Goal: Task Accomplishment & Management: Use online tool/utility

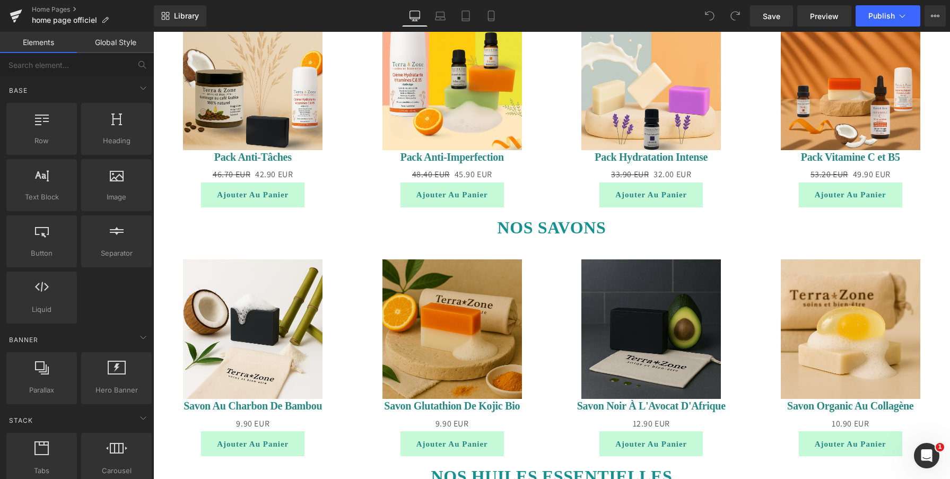
scroll to position [820, 0]
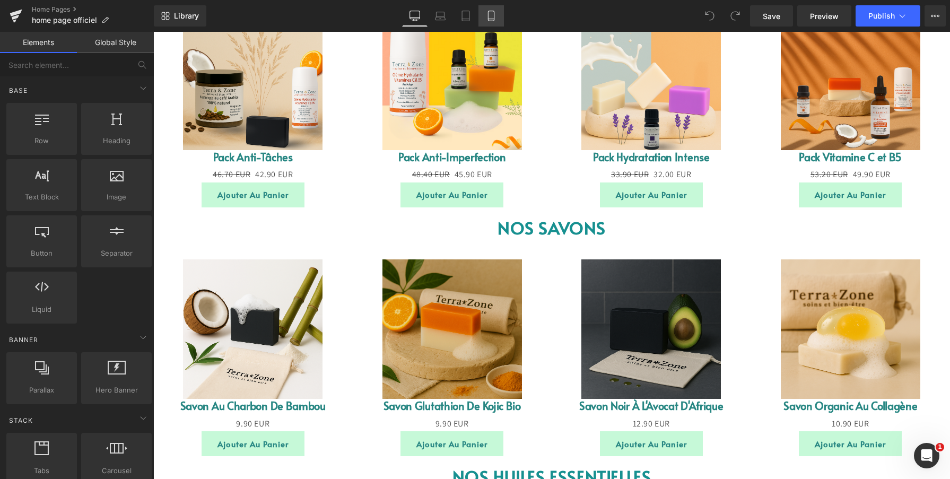
click at [492, 23] on link "Mobile" at bounding box center [490, 15] width 25 height 21
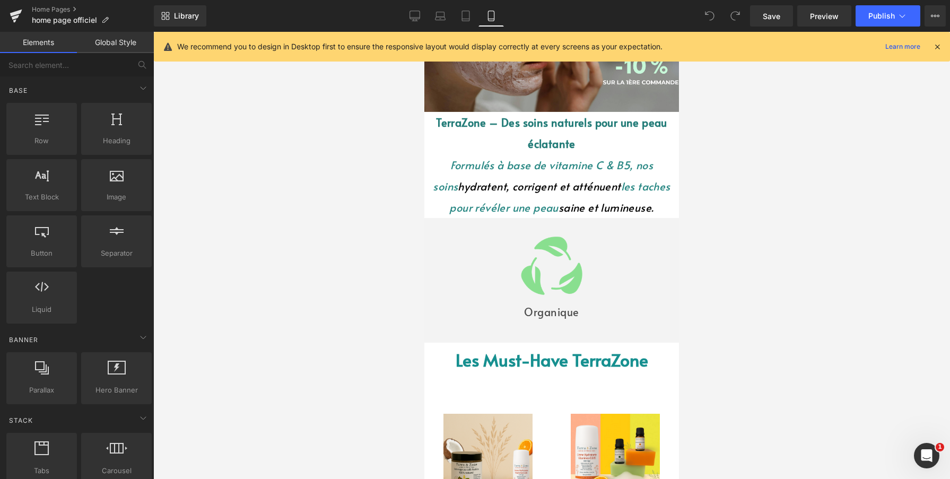
scroll to position [0, 0]
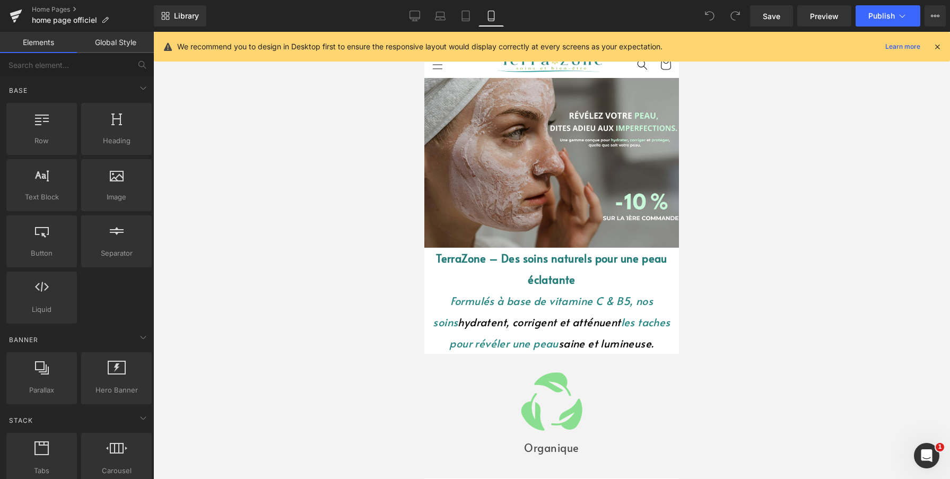
click at [934, 50] on icon at bounding box center [938, 47] width 10 height 10
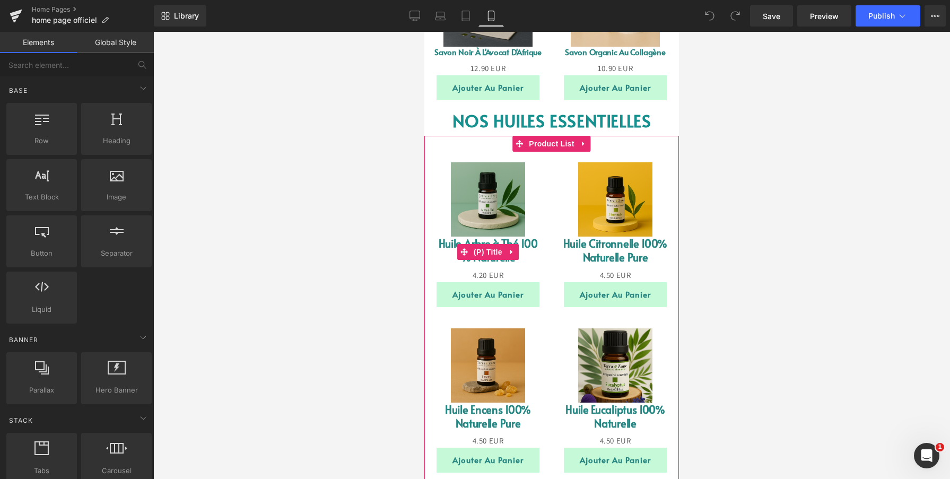
scroll to position [1130, 0]
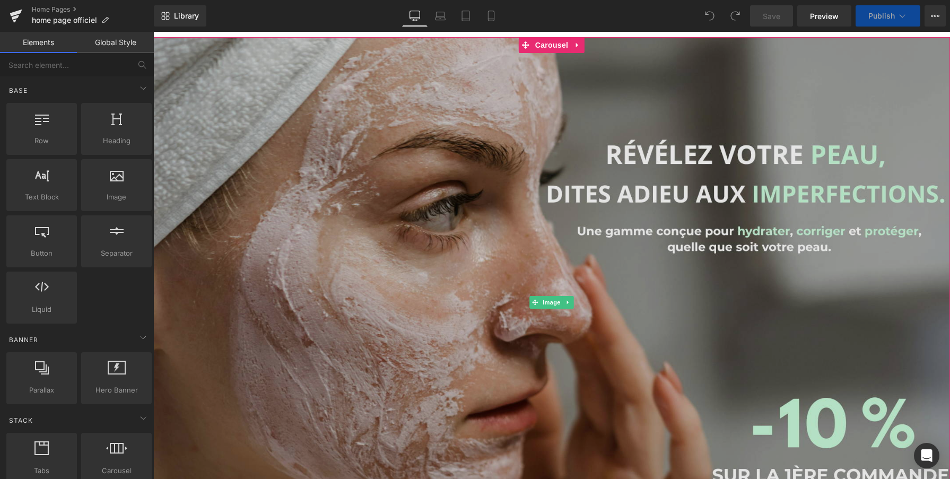
scroll to position [195, 0]
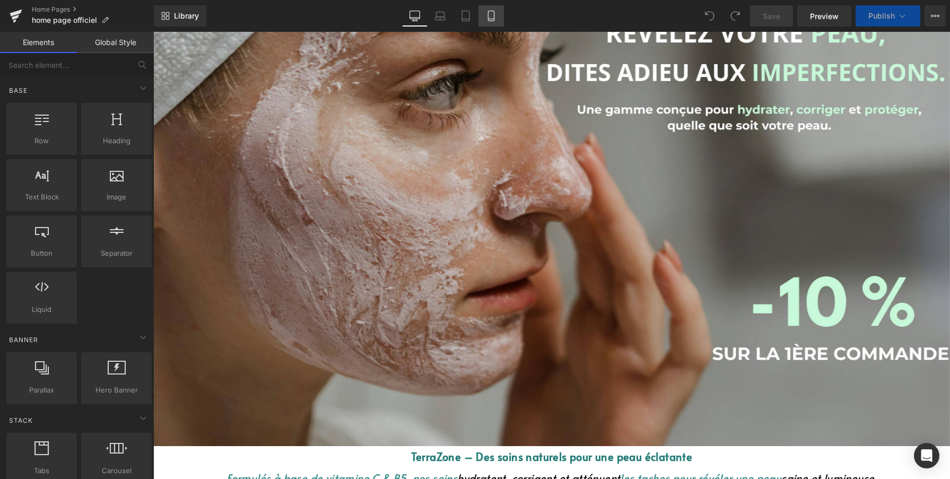
click at [492, 14] on icon at bounding box center [491, 16] width 11 height 11
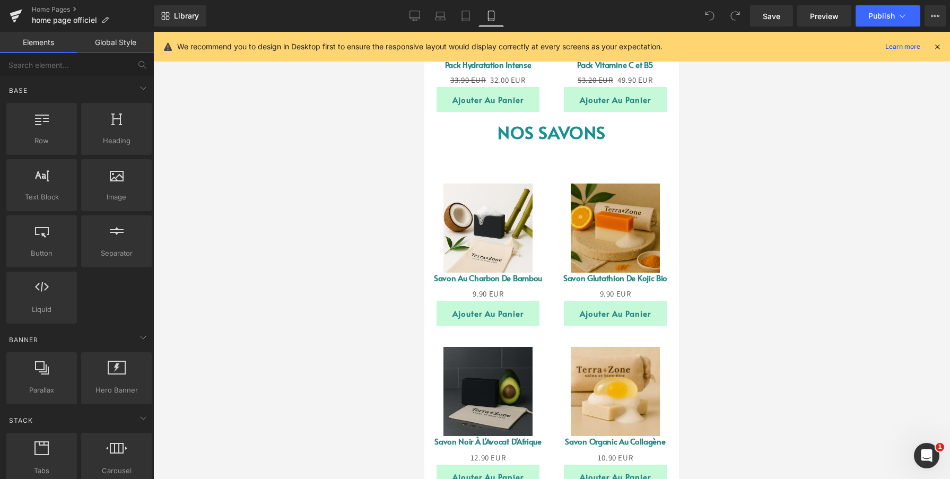
scroll to position [737, 0]
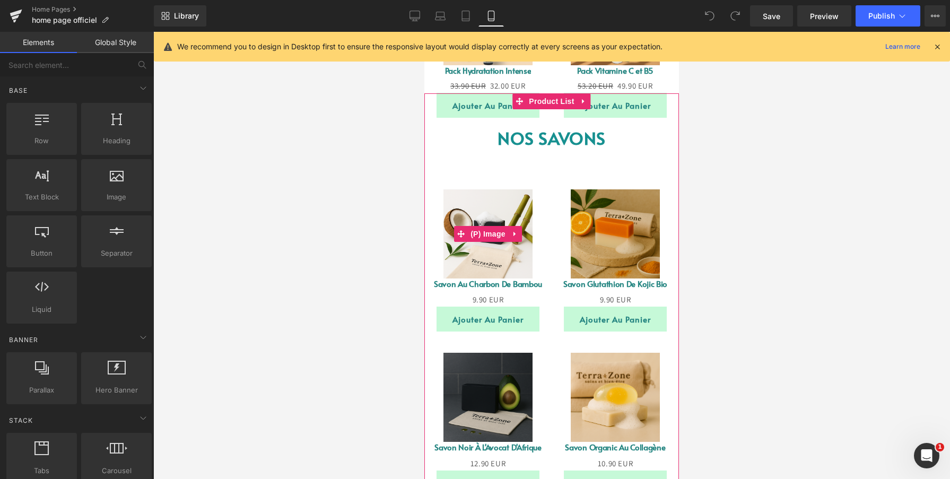
click at [546, 207] on link "Sale Off" at bounding box center [487, 233] width 127 height 89
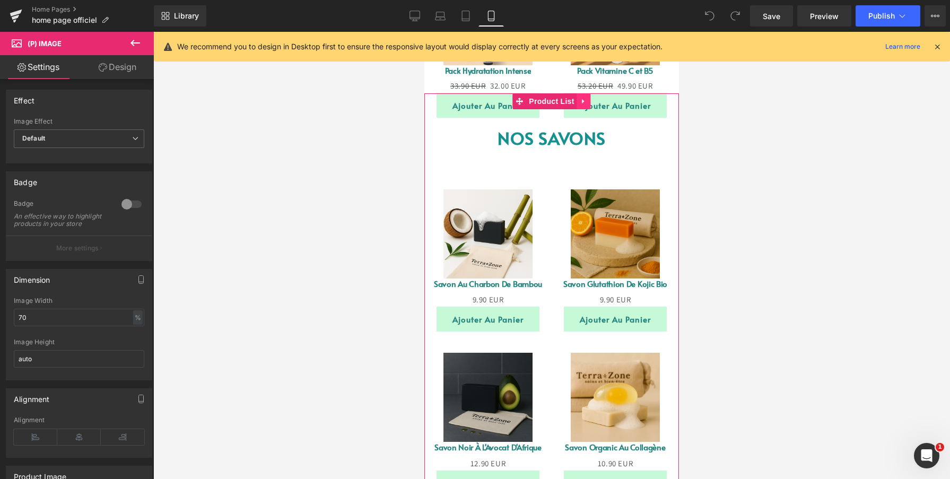
click at [587, 103] on icon at bounding box center [583, 101] width 7 height 8
click at [591, 102] on icon at bounding box center [590, 101] width 7 height 7
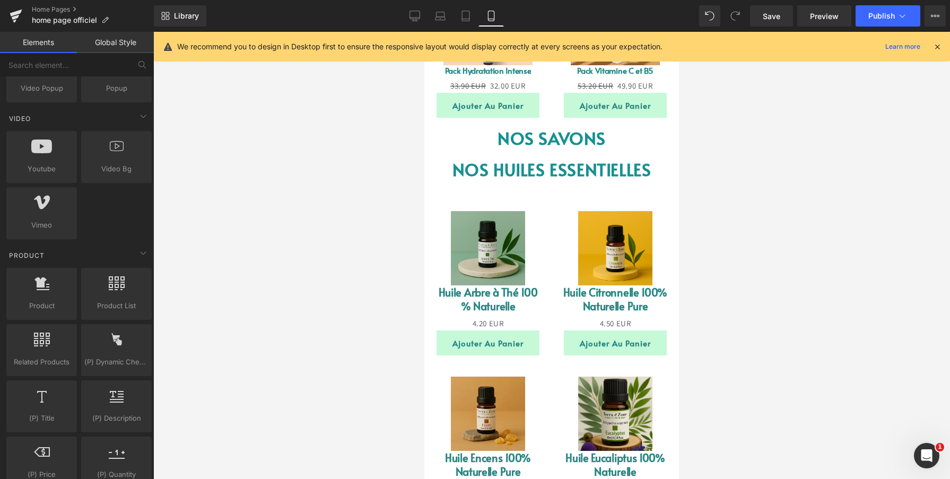
scroll to position [740, 0]
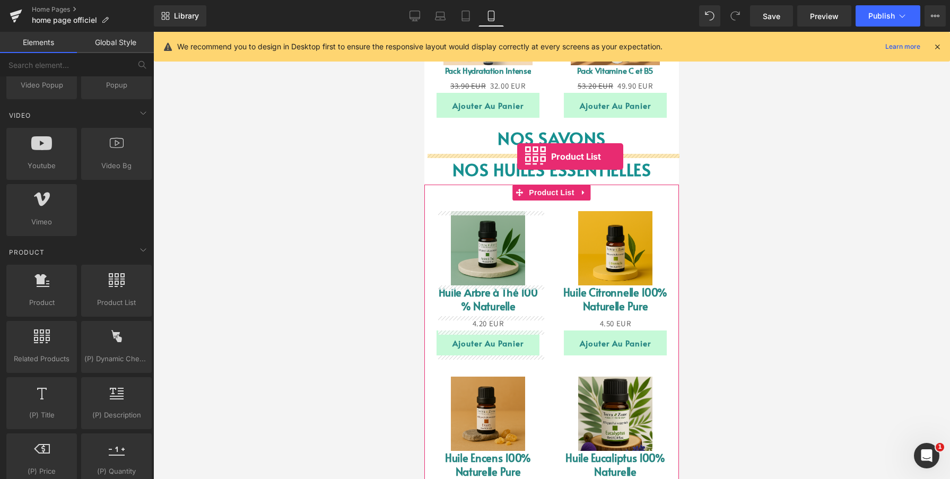
drag, startPoint x: 528, startPoint y: 319, endPoint x: 517, endPoint y: 156, distance: 163.8
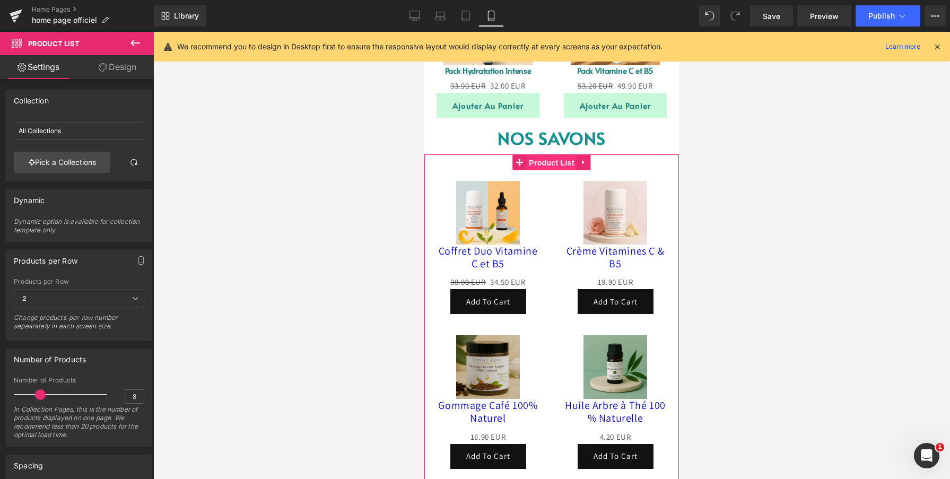
click at [557, 161] on span "Product List" at bounding box center [551, 163] width 50 height 16
click at [79, 165] on link "Pick a Collections" at bounding box center [62, 162] width 97 height 21
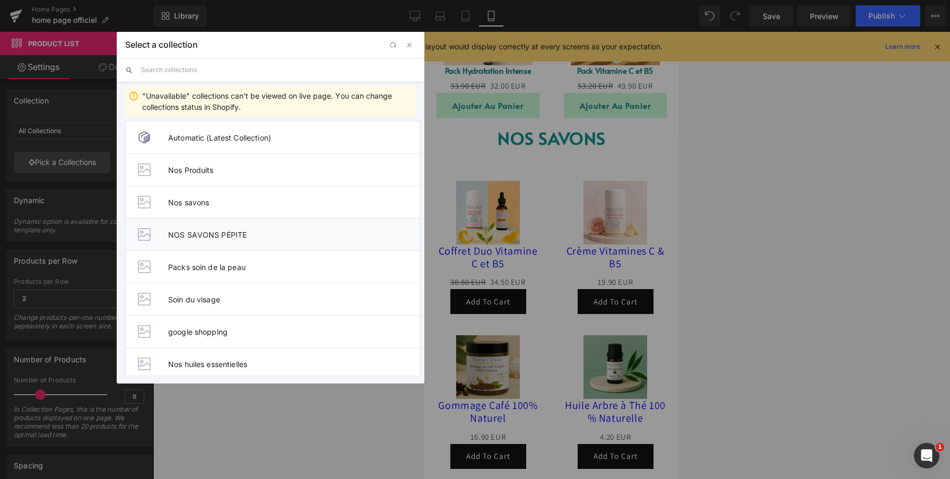
click at [207, 236] on span "NOS SAVONS PÉPITE" at bounding box center [293, 234] width 251 height 9
type input "NOS SAVONS PÉPITE"
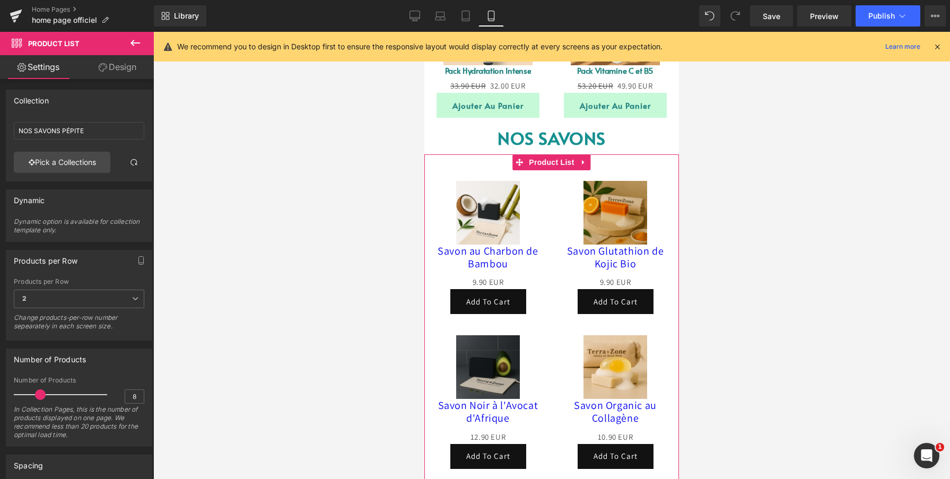
scroll to position [763, 0]
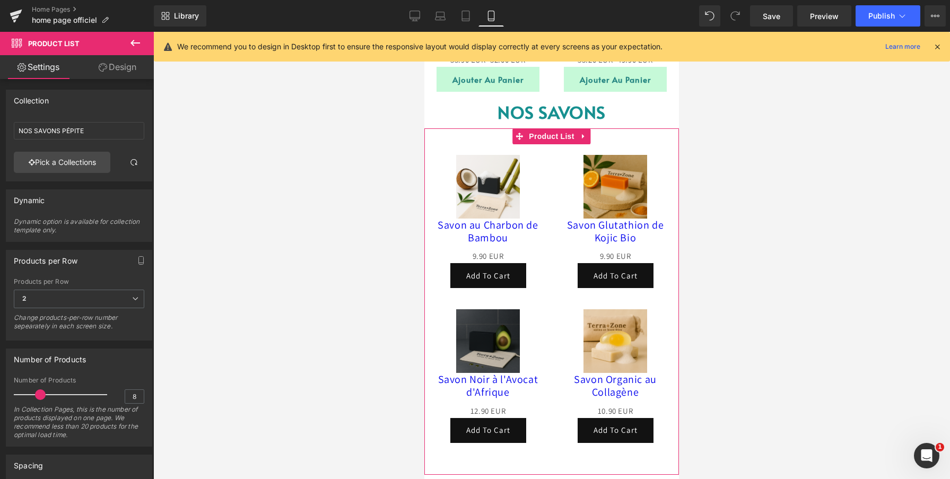
click at [562, 166] on div "Sale Off (P) Image Savon Glutathion de Kojic Bio (P) Title 0 EUR 9.90 EUR (P) P…" at bounding box center [615, 221] width 127 height 155
drag, startPoint x: 610, startPoint y: 128, endPoint x: 613, endPoint y: 111, distance: 17.3
click at [613, 111] on div "Image ‹ › Carousel TerraZone – Des soins naturels pour une peau éclatante Formu…" at bounding box center [551, 268] width 255 height 1906
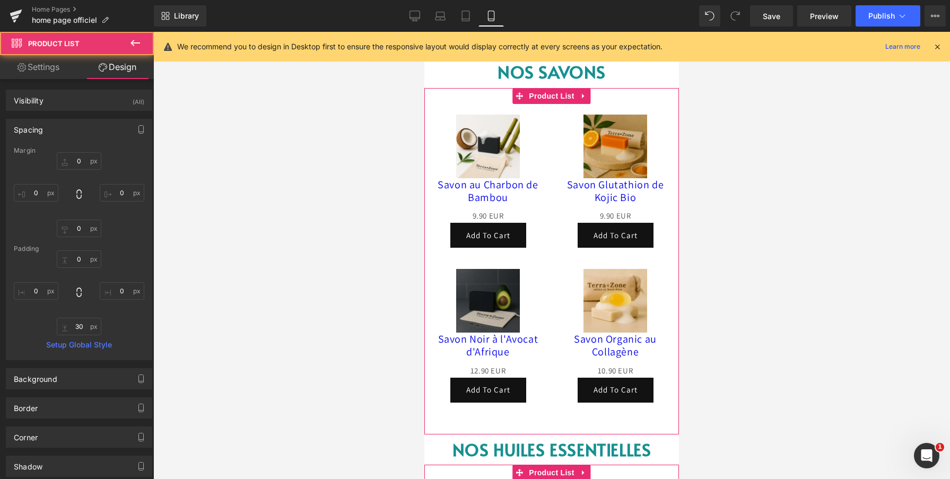
scroll to position [978, 0]
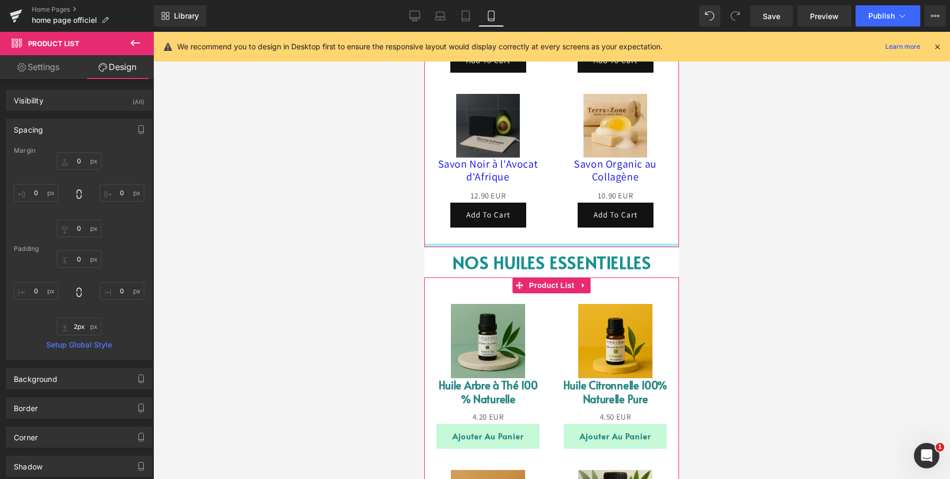
type input "0px"
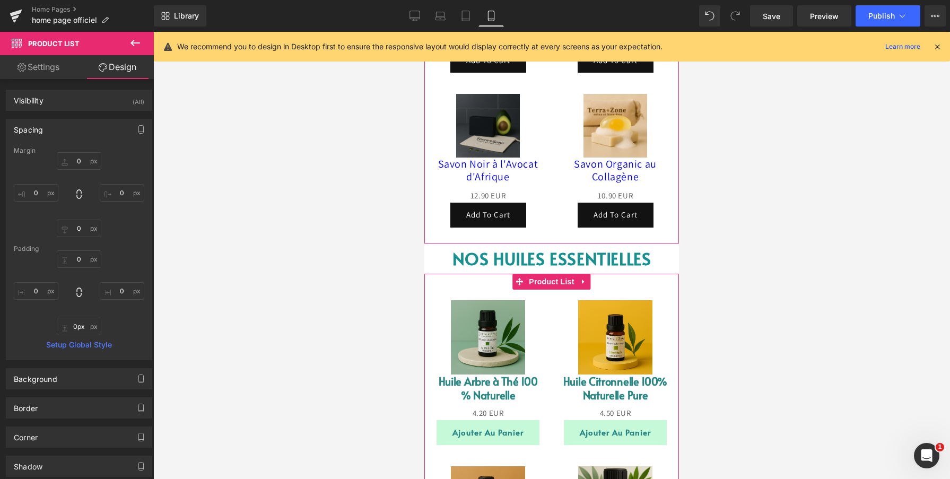
drag, startPoint x: 577, startPoint y: 258, endPoint x: 577, endPoint y: 232, distance: 26.0
click at [577, 232] on div "Sale Off (P) Image Savon au Charbon de Bambou (P) Title 0 EUR 9.90 EUR (P) Pric…" at bounding box center [551, 78] width 255 height 330
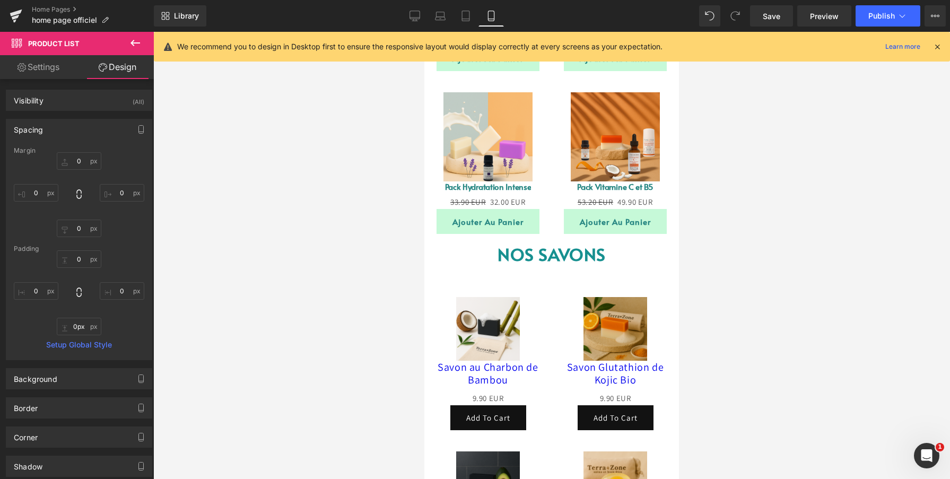
scroll to position [624, 0]
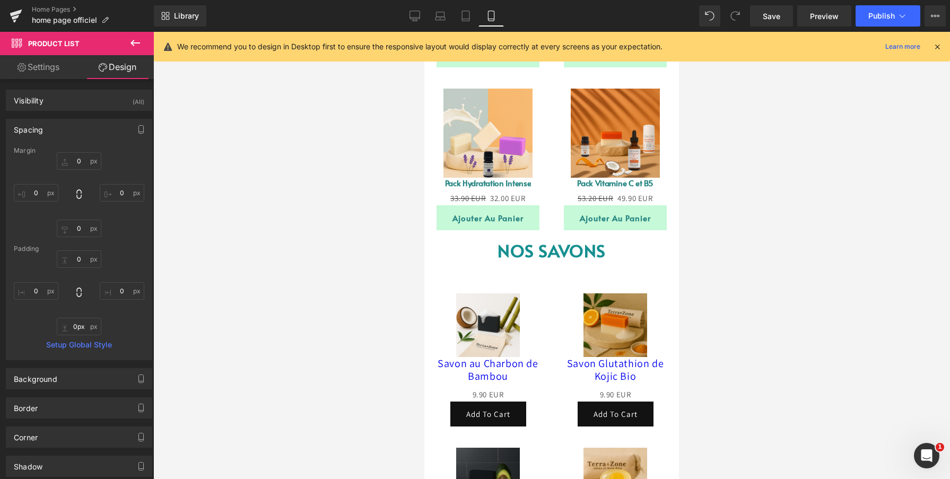
click at [491, 133] on div "Sale Off (P) Image" at bounding box center [487, 133] width 127 height 89
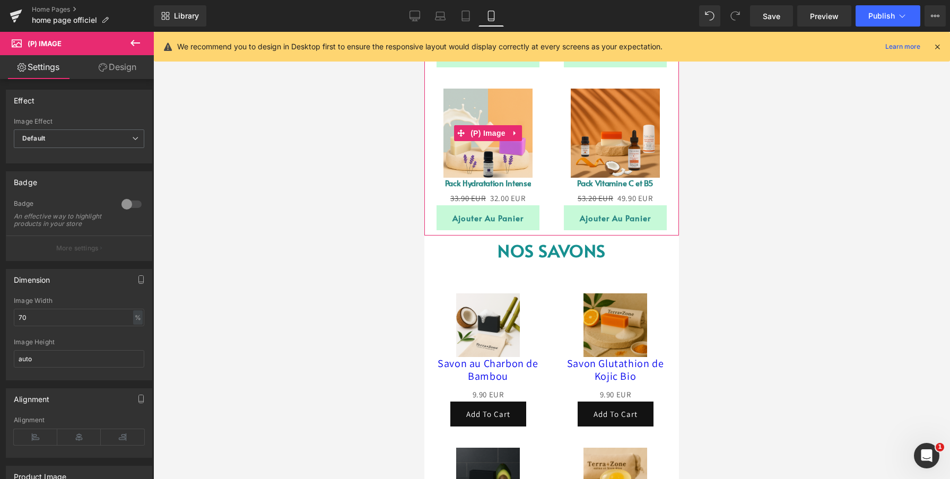
click at [451, 164] on img at bounding box center [487, 133] width 89 height 89
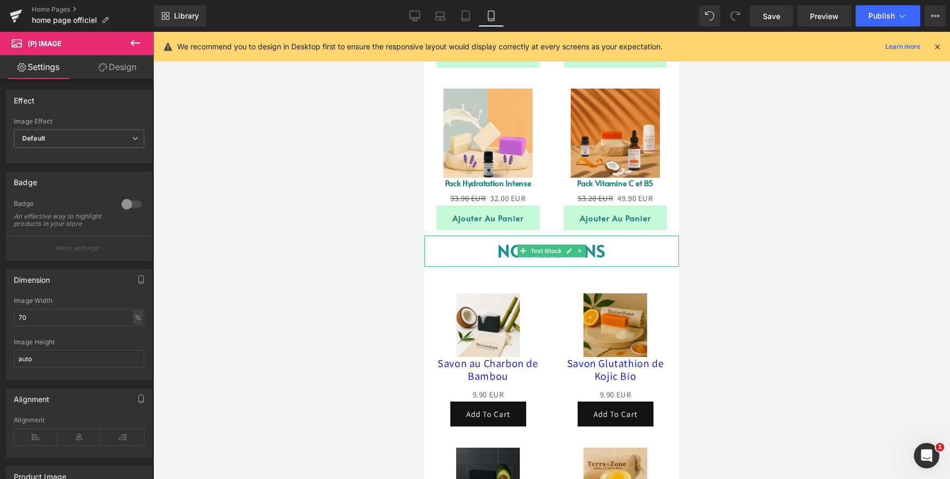
scroll to position [636, 0]
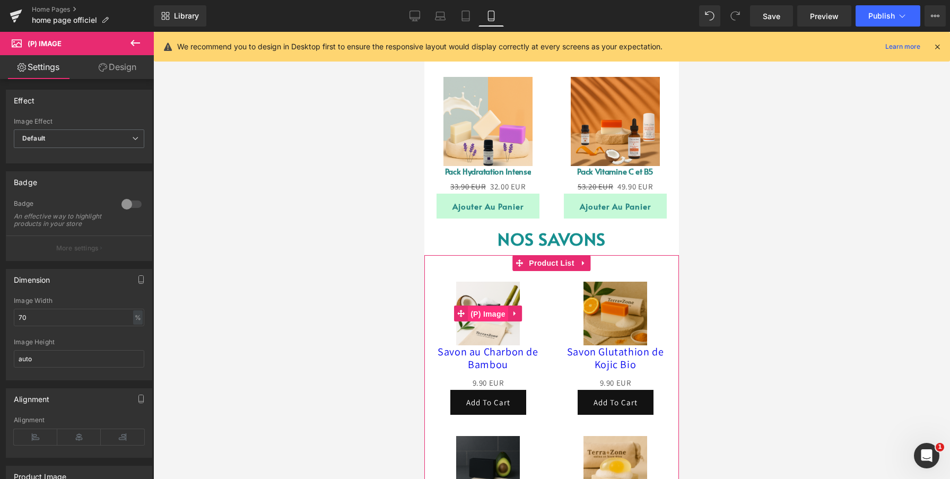
click at [487, 320] on span "(P) Image" at bounding box center [488, 314] width 40 height 16
click at [478, 334] on img at bounding box center [488, 314] width 64 height 64
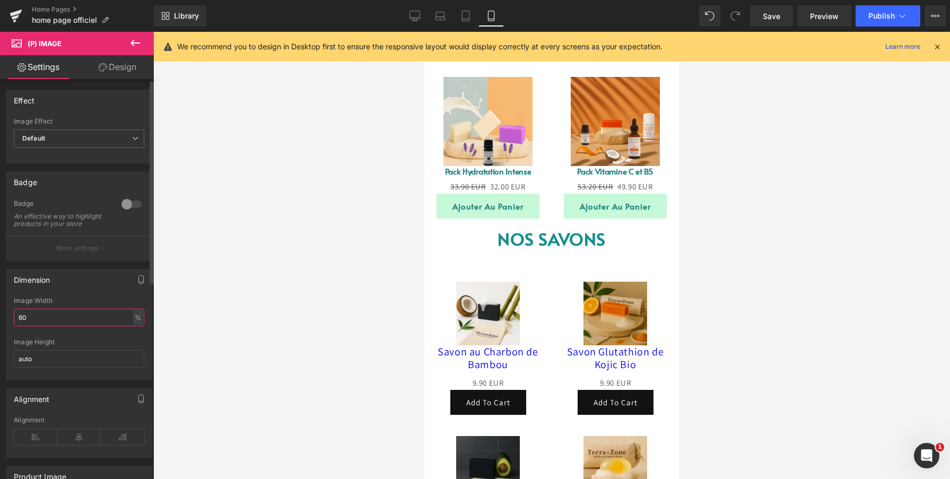
click at [55, 326] on input "60" at bounding box center [79, 318] width 130 height 18
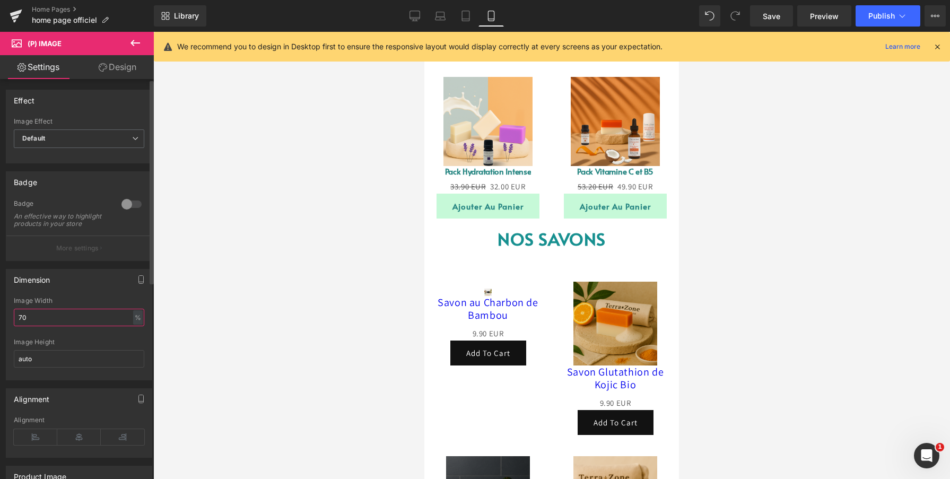
type input "70"
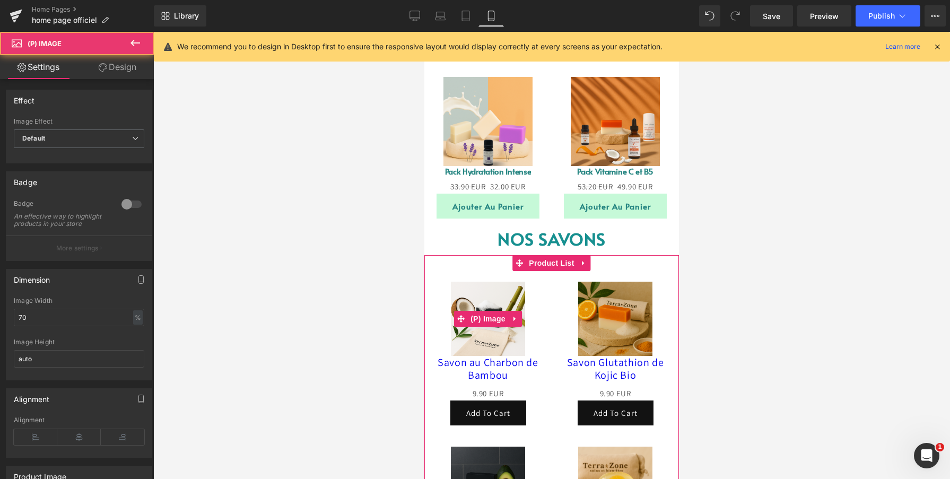
click at [479, 342] on img at bounding box center [488, 319] width 74 height 74
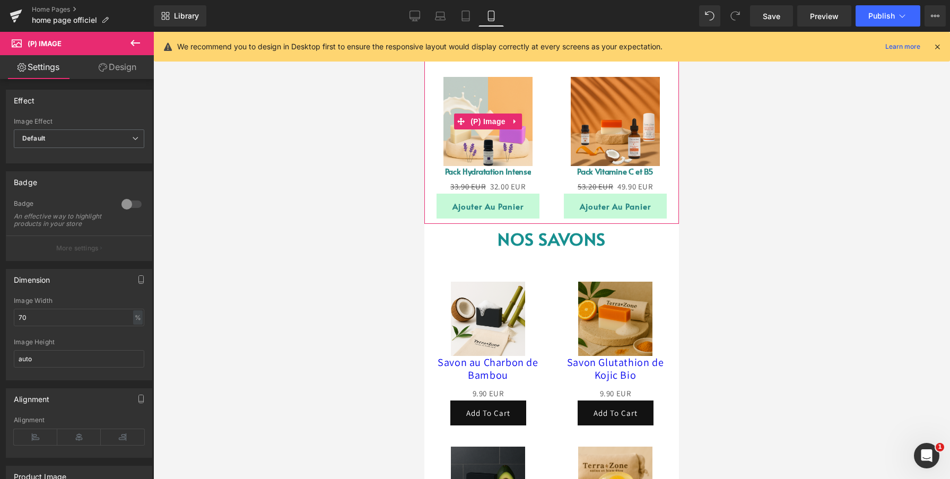
click at [451, 145] on img at bounding box center [487, 121] width 89 height 89
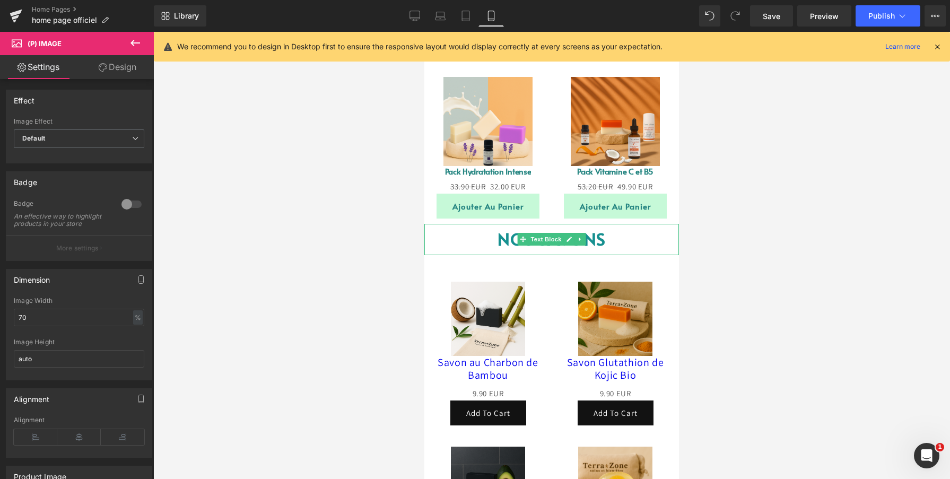
click at [457, 242] on p "NOS SAVONS" at bounding box center [551, 239] width 255 height 31
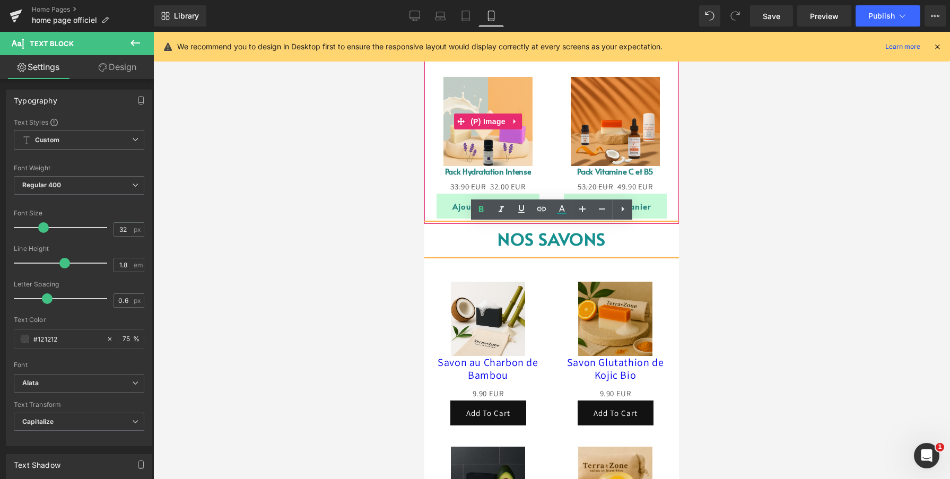
click at [455, 150] on img at bounding box center [487, 121] width 89 height 89
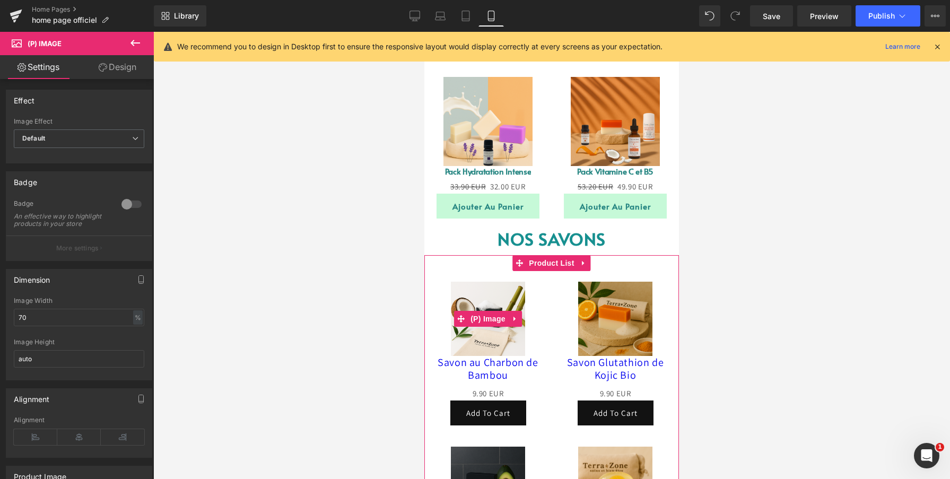
click at [463, 339] on img at bounding box center [488, 319] width 74 height 74
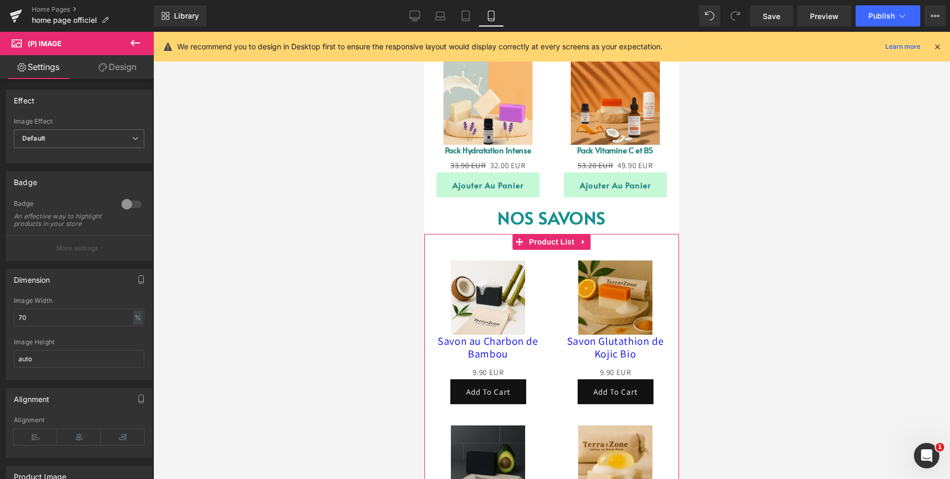
scroll to position [664, 0]
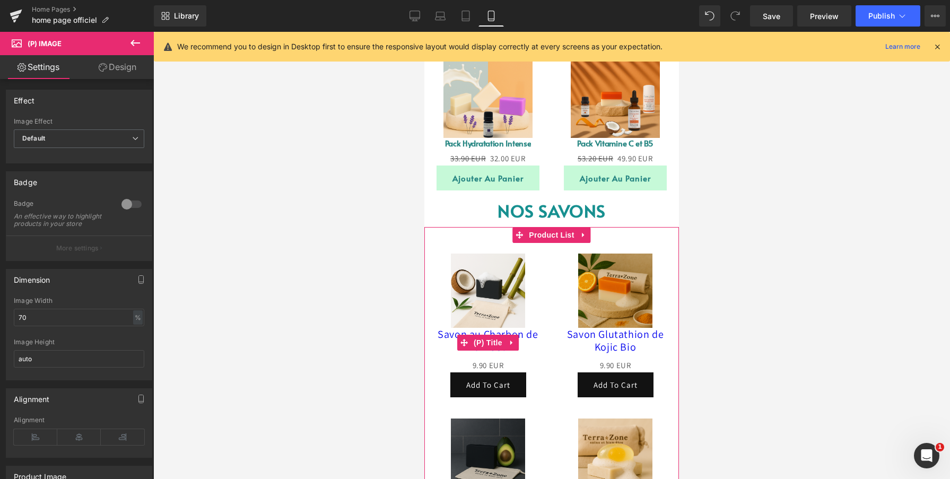
click at [446, 332] on link "Savon au Charbon de Bambou" at bounding box center [488, 340] width 106 height 25
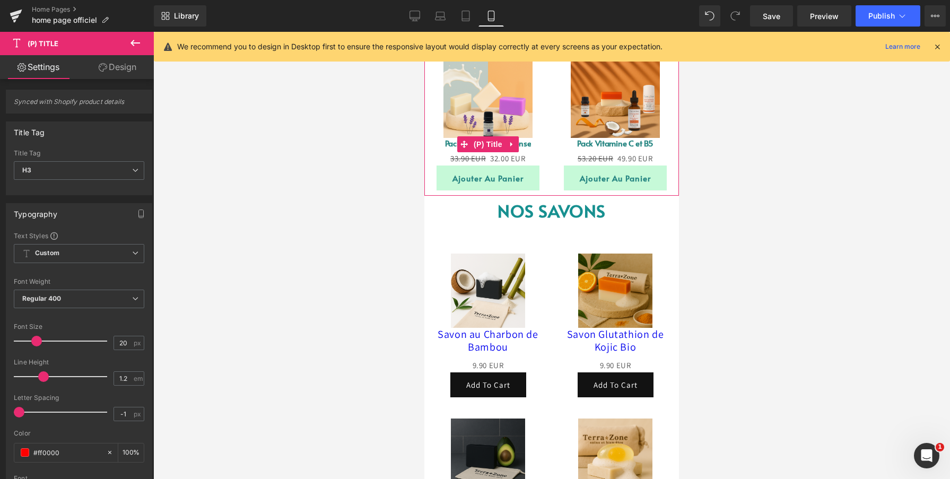
click at [451, 143] on link "Pack Hydratation Intense" at bounding box center [488, 143] width 86 height 11
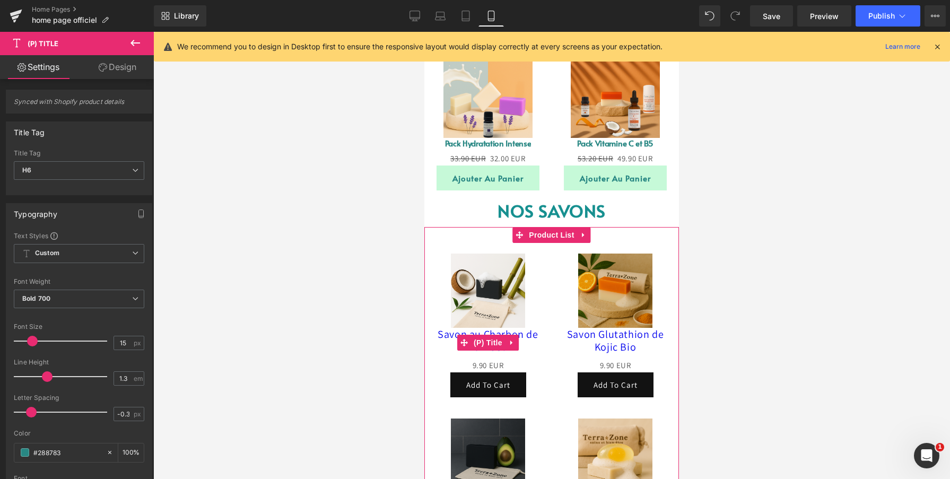
click at [446, 335] on link "Savon au Charbon de Bambou" at bounding box center [488, 340] width 106 height 25
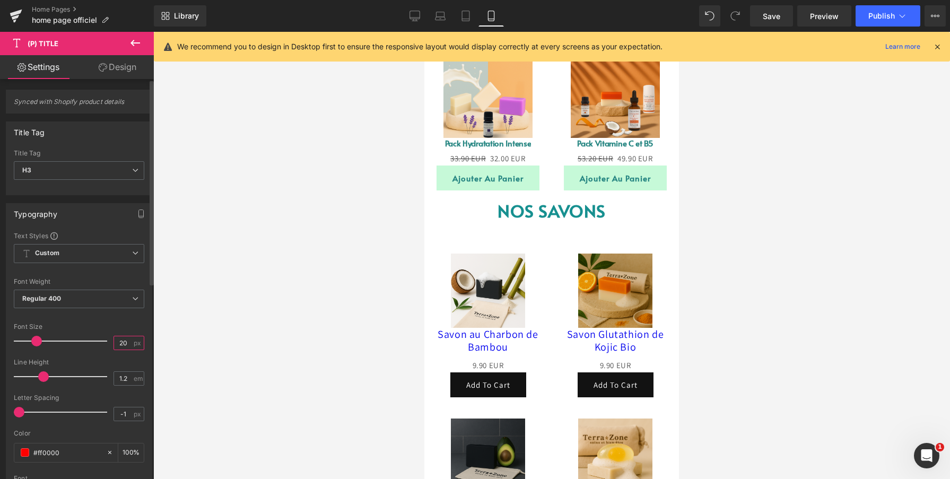
click at [117, 341] on input "20" at bounding box center [123, 342] width 19 height 13
type input "15"
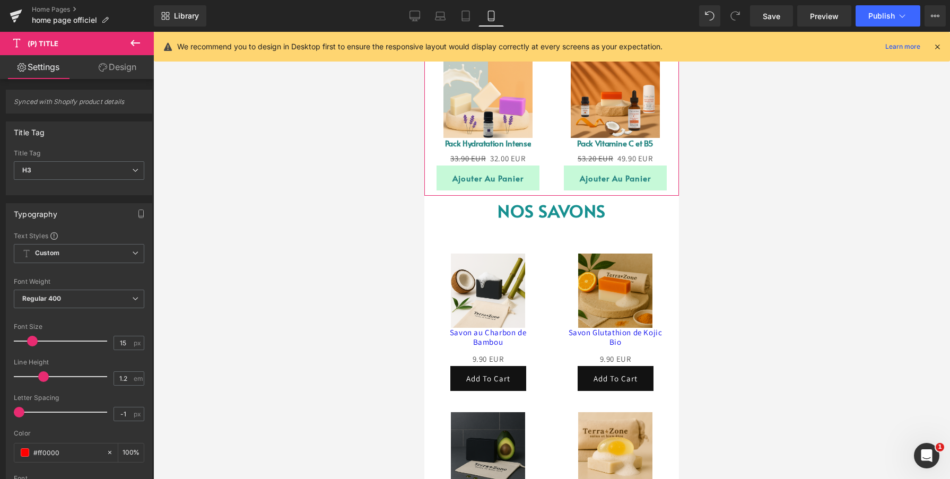
click at [454, 144] on link "Pack Hydratation Intense" at bounding box center [488, 143] width 86 height 11
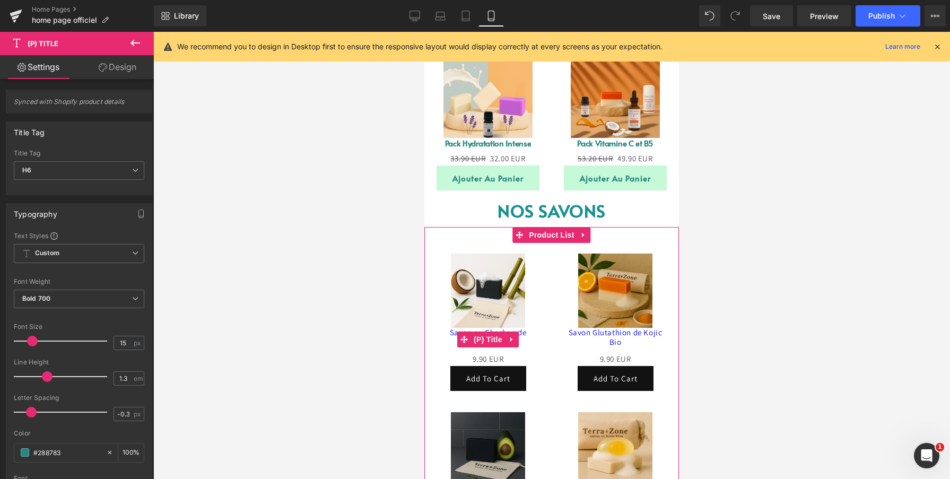
click at [451, 332] on link "Savon au Charbon de Bambou" at bounding box center [488, 337] width 106 height 19
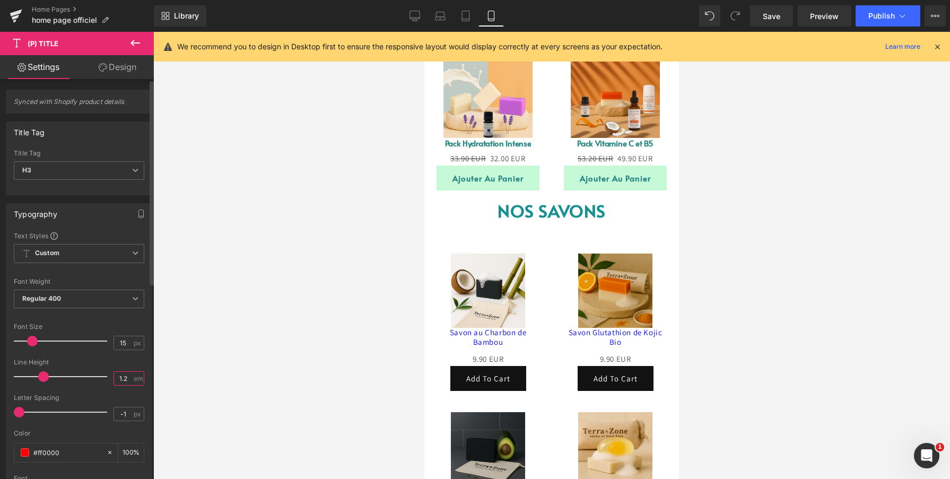
click at [122, 377] on input "1.2" at bounding box center [123, 378] width 19 height 13
type input "1.3"
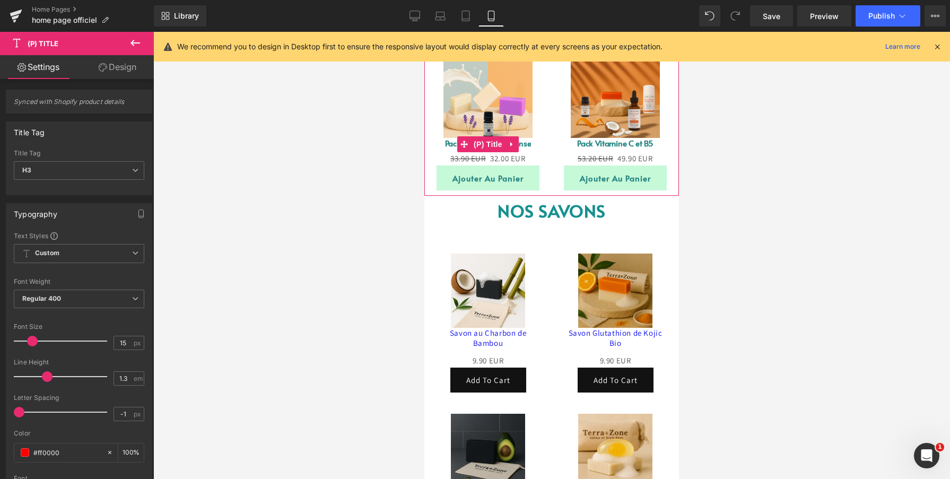
click at [452, 144] on link "Pack Hydratation Intense" at bounding box center [488, 143] width 86 height 11
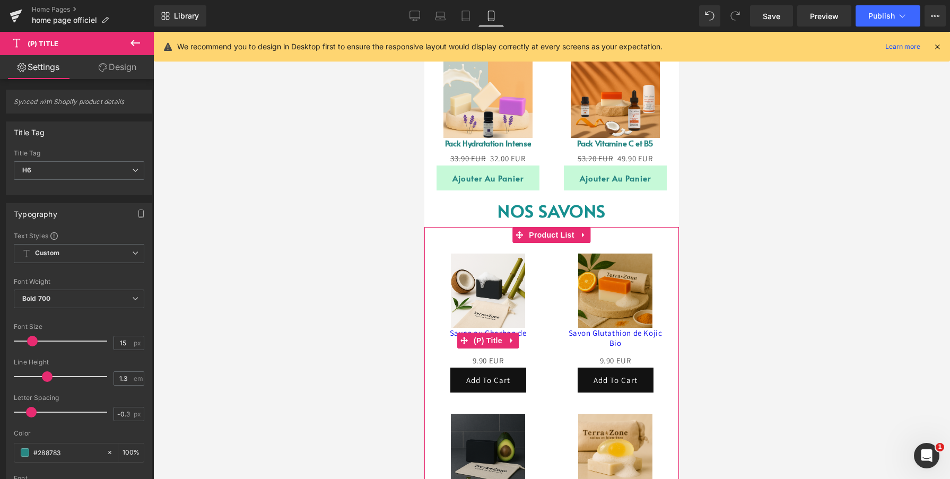
click at [456, 333] on link "Savon au Charbon de Bambou" at bounding box center [488, 338] width 106 height 21
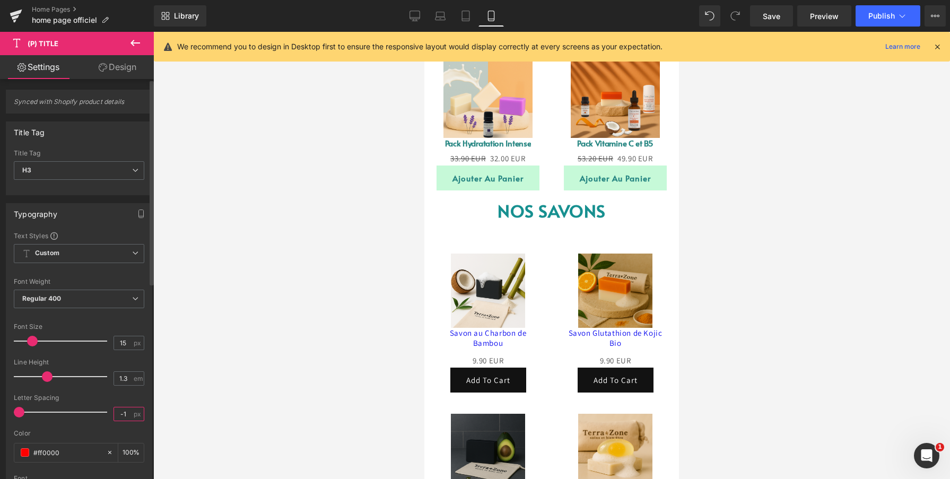
scroll to position [0, 0]
drag, startPoint x: 122, startPoint y: 416, endPoint x: 106, endPoint y: 416, distance: 16.4
click at [106, 416] on div "Letter Spacing -1 px" at bounding box center [79, 412] width 130 height 36
type input "0"
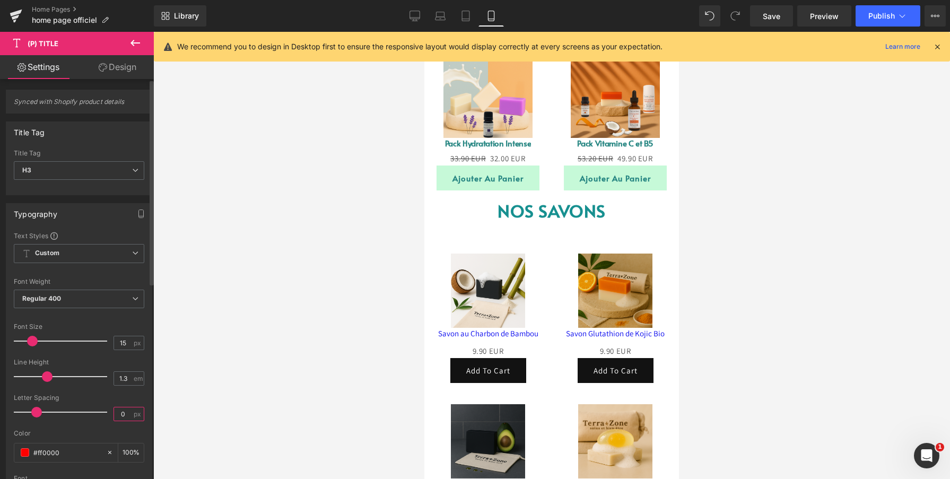
type input "-1"
click at [124, 414] on input "-1" at bounding box center [123, 413] width 19 height 13
type input "3"
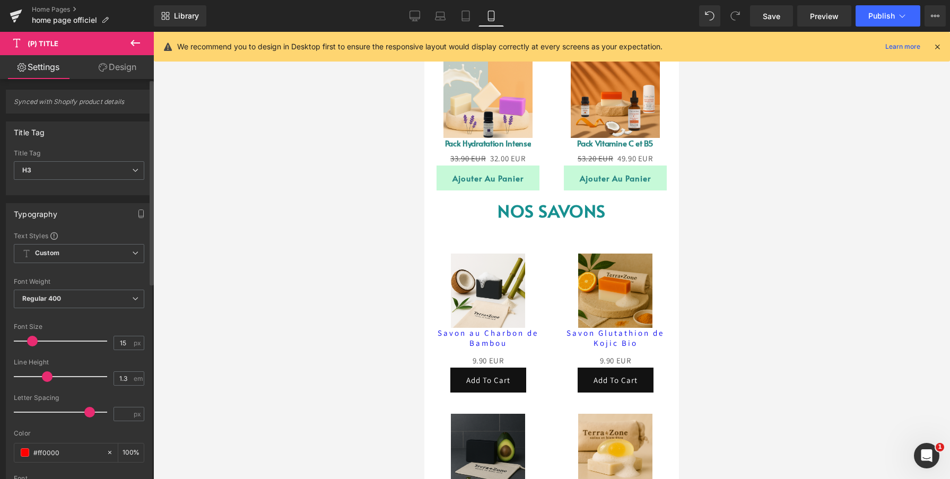
type input "-1"
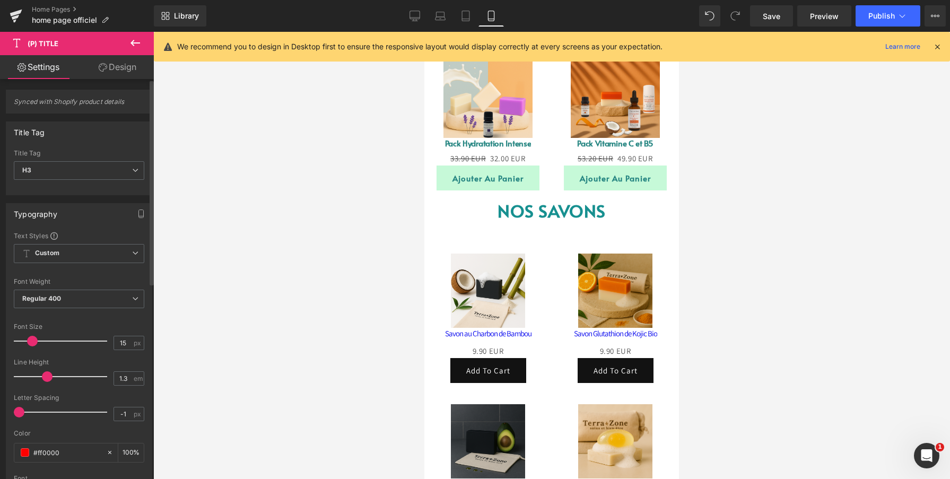
drag, startPoint x: 87, startPoint y: 412, endPoint x: 41, endPoint y: 412, distance: 46.1
click at [41, 412] on div at bounding box center [63, 412] width 88 height 21
click at [124, 415] on input "-1" at bounding box center [123, 413] width 19 height 13
type input "-1"
click at [299, 367] on div at bounding box center [551, 255] width 797 height 447
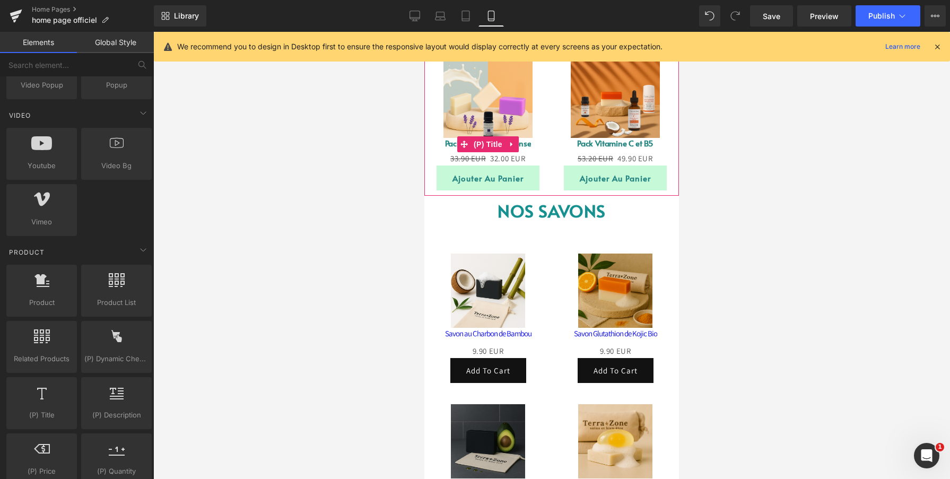
click at [449, 141] on link "Pack Hydratation Intense" at bounding box center [488, 143] width 86 height 11
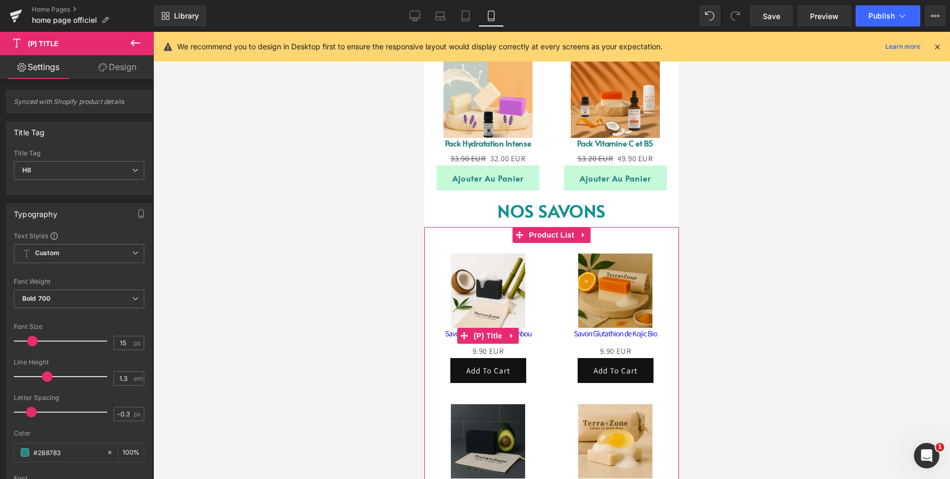
click at [445, 333] on link "Savon au Charbon de Bambou" at bounding box center [488, 333] width 86 height 11
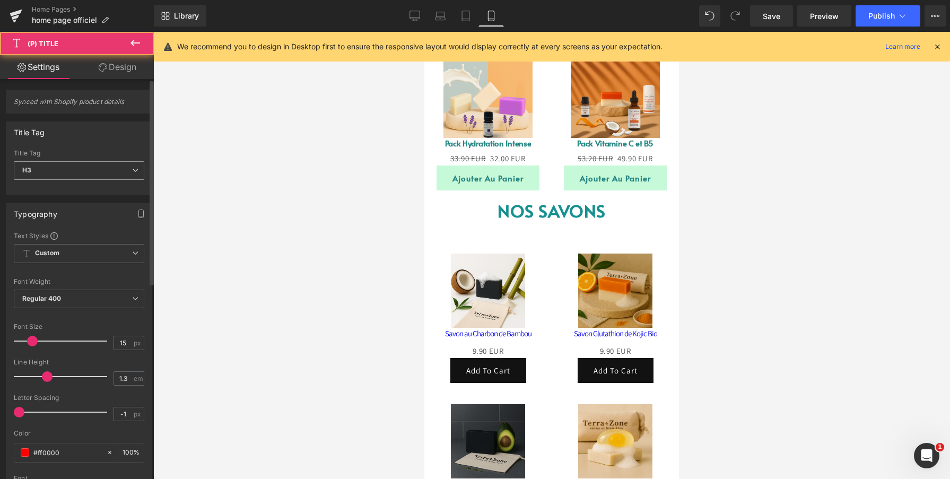
click at [95, 170] on span "H3" at bounding box center [79, 170] width 130 height 19
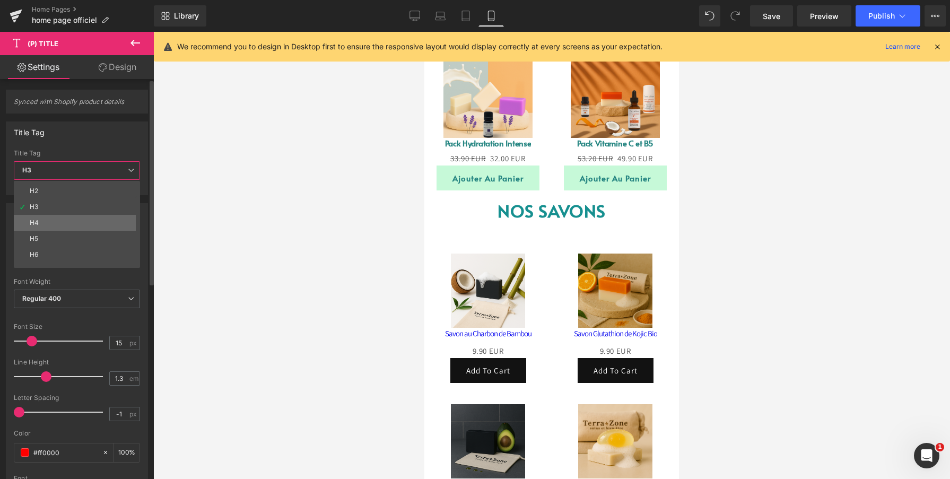
scroll to position [18, 0]
click at [65, 248] on li "H6" at bounding box center [79, 250] width 131 height 16
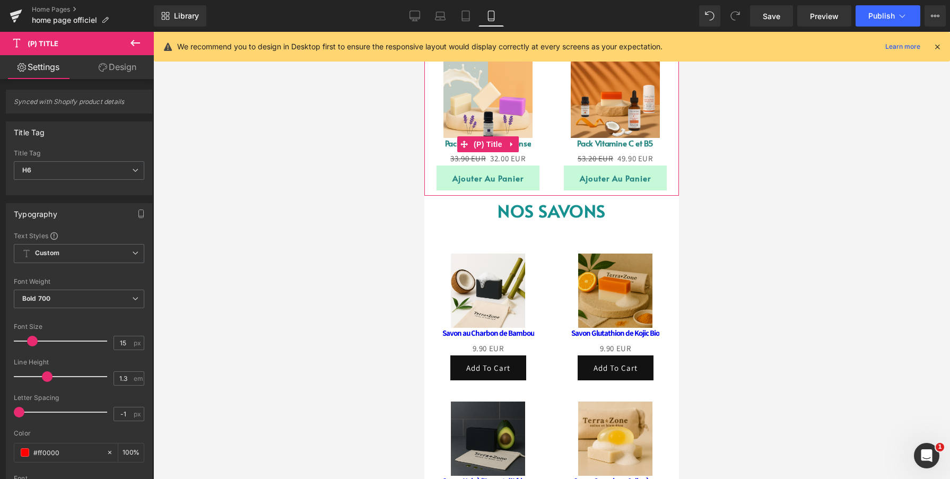
click at [450, 142] on link "Pack Hydratation Intense" at bounding box center [488, 143] width 86 height 11
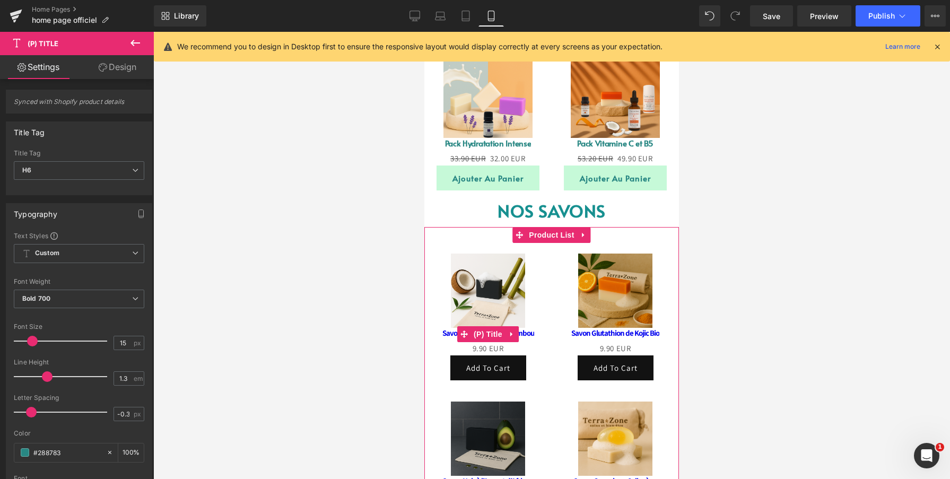
click at [446, 335] on link "Savon au Charbon de Bambou" at bounding box center [488, 333] width 92 height 11
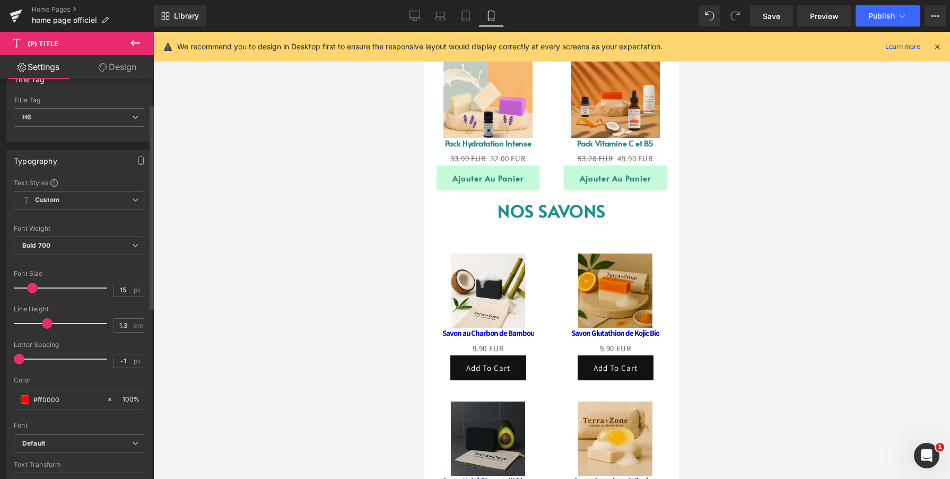
scroll to position [58, 0]
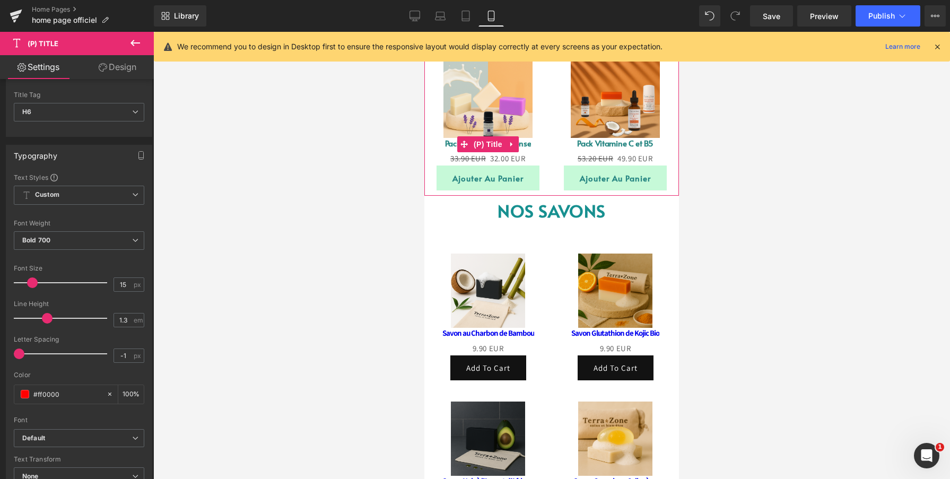
click at [449, 143] on link "Pack Hydratation Intense" at bounding box center [488, 143] width 86 height 11
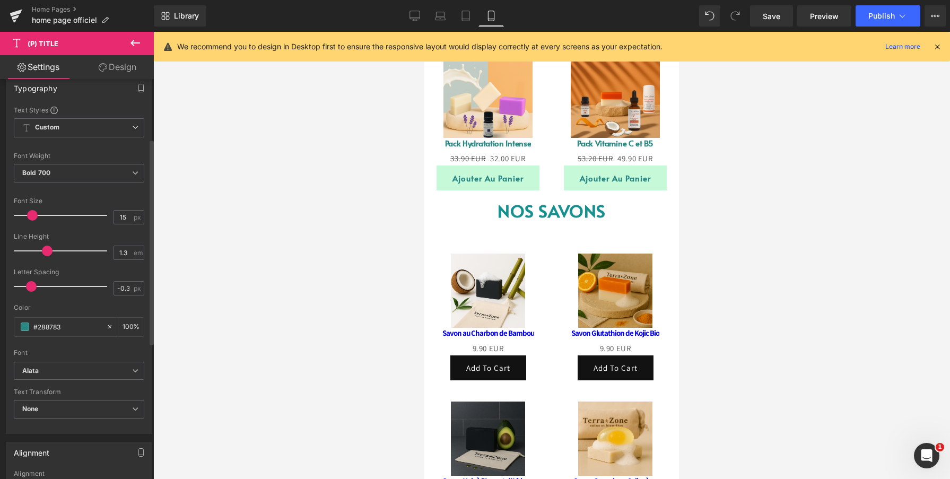
scroll to position [127, 0]
click at [75, 323] on input "#288783" at bounding box center [67, 325] width 68 height 12
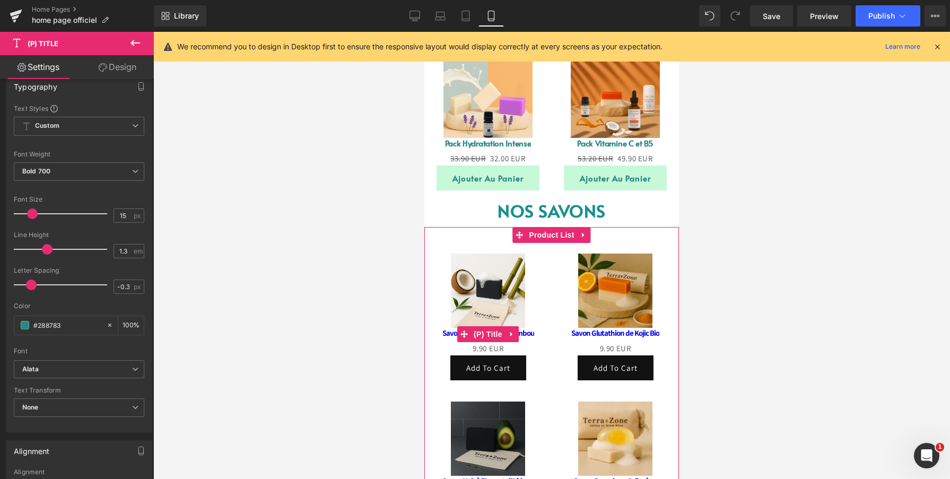
click at [445, 332] on link "Savon au Charbon de Bambou" at bounding box center [488, 333] width 92 height 11
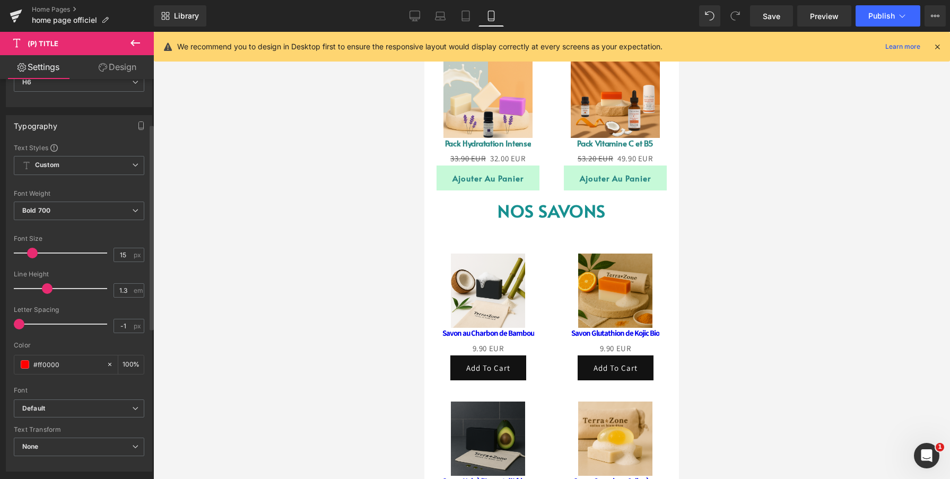
scroll to position [88, 0]
click at [84, 364] on input "#ff0000" at bounding box center [67, 365] width 68 height 12
type input "#288783"
click at [89, 350] on div "Color #288783 100 %" at bounding box center [79, 364] width 130 height 45
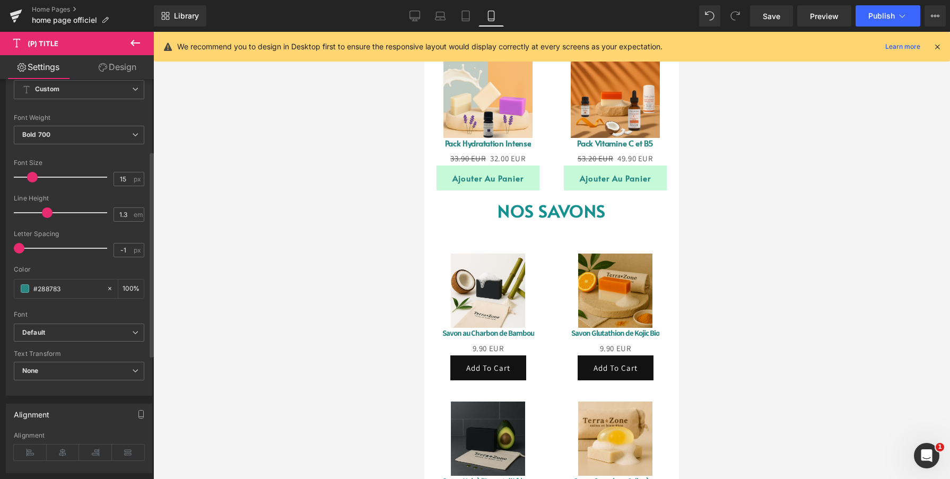
scroll to position [169, 0]
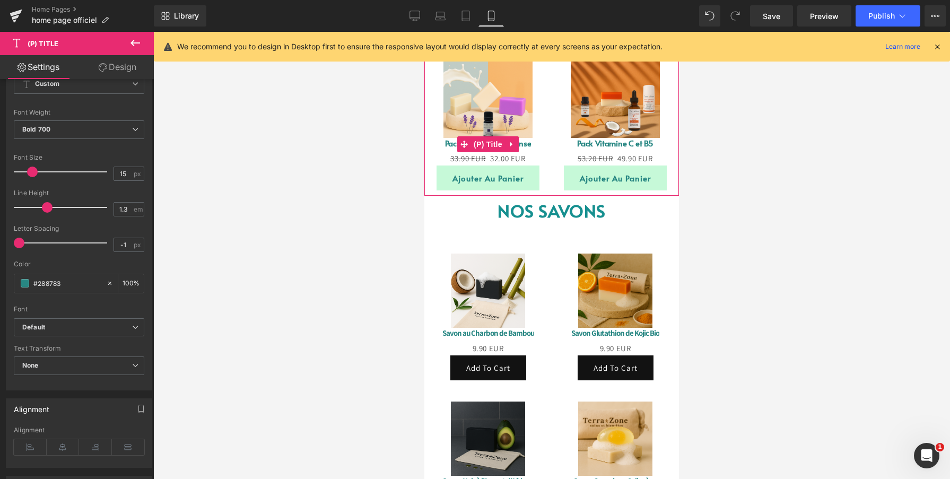
click at [450, 142] on link "Pack Hydratation Intense" at bounding box center [488, 143] width 86 height 11
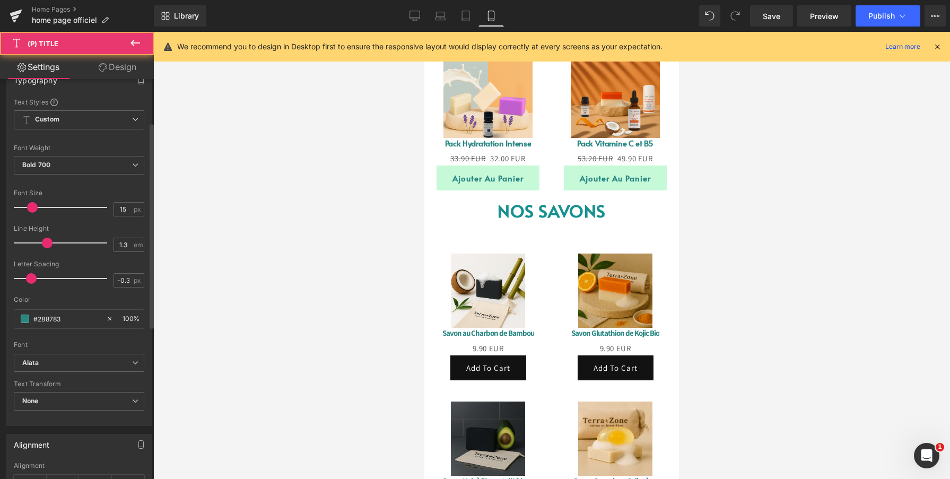
scroll to position [166, 0]
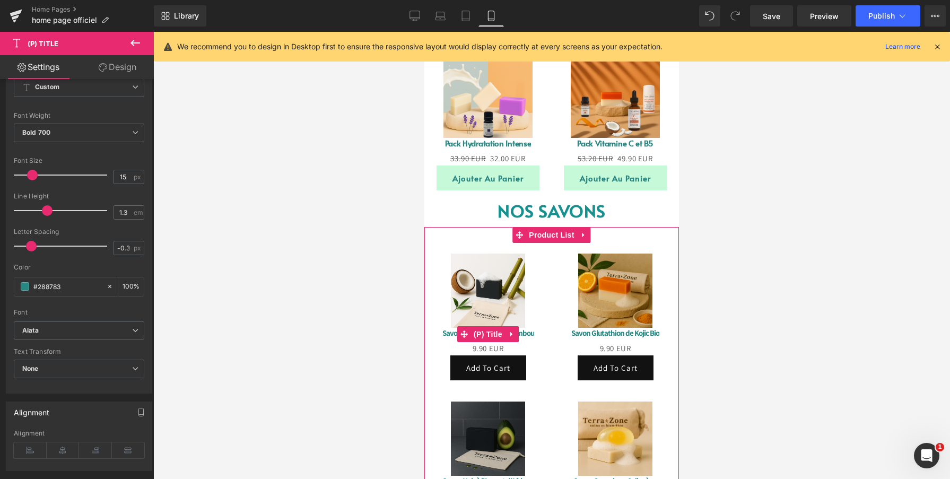
click at [442, 332] on link "Savon au Charbon de Bambou" at bounding box center [488, 333] width 92 height 11
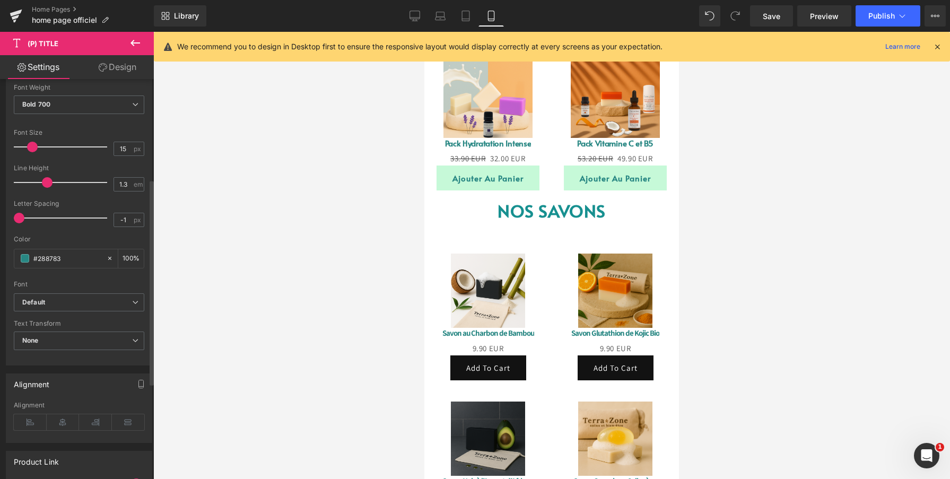
scroll to position [201, 0]
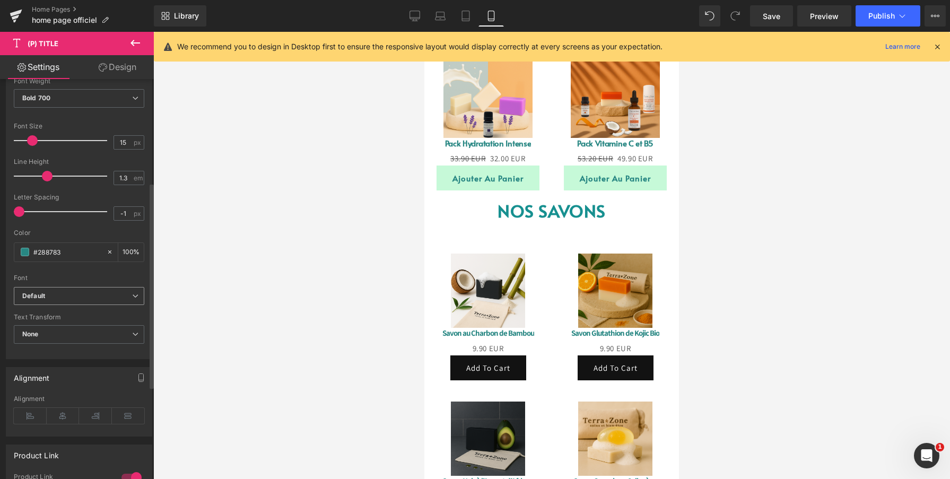
click at [71, 294] on b "Default" at bounding box center [77, 296] width 110 height 9
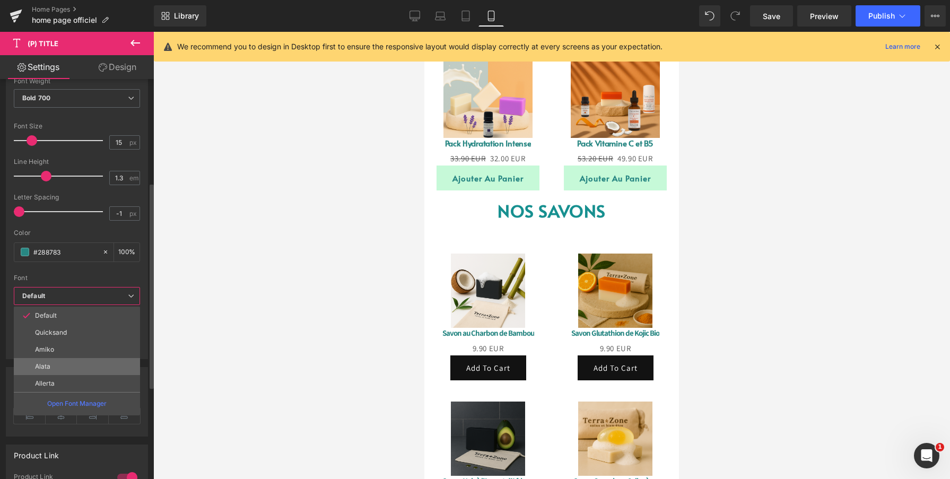
click at [71, 369] on li "Alata" at bounding box center [77, 366] width 126 height 17
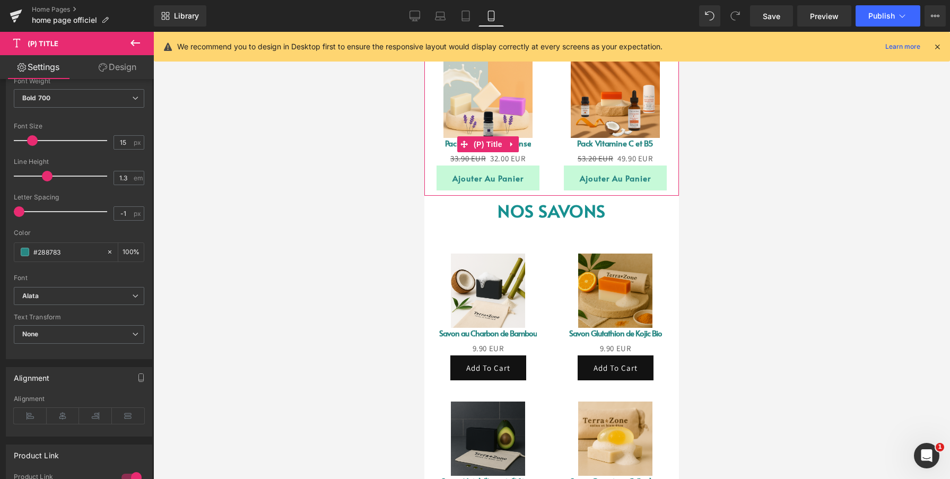
click at [450, 142] on link "Pack Hydratation Intense" at bounding box center [488, 143] width 86 height 11
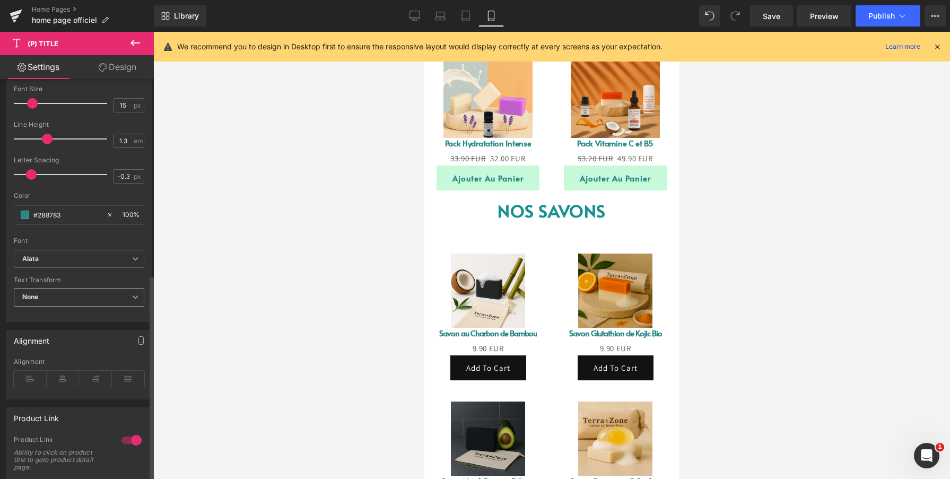
scroll to position [380, 0]
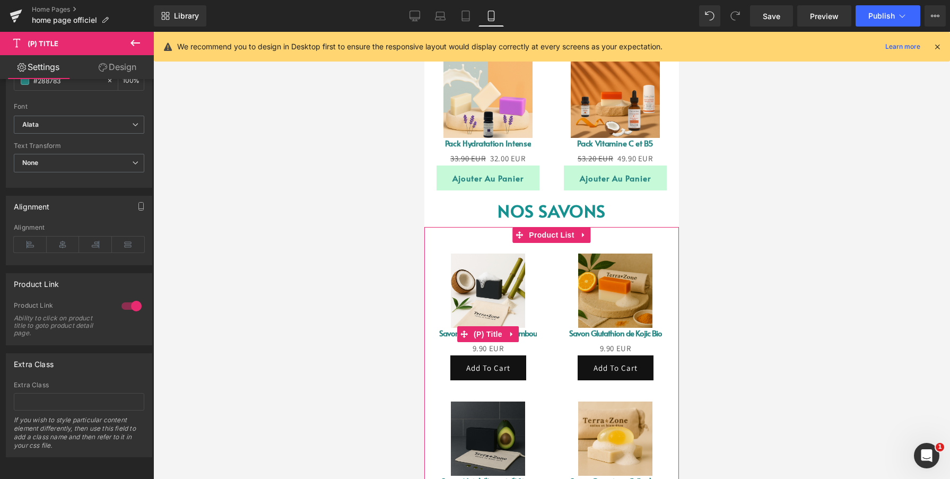
click at [442, 334] on link "Savon au Charbon de Bambou" at bounding box center [488, 333] width 98 height 11
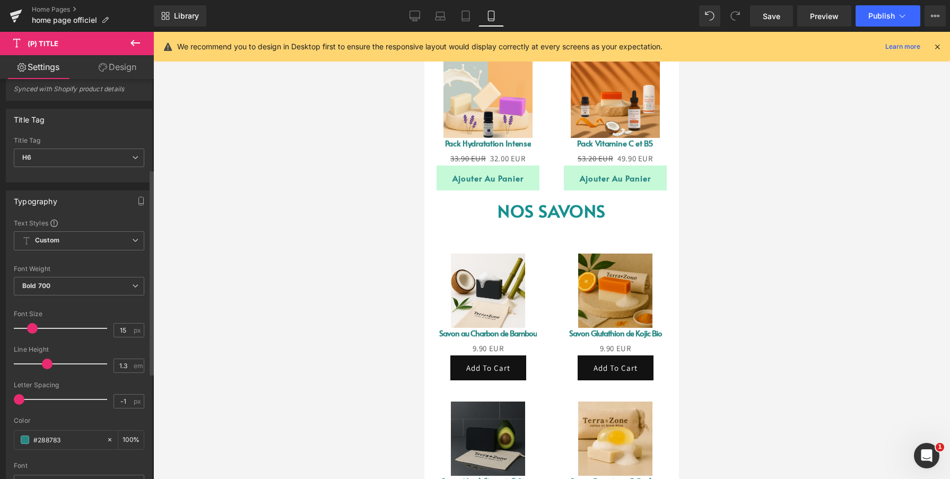
scroll to position [0, 0]
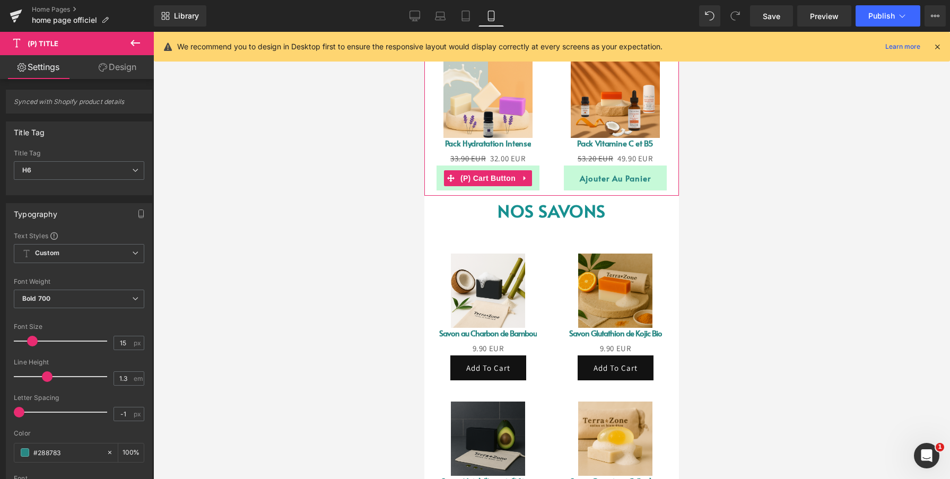
click at [440, 178] on button "Ajouter au panier" at bounding box center [488, 178] width 103 height 25
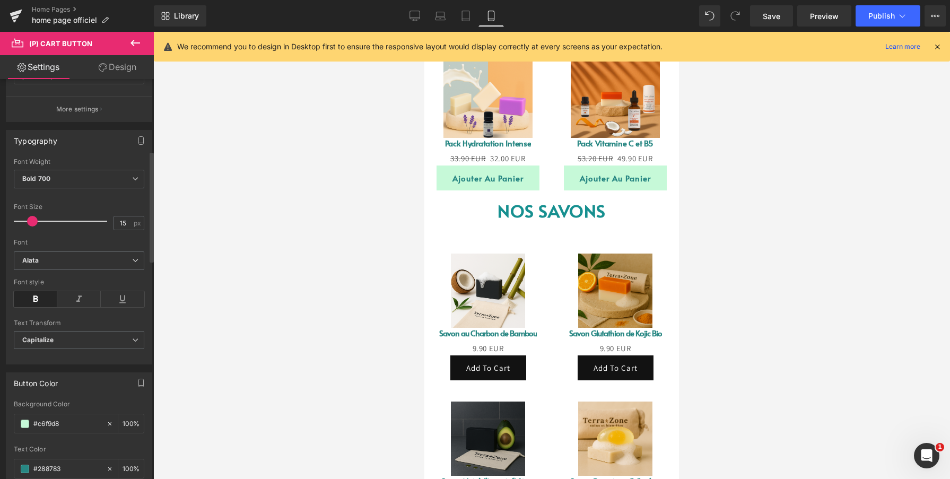
scroll to position [259, 0]
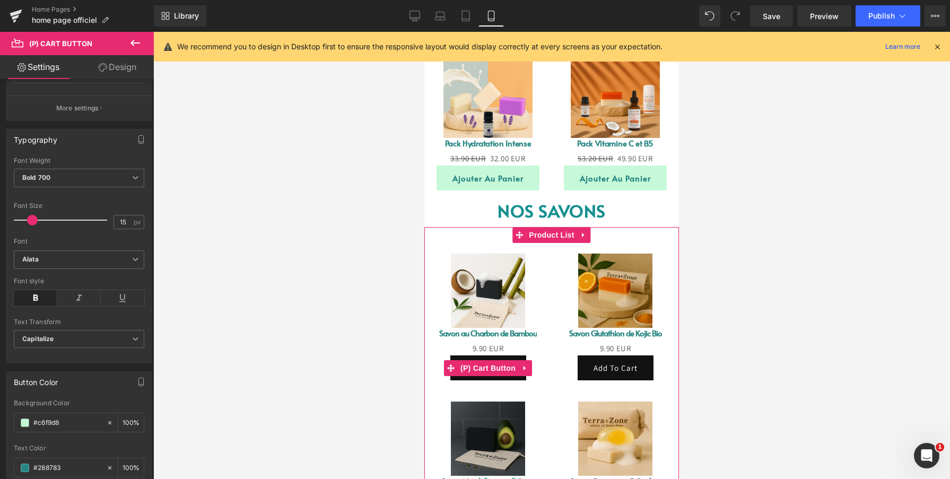
click at [452, 379] on button "Add To Cart" at bounding box center [488, 367] width 76 height 25
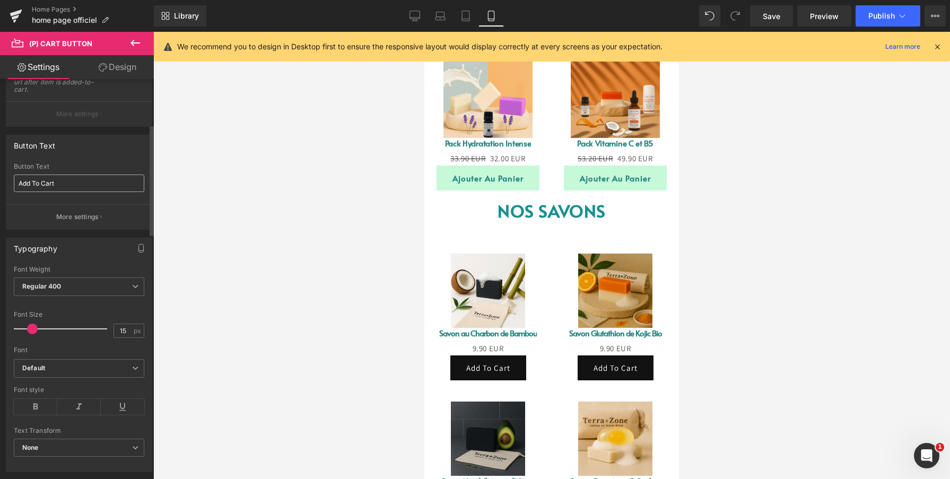
scroll to position [163, 0]
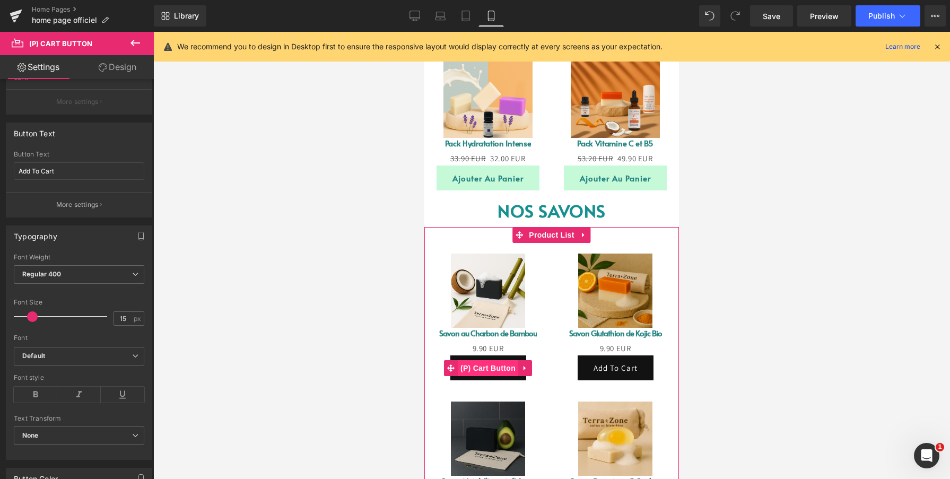
click at [492, 366] on span "(P) Cart Button" at bounding box center [488, 368] width 60 height 16
click at [550, 353] on div "Sale Off (P) Image Savon au Charbon de Bambou (P) Title 0 EUR 9.90 EUR (P) Pric…" at bounding box center [487, 317] width 127 height 149
click at [496, 368] on span "(P) Cart Button" at bounding box center [488, 368] width 60 height 16
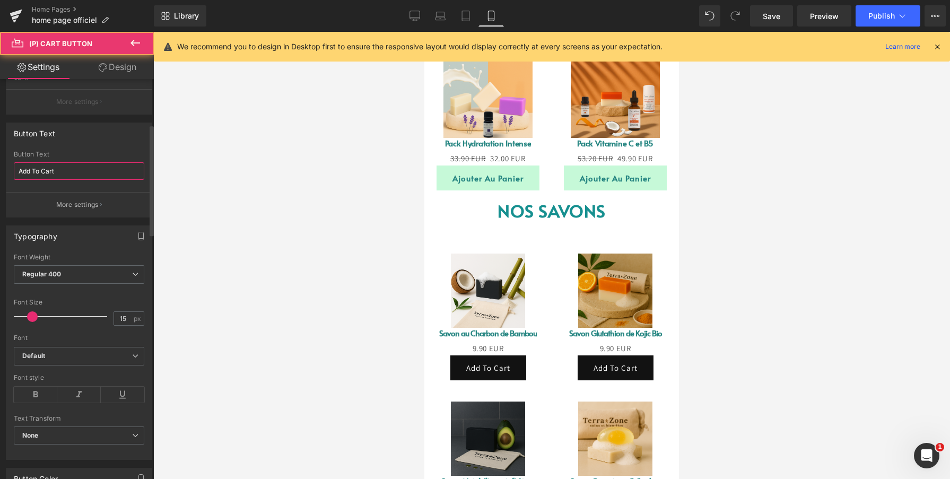
click at [102, 170] on input "Add To Cart" at bounding box center [79, 171] width 130 height 18
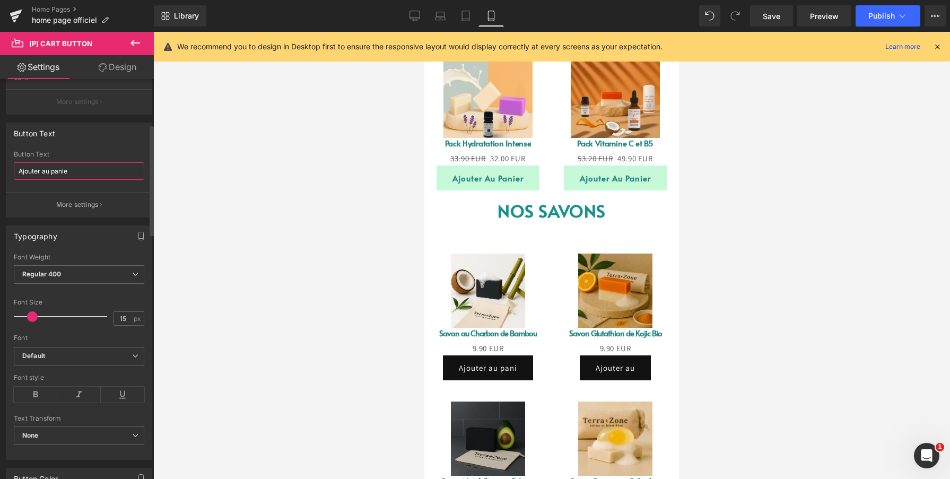
type input "Ajouter au panier"
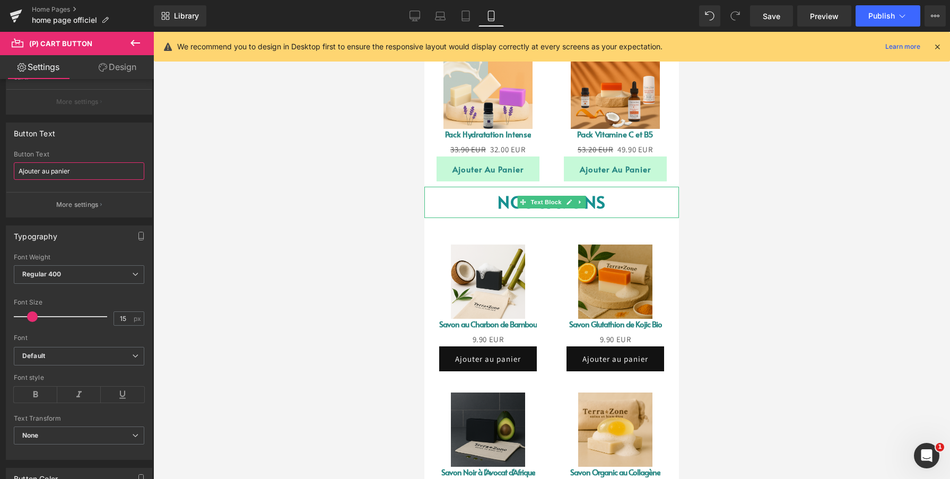
scroll to position [672, 0]
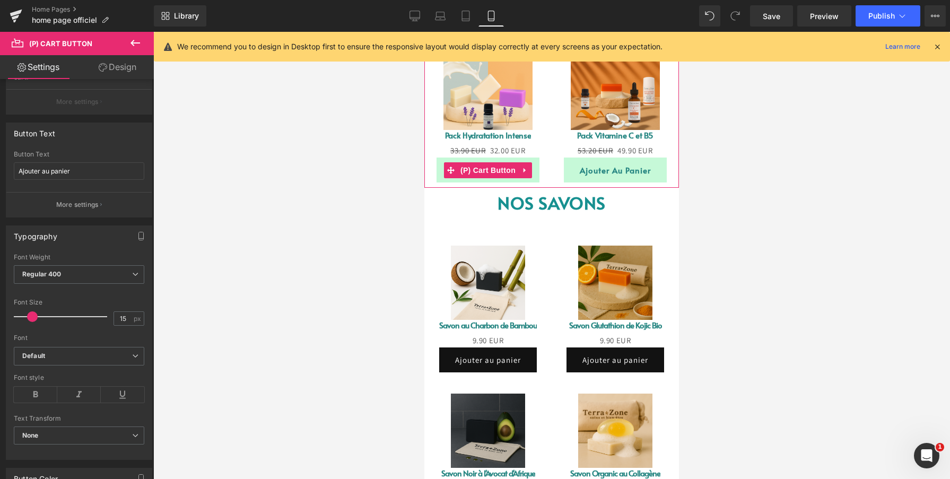
click at [441, 173] on button "Ajouter au panier" at bounding box center [488, 170] width 103 height 25
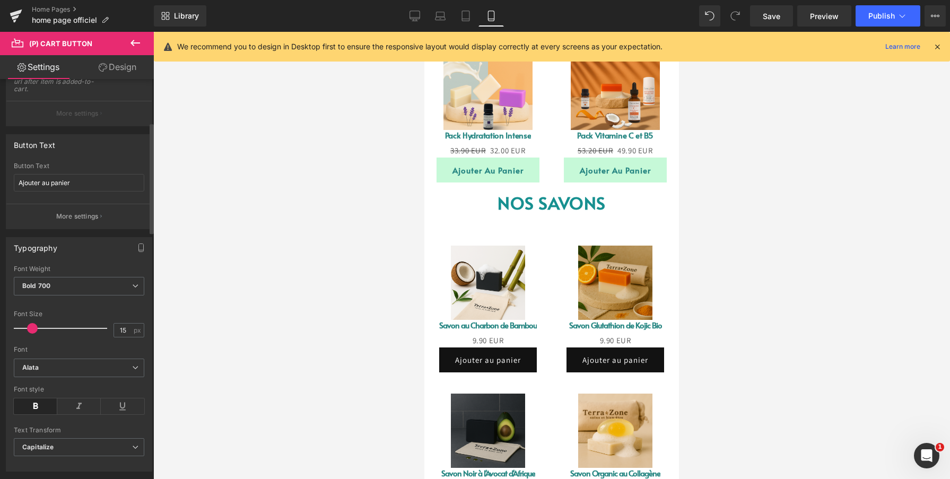
scroll to position [155, 0]
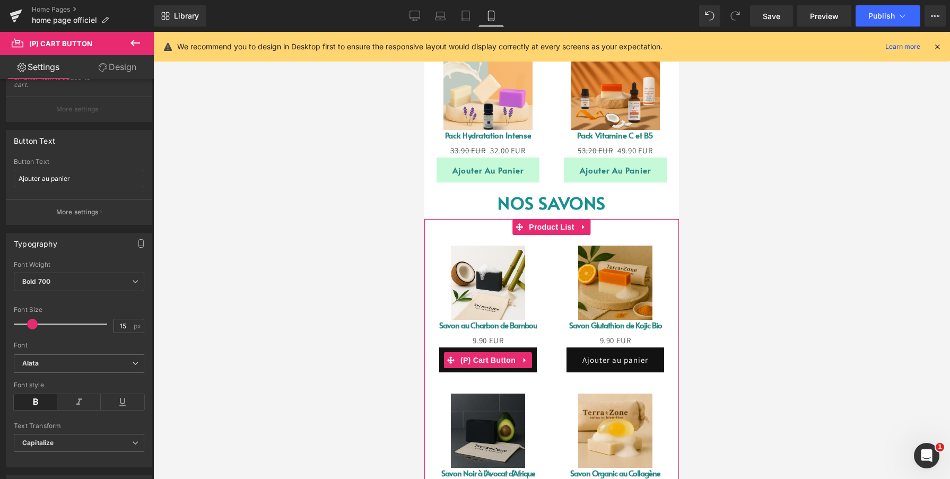
click at [440, 369] on button "Ajouter au panier" at bounding box center [488, 359] width 98 height 25
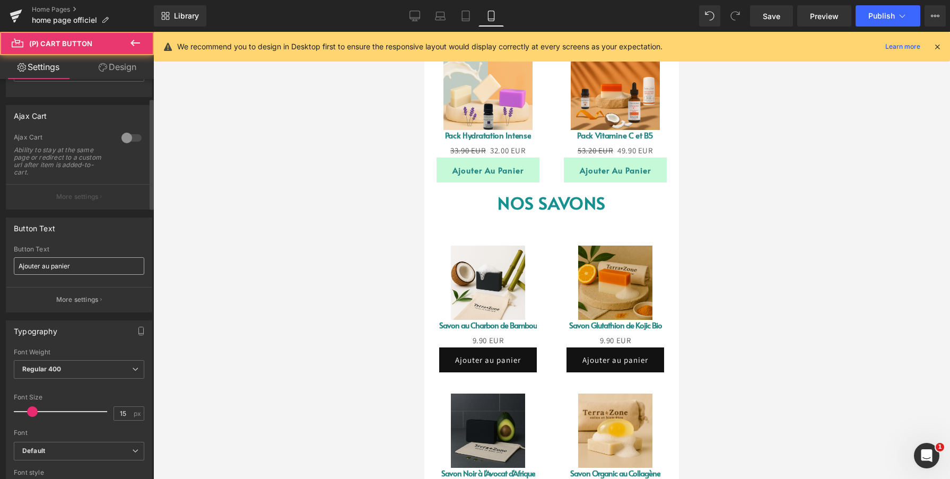
scroll to position [67, 0]
click at [49, 365] on span "Regular 400" at bounding box center [79, 370] width 130 height 19
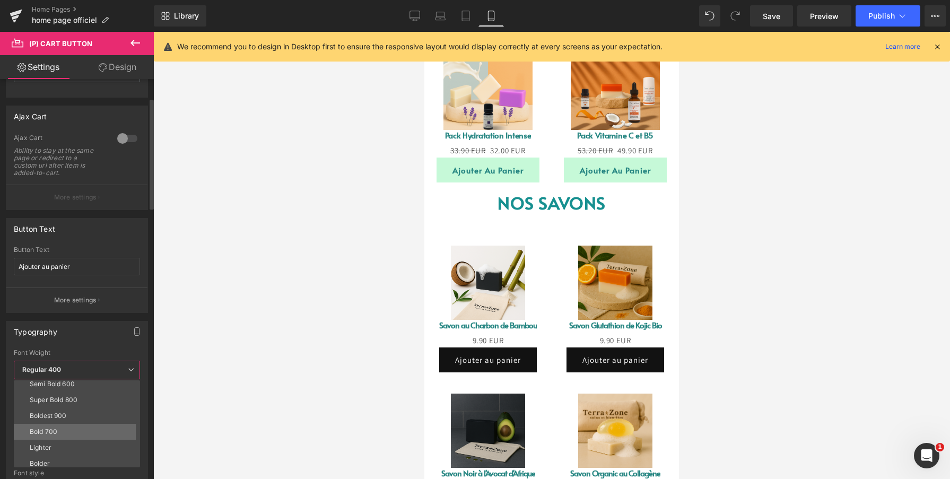
scroll to position [84, 0]
click at [57, 432] on div "Bold 700" at bounding box center [44, 431] width 28 height 7
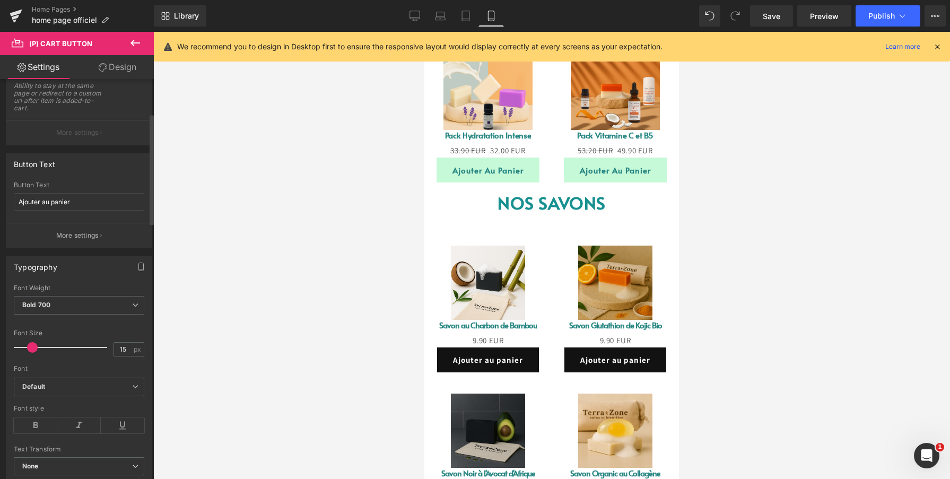
scroll to position [137, 0]
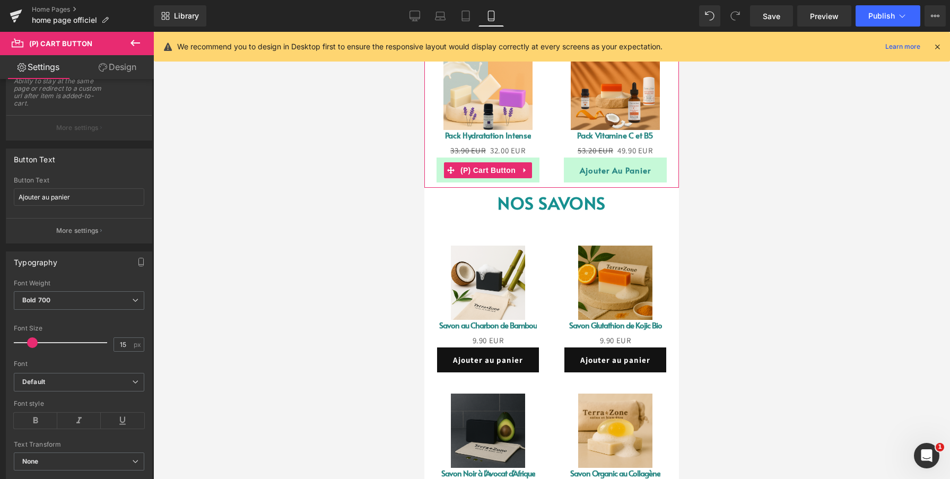
click at [440, 170] on button "Ajouter au panier" at bounding box center [488, 170] width 103 height 25
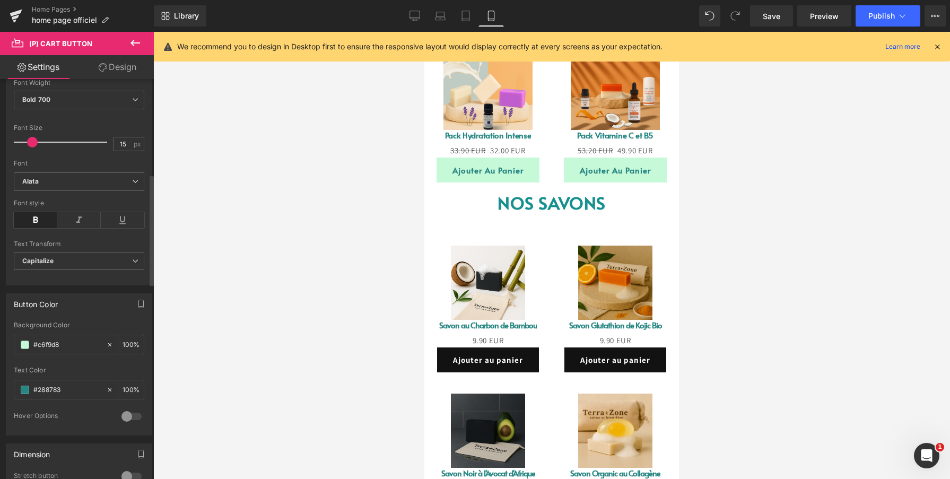
scroll to position [342, 0]
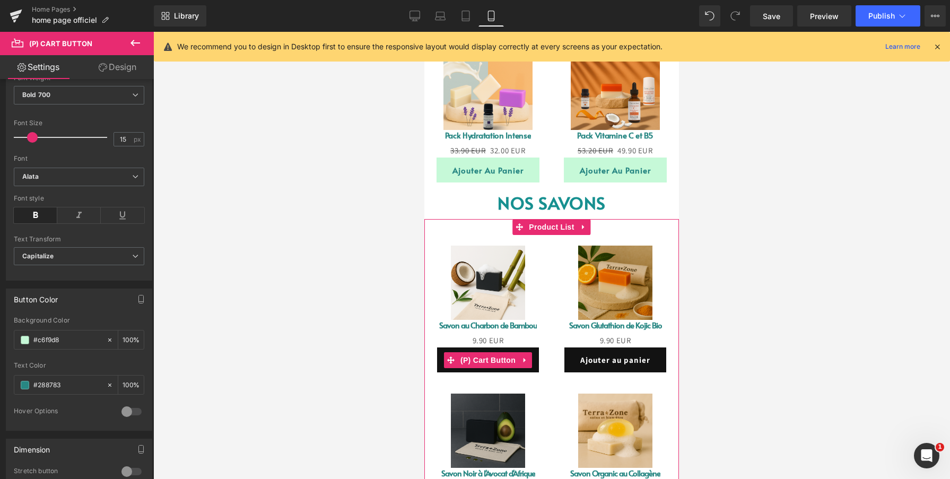
click at [440, 362] on button "Ajouter au panier" at bounding box center [488, 359] width 102 height 25
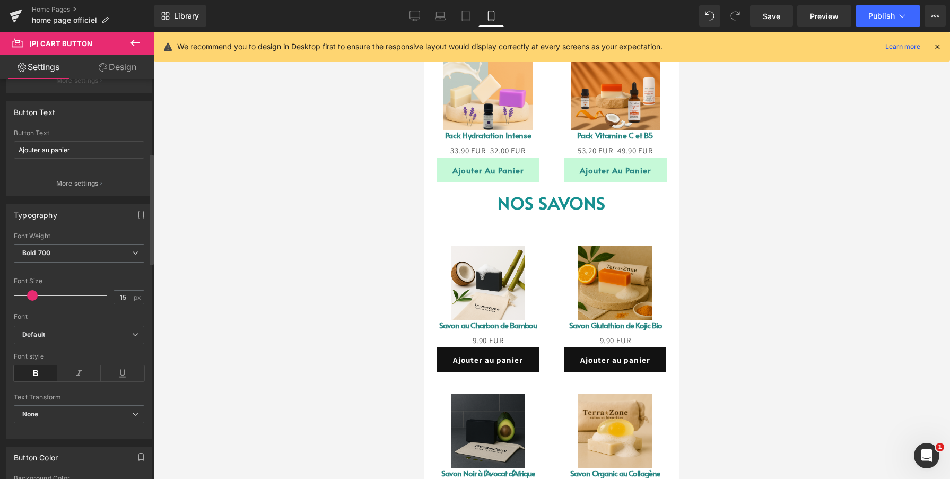
scroll to position [326, 0]
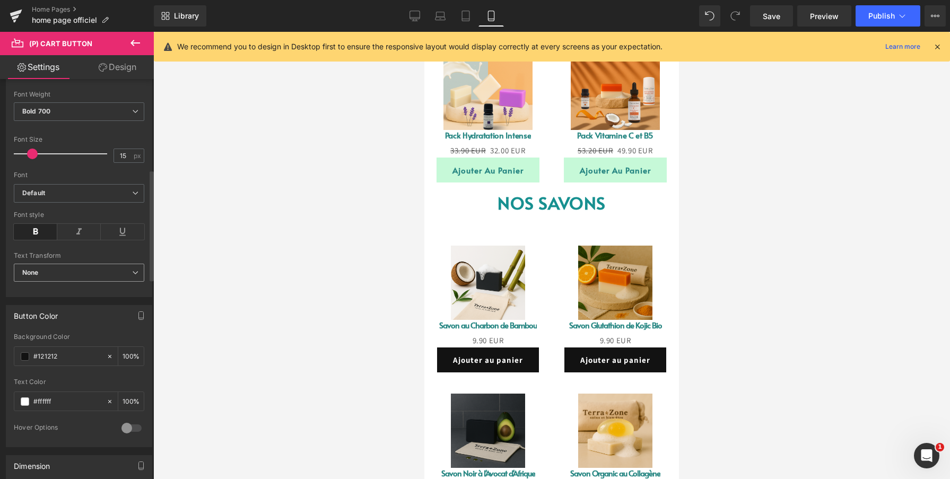
click at [94, 273] on span "None" at bounding box center [79, 273] width 130 height 19
click at [94, 249] on div at bounding box center [79, 248] width 130 height 7
click at [92, 194] on b "Default" at bounding box center [77, 193] width 110 height 9
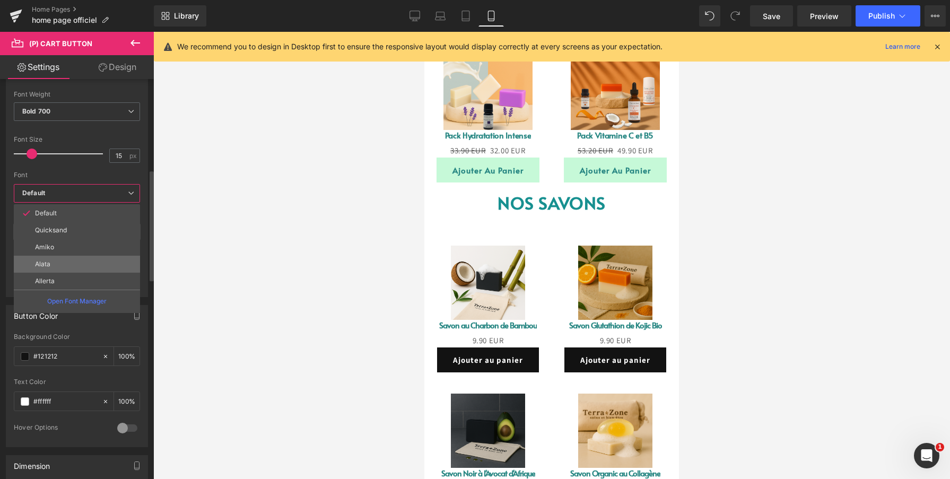
click at [86, 264] on li "Alata" at bounding box center [77, 264] width 126 height 17
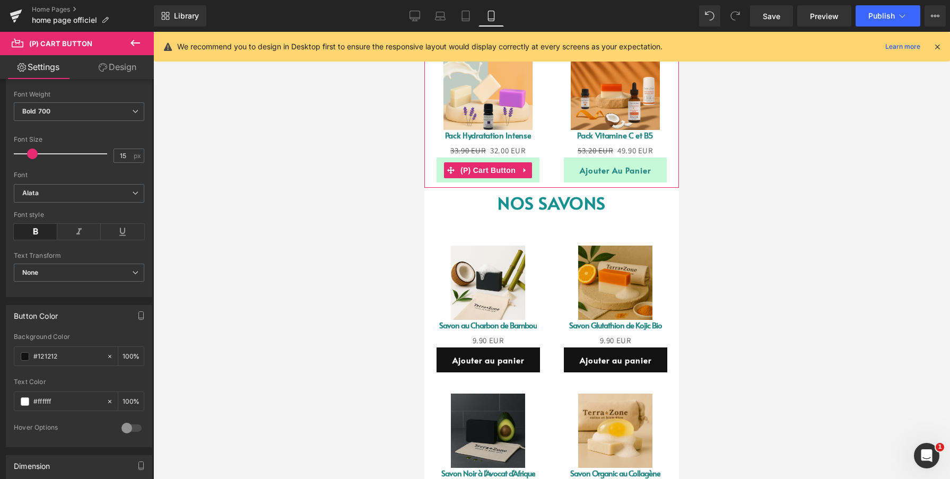
click at [441, 177] on button "Ajouter au panier" at bounding box center [488, 170] width 103 height 25
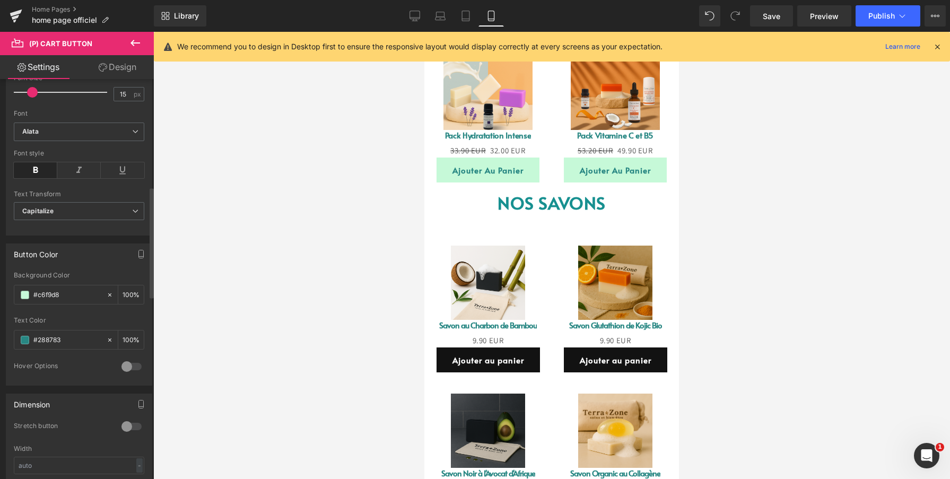
scroll to position [405, 0]
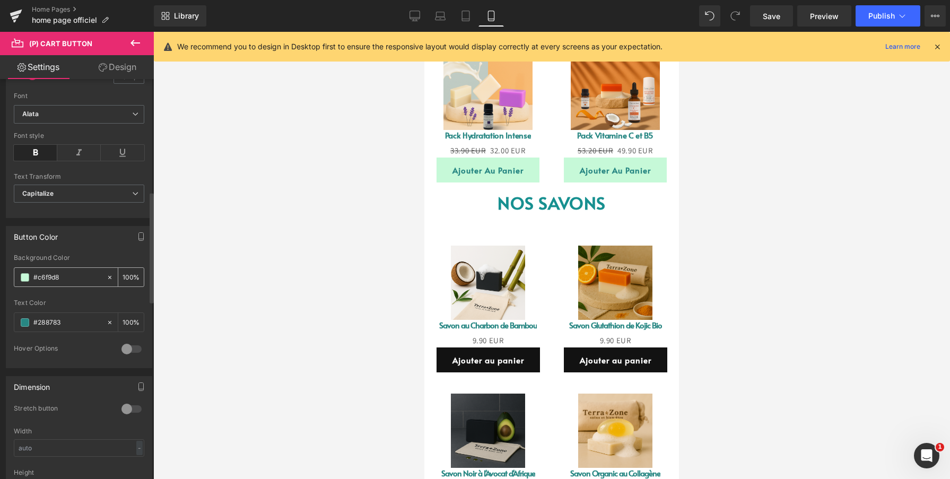
click at [81, 279] on input "#c6f9d8" at bounding box center [67, 278] width 68 height 12
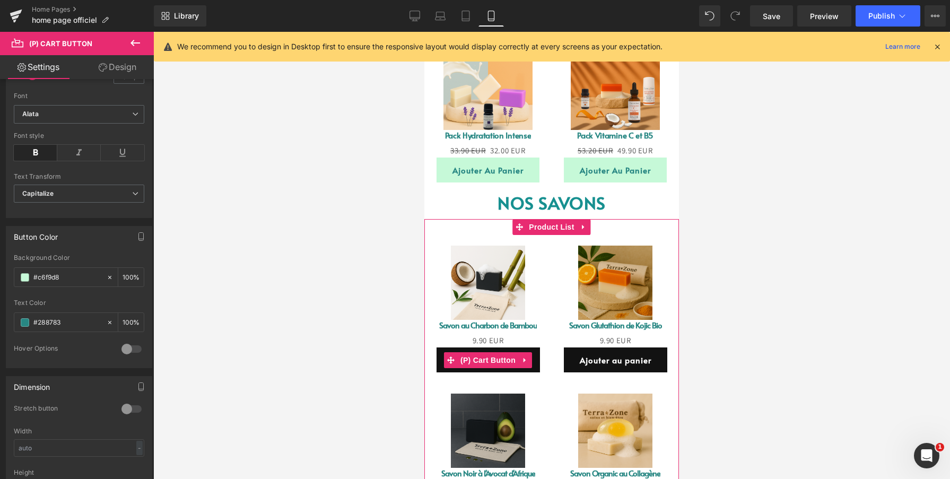
click at [439, 365] on button "Ajouter au panier" at bounding box center [488, 359] width 103 height 25
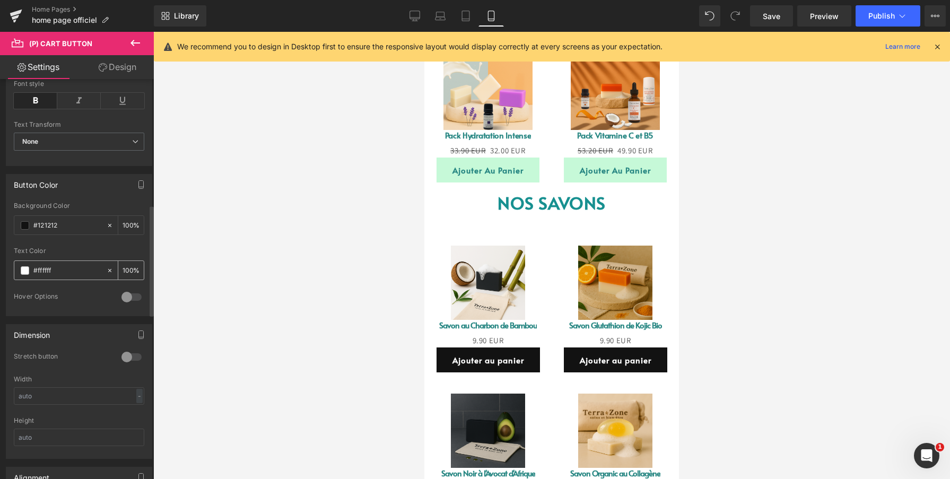
scroll to position [453, 0]
click at [81, 225] on input "#121212" at bounding box center [67, 229] width 68 height 12
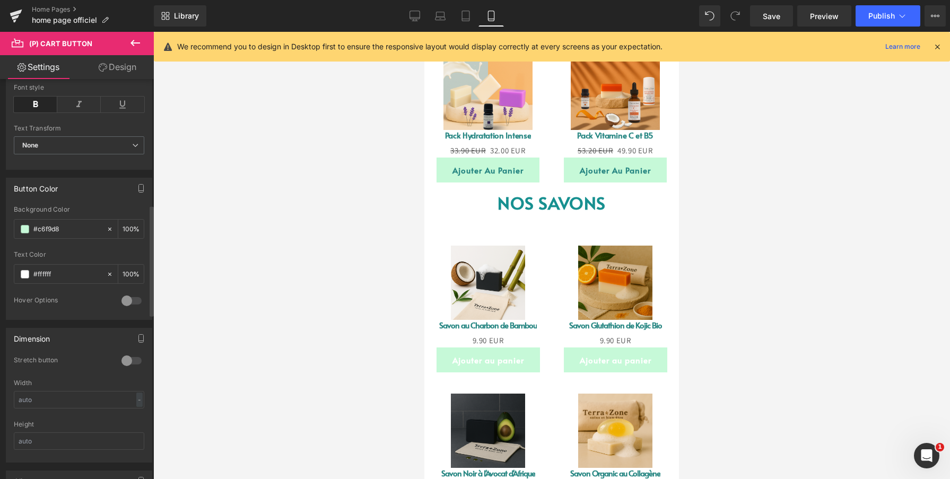
type input "#c6f9d8"
click at [99, 205] on div "Button Color rgb(198, 249, 216) Background Color #c6f9d8 100 % #ffffff Text Col…" at bounding box center [79, 249] width 146 height 142
drag, startPoint x: 440, startPoint y: 177, endPoint x: 428, endPoint y: 177, distance: 11.7
click at [440, 177] on button "Ajouter au panier" at bounding box center [488, 170] width 103 height 25
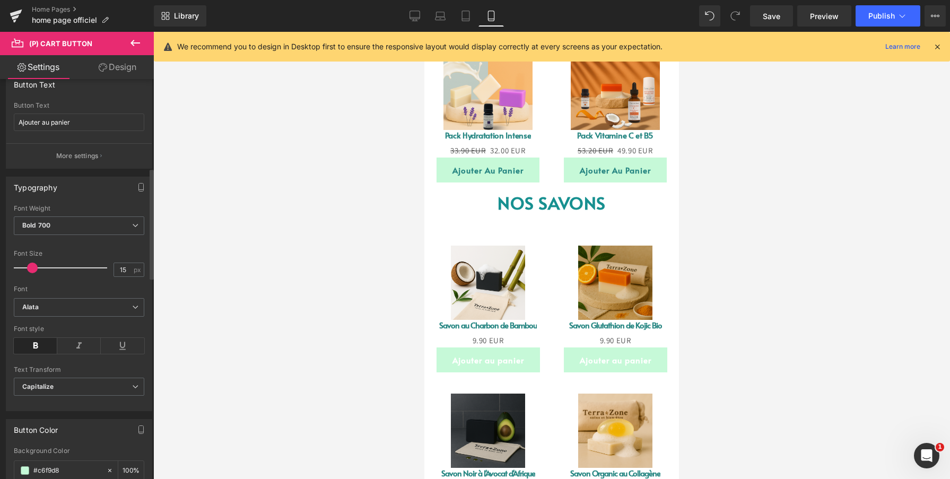
scroll to position [395, 0]
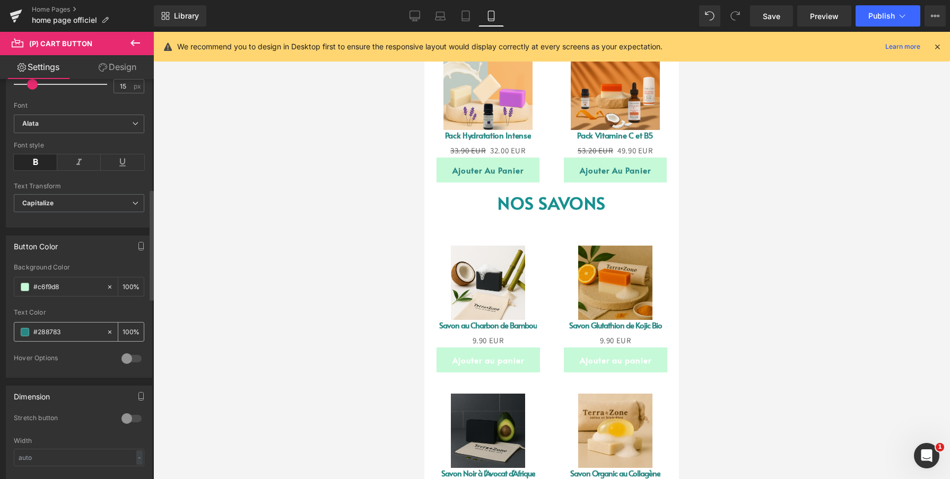
click at [81, 329] on input "#288783" at bounding box center [67, 332] width 68 height 12
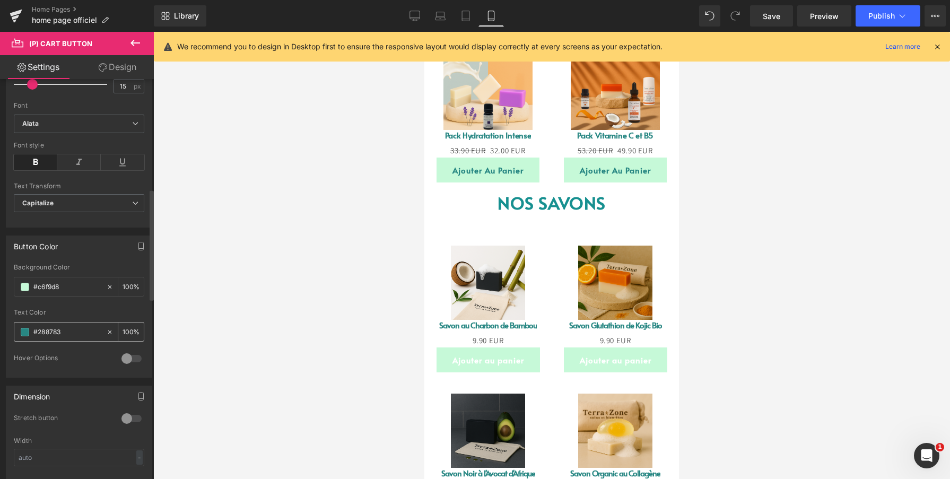
click at [81, 329] on input "#288783" at bounding box center [67, 332] width 68 height 12
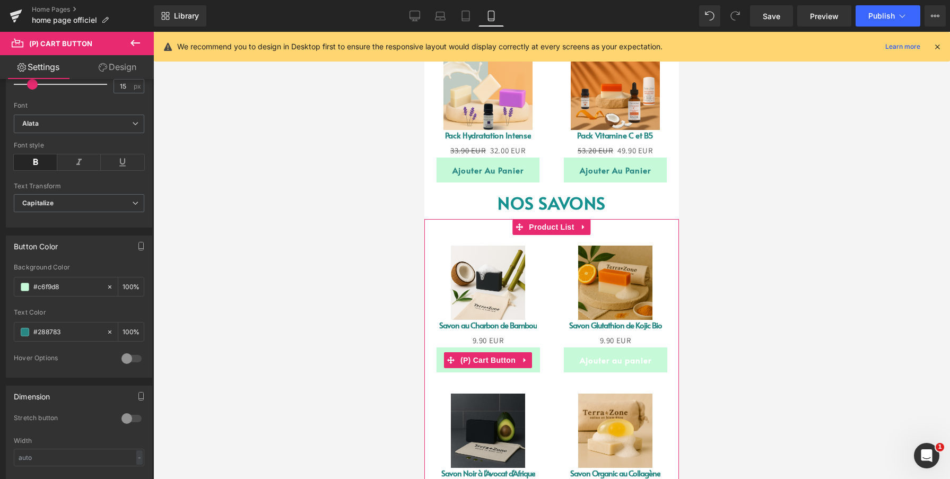
drag, startPoint x: 586, startPoint y: 395, endPoint x: 441, endPoint y: 365, distance: 147.7
click at [441, 365] on button "Ajouter au panier" at bounding box center [488, 359] width 103 height 25
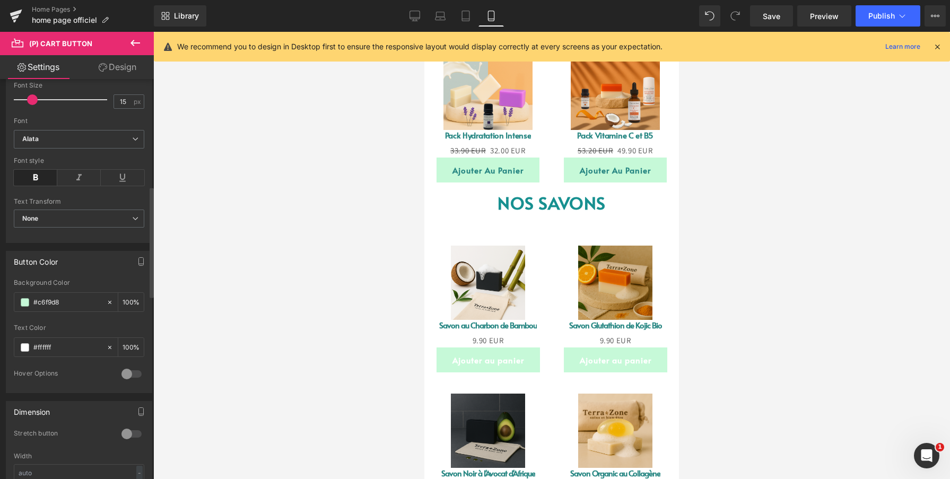
scroll to position [386, 0]
click at [83, 344] on input "#ffffff" at bounding box center [67, 341] width 68 height 12
type input "#288783"
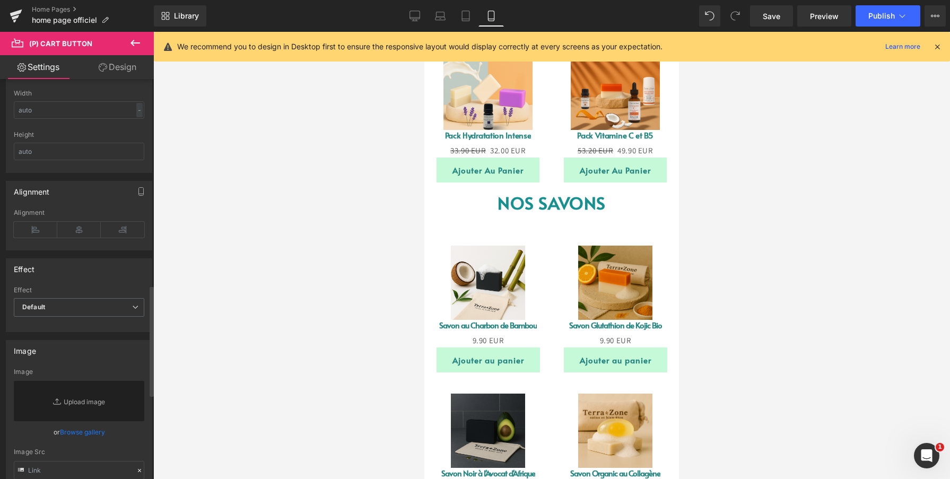
scroll to position [743, 0]
click at [439, 175] on button "Ajouter au panier" at bounding box center [488, 170] width 103 height 25
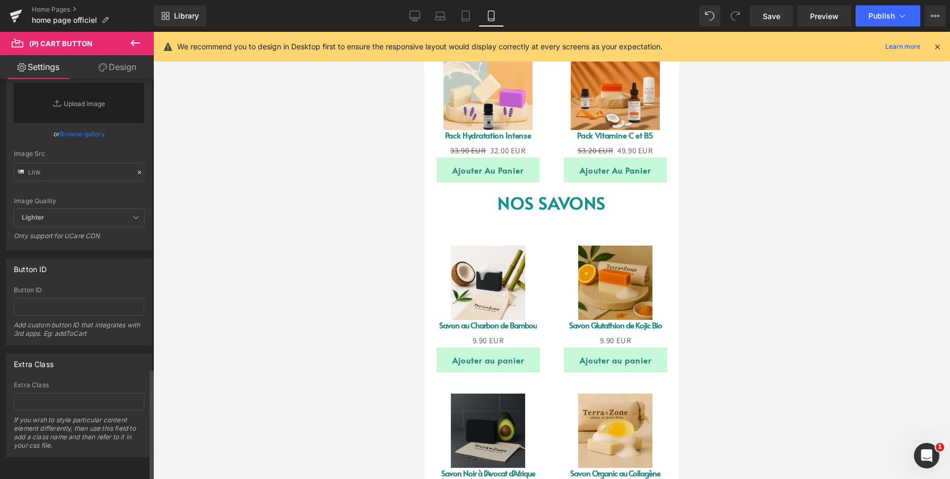
scroll to position [1048, 0]
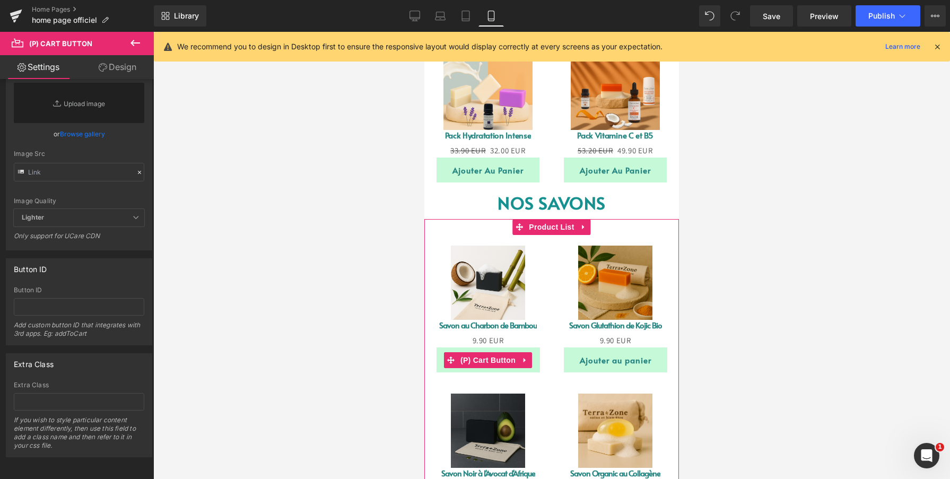
click at [441, 369] on button "Ajouter au panier" at bounding box center [488, 359] width 103 height 25
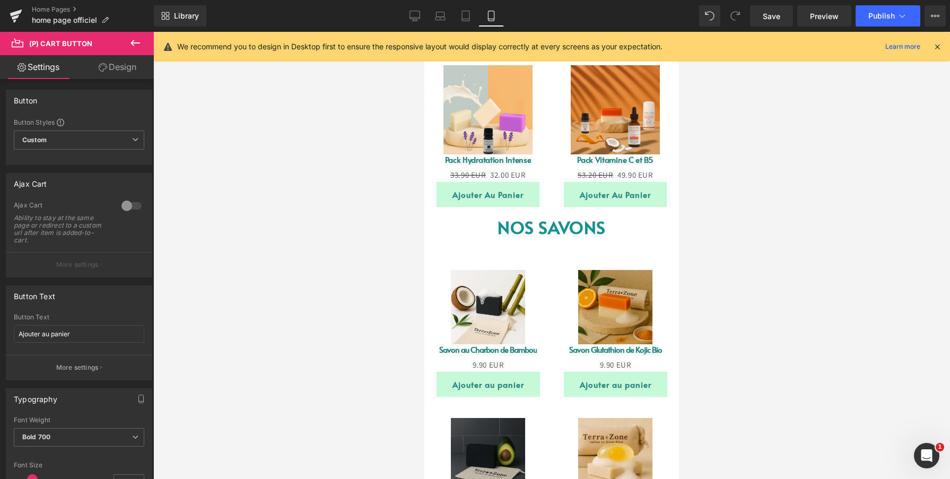
scroll to position [648, 0]
click at [559, 273] on div "Sale Off (P) Image Savon Glutathion de Kojic Bio (P) Title 0 EUR 9.90 EUR (P) P…" at bounding box center [615, 333] width 127 height 149
click at [468, 224] on p "NOS SAVONS" at bounding box center [551, 227] width 255 height 31
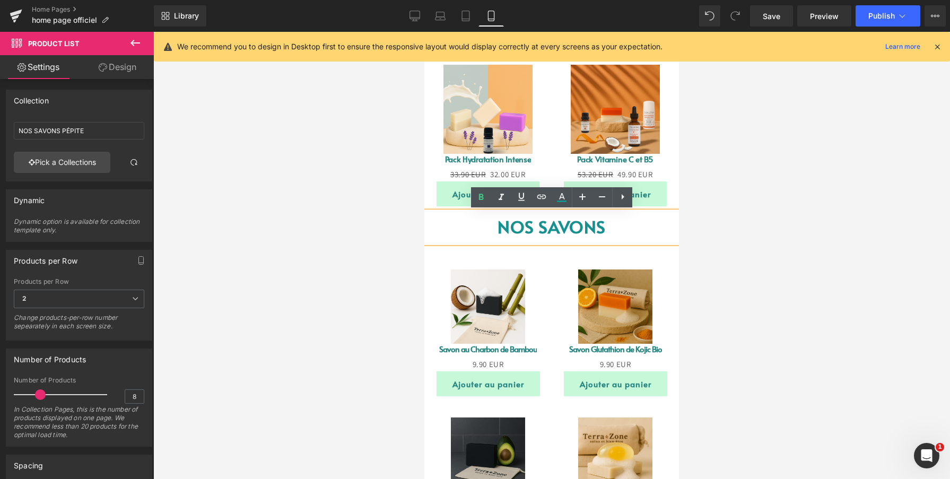
drag, startPoint x: 496, startPoint y: 243, endPoint x: 498, endPoint y: 221, distance: 22.9
click at [498, 221] on div "Image ‹ › Carousel TerraZone – Des soins naturels pour une peau éclatante Formu…" at bounding box center [551, 369] width 255 height 1878
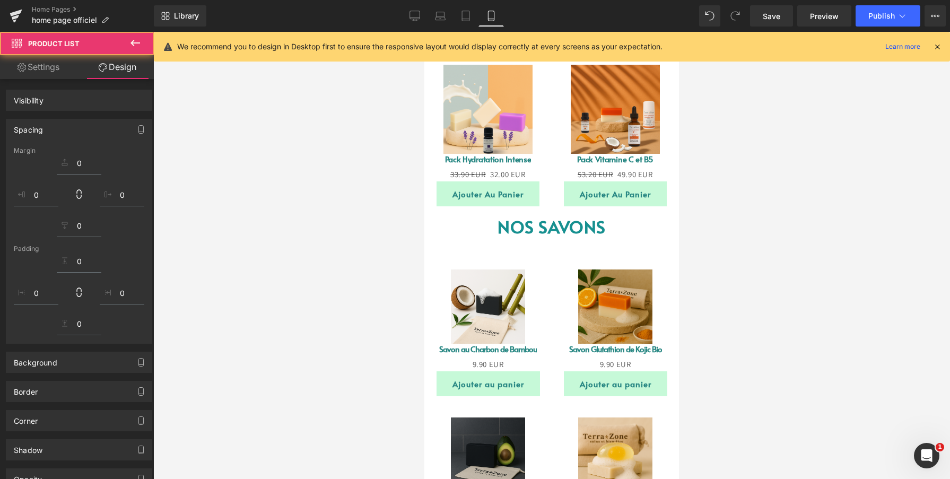
click at [556, 290] on div "Sale Off (P) Image Savon Glutathion de Kojic Bio (P) Title 0 EUR 9.90 EUR (P) P…" at bounding box center [615, 333] width 127 height 149
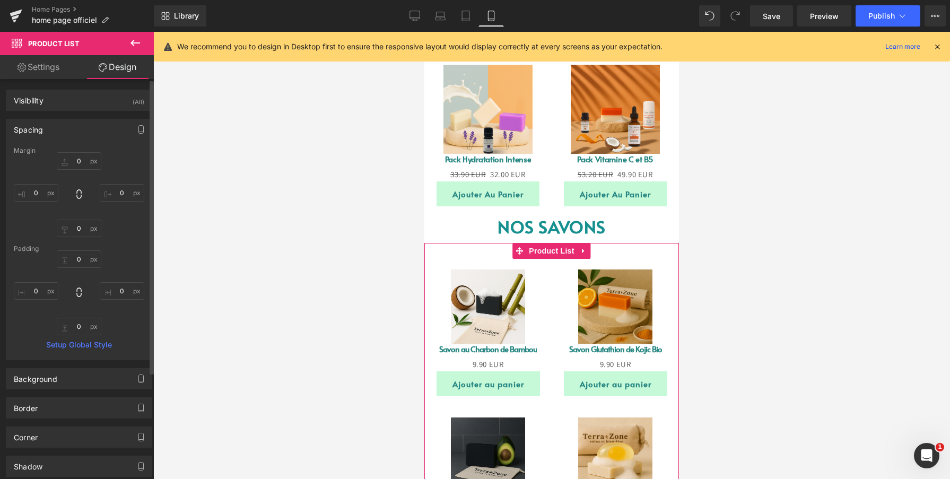
click at [82, 148] on div "Margin" at bounding box center [79, 150] width 130 height 7
click at [79, 160] on input "0" at bounding box center [79, 161] width 45 height 18
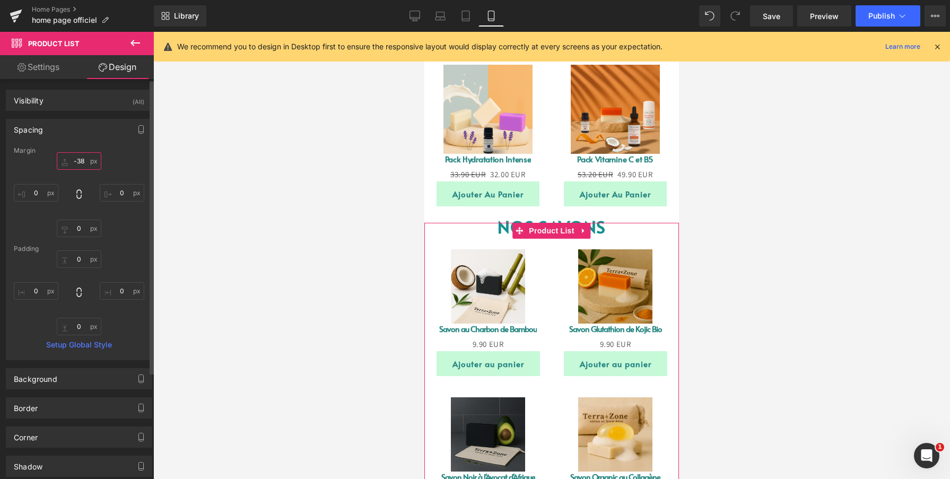
type input "-37"
drag, startPoint x: 80, startPoint y: 160, endPoint x: 75, endPoint y: 180, distance: 20.1
click at [75, 180] on div "-37px -37 0px 0 0px 0 0px 0" at bounding box center [79, 194] width 130 height 85
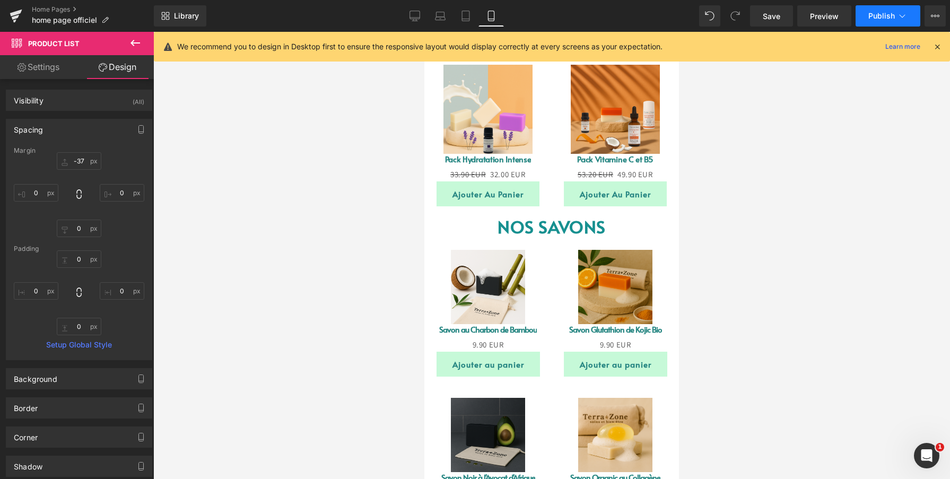
click at [878, 12] on span "Publish" at bounding box center [881, 16] width 27 height 8
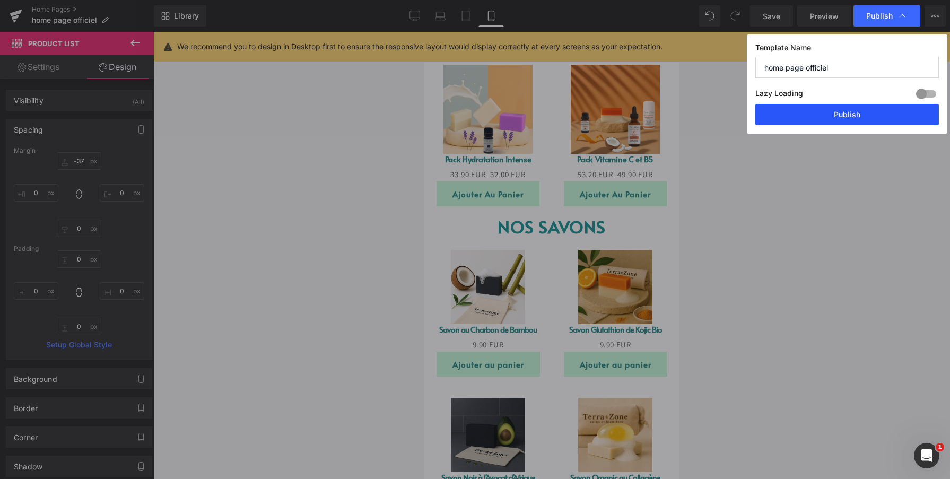
click at [846, 120] on button "Publish" at bounding box center [847, 114] width 184 height 21
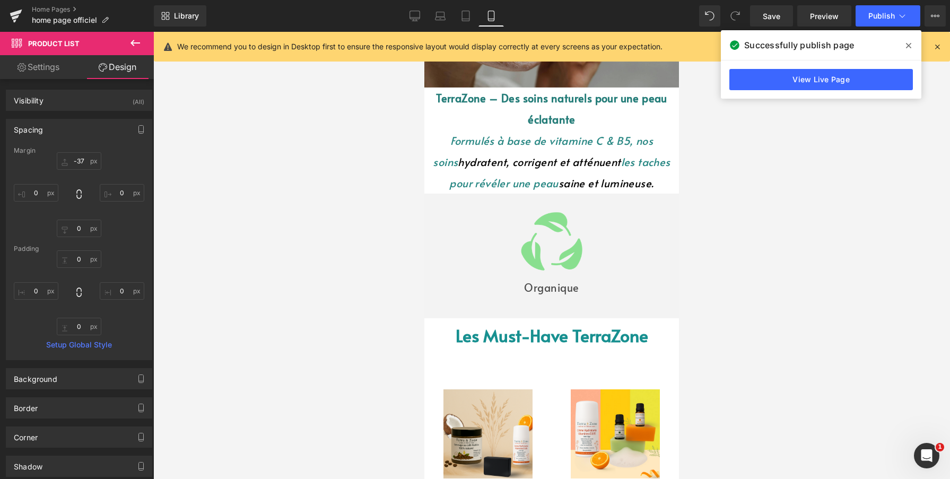
scroll to position [330, 0]
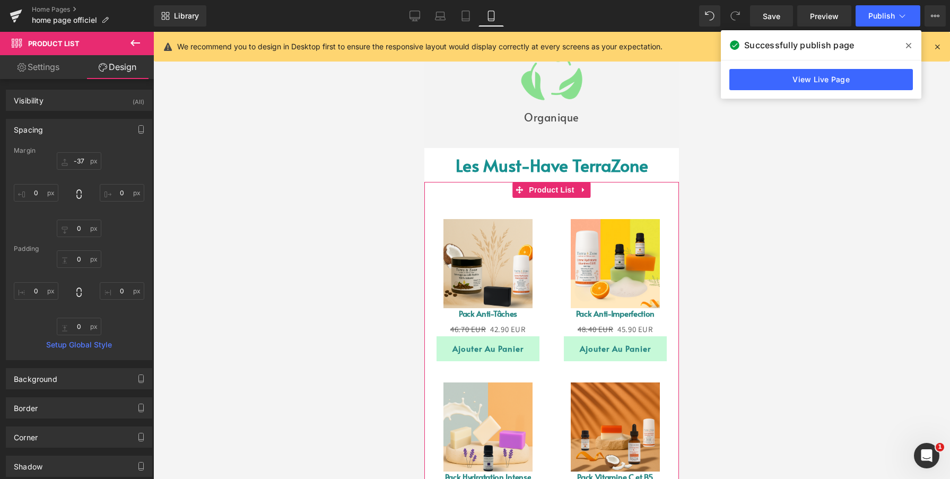
click at [552, 210] on div "Sale Off (P) Image Pack Anti-Imperfection (P) Title 48.40 EUR 45.90 EUR (P) Pri…" at bounding box center [615, 279] width 127 height 163
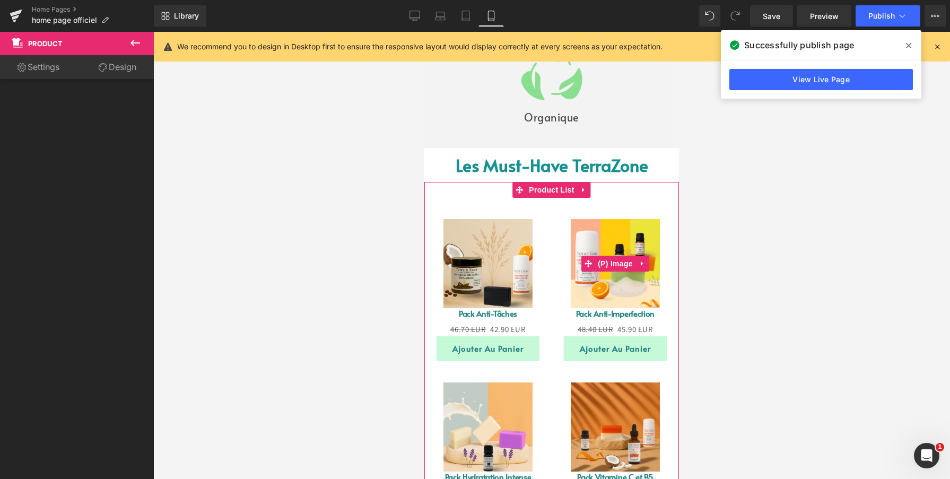
click at [562, 234] on link "Sale Off" at bounding box center [615, 263] width 127 height 89
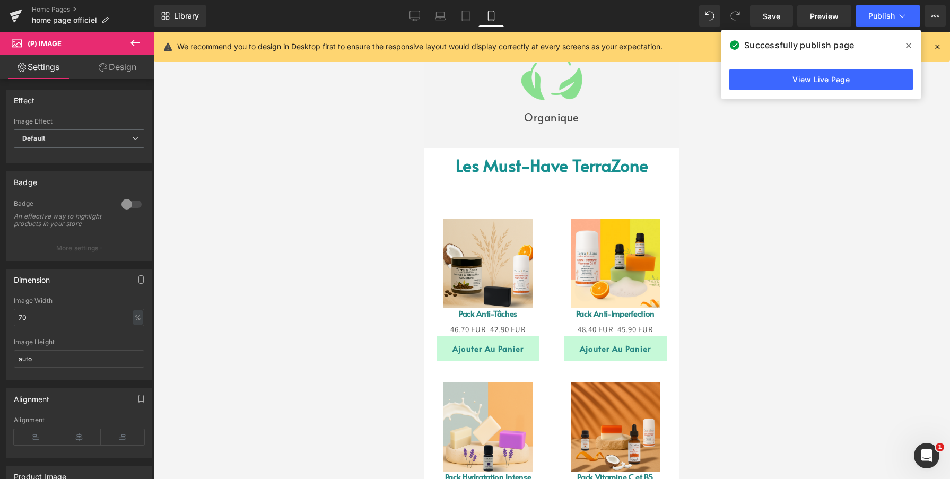
click at [119, 68] on link "Design" at bounding box center [117, 67] width 77 height 24
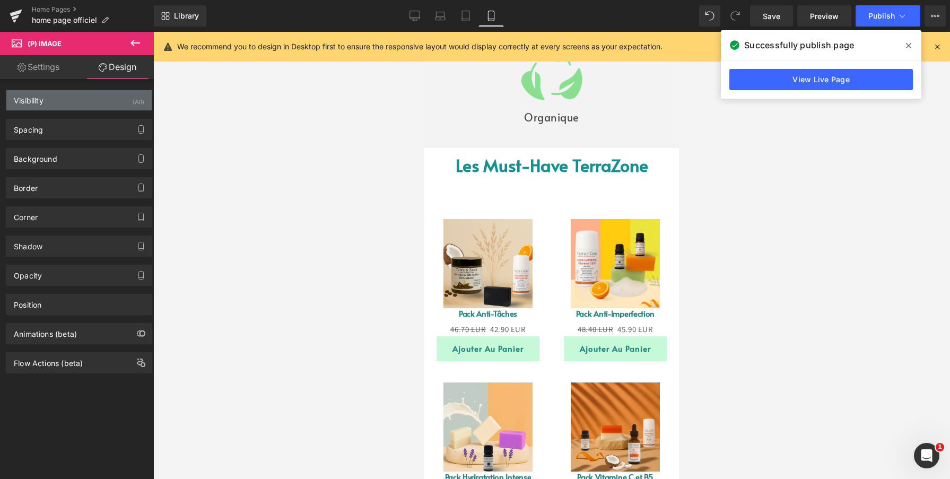
type input "40"
type input "0"
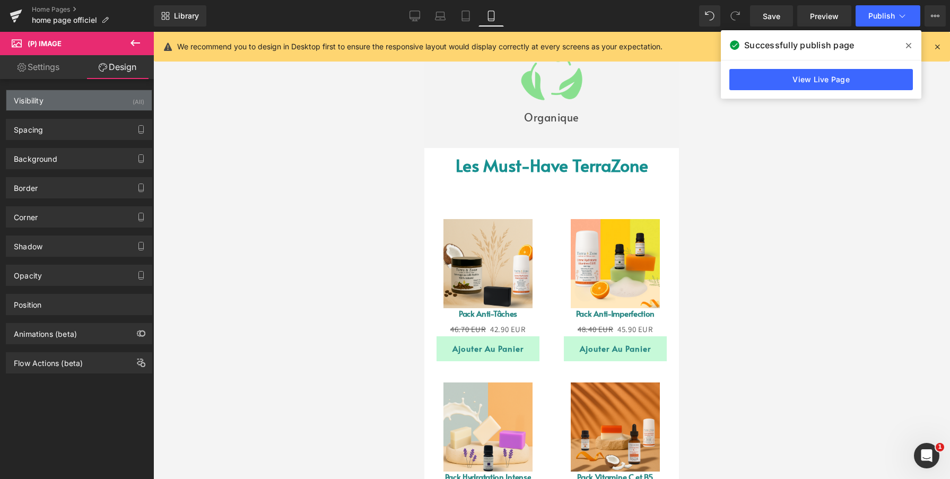
type input "0"
click at [92, 101] on div "Visibility (All)" at bounding box center [78, 100] width 145 height 20
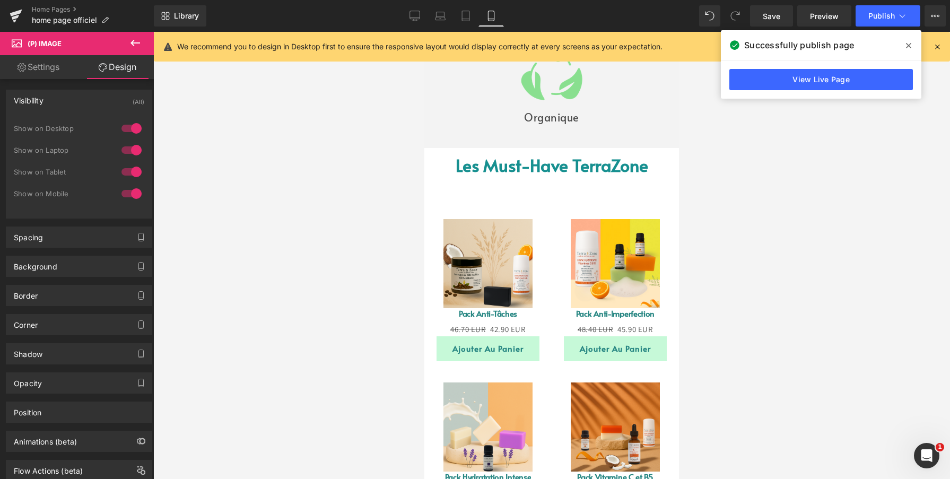
click at [92, 101] on div "Visibility (All)" at bounding box center [78, 100] width 145 height 20
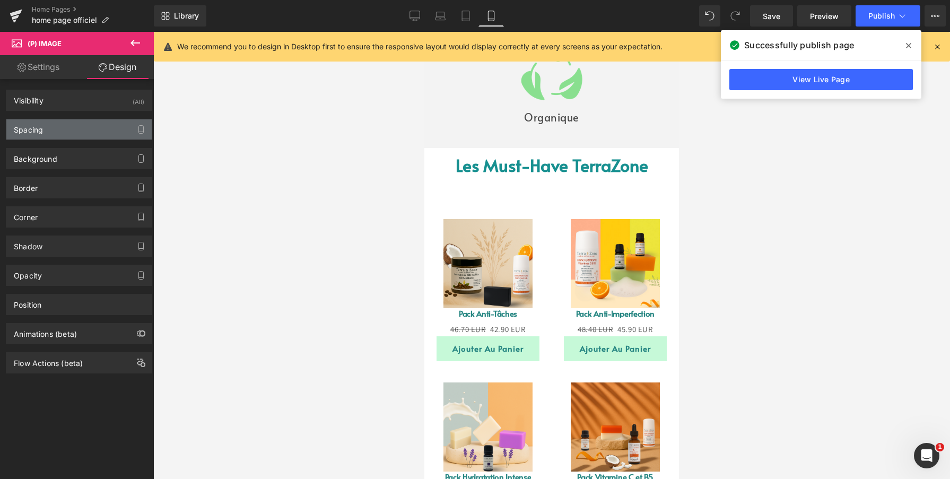
click at [81, 119] on div "Spacing" at bounding box center [78, 129] width 145 height 20
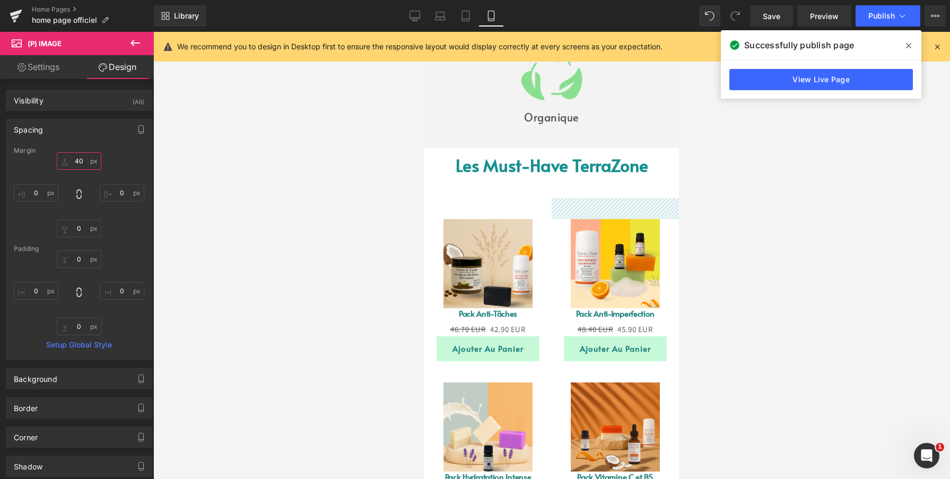
click at [79, 160] on input "40" at bounding box center [79, 161] width 45 height 18
click at [79, 161] on input "40" at bounding box center [79, 161] width 45 height 18
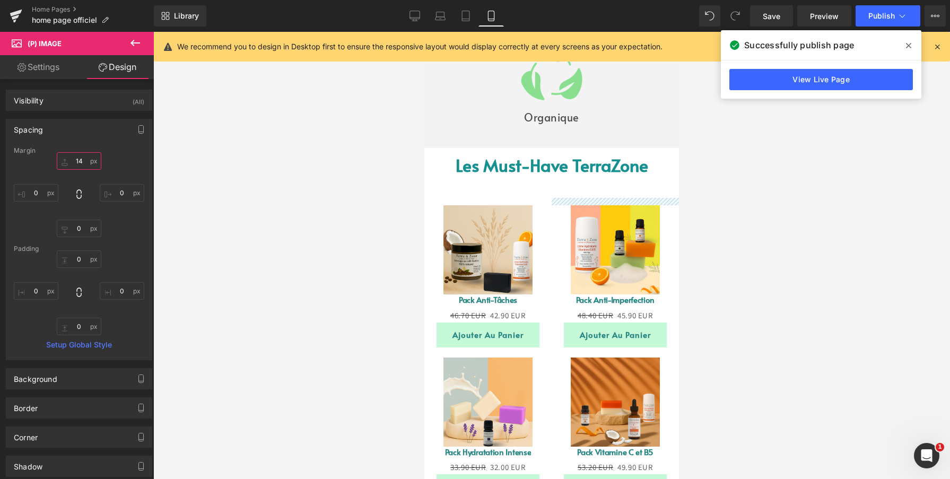
type input "12"
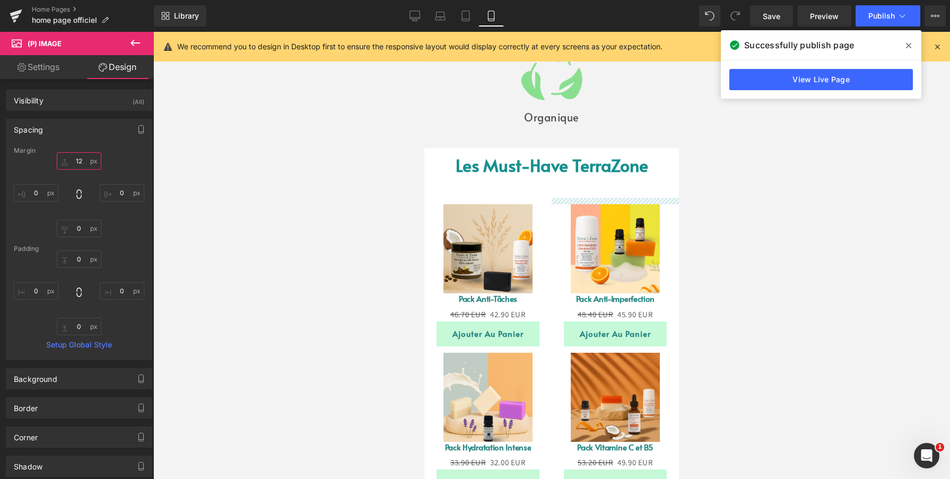
drag, startPoint x: 79, startPoint y: 161, endPoint x: 80, endPoint y: 176, distance: 14.9
click at [80, 176] on div "12px 12 0px 0 0px 0 0px 0" at bounding box center [79, 194] width 130 height 85
click at [438, 171] on p "Les Must-Have TerraZone" at bounding box center [551, 165] width 255 height 34
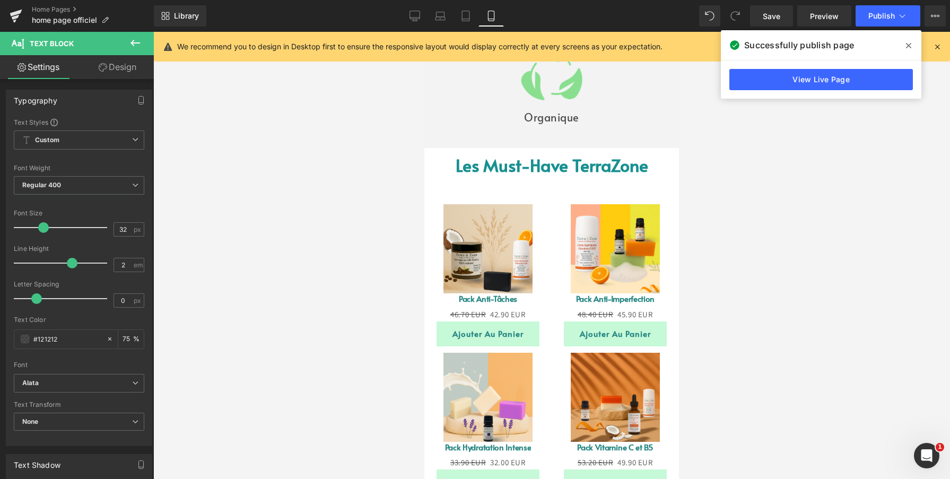
click at [123, 71] on link "Design" at bounding box center [117, 67] width 77 height 24
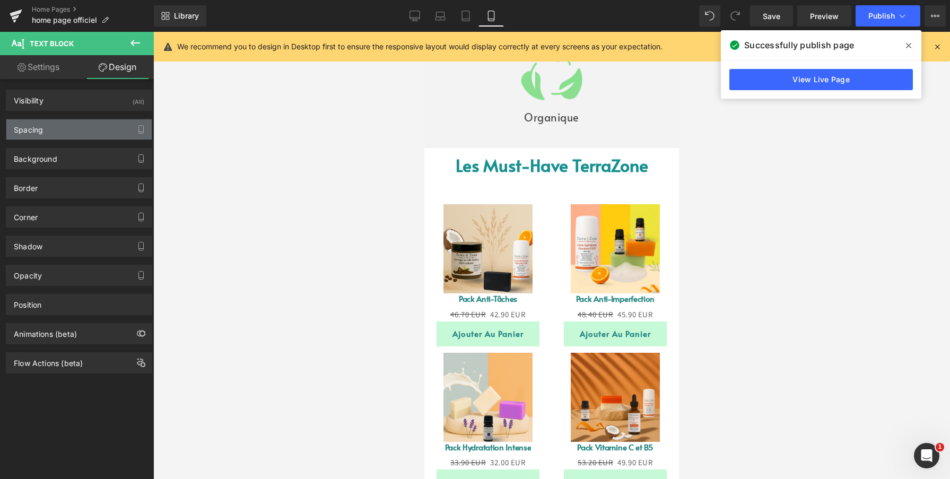
type input "0"
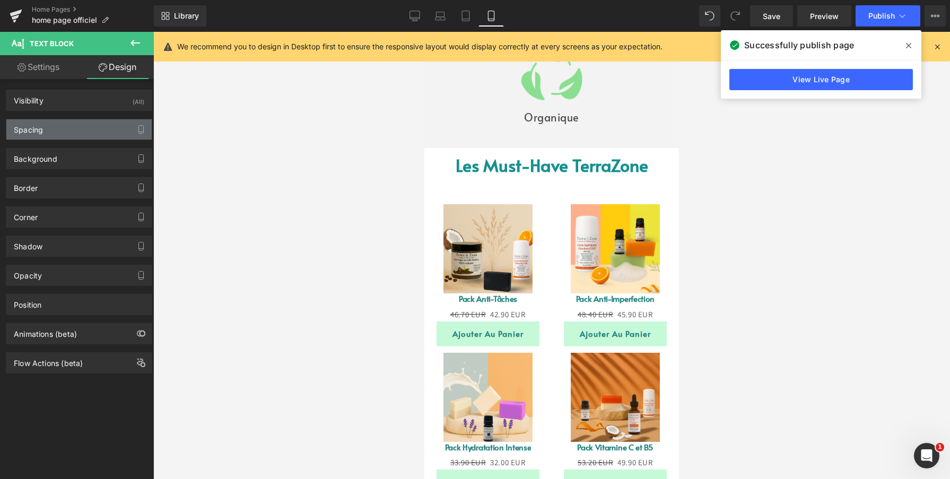
type input "0"
click at [72, 127] on div "Spacing" at bounding box center [78, 129] width 145 height 20
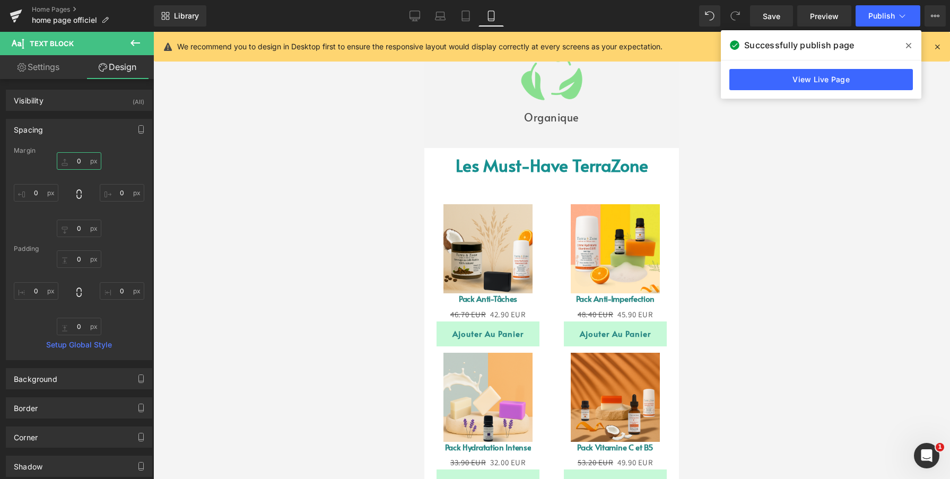
click at [79, 162] on input "0" at bounding box center [79, 161] width 45 height 18
click at [77, 164] on input "0" at bounding box center [79, 161] width 45 height 18
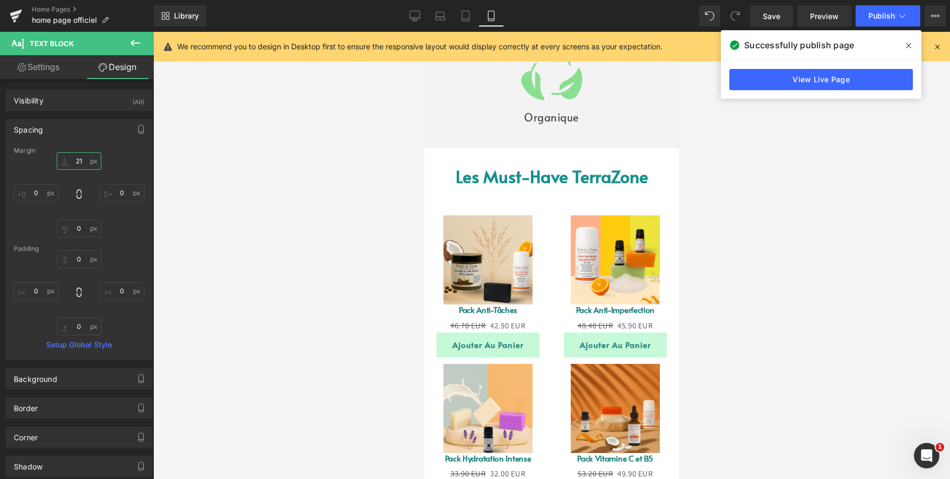
click at [81, 166] on input "21" at bounding box center [79, 161] width 45 height 18
click at [94, 139] on div "Spacing" at bounding box center [78, 129] width 145 height 20
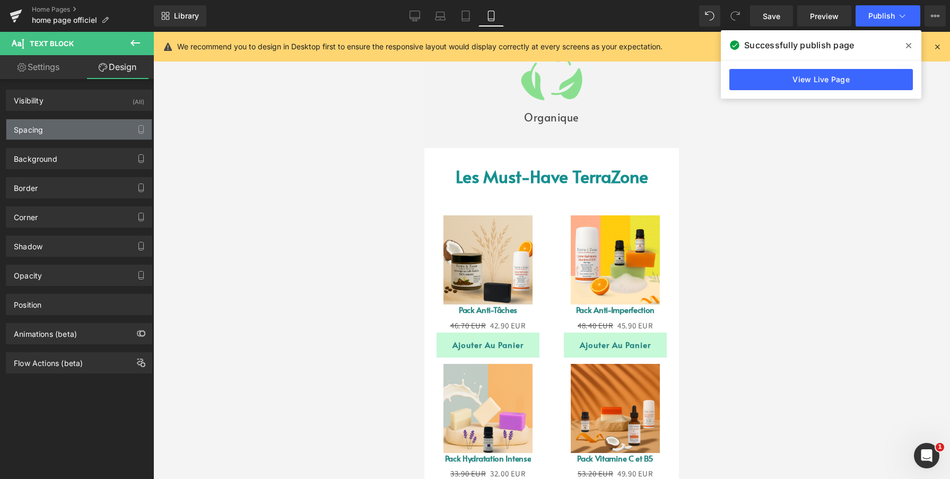
click at [67, 128] on div "Spacing" at bounding box center [78, 129] width 145 height 20
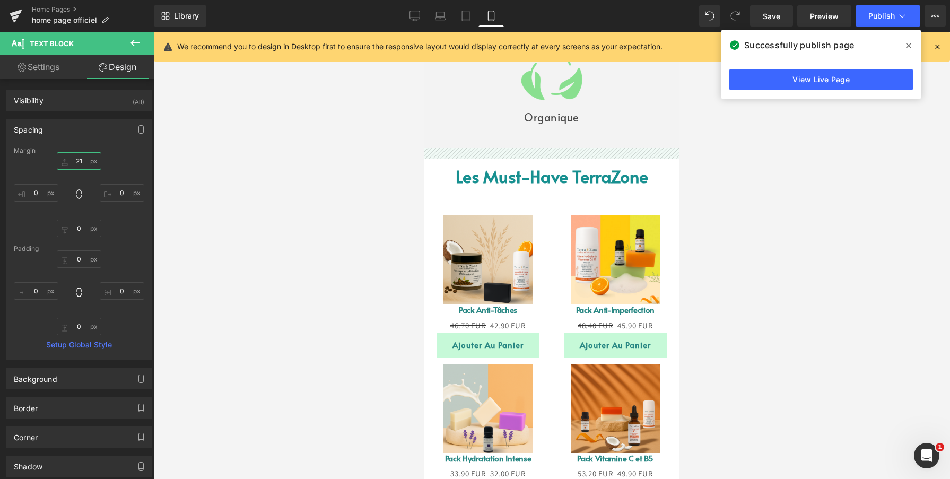
click at [76, 163] on input "21" at bounding box center [79, 161] width 45 height 18
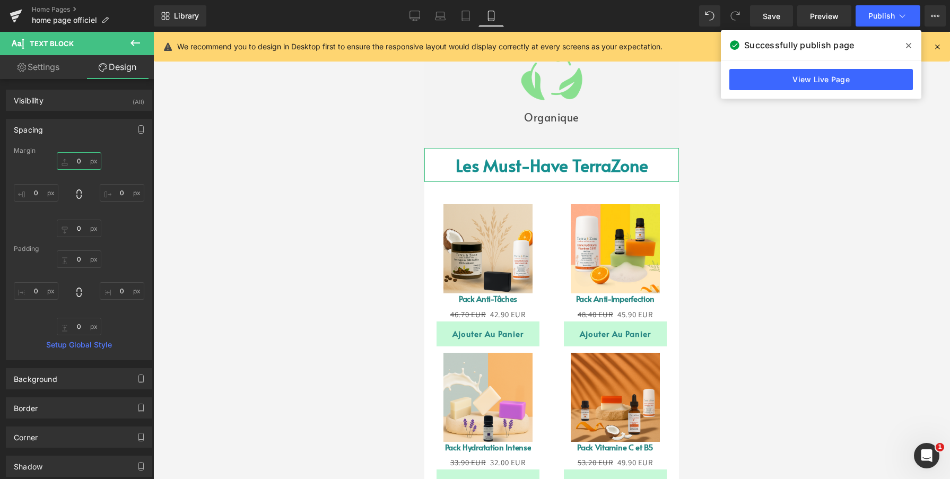
type input "0"
click at [133, 147] on div "Margin" at bounding box center [79, 150] width 130 height 7
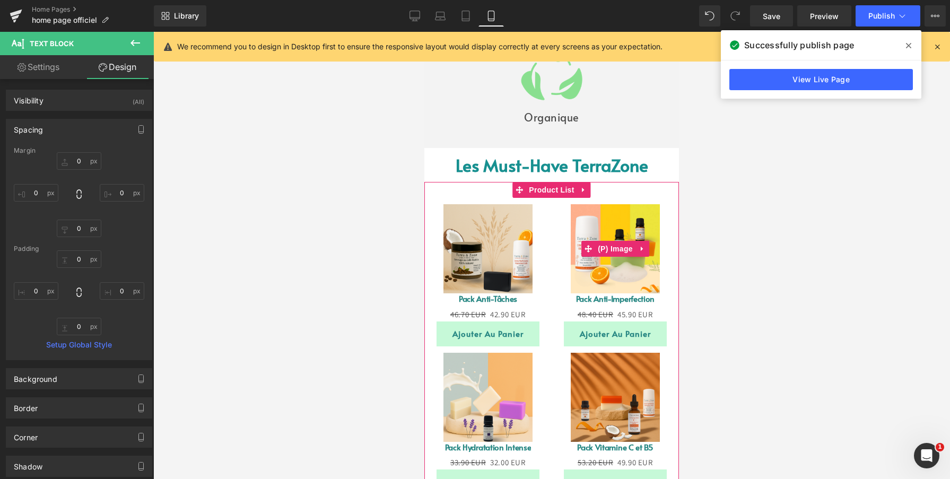
click at [557, 255] on link "Sale Off" at bounding box center [615, 248] width 127 height 89
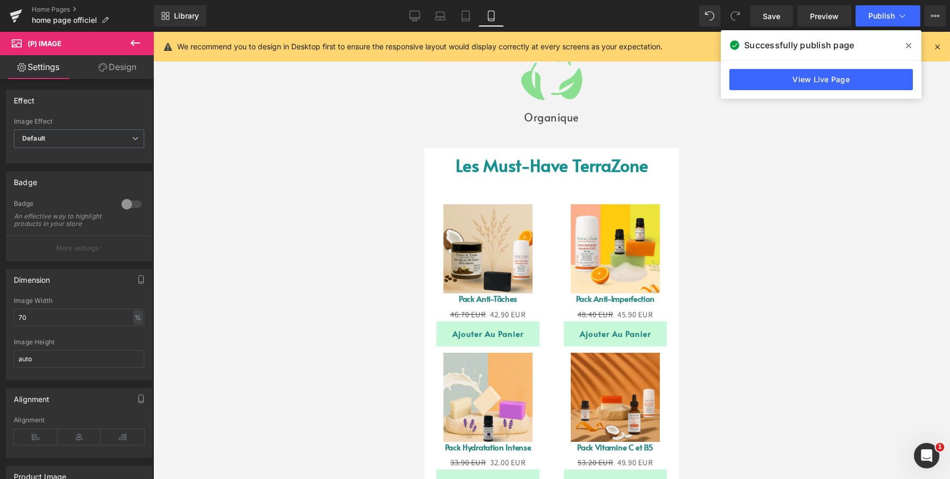
click at [131, 75] on link "Design" at bounding box center [117, 67] width 77 height 24
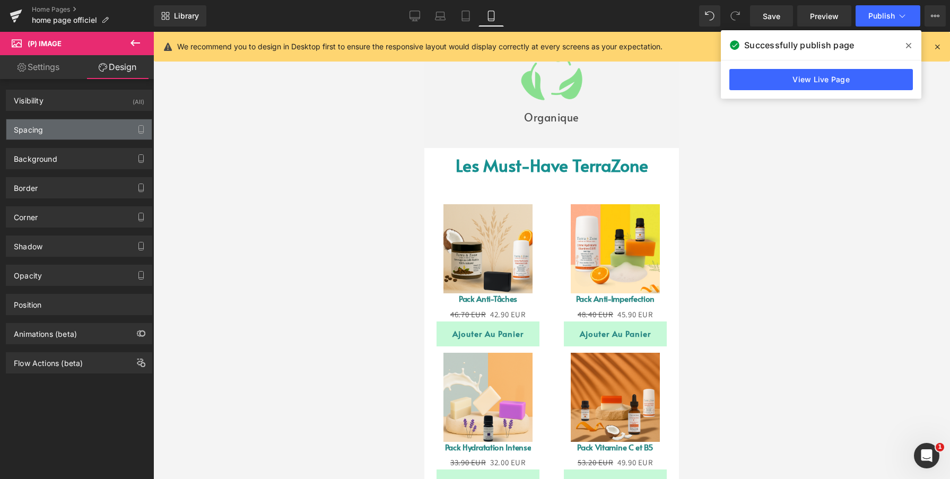
click at [82, 134] on div "Spacing" at bounding box center [78, 129] width 145 height 20
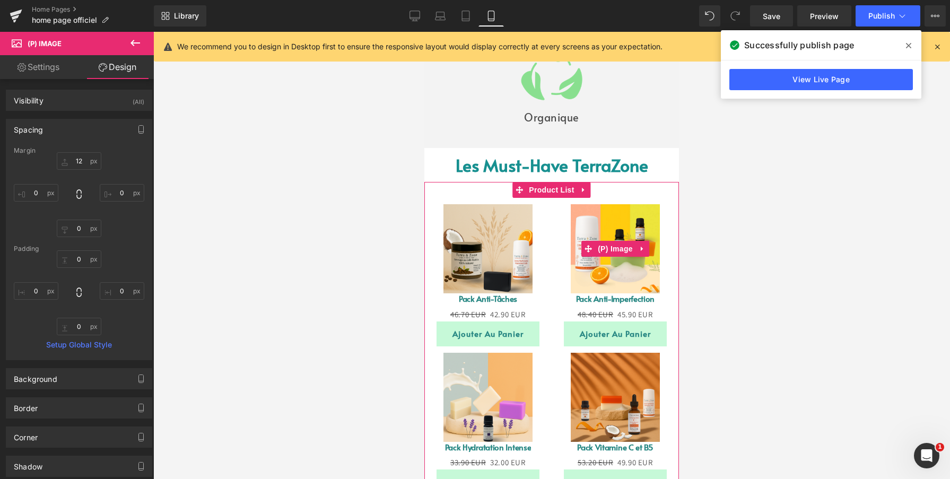
click at [552, 225] on link "Sale Off" at bounding box center [615, 248] width 127 height 89
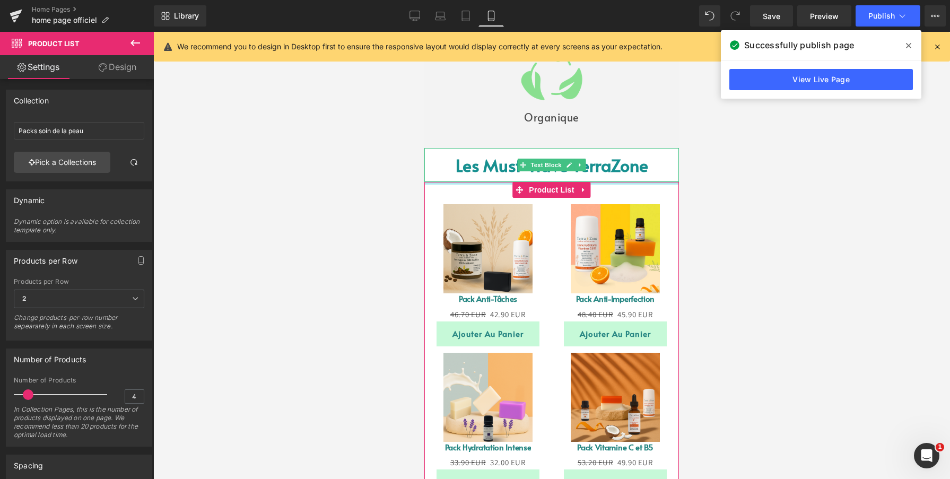
drag, startPoint x: 604, startPoint y: 181, endPoint x: 611, endPoint y: 167, distance: 16.2
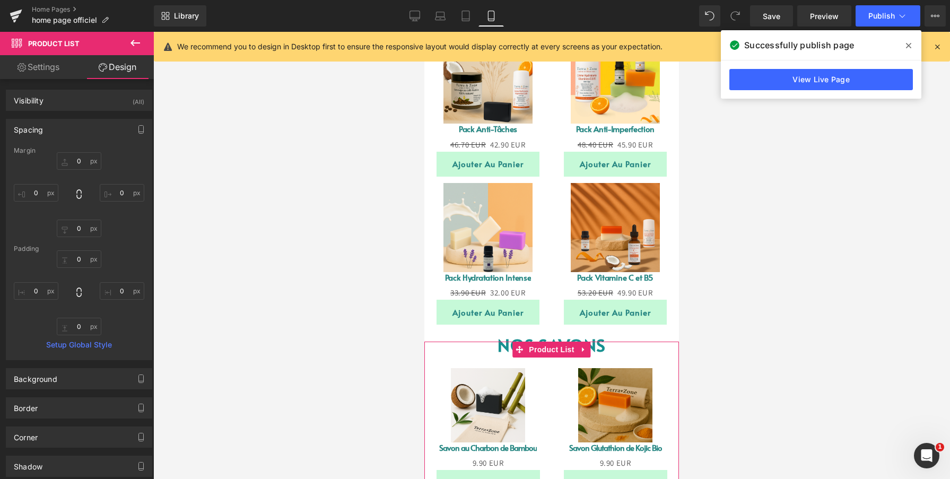
scroll to position [275, 0]
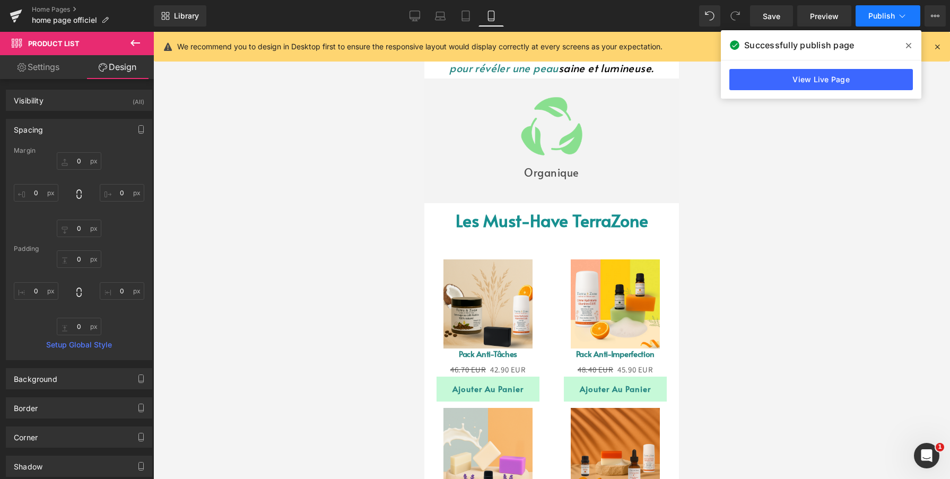
click at [860, 17] on button "Publish" at bounding box center [888, 15] width 65 height 21
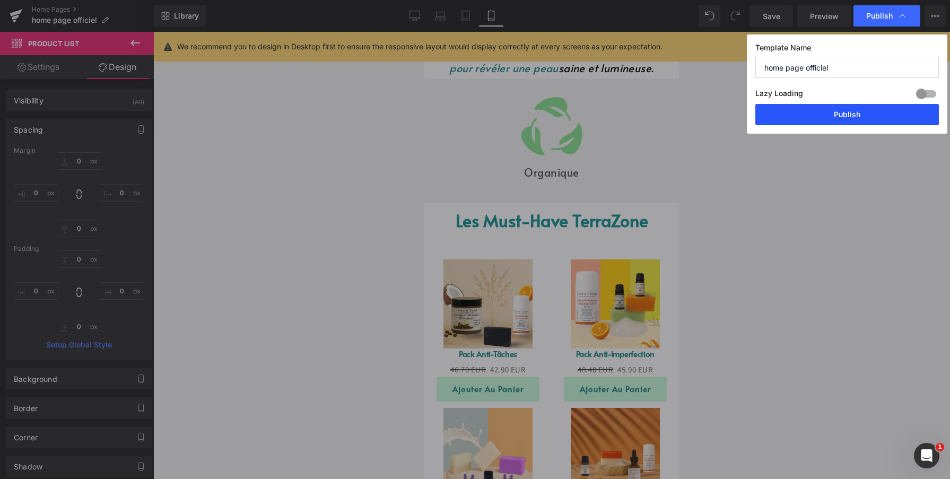
click at [843, 106] on button "Publish" at bounding box center [847, 114] width 184 height 21
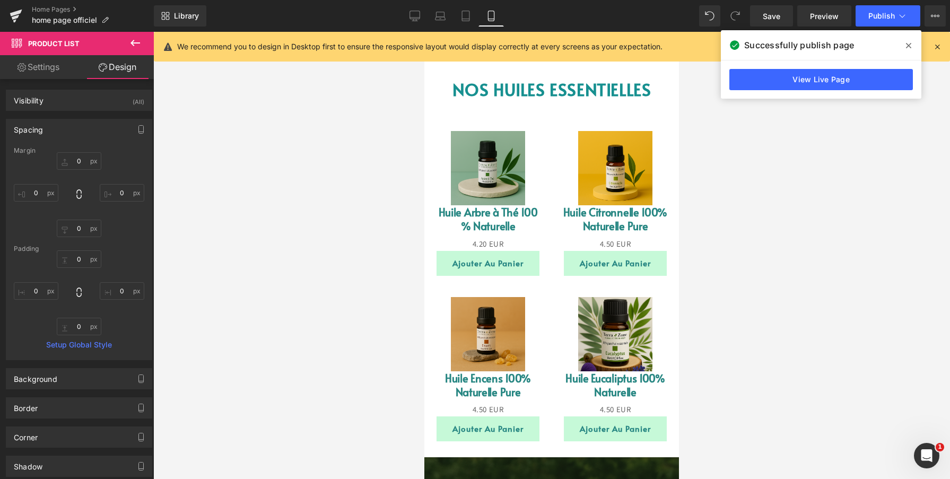
scroll to position [1090, 0]
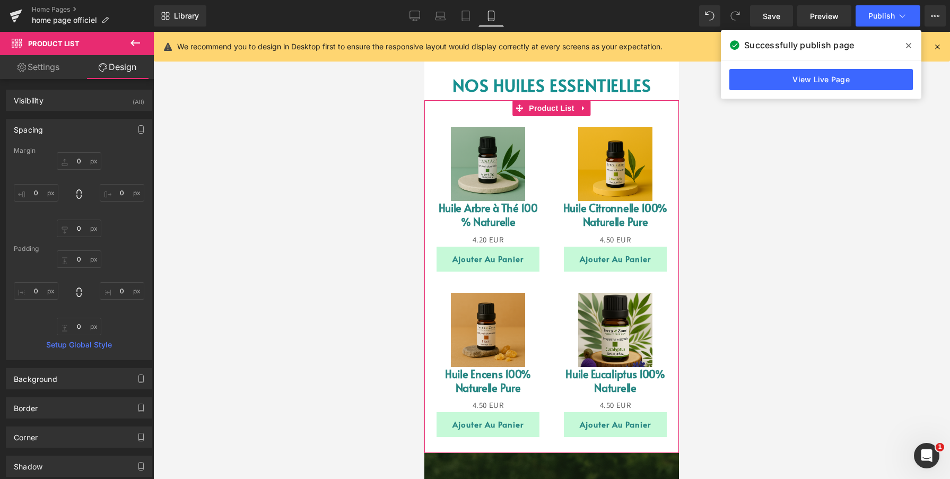
click at [550, 299] on div "Sale Off (P) Image Huile Encens 100% Naturelle Pure (P) Title 0 EUR 4.50 EUR (P…" at bounding box center [487, 365] width 127 height 166
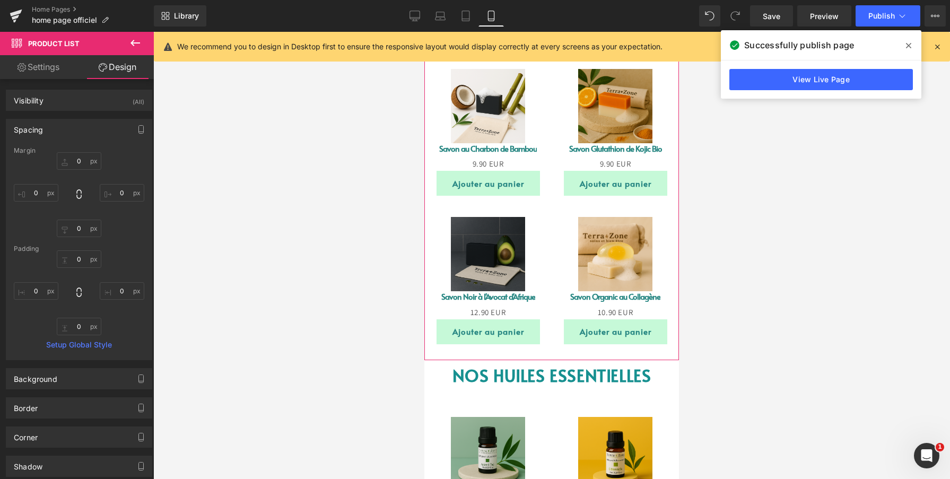
scroll to position [809, 0]
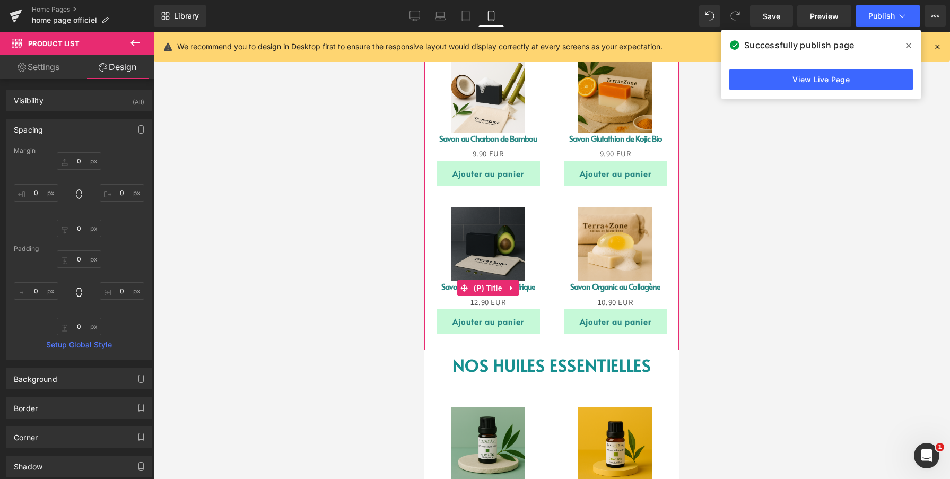
click at [449, 289] on link "Savon Noir à l'Avocat d'Afrique" at bounding box center [488, 286] width 94 height 11
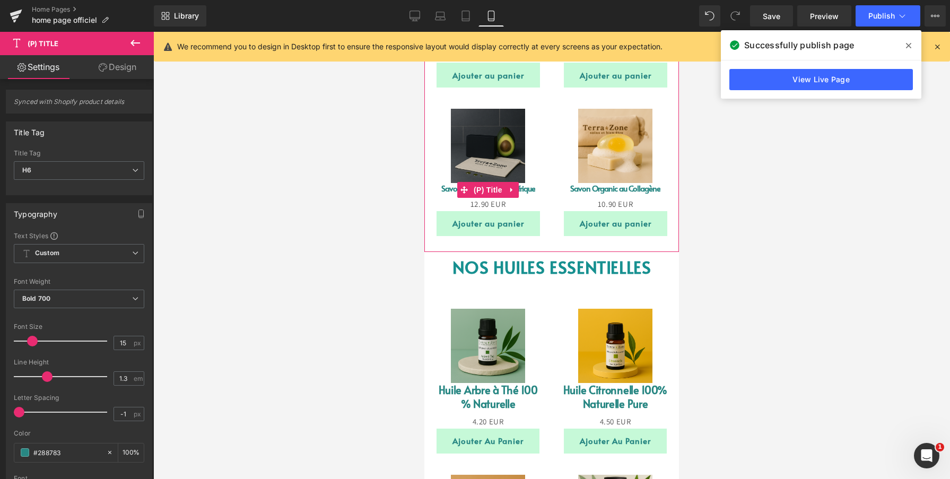
scroll to position [946, 0]
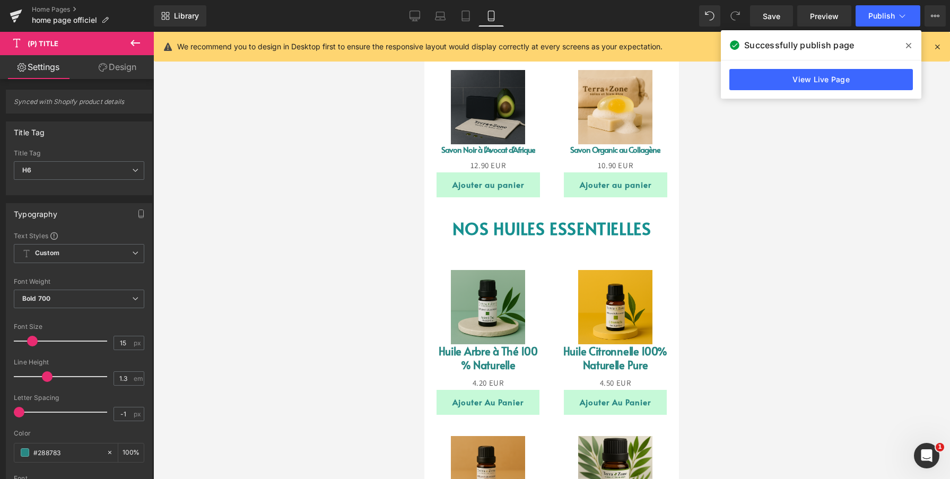
click at [450, 354] on link "Huile Arbre à Thé 100 % Naturelle" at bounding box center [488, 358] width 106 height 28
click at [120, 342] on input "20" at bounding box center [123, 342] width 19 height 13
type input "15"
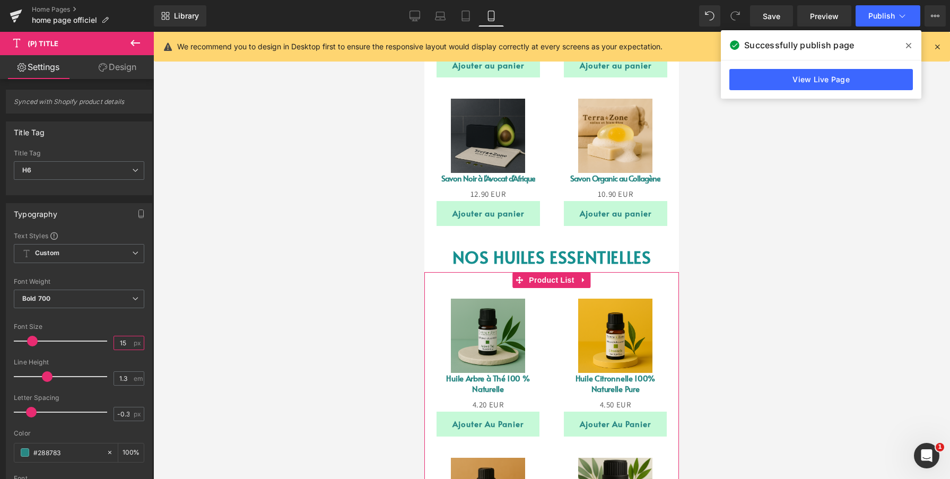
scroll to position [917, 0]
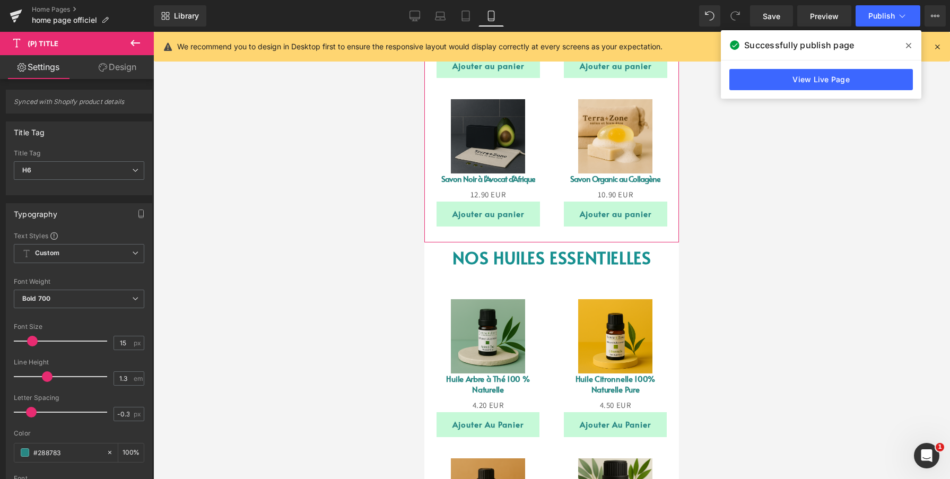
click at [477, 151] on img at bounding box center [488, 136] width 74 height 74
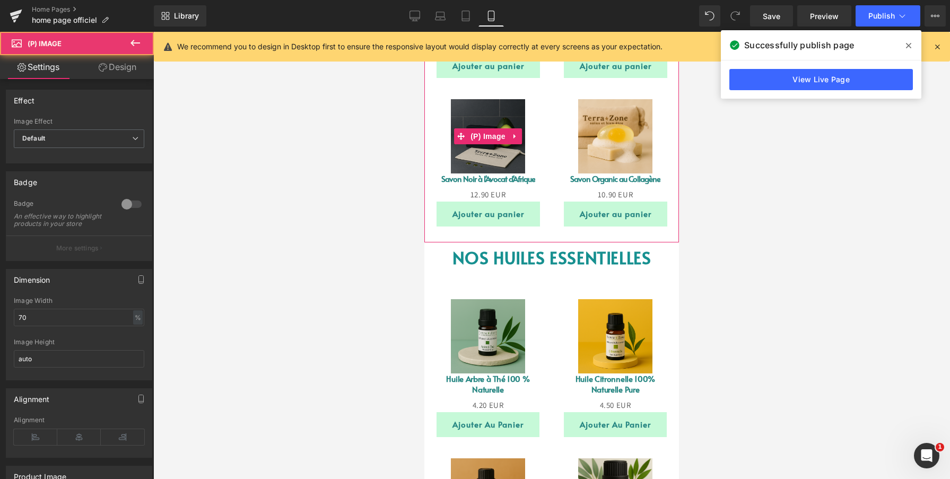
click at [467, 163] on img at bounding box center [488, 136] width 74 height 74
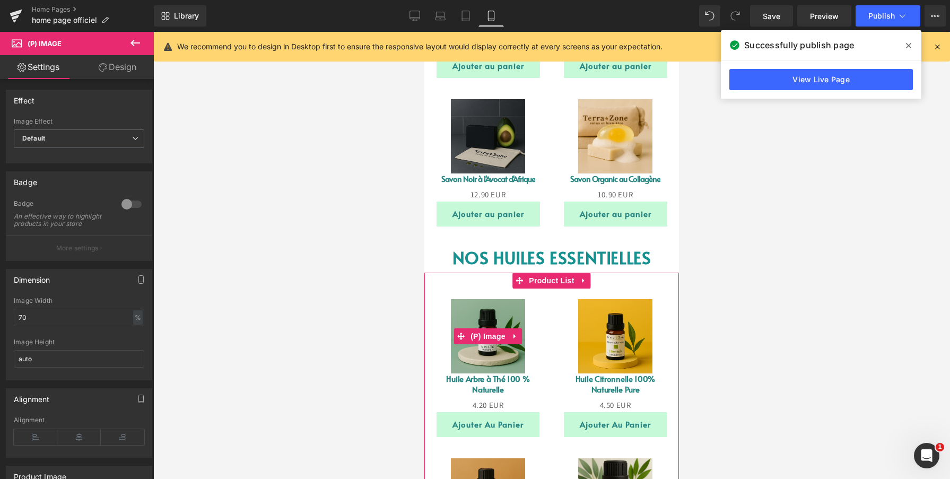
click at [468, 352] on img at bounding box center [488, 336] width 74 height 74
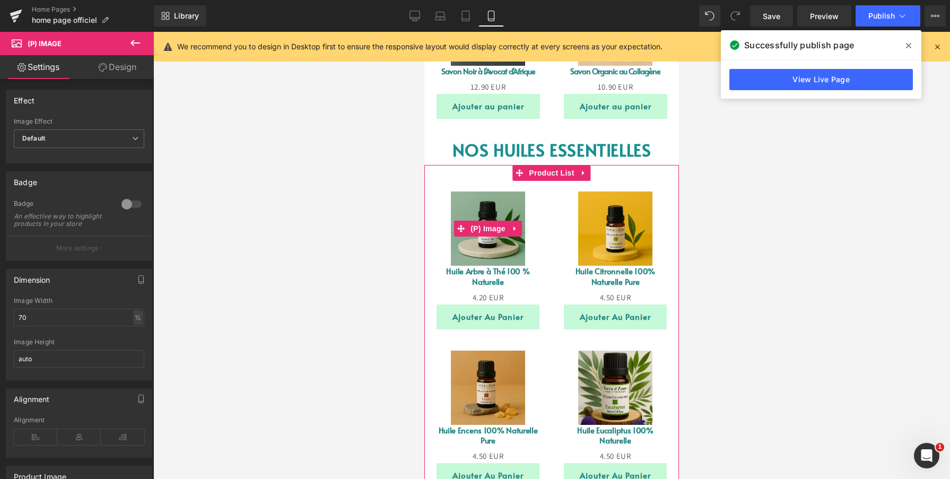
scroll to position [978, 0]
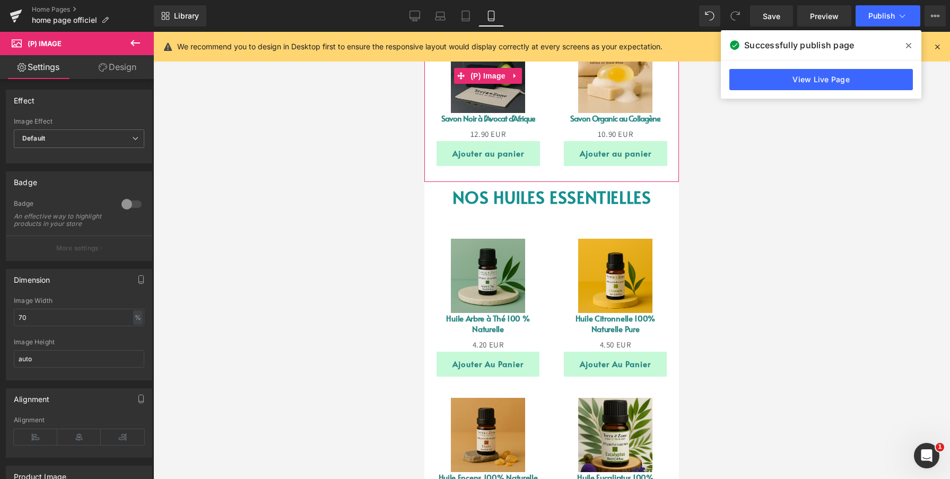
click at [457, 103] on img at bounding box center [488, 76] width 74 height 74
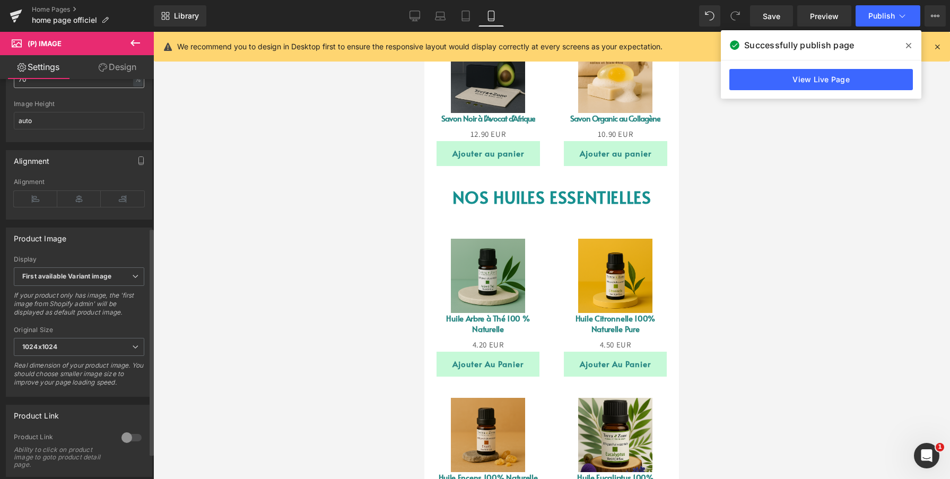
scroll to position [385, 0]
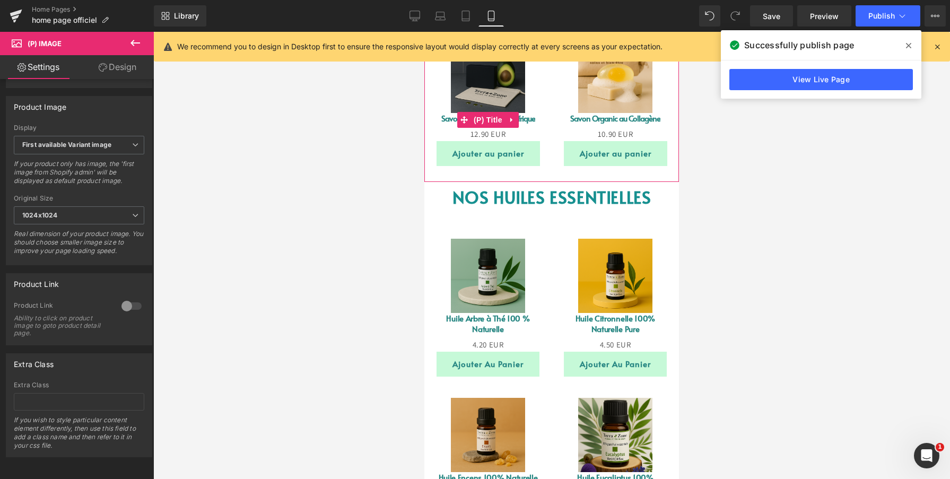
click at [447, 119] on link "Savon Noir à l'Avocat d'Afrique" at bounding box center [488, 118] width 94 height 11
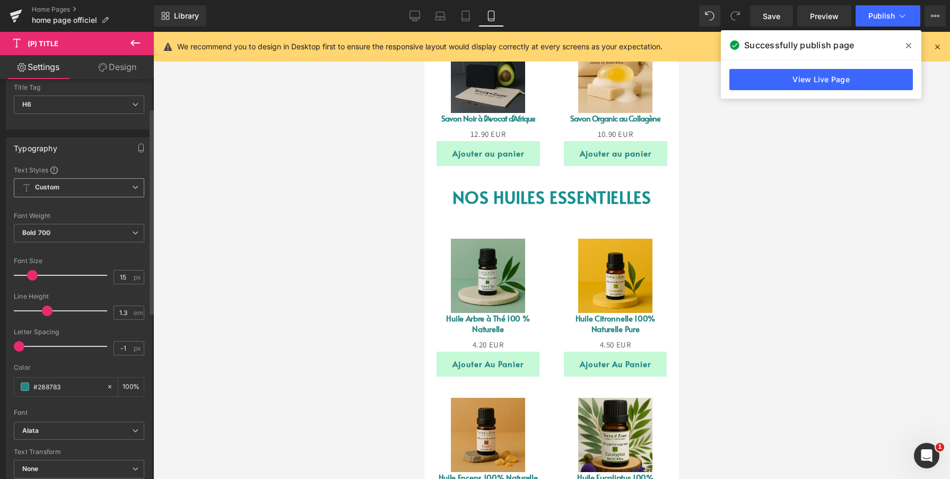
scroll to position [67, 0]
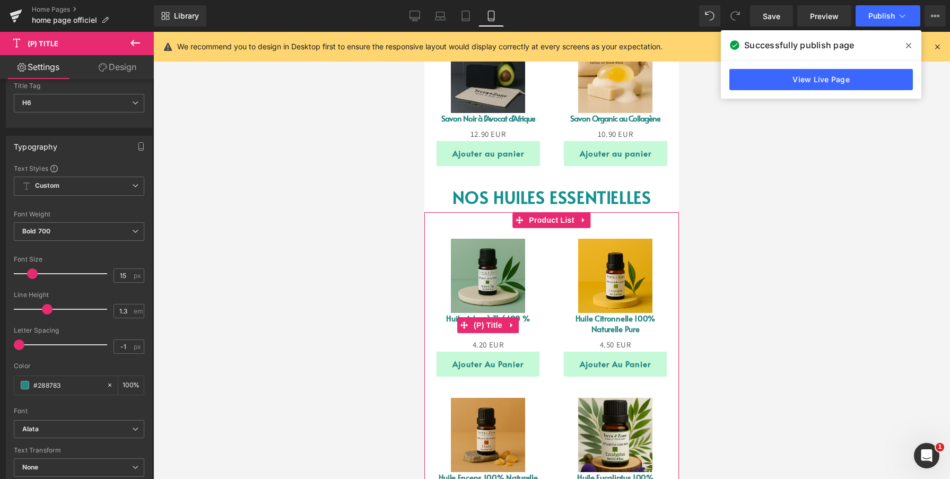
click at [448, 318] on link "Huile Arbre à Thé 100 % Naturelle" at bounding box center [488, 323] width 106 height 21
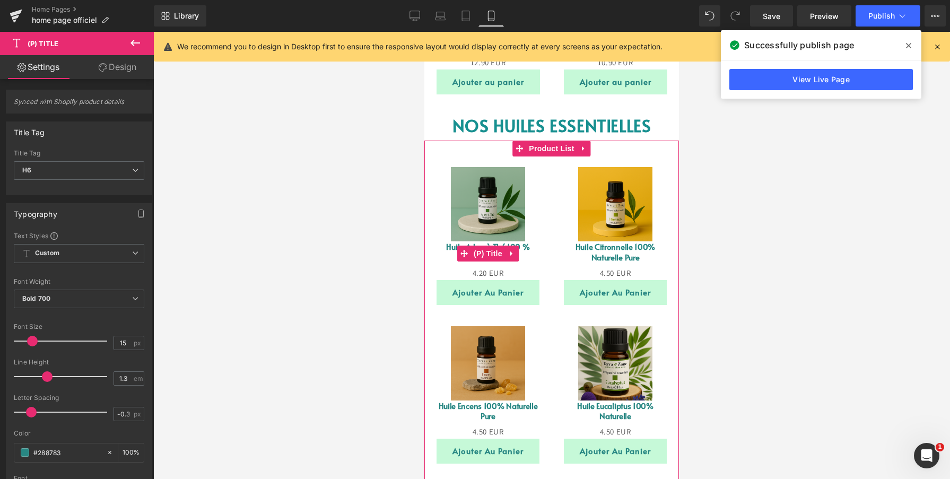
scroll to position [1050, 0]
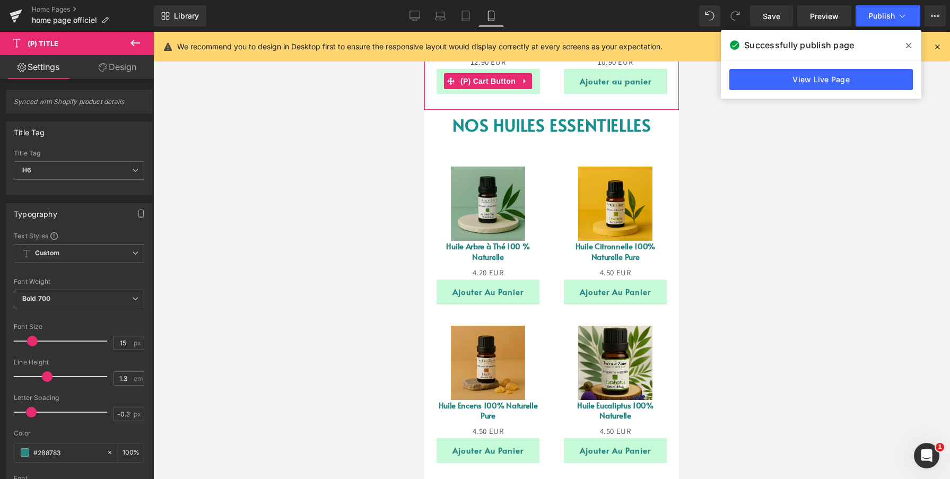
click at [440, 84] on button "Ajouter au panier" at bounding box center [488, 81] width 103 height 25
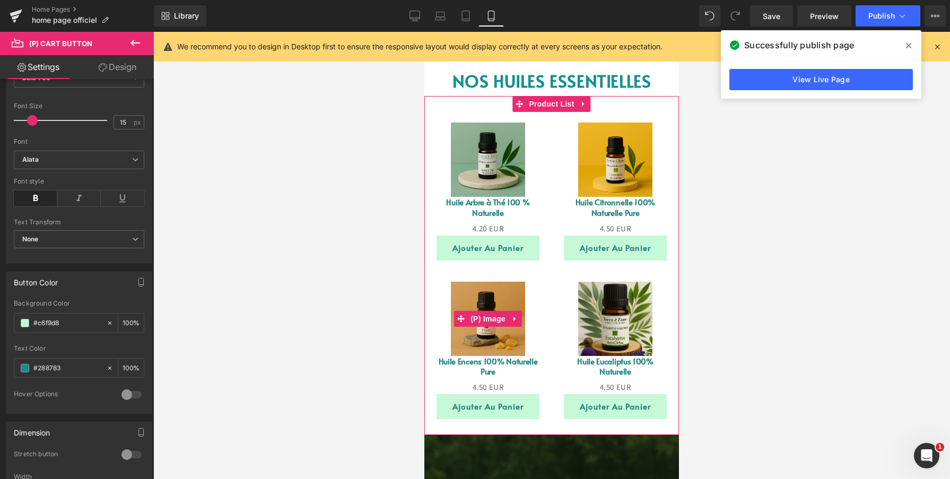
scroll to position [1078, 0]
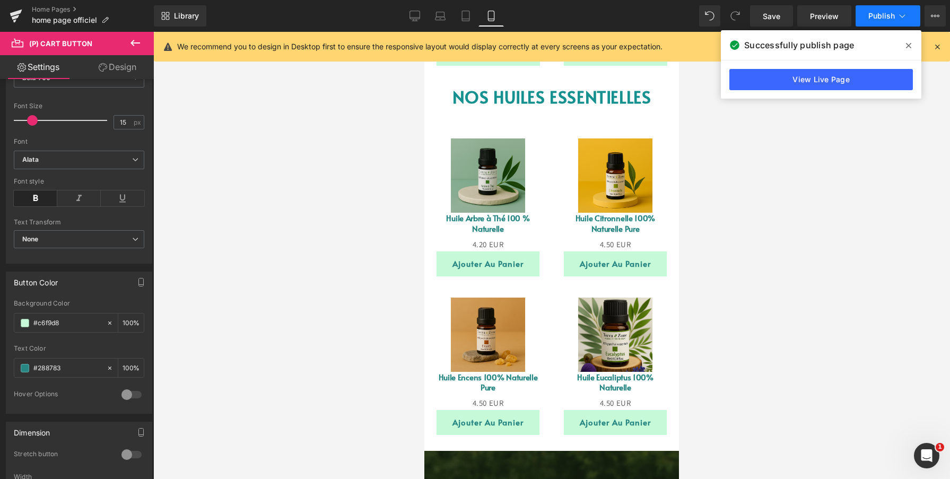
click at [887, 19] on span "Publish" at bounding box center [881, 16] width 27 height 8
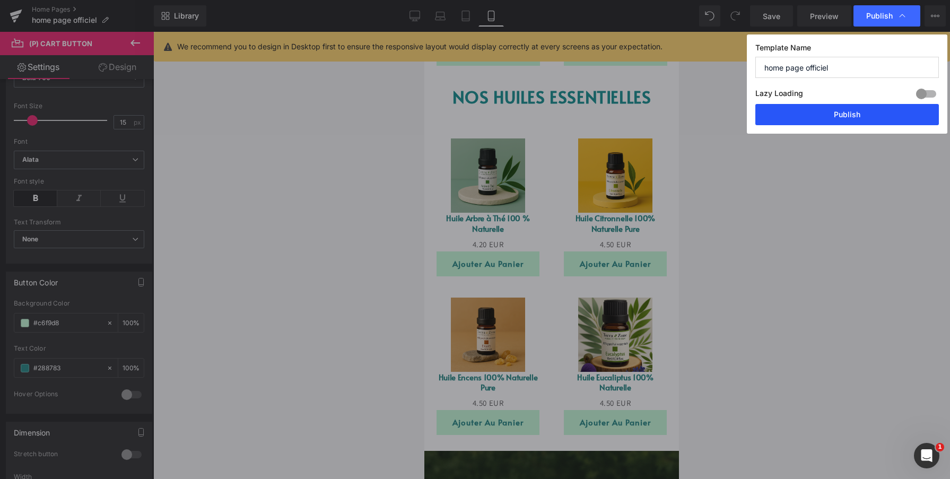
click at [823, 117] on button "Publish" at bounding box center [847, 114] width 184 height 21
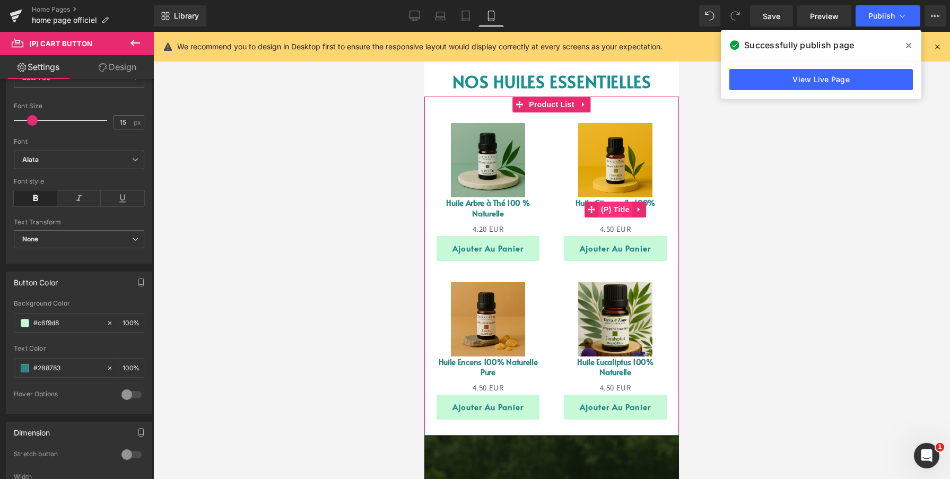
scroll to position [1096, 0]
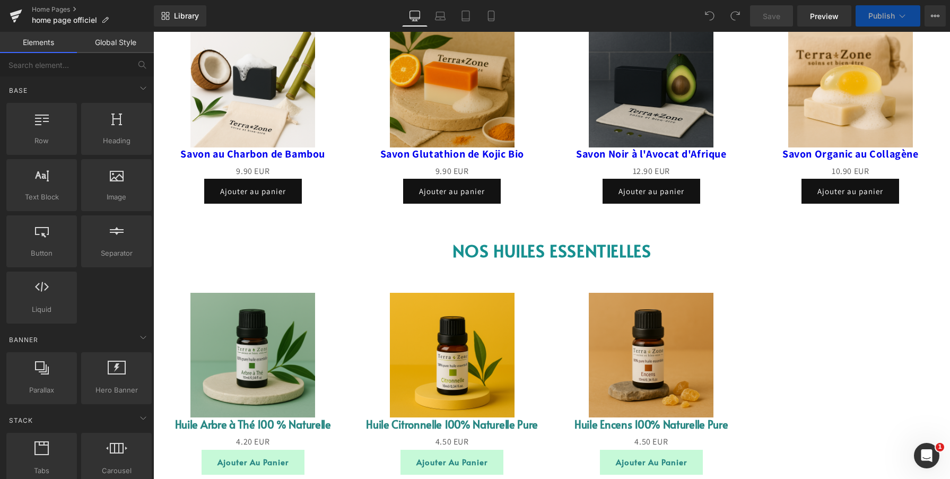
scroll to position [1082, 0]
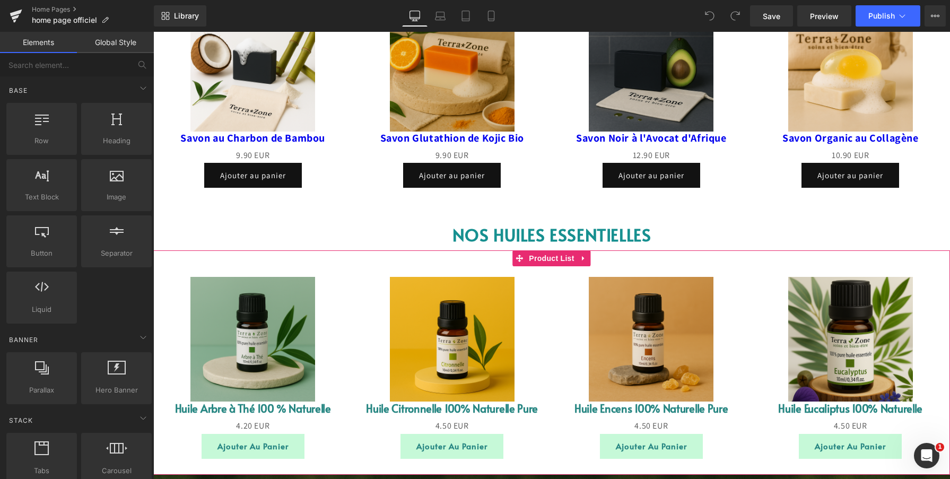
click at [355, 307] on div "Sale Off (P) Image Huile Citronnelle 100% Naturelle Pure (P) Title 0 EUR 4.50 E…" at bounding box center [452, 367] width 199 height 203
click at [584, 257] on icon at bounding box center [583, 258] width 7 height 8
click at [592, 258] on icon at bounding box center [590, 258] width 7 height 7
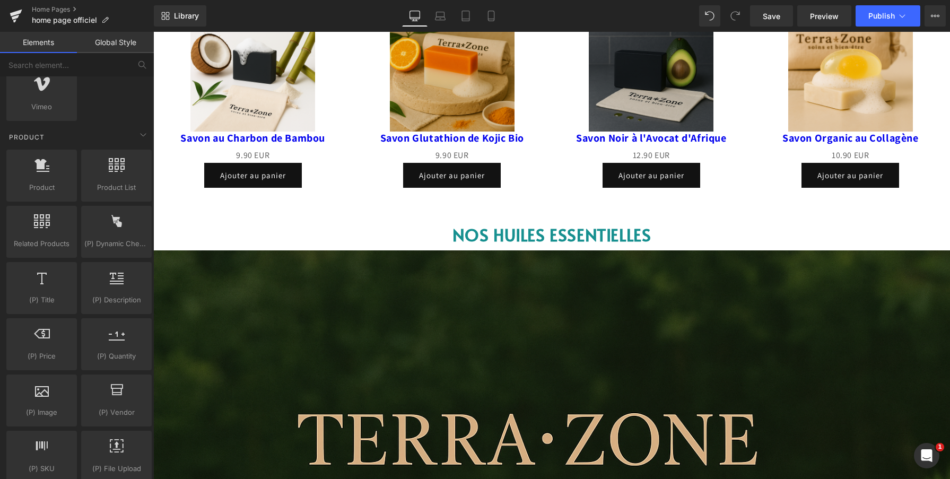
scroll to position [856, 0]
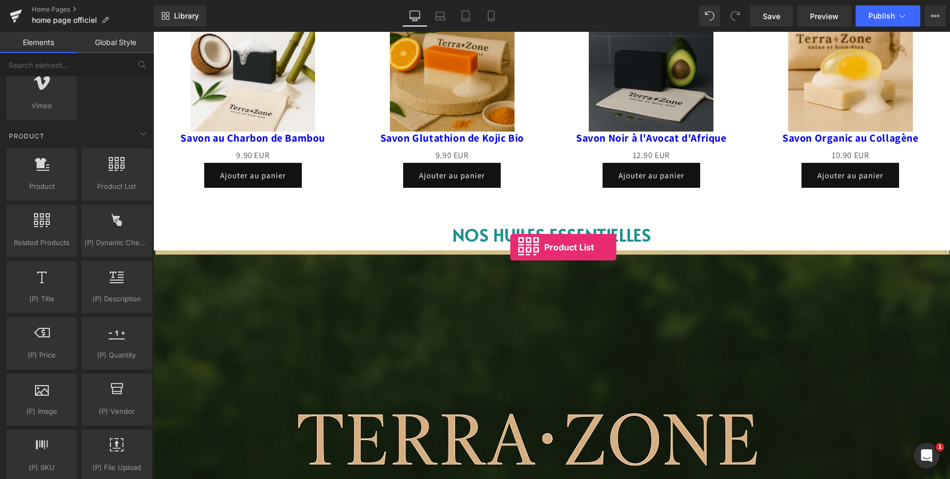
drag, startPoint x: 264, startPoint y: 202, endPoint x: 510, endPoint y: 247, distance: 250.2
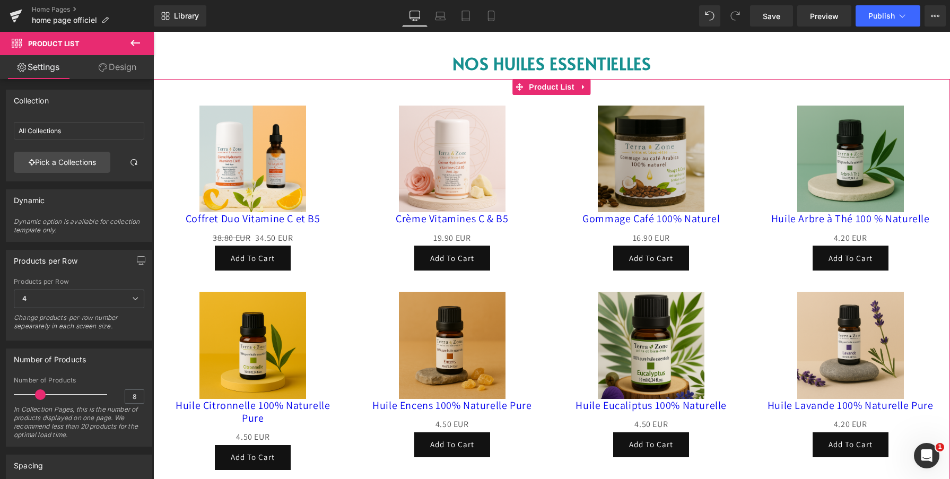
scroll to position [1254, 0]
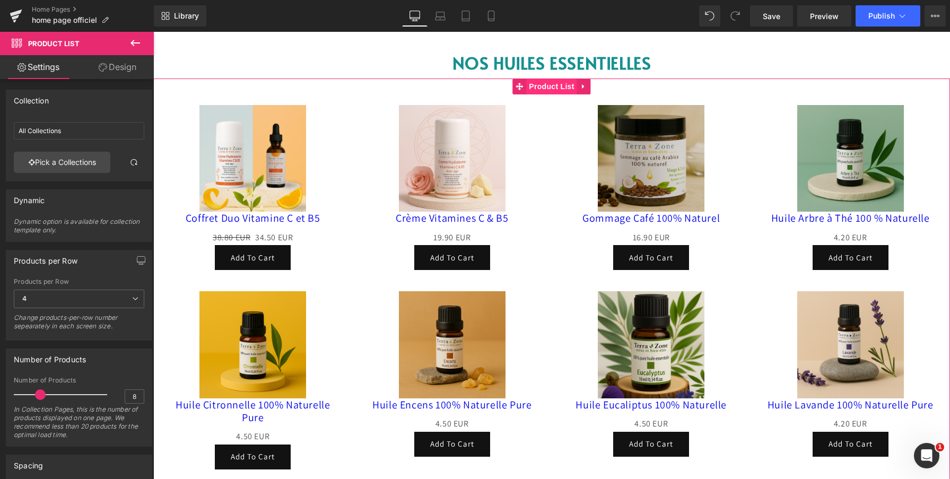
click at [536, 85] on span "Product List" at bounding box center [551, 87] width 50 height 16
click at [87, 164] on link "Pick a Collections" at bounding box center [62, 162] width 97 height 21
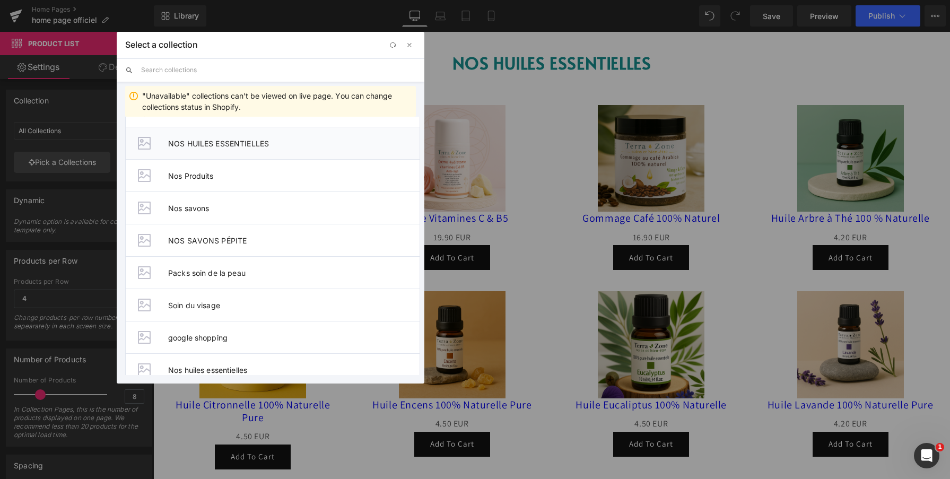
scroll to position [40, 0]
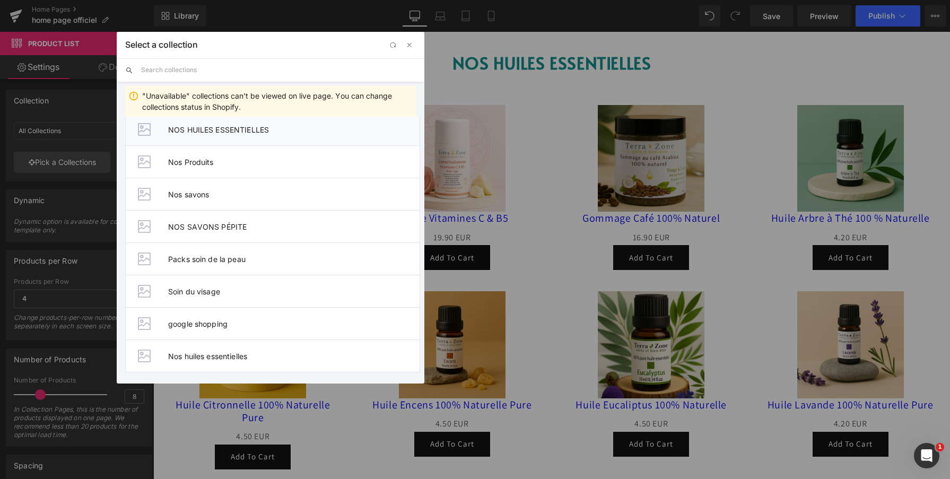
click at [231, 137] on li "NOS HUILES ESSENTIELLES" at bounding box center [272, 129] width 295 height 32
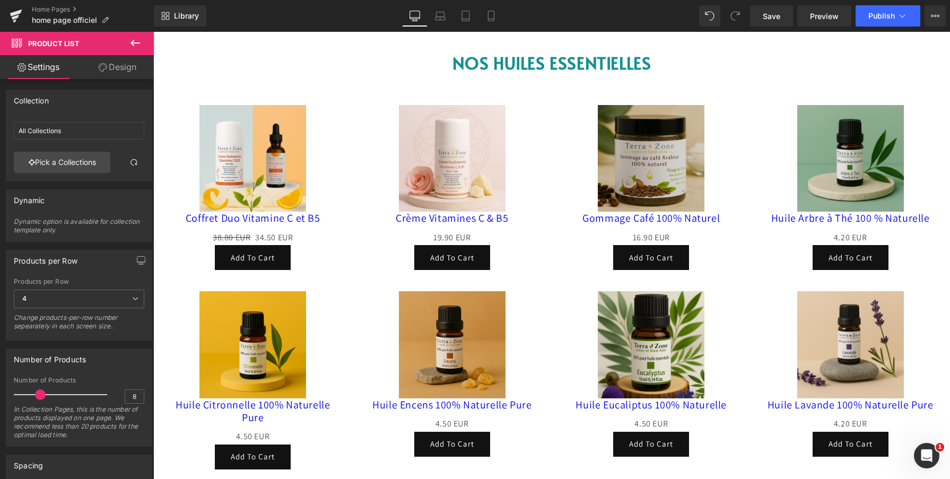
type input "NOS HUILES ESSENTIELLES"
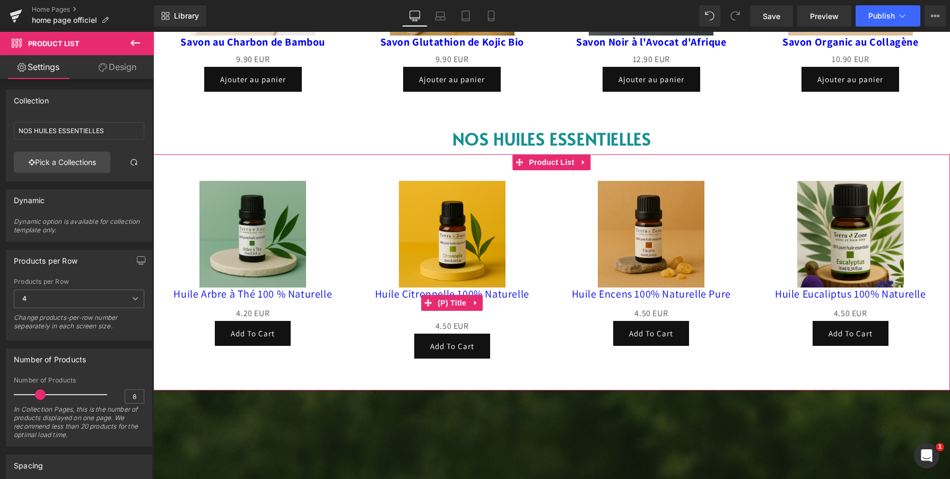
scroll to position [1174, 0]
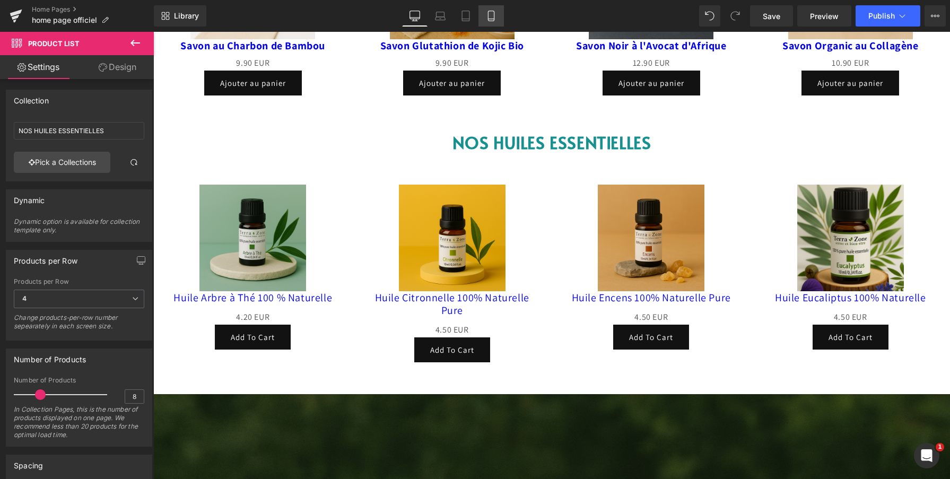
click at [489, 13] on icon at bounding box center [491, 16] width 11 height 11
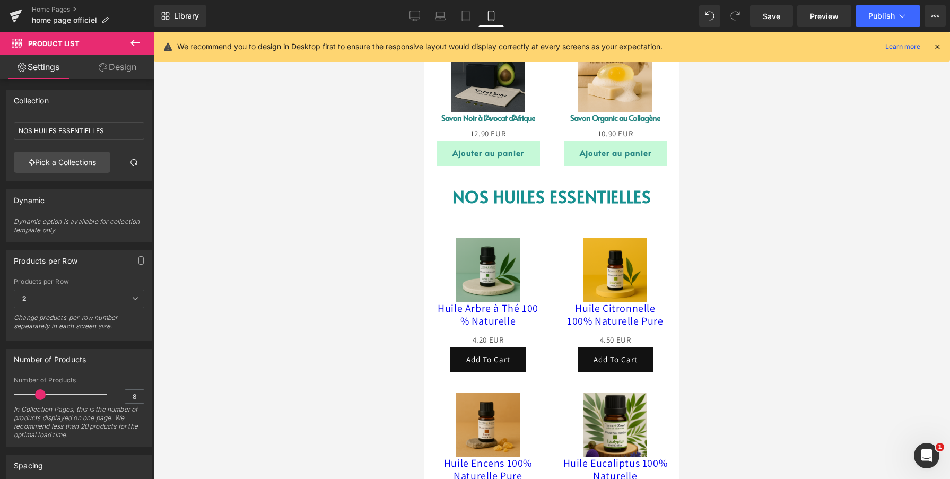
scroll to position [974, 0]
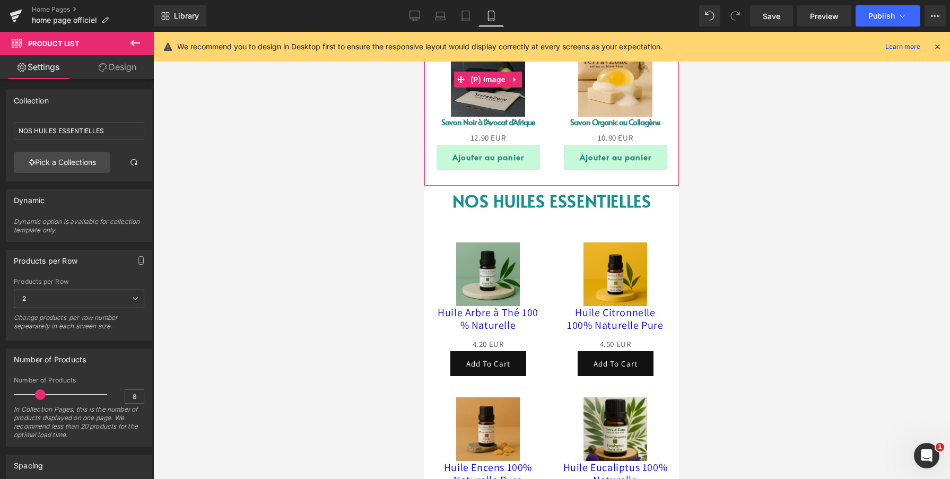
click at [461, 101] on img at bounding box center [488, 79] width 74 height 74
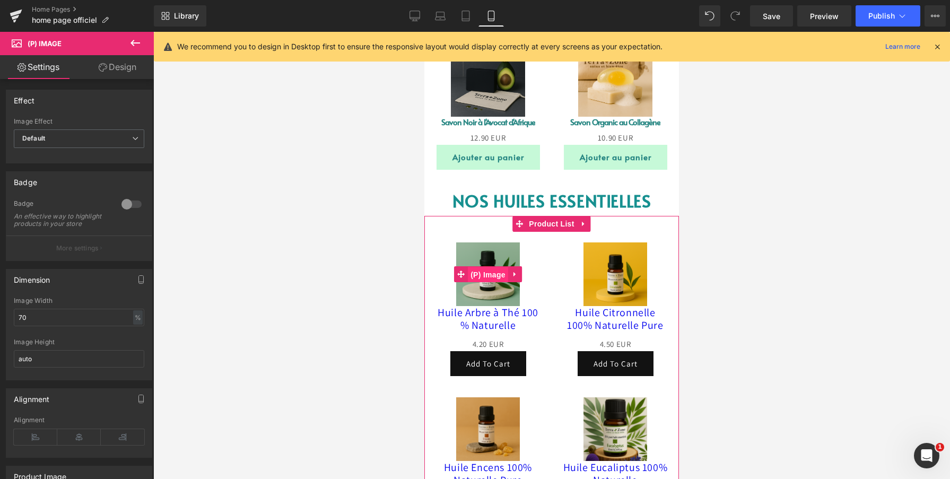
click at [481, 279] on span "(P) Image" at bounding box center [488, 275] width 40 height 16
click at [481, 294] on img at bounding box center [488, 274] width 64 height 64
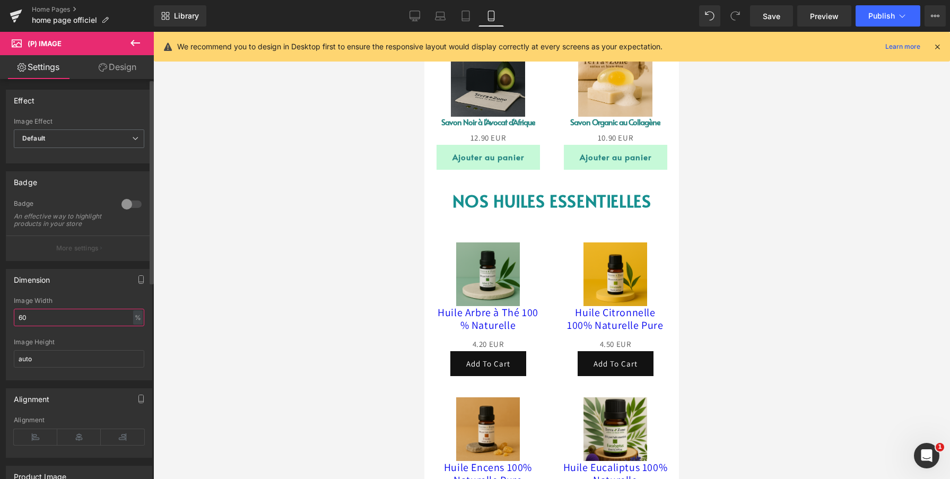
click at [65, 321] on input "60" at bounding box center [79, 318] width 130 height 18
type input "70"
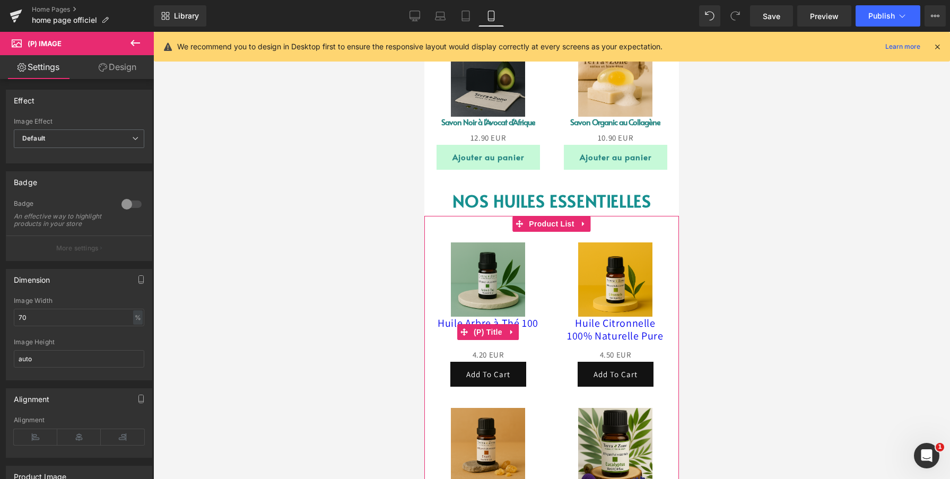
click at [449, 325] on link "Huile Arbre à Thé 100 % Naturelle" at bounding box center [488, 329] width 106 height 25
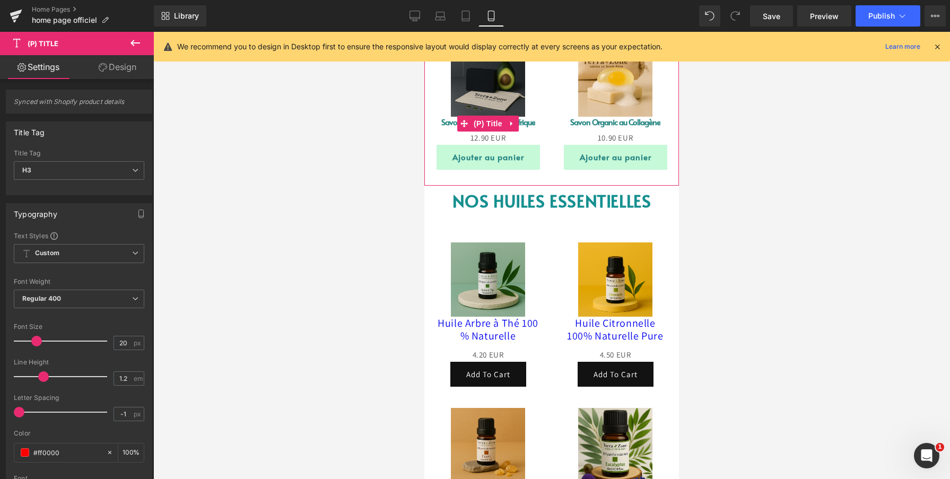
click at [444, 120] on link "Savon Noir à l'Avocat d'Afrique" at bounding box center [488, 122] width 94 height 11
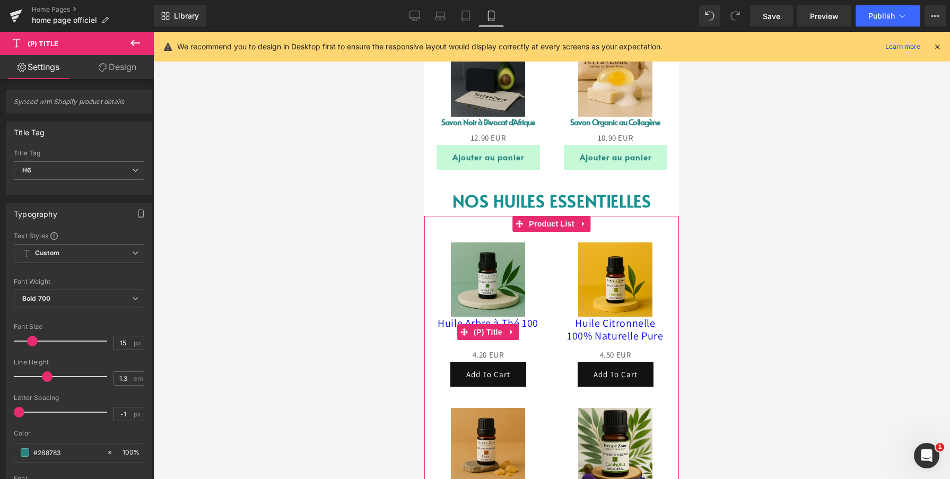
click at [449, 324] on link "Huile Arbre à Thé 100 % Naturelle" at bounding box center [488, 329] width 106 height 25
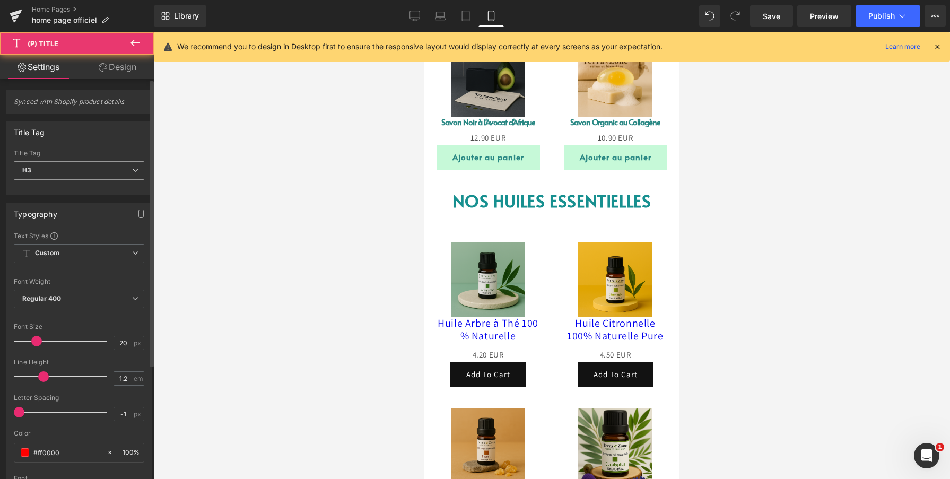
click at [54, 170] on span "H3" at bounding box center [79, 170] width 130 height 19
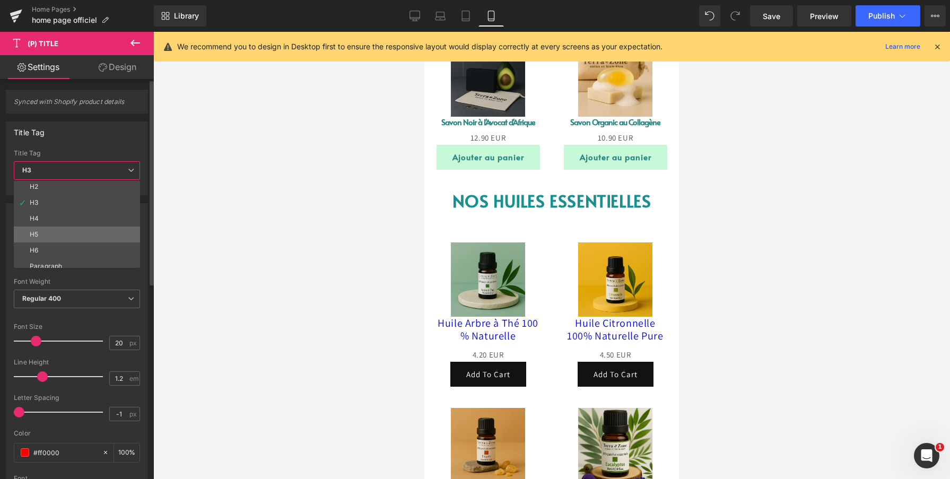
scroll to position [21, 0]
click at [45, 246] on li "H6" at bounding box center [79, 247] width 131 height 16
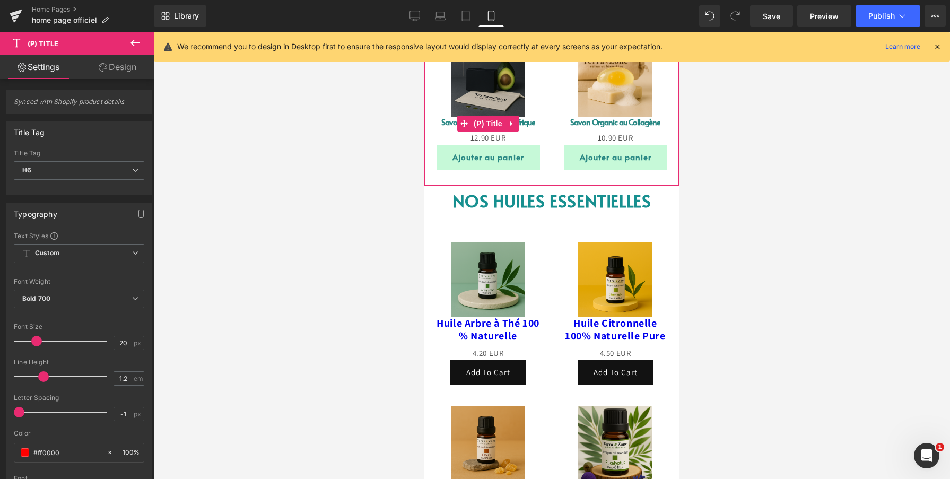
click at [446, 123] on link "Savon Noir à l'Avocat d'Afrique" at bounding box center [488, 122] width 94 height 11
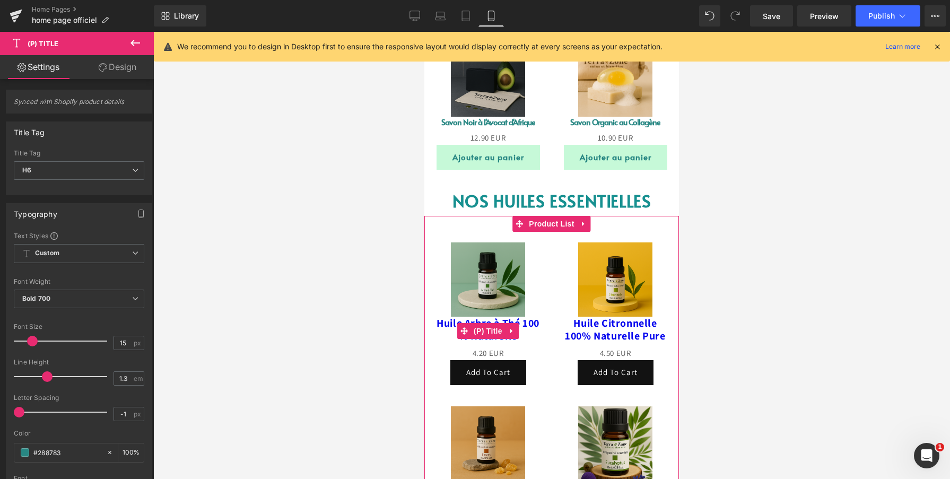
click at [454, 332] on link "Huile Arbre à Thé 100 % Naturelle" at bounding box center [488, 329] width 106 height 25
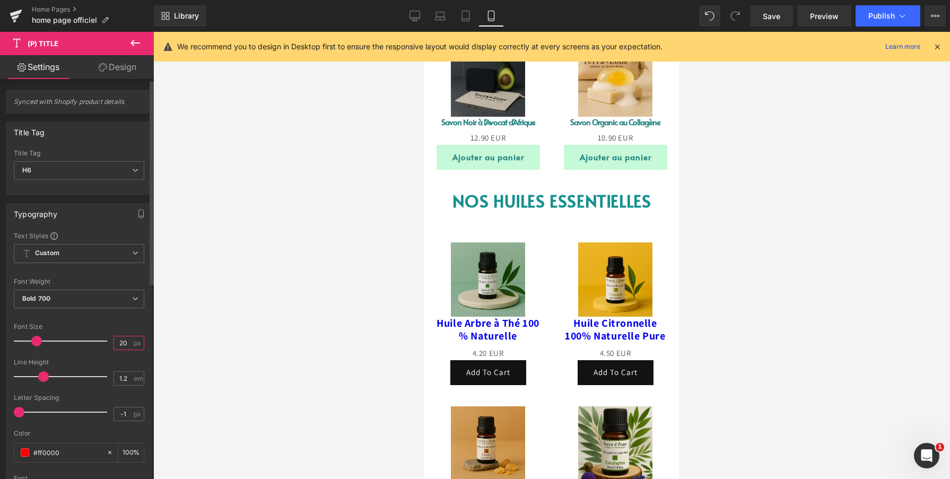
click at [120, 341] on input "20" at bounding box center [123, 342] width 19 height 13
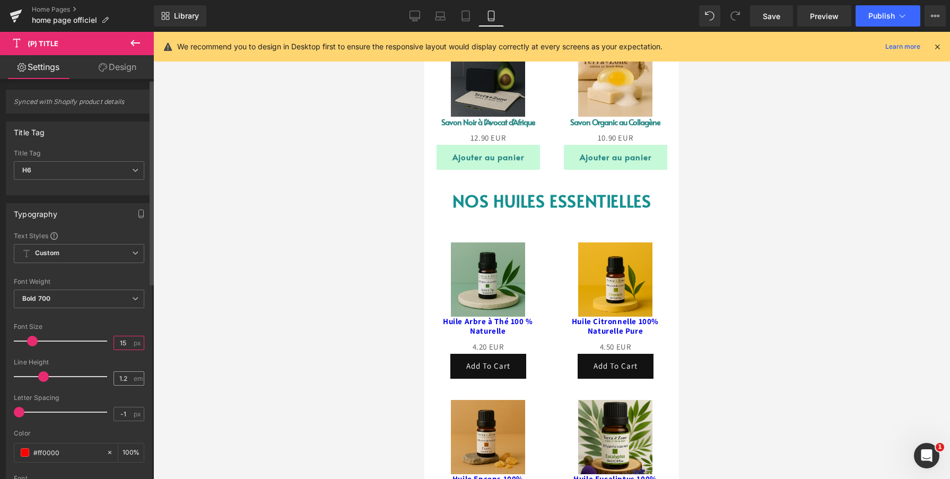
type input "15"
click at [124, 376] on input "1.2" at bounding box center [123, 378] width 19 height 13
click at [122, 379] on input "1.2" at bounding box center [123, 378] width 19 height 13
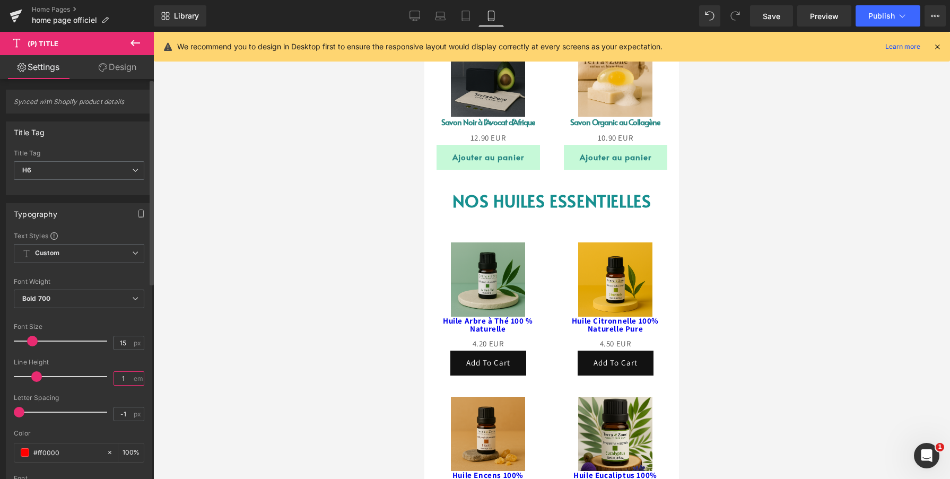
click at [123, 377] on input "1" at bounding box center [123, 378] width 19 height 13
type input "1.3"
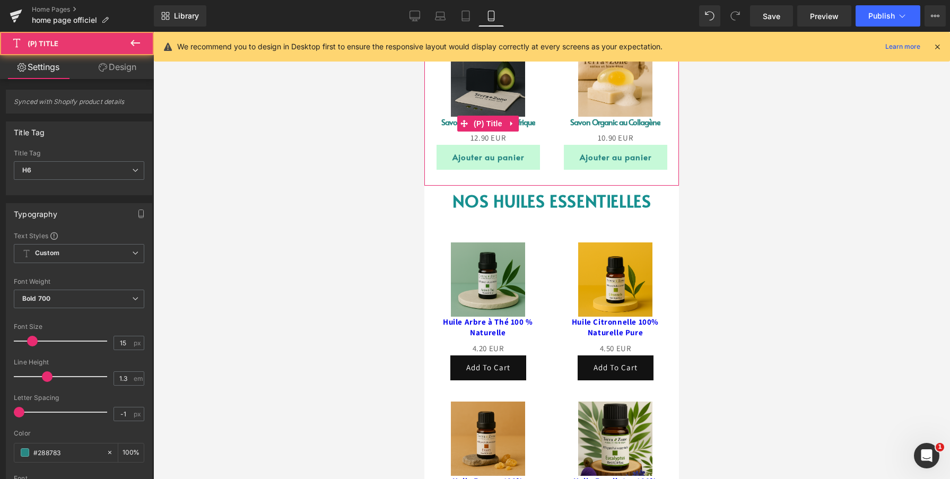
click at [446, 122] on link "Savon Noir à l'Avocat d'Afrique" at bounding box center [488, 122] width 94 height 11
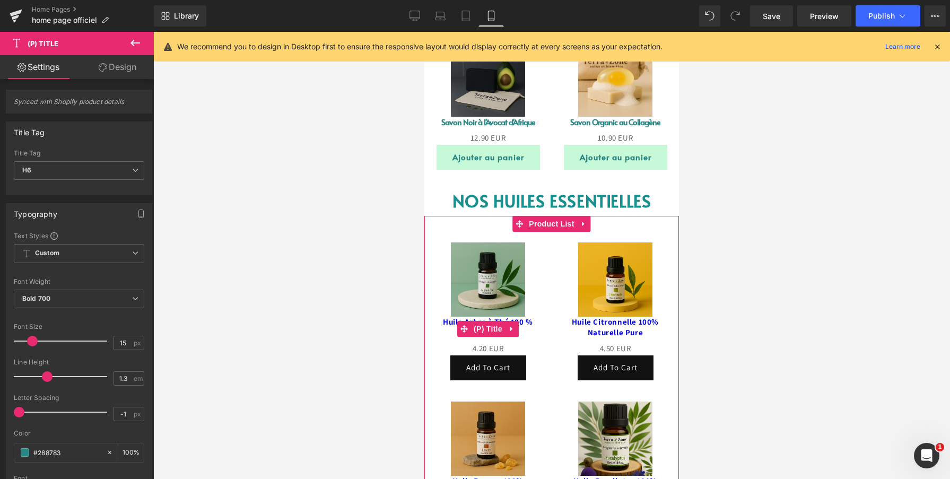
click at [447, 324] on link "Huile Arbre à Thé 100 % Naturelle" at bounding box center [488, 327] width 106 height 21
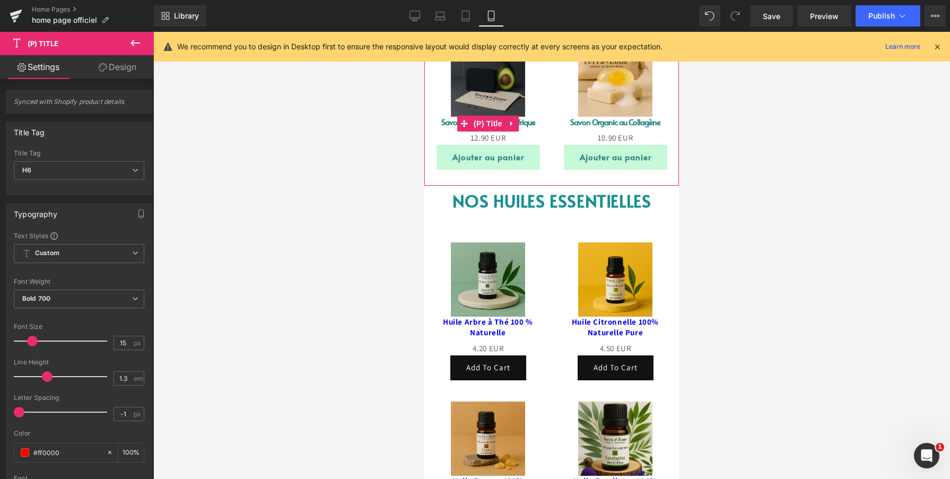
click at [447, 123] on link "Savon Noir à l'Avocat d'Afrique" at bounding box center [488, 122] width 94 height 11
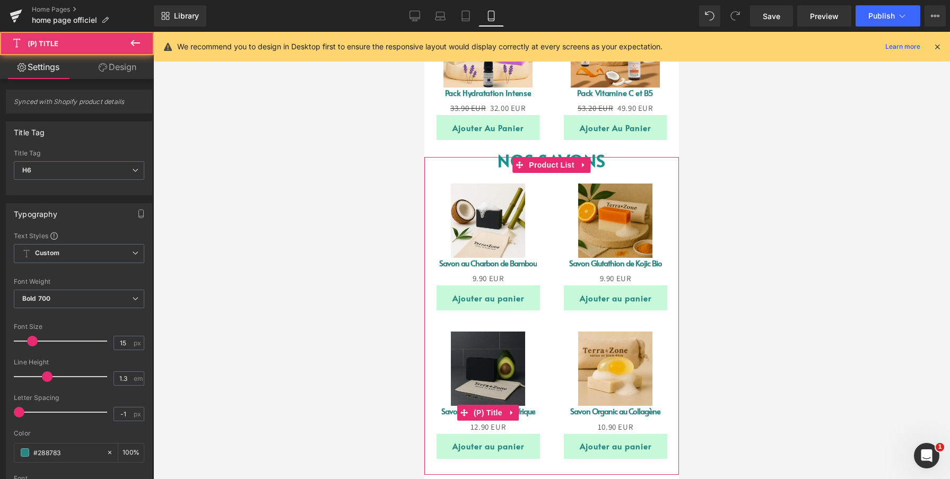
scroll to position [656, 0]
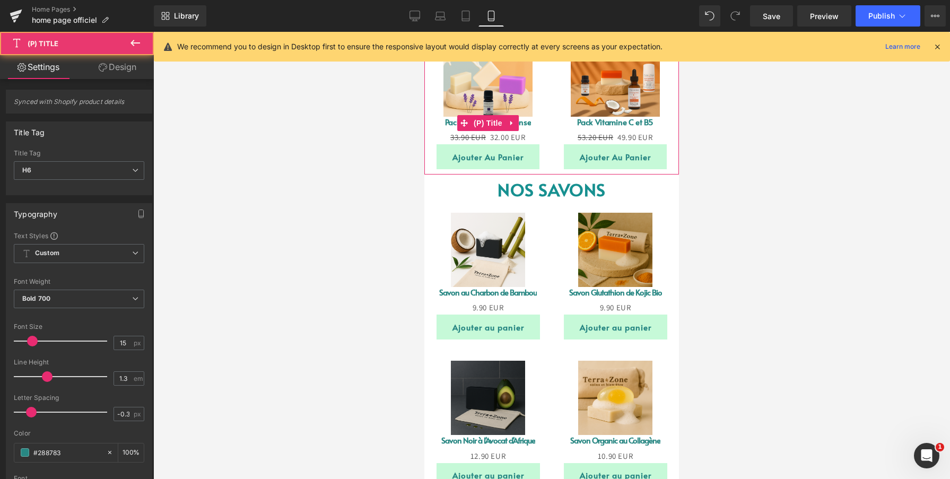
click at [449, 124] on link "Pack Hydratation Intense" at bounding box center [488, 122] width 86 height 11
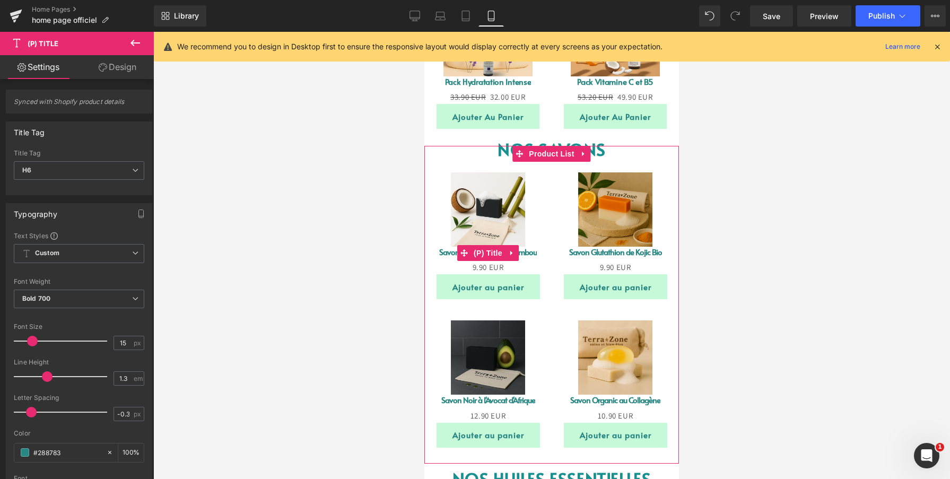
scroll to position [693, 0]
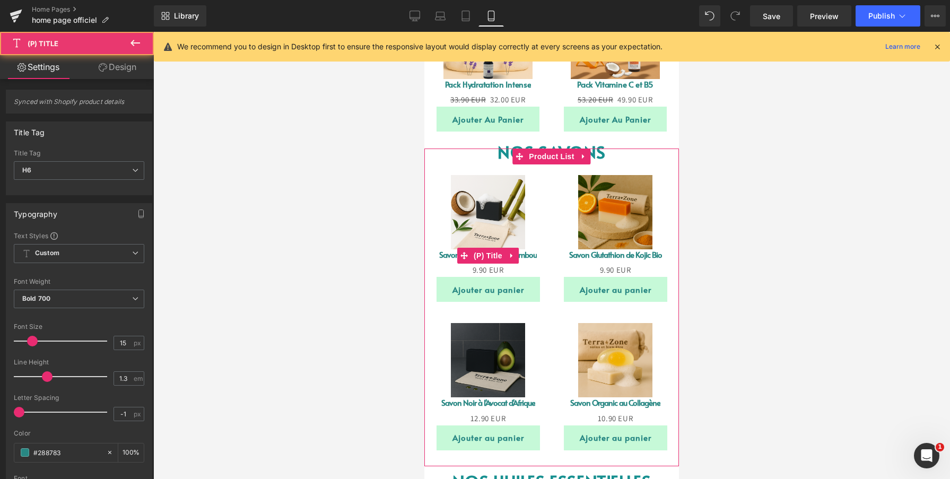
click at [446, 255] on link "Savon au Charbon de Bambou" at bounding box center [488, 254] width 98 height 11
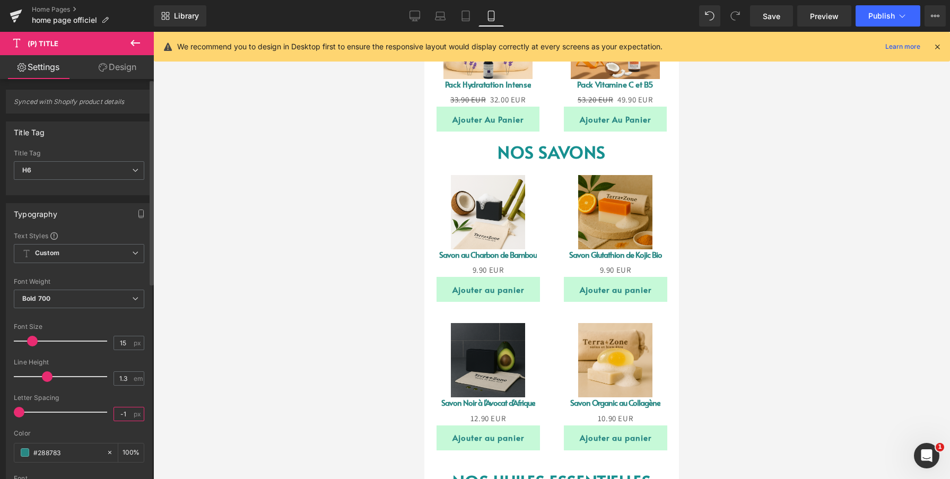
click at [124, 417] on input "-1" at bounding box center [123, 413] width 19 height 13
click at [451, 85] on link "Pack Hydratation Intense" at bounding box center [488, 84] width 86 height 11
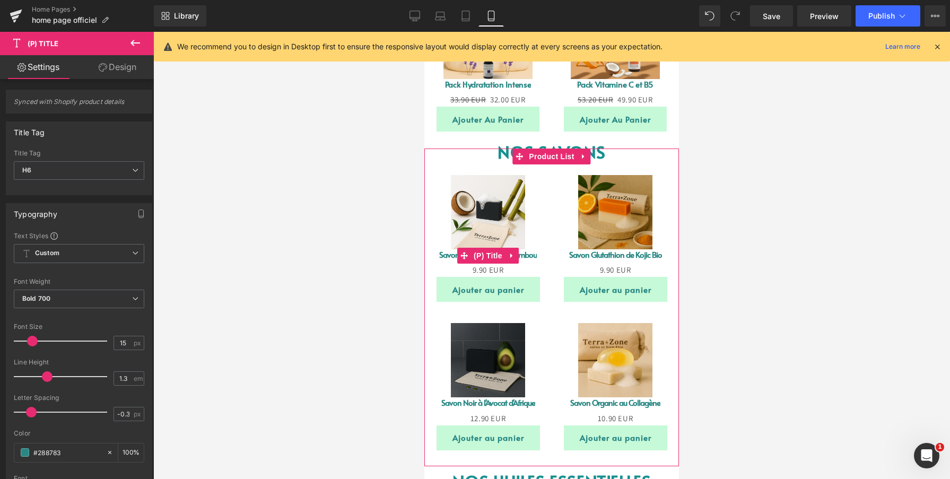
click at [441, 254] on link "Savon au Charbon de Bambou" at bounding box center [488, 254] width 98 height 11
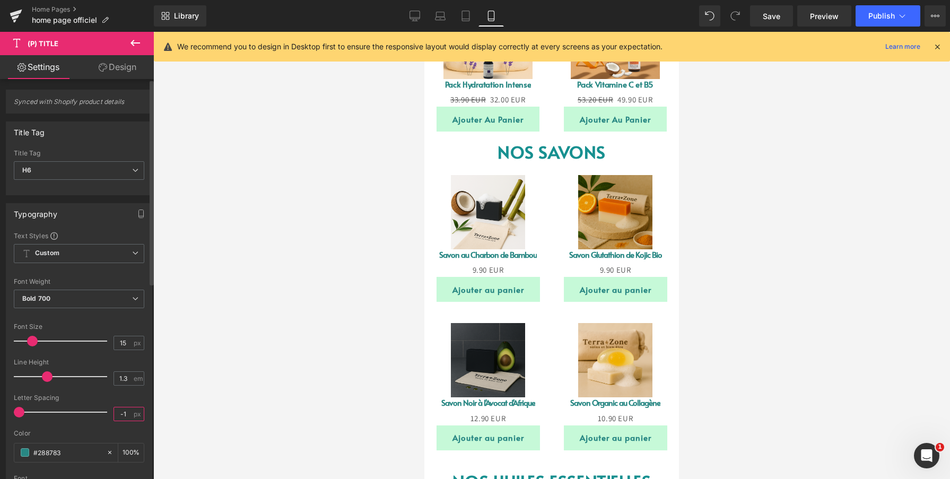
click at [121, 414] on input "-1" at bounding box center [123, 413] width 19 height 13
type input "-0.3"
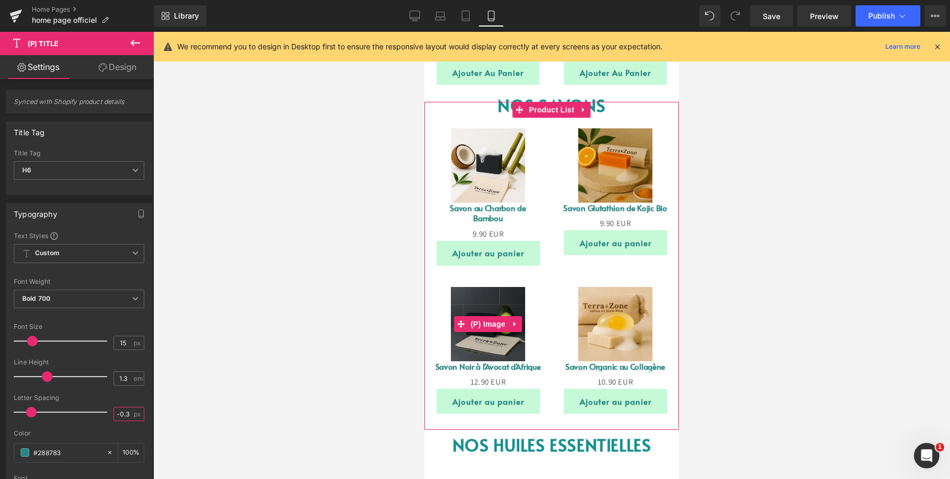
scroll to position [745, 0]
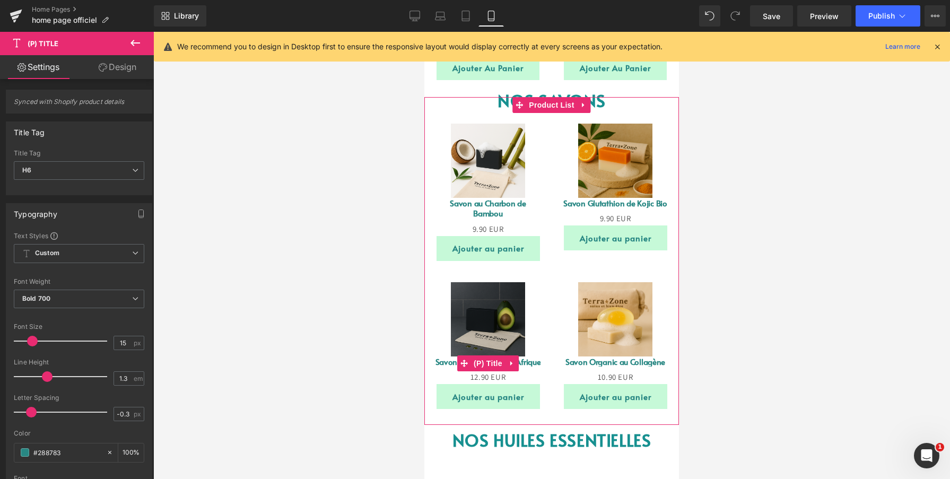
click at [442, 356] on link "Savon Noir à l'Avocat d'Afrique" at bounding box center [489, 361] width 106 height 11
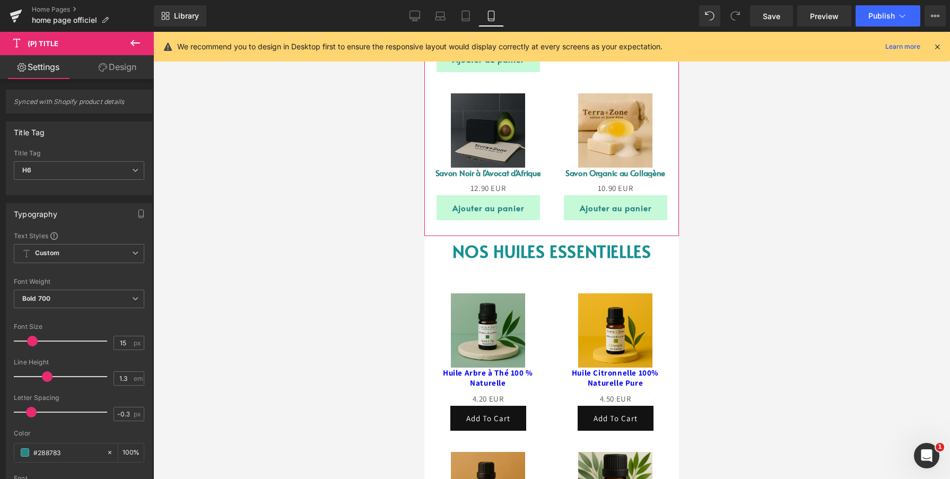
scroll to position [948, 0]
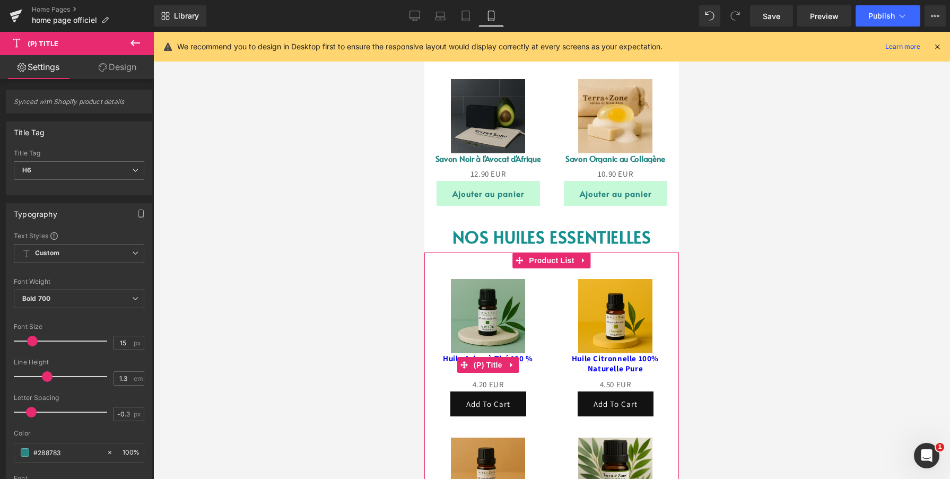
click at [442, 353] on link "Huile Arbre à Thé 100 % Naturelle" at bounding box center [488, 363] width 106 height 21
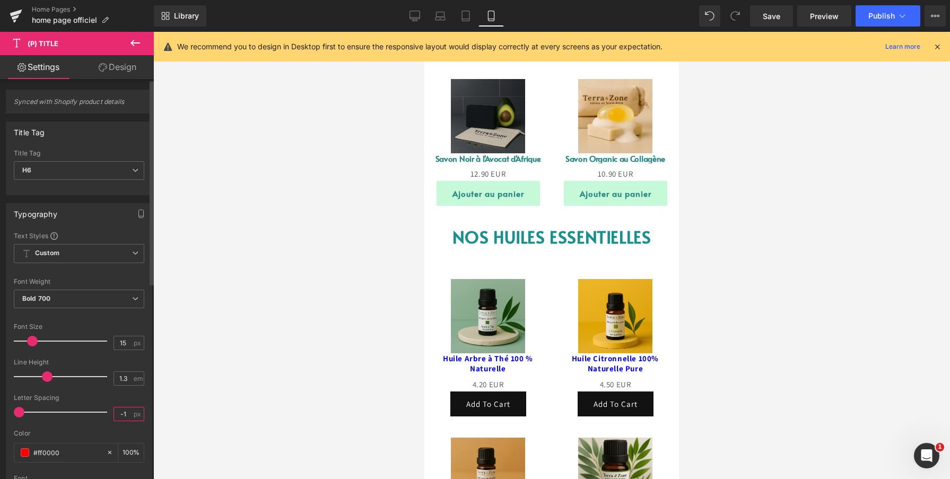
click at [125, 411] on input "-1" at bounding box center [123, 413] width 19 height 13
type input "3"
type input "0"
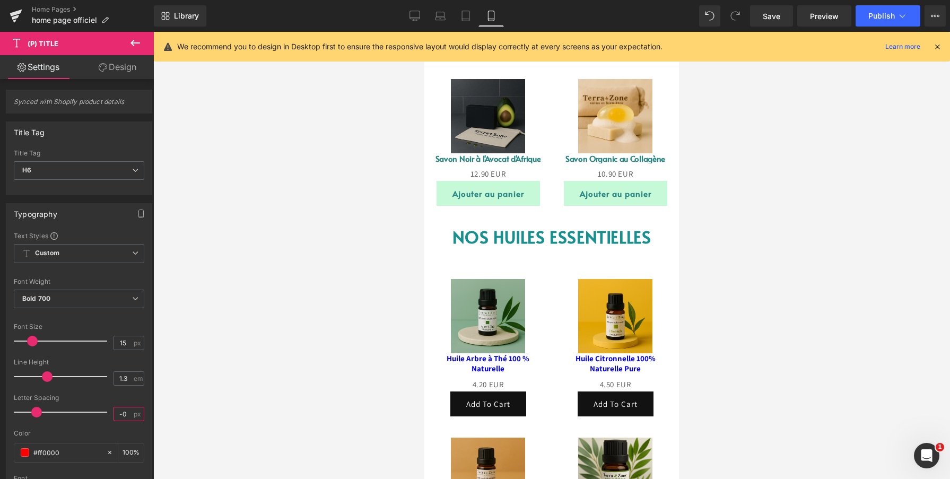
type input "0"
type input "0.3"
click at [442, 153] on link "Savon Noir à l'Avocat d'Afrique" at bounding box center [489, 158] width 106 height 11
click at [120, 414] on input "-0.3" at bounding box center [123, 413] width 19 height 13
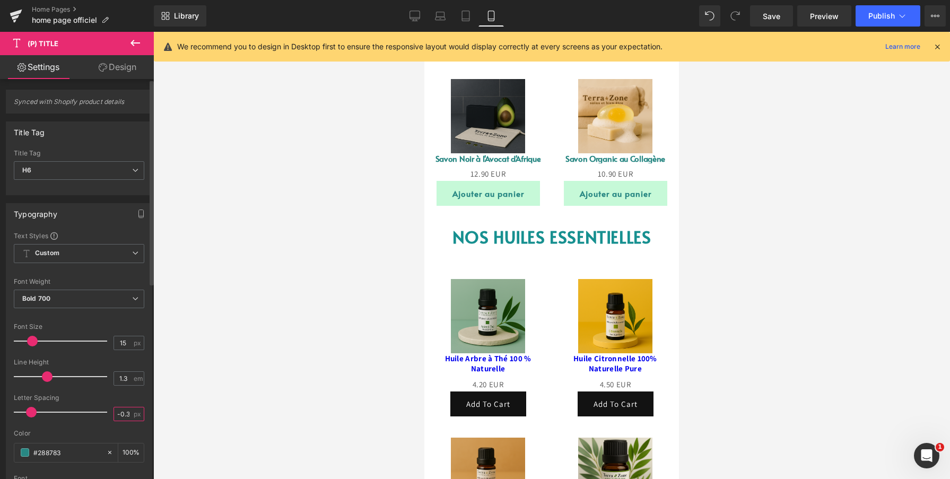
click at [120, 414] on input "-0.3" at bounding box center [123, 413] width 19 height 13
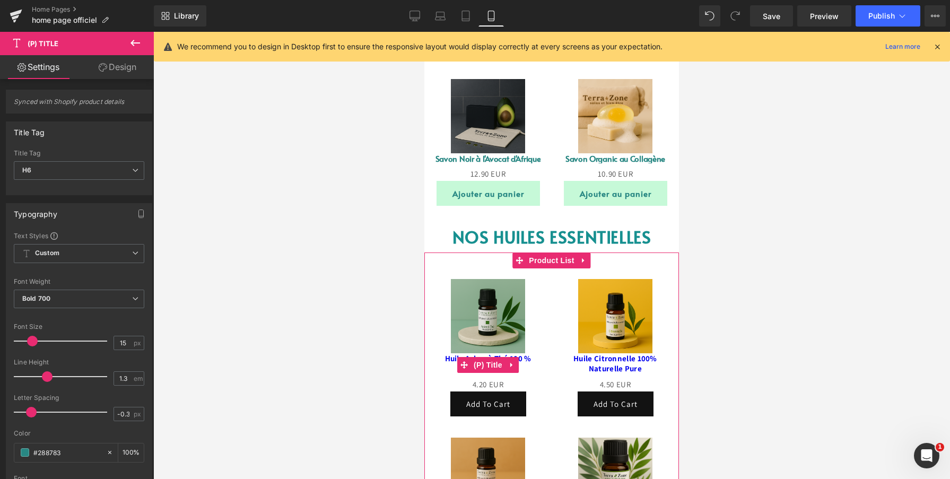
click at [447, 353] on link "Huile Arbre à Thé 100 % Naturelle" at bounding box center [488, 363] width 106 height 21
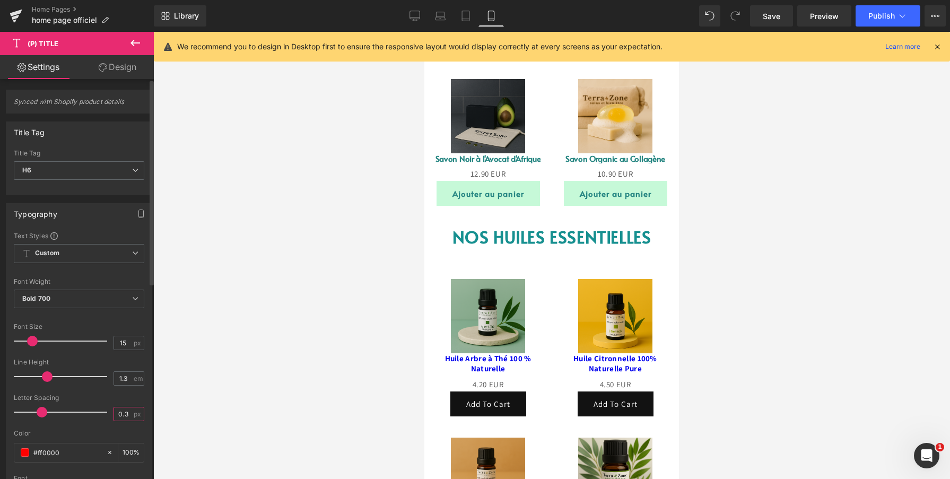
click at [119, 416] on input "0.3" at bounding box center [123, 413] width 19 height 13
type input "-0.3"
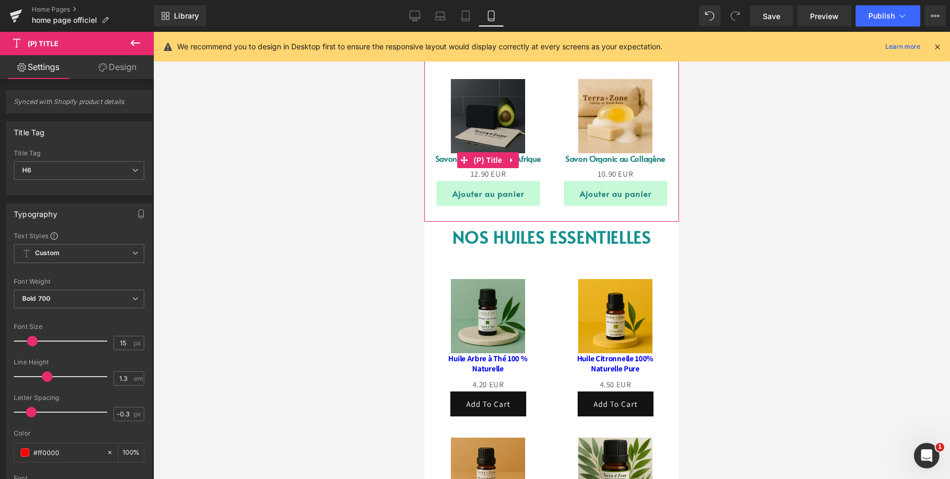
click at [441, 153] on link "Savon Noir à l'Avocat d'Afrique" at bounding box center [489, 158] width 106 height 11
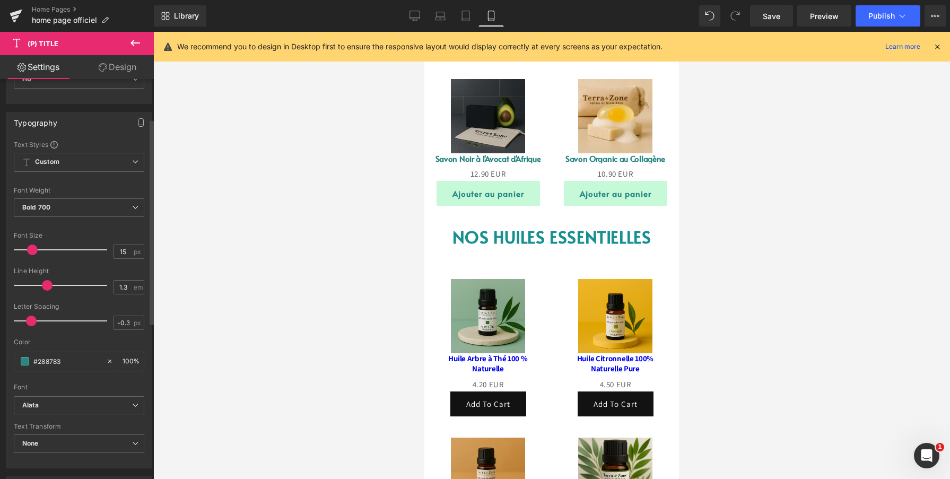
scroll to position [92, 0]
click at [54, 362] on input "#288783" at bounding box center [67, 360] width 68 height 12
click at [449, 353] on link "Huile Arbre à Thé 100 % Naturelle" at bounding box center [488, 363] width 106 height 21
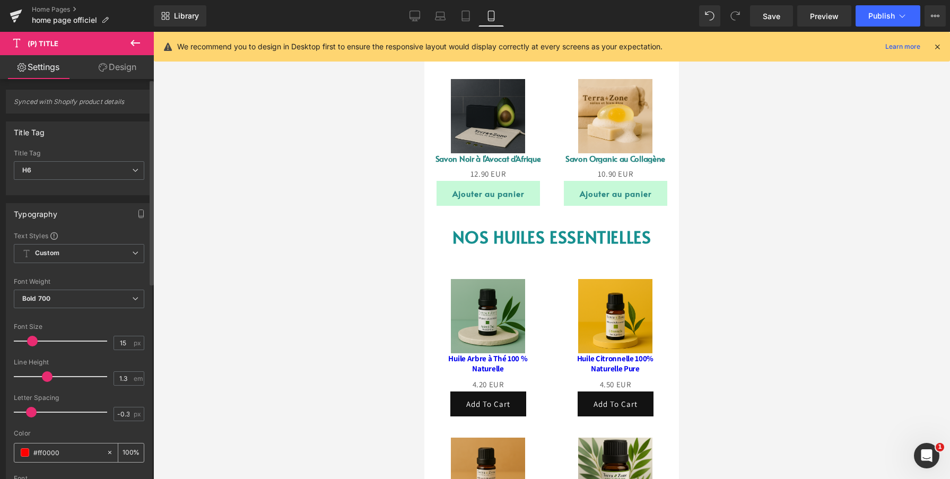
click at [65, 449] on input "#ff0000" at bounding box center [67, 453] width 68 height 12
type input "#288783"
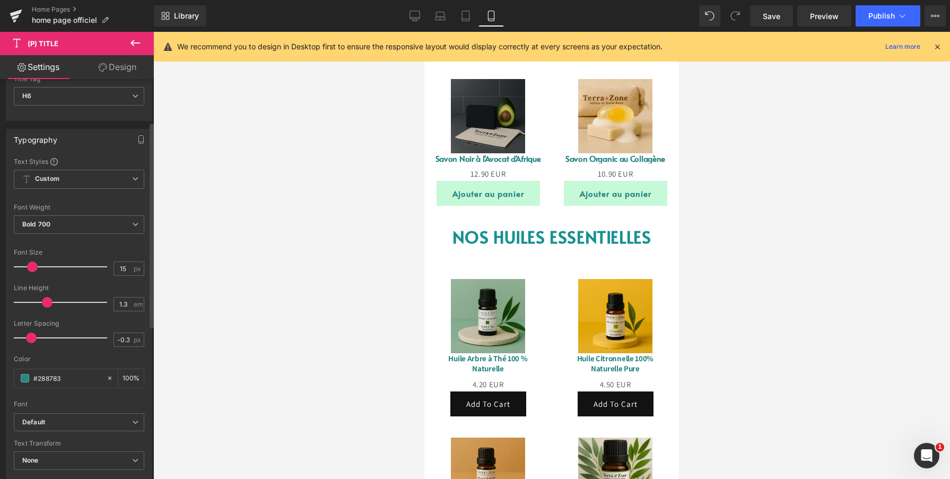
scroll to position [83, 0]
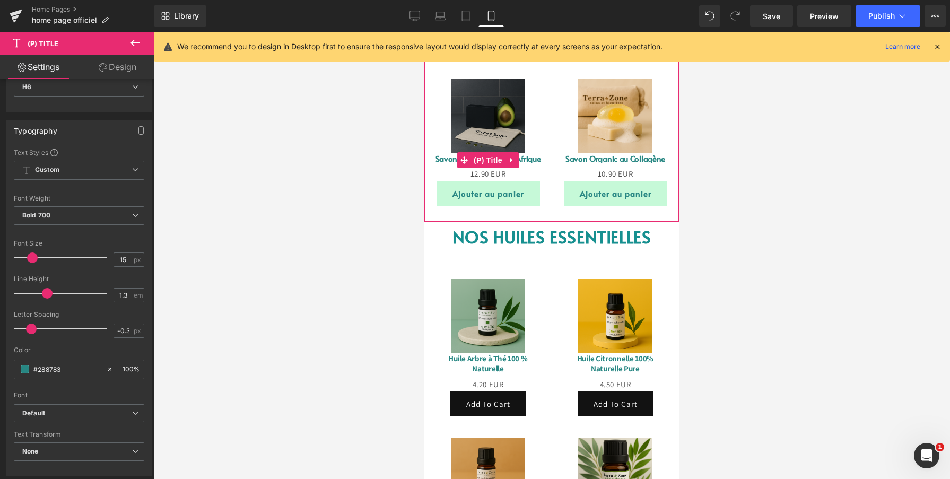
click at [445, 153] on link "Savon Noir à l'Avocat d'Afrique" at bounding box center [489, 158] width 106 height 11
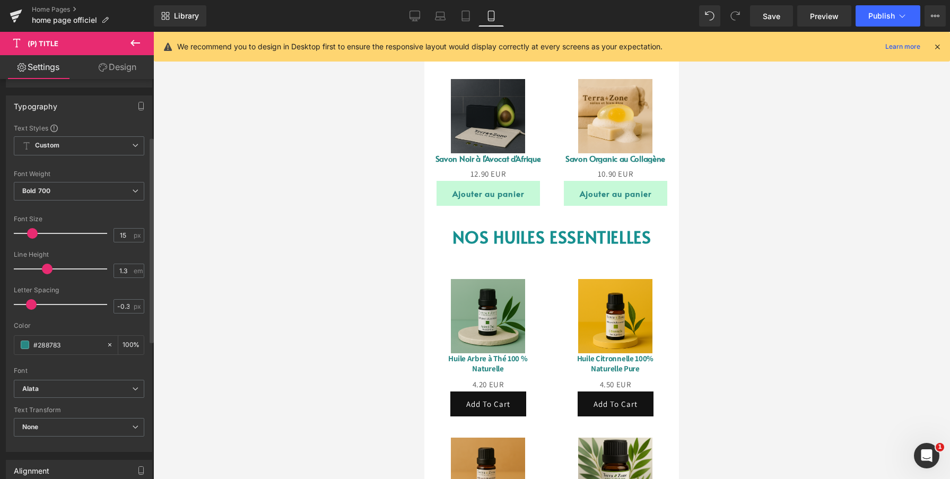
scroll to position [116, 0]
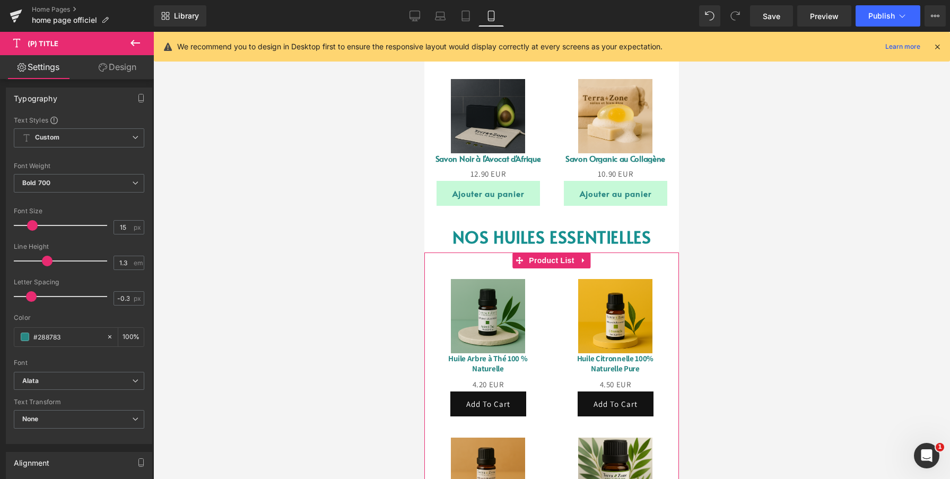
click at [451, 353] on link "Huile Arbre à Thé 100 % Naturelle" at bounding box center [488, 363] width 106 height 21
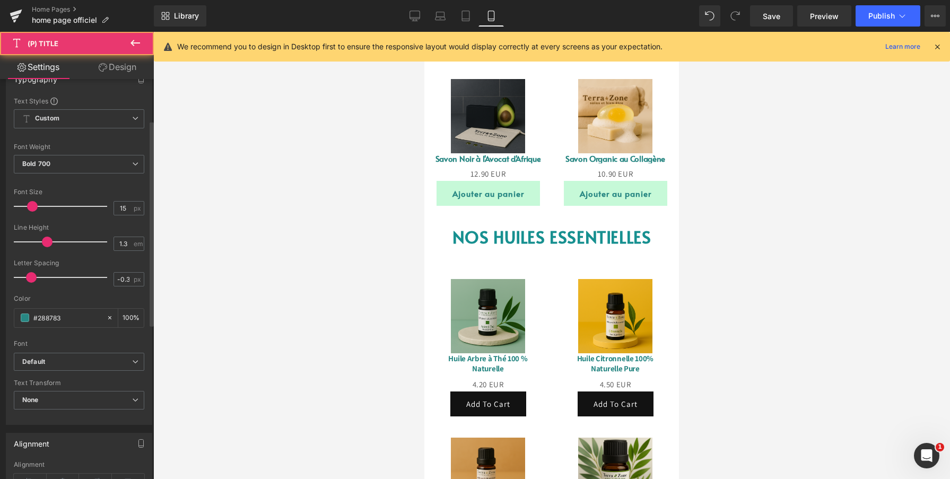
scroll to position [138, 0]
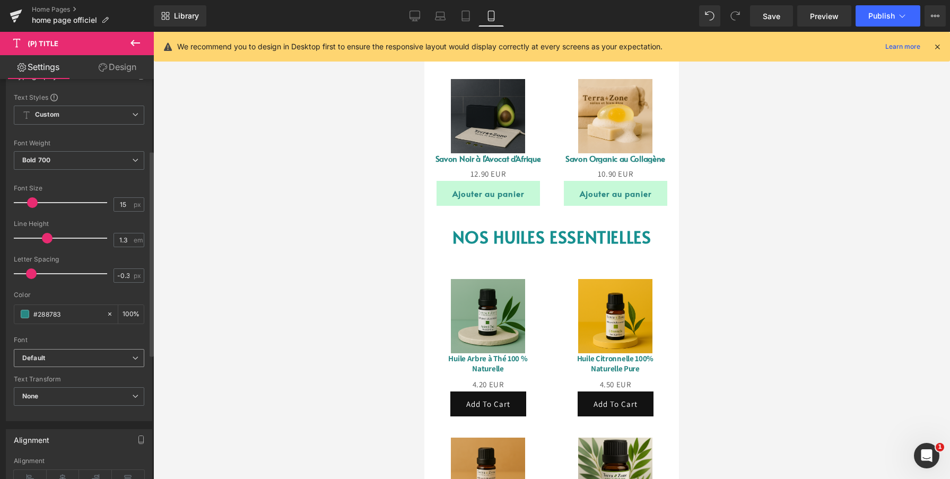
click at [71, 356] on b "Default" at bounding box center [77, 358] width 110 height 9
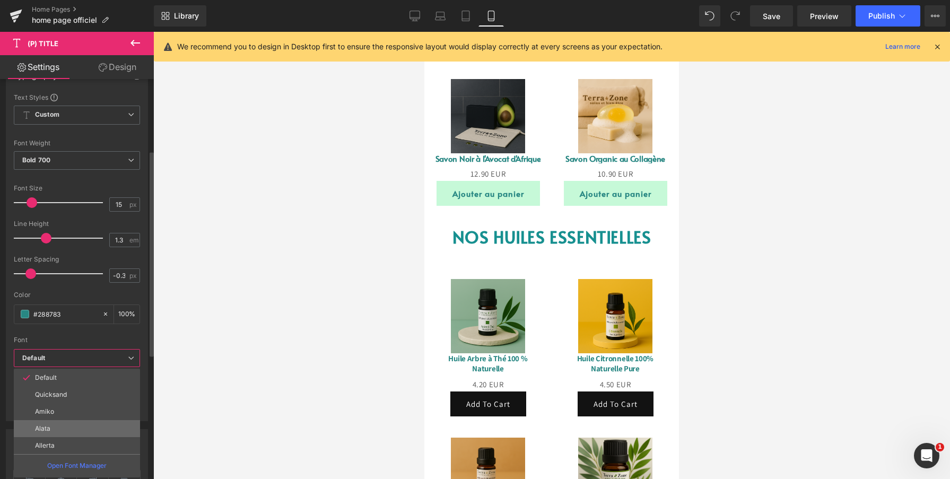
click at [59, 423] on li "Alata" at bounding box center [77, 428] width 126 height 17
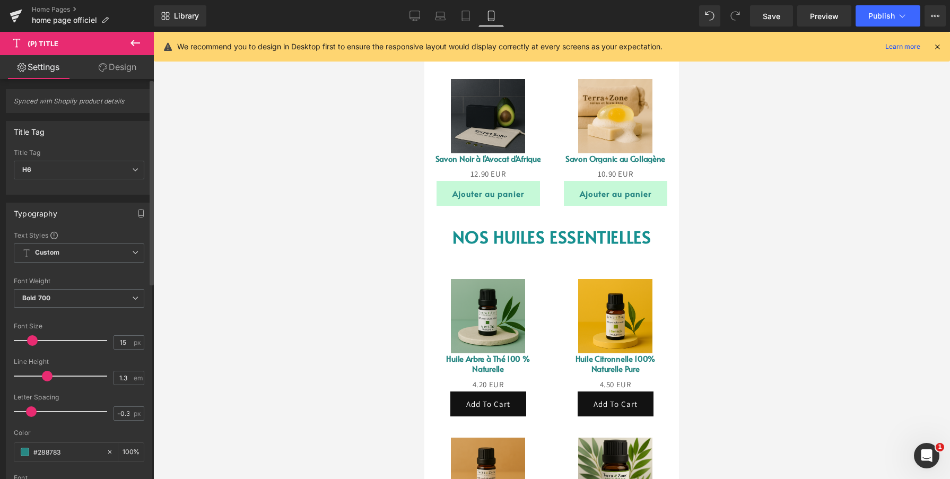
scroll to position [0, 0]
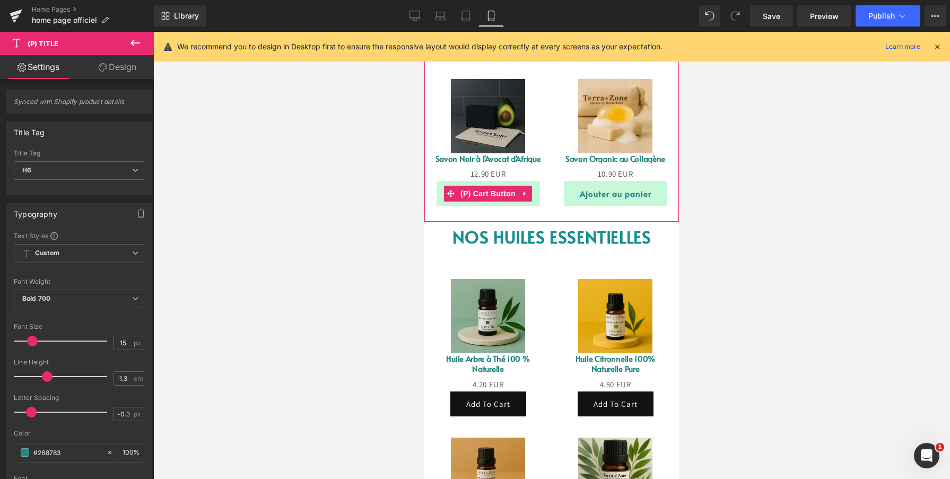
click at [440, 188] on button "Ajouter au panier" at bounding box center [488, 193] width 103 height 25
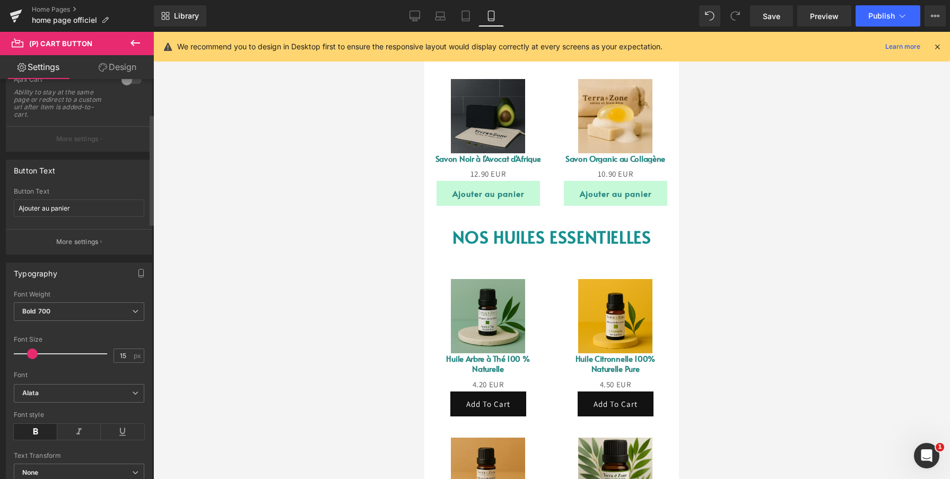
scroll to position [128, 0]
click at [478, 408] on div "Sale Off (P) Image Huile Arbre à Thé 100 % Naturelle (P) Title 0 EUR 4.20 EUR (…" at bounding box center [487, 347] width 127 height 159
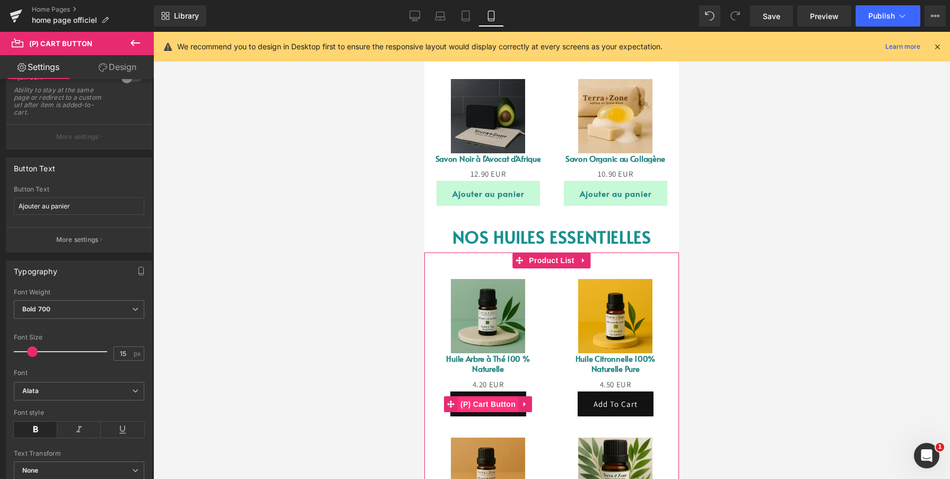
click at [482, 396] on span "(P) Cart Button" at bounding box center [488, 404] width 60 height 16
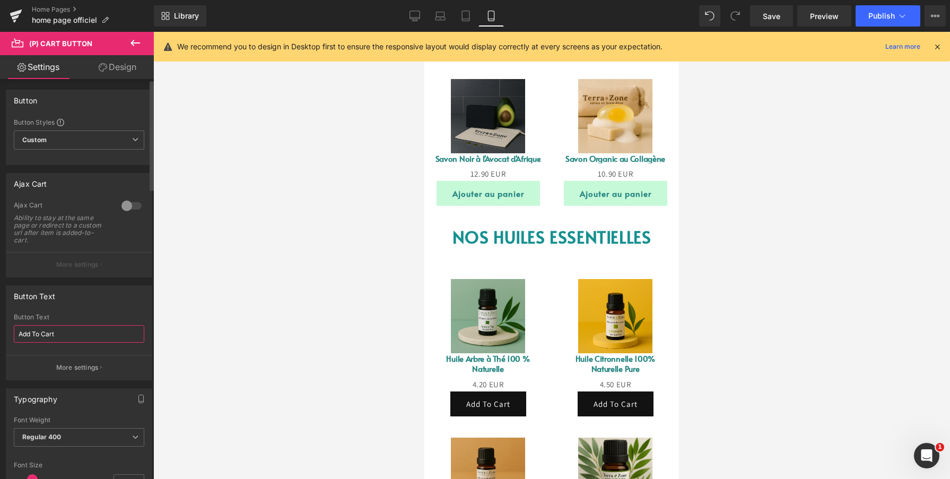
click at [65, 337] on input "Add To Cart" at bounding box center [79, 334] width 130 height 18
type input "Ajouter au panier"
click at [121, 440] on span "Regular 400" at bounding box center [79, 437] width 130 height 19
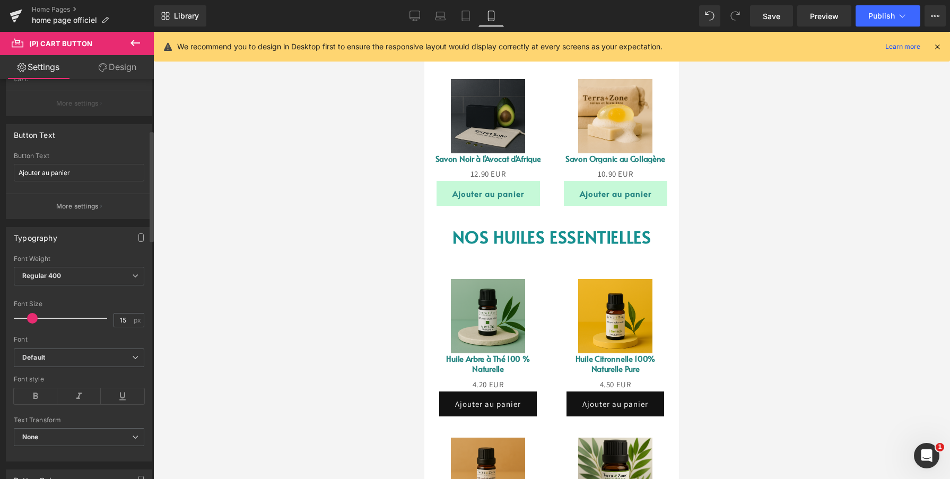
scroll to position [184, 0]
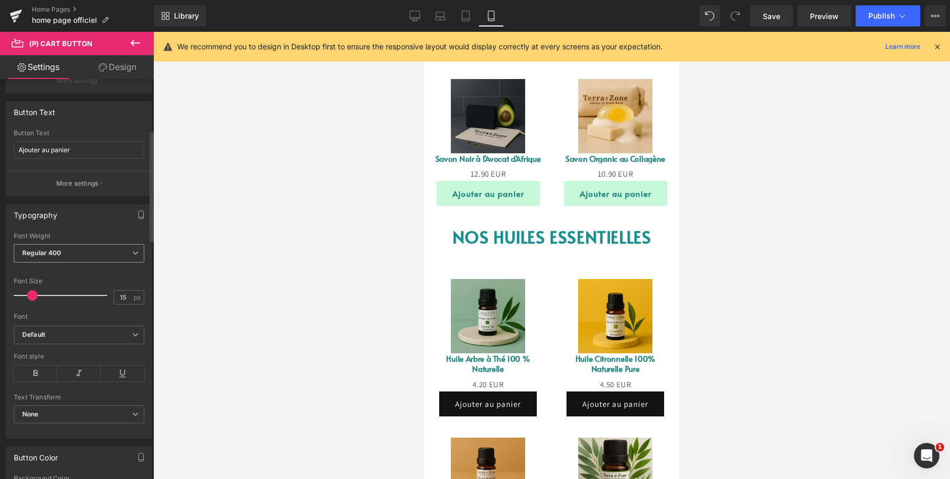
click at [80, 256] on span "Regular 400" at bounding box center [79, 253] width 130 height 19
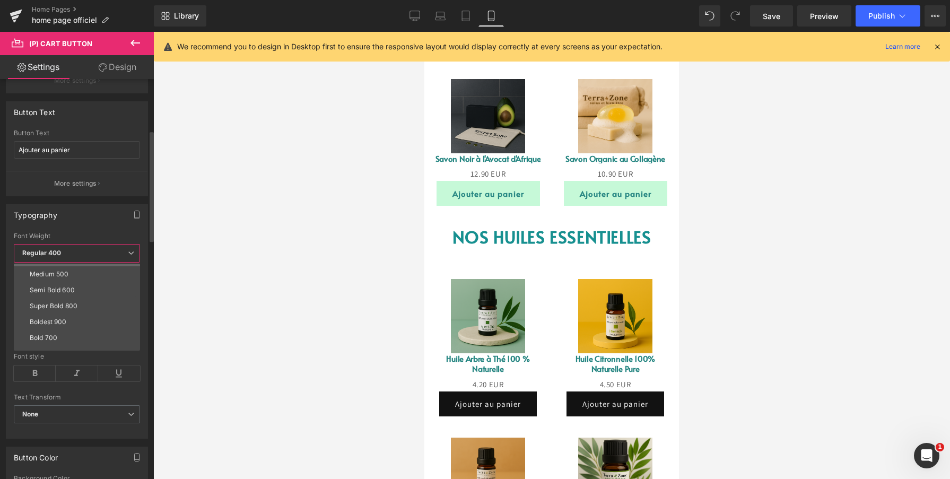
scroll to position [63, 0]
click at [64, 335] on li "Bold 700" at bounding box center [79, 336] width 131 height 16
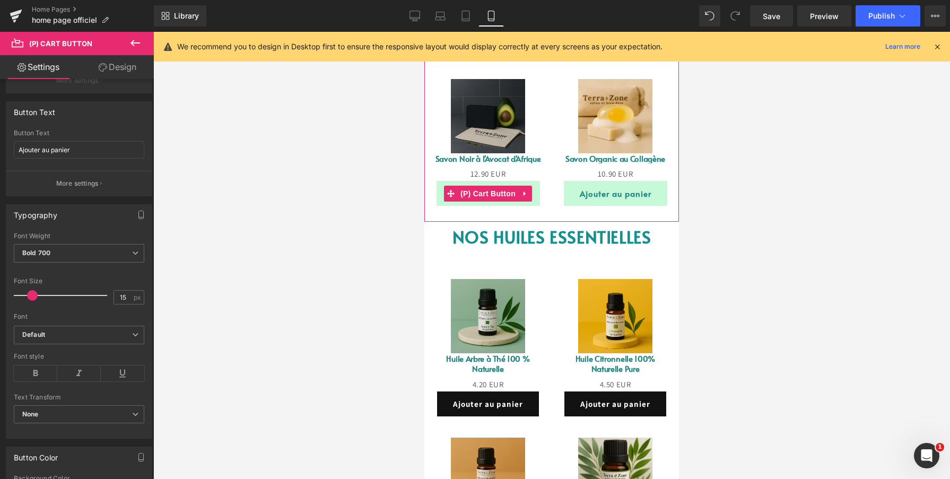
click at [439, 189] on button "Ajouter au panier" at bounding box center [488, 193] width 103 height 25
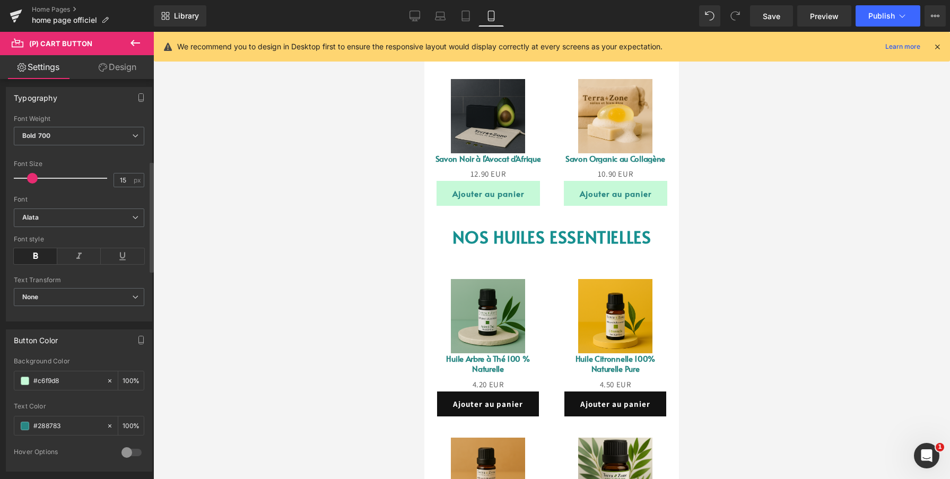
scroll to position [303, 0]
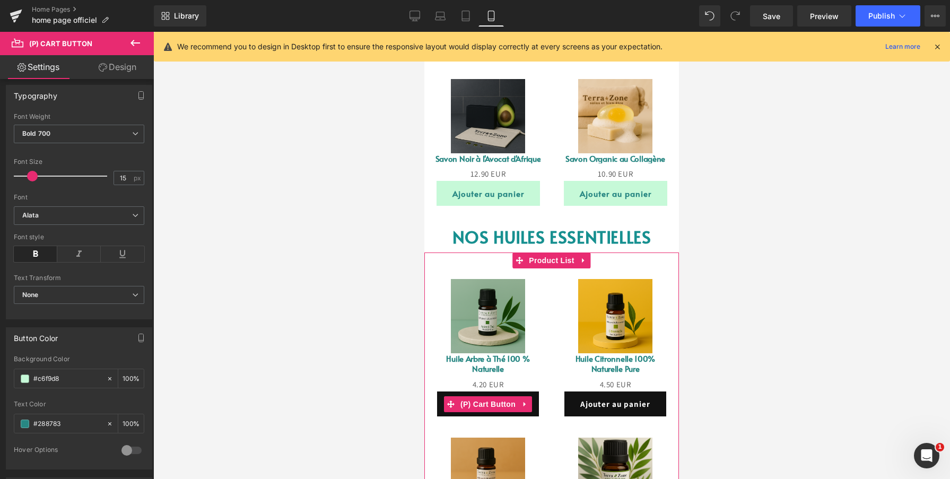
click at [440, 402] on button "Ajouter au panier" at bounding box center [488, 403] width 102 height 25
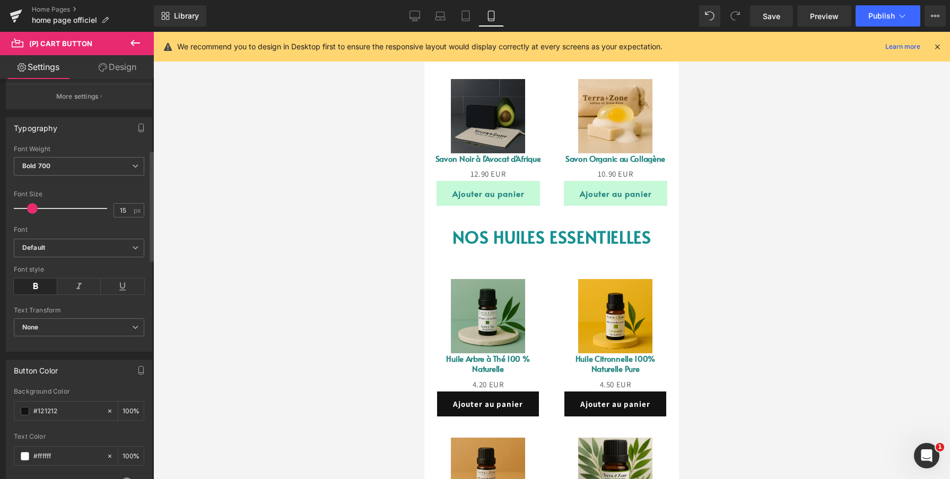
scroll to position [274, 0]
click at [40, 320] on span "None" at bounding box center [79, 325] width 130 height 19
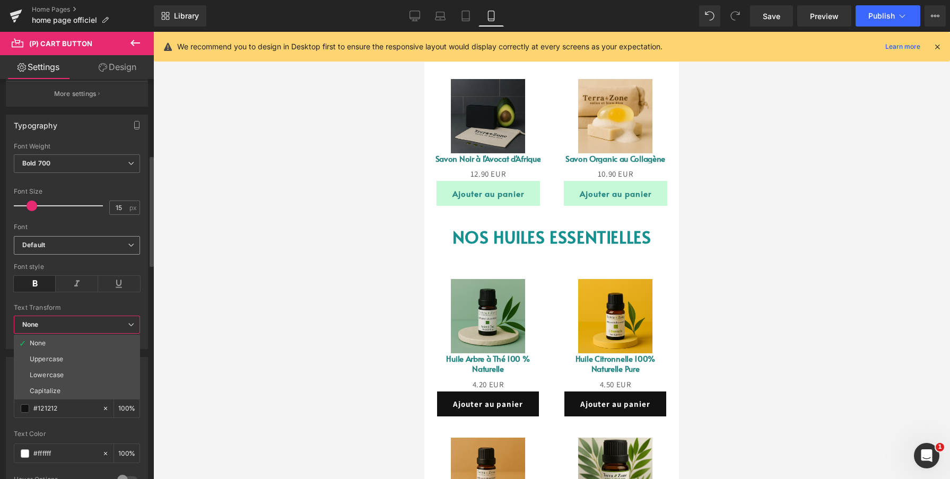
click at [51, 249] on b "Default" at bounding box center [75, 245] width 106 height 9
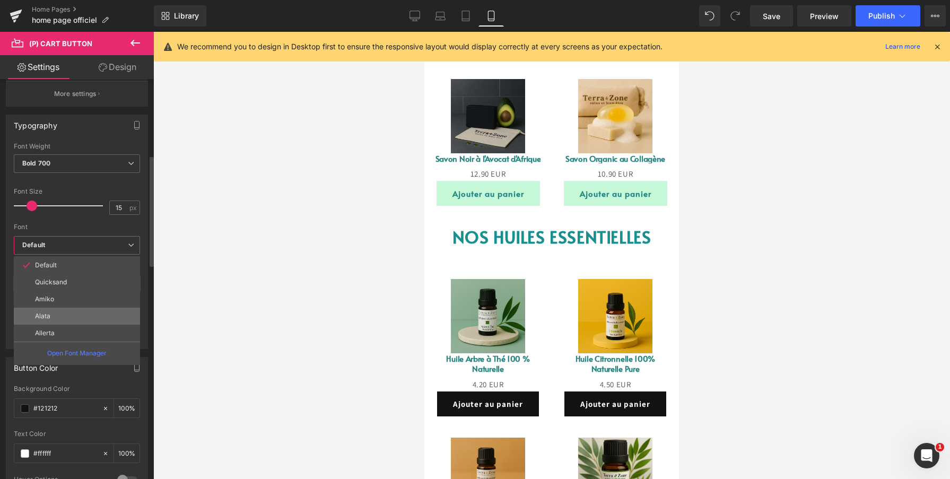
click at [53, 312] on li "Alata" at bounding box center [77, 316] width 126 height 17
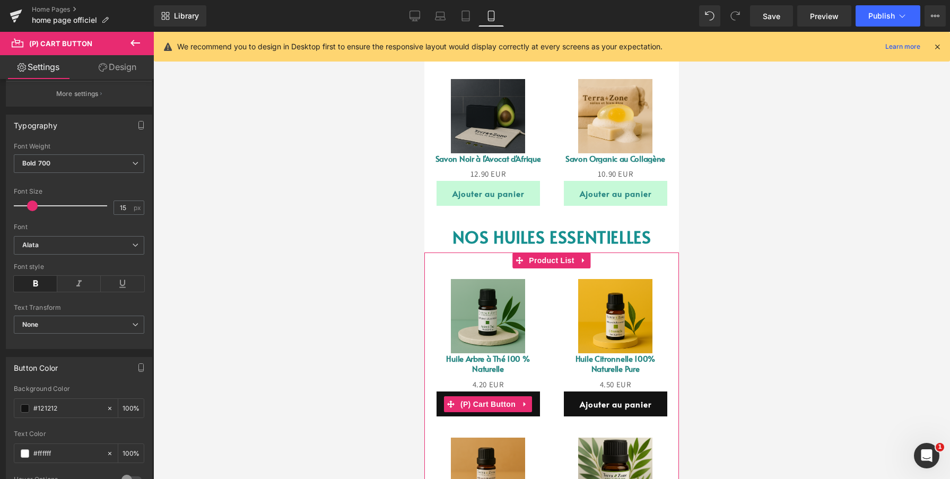
click at [439, 399] on button "Ajouter au panier" at bounding box center [488, 403] width 103 height 25
click at [441, 403] on button "Ajouter au panier" at bounding box center [488, 403] width 103 height 25
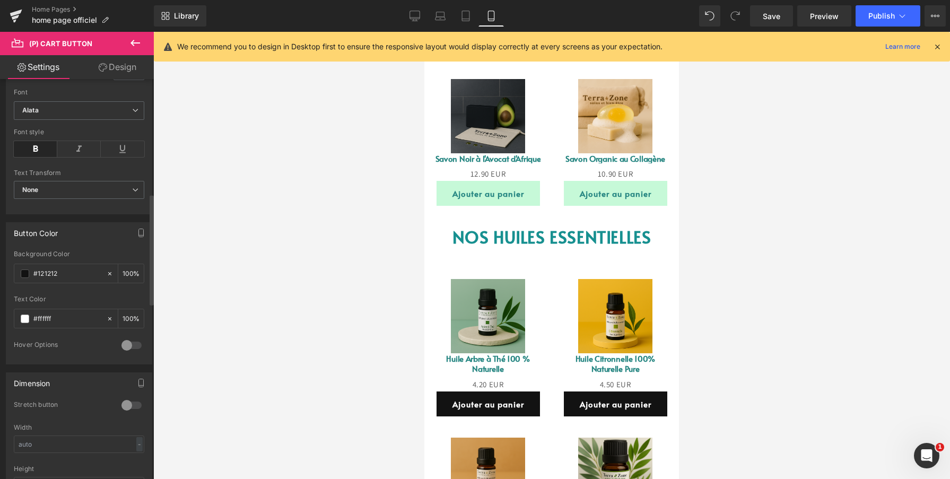
scroll to position [422, 0]
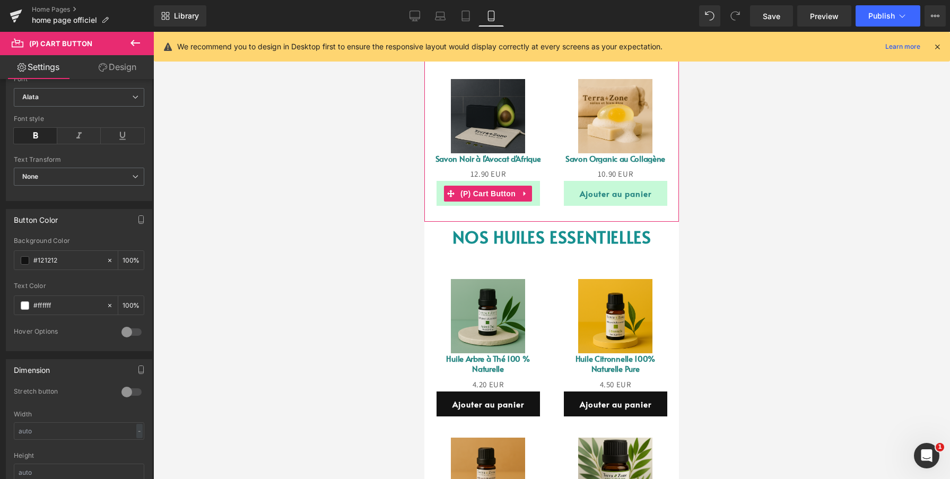
click at [440, 187] on button "Ajouter au panier" at bounding box center [488, 193] width 103 height 25
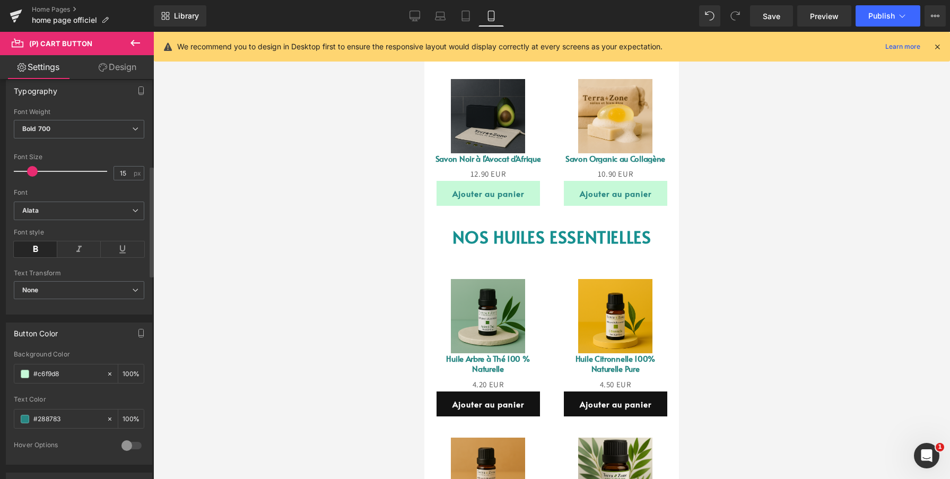
scroll to position [312, 0]
click at [51, 369] on input "#c6f9d8" at bounding box center [67, 370] width 68 height 12
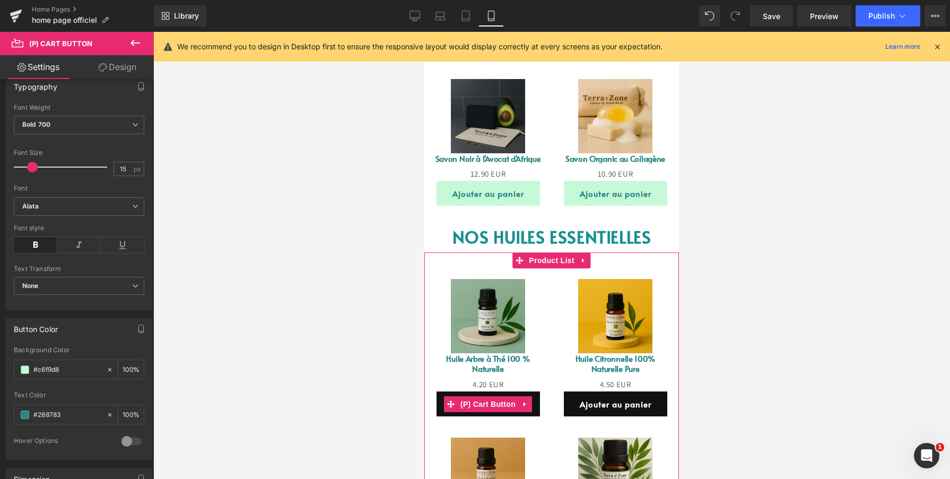
click at [440, 403] on button "Ajouter au panier" at bounding box center [488, 403] width 103 height 25
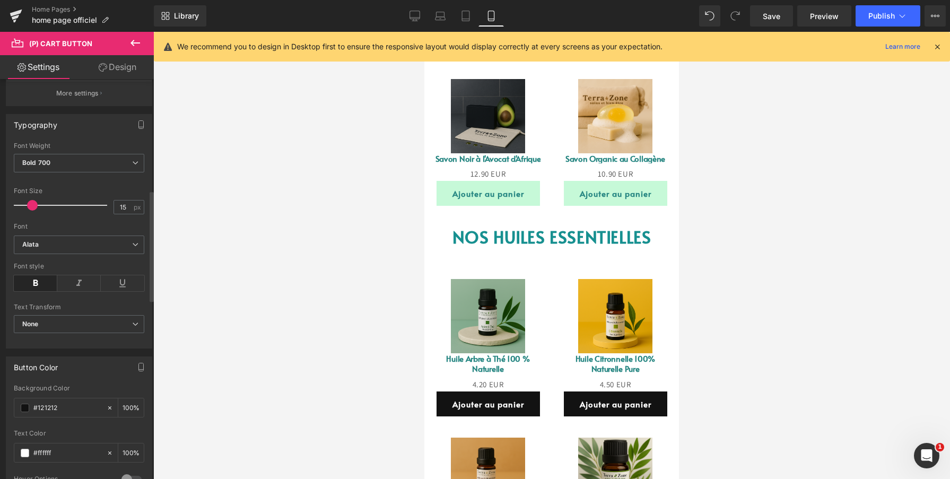
scroll to position [526, 0]
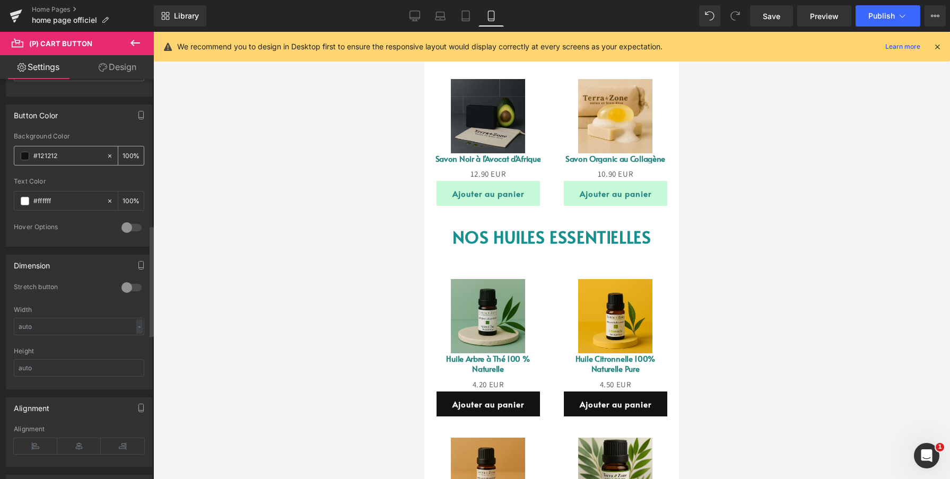
click at [74, 156] on input "#121212" at bounding box center [67, 156] width 68 height 12
paste input "c6f9d8"
type input "#c6f9d8"
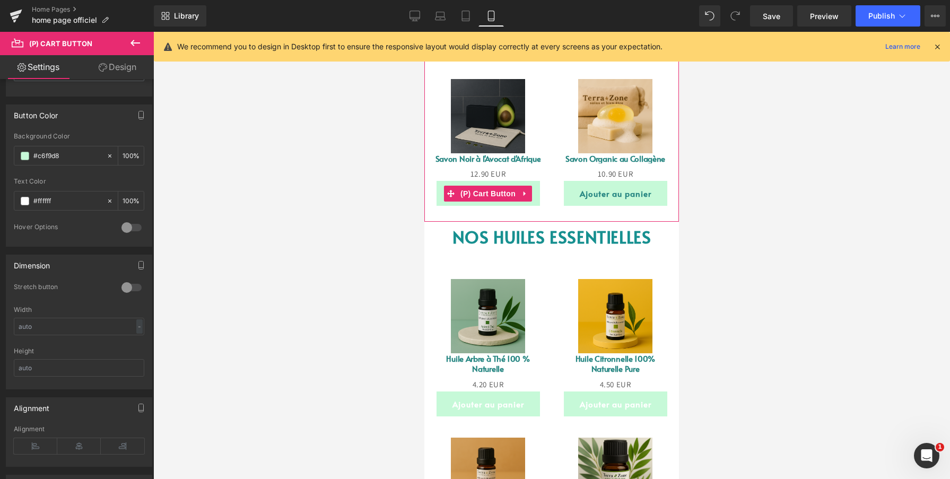
click at [440, 187] on button "Ajouter au panier" at bounding box center [488, 193] width 103 height 25
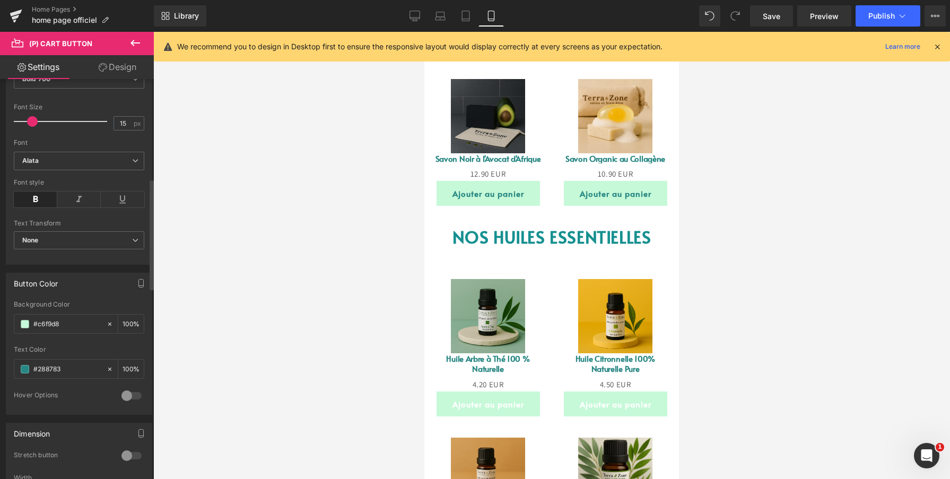
scroll to position [386, 0]
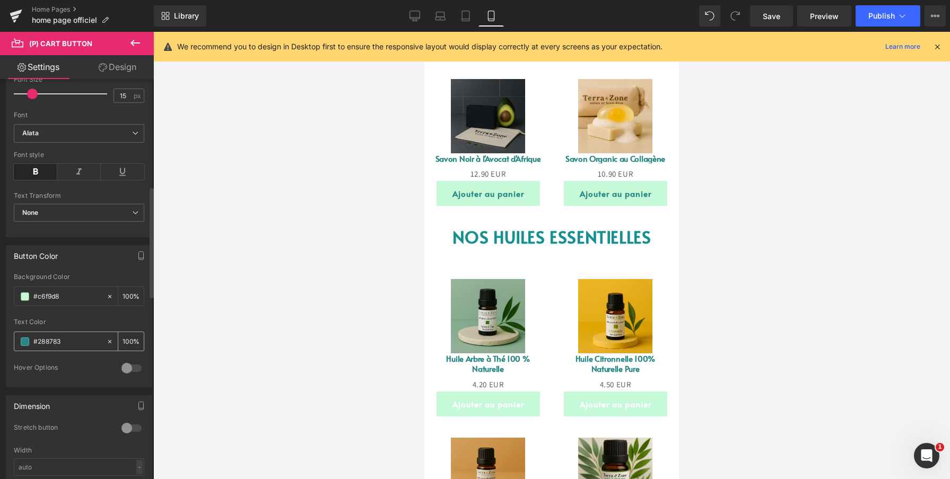
click at [68, 345] on input "#288783" at bounding box center [67, 342] width 68 height 12
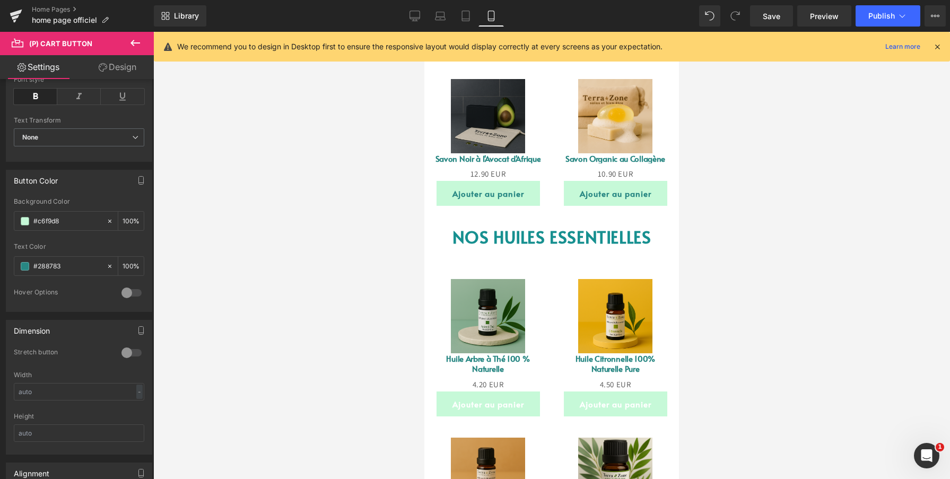
scroll to position [476, 0]
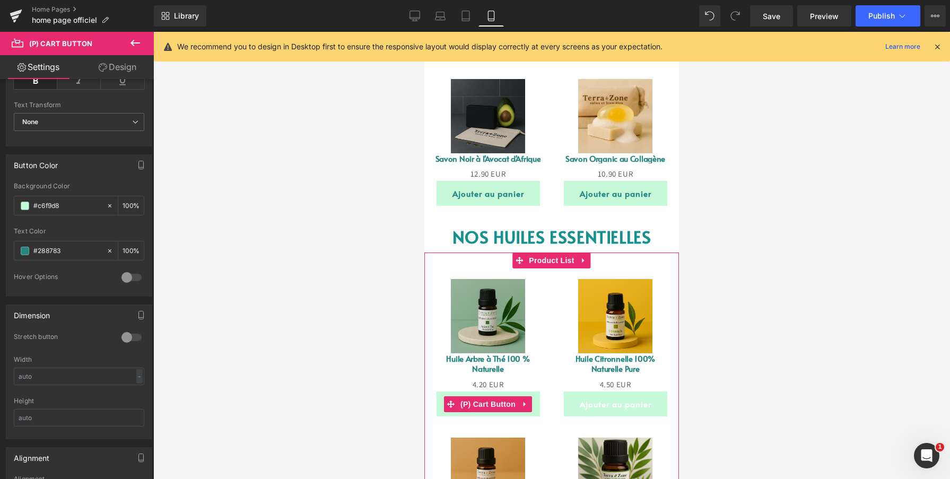
click at [440, 400] on button "Ajouter au panier" at bounding box center [488, 403] width 103 height 25
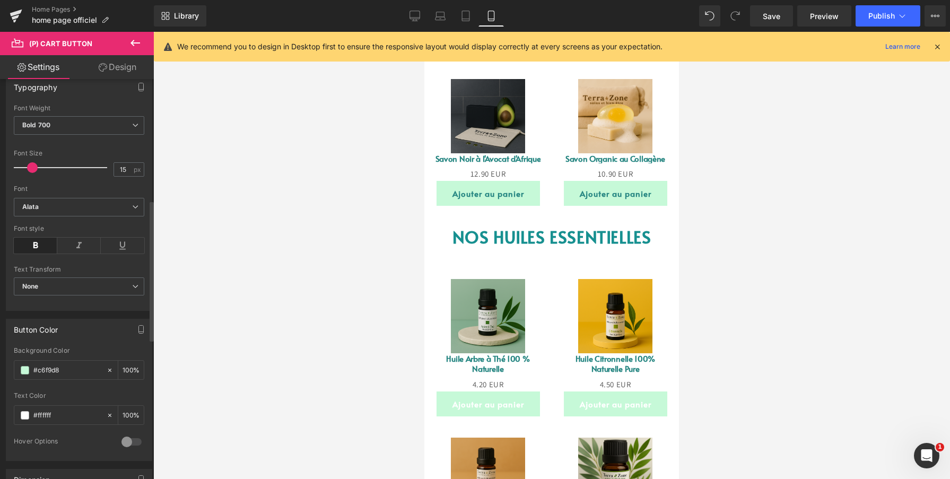
scroll to position [361, 0]
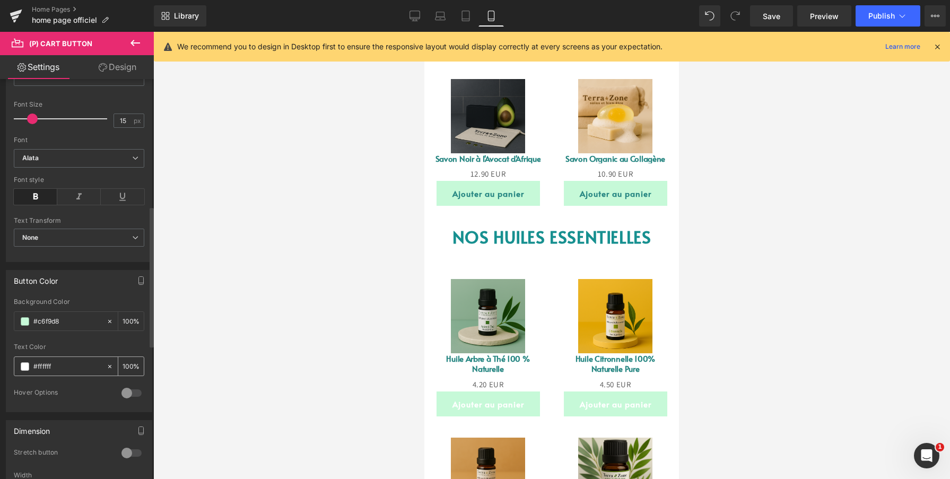
click at [69, 368] on input "#ffffff" at bounding box center [67, 367] width 68 height 12
type input "#288783"
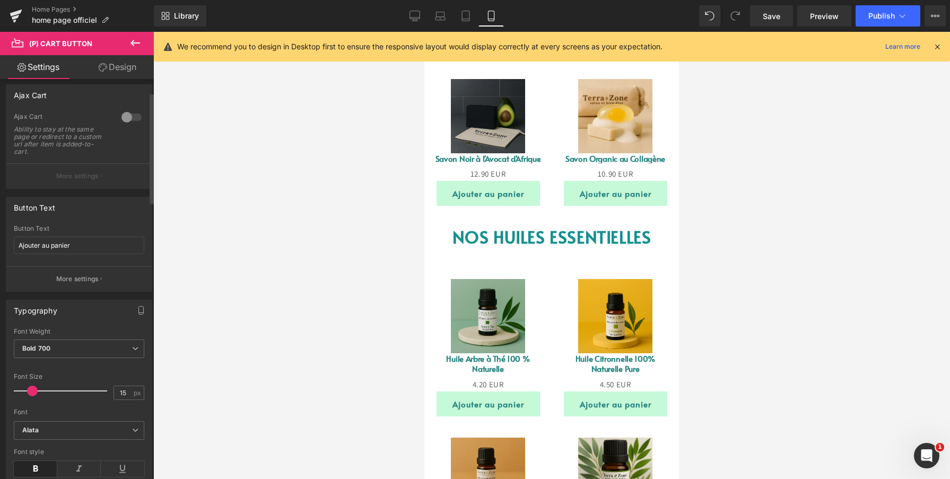
scroll to position [0, 0]
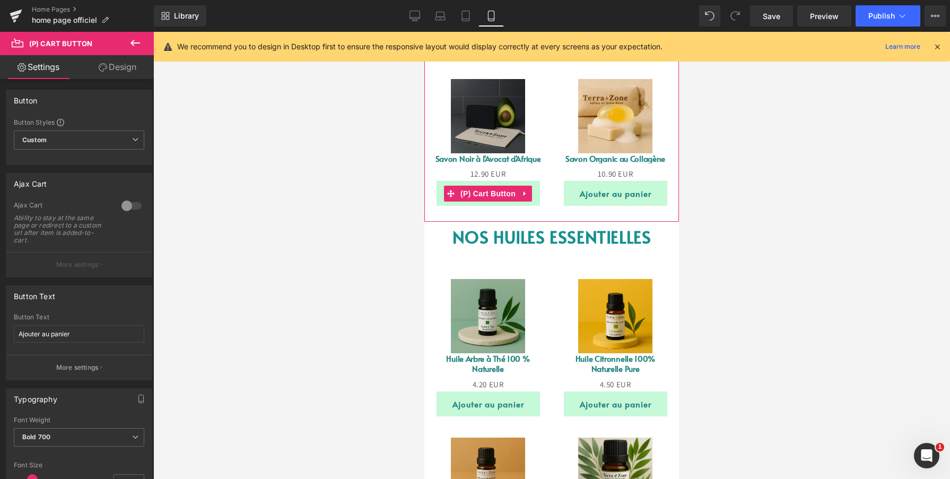
click at [440, 186] on button "Ajouter au panier" at bounding box center [488, 193] width 103 height 25
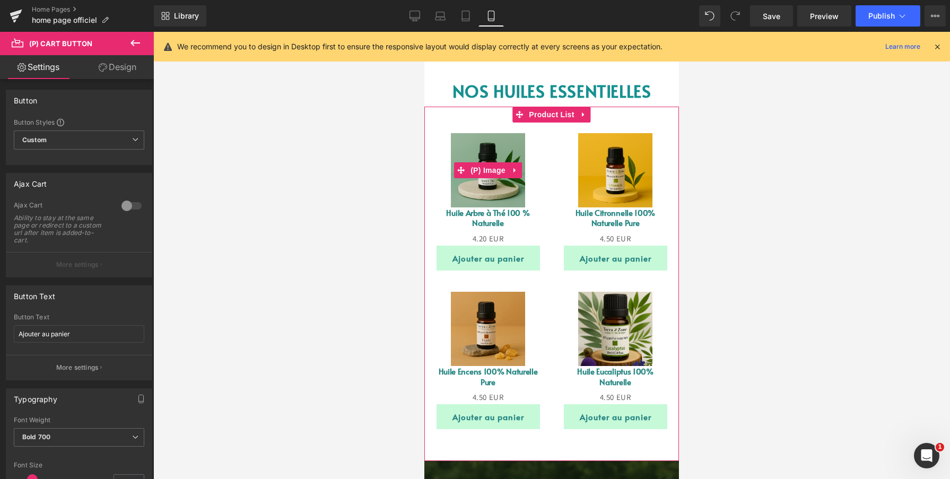
scroll to position [1102, 0]
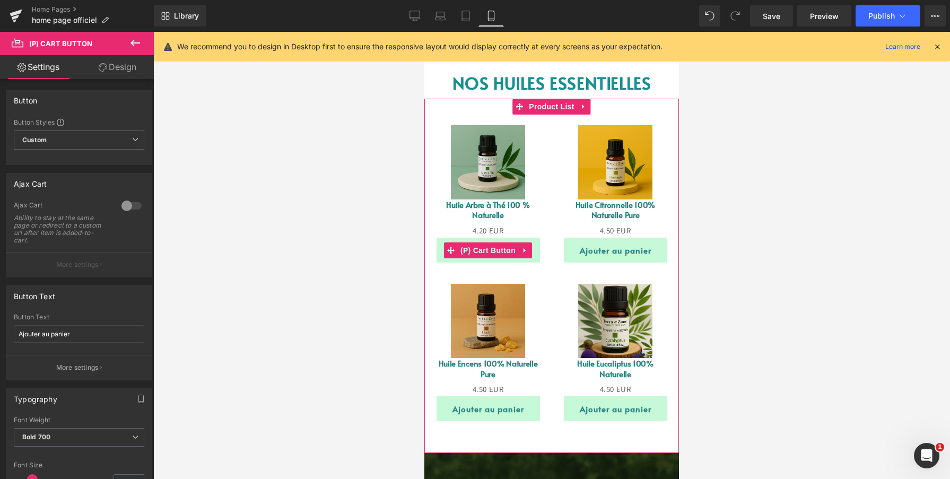
click at [442, 250] on button "Ajouter au panier" at bounding box center [488, 250] width 103 height 25
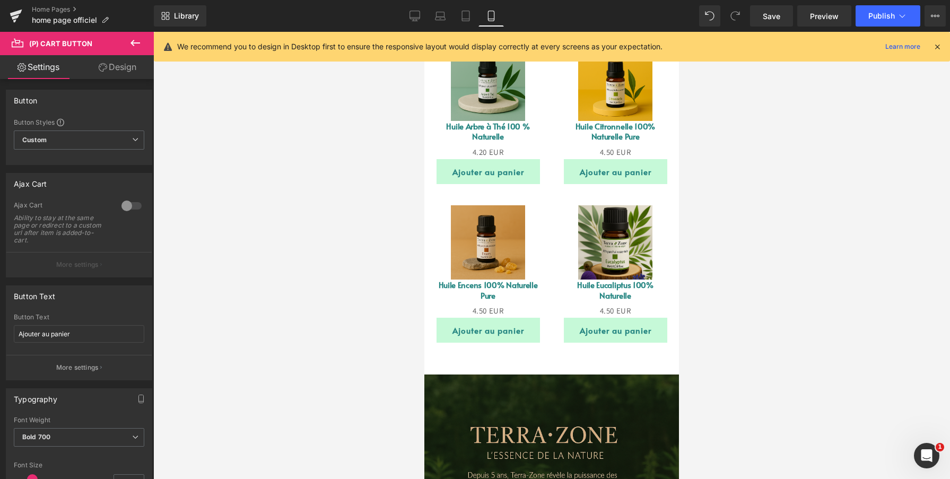
scroll to position [1184, 0]
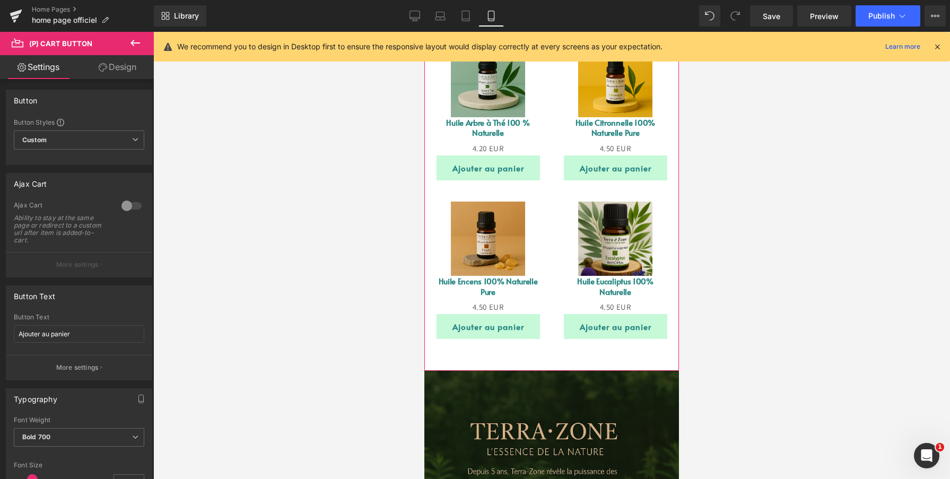
click at [466, 352] on div "Sale Off (P) Image Huile Arbre à Thé 100 % Naturelle (P) Title 0 EUR 4.20 EUR (…" at bounding box center [551, 193] width 255 height 354
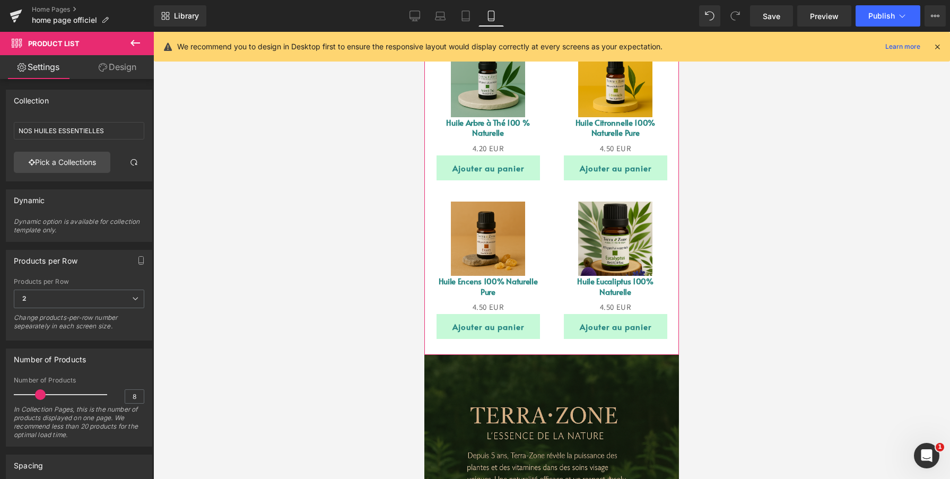
drag, startPoint x: 530, startPoint y: 359, endPoint x: 536, endPoint y: 326, distance: 32.9
click at [536, 326] on div "Sale Off (P) Image Huile Arbre à Thé 100 % Naturelle (P) Title 0 EUR 4.20 EUR (…" at bounding box center [551, 185] width 255 height 338
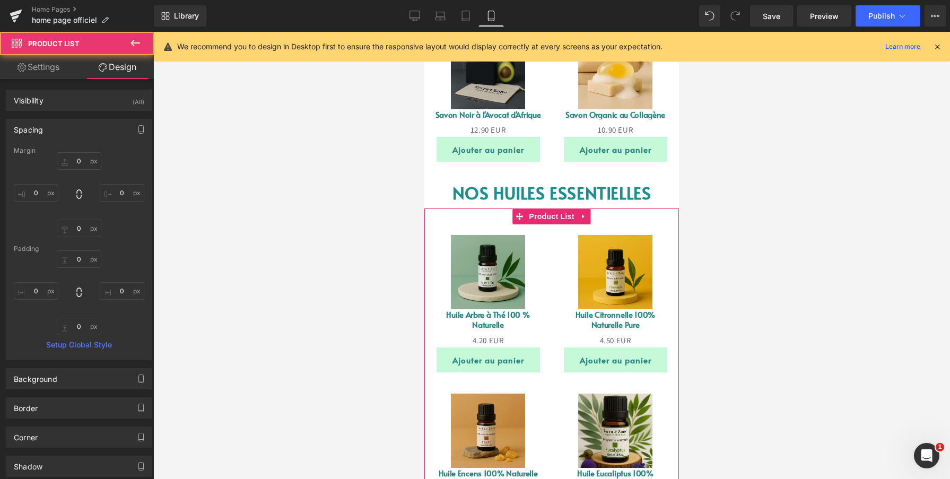
scroll to position [986, 0]
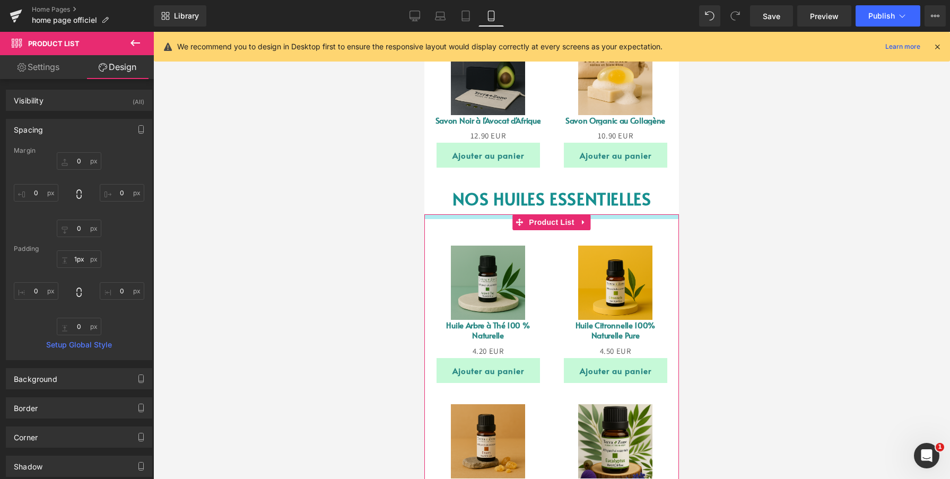
type input "0px"
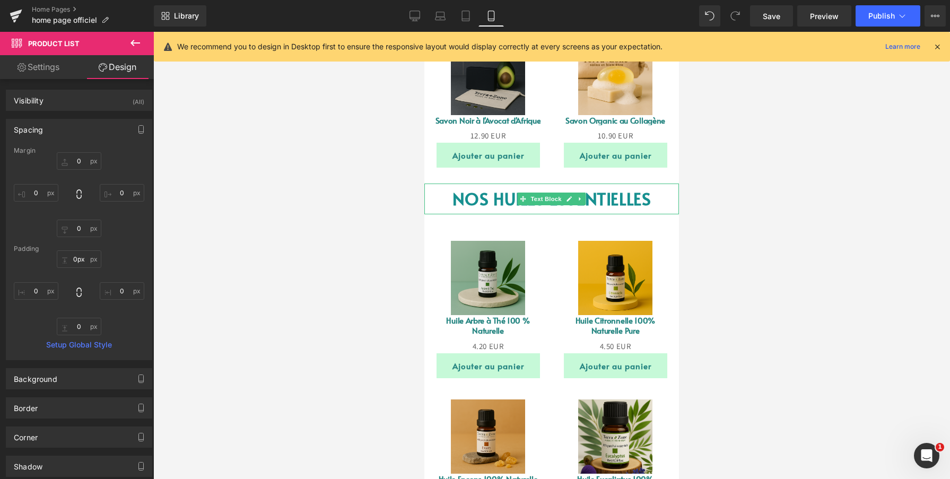
drag, startPoint x: 478, startPoint y: 204, endPoint x: 480, endPoint y: 198, distance: 6.2
click at [480, 198] on div "Image ‹ › Carousel TerraZone – Des soins naturels pour une peau éclatante Formu…" at bounding box center [551, 4] width 255 height 1825
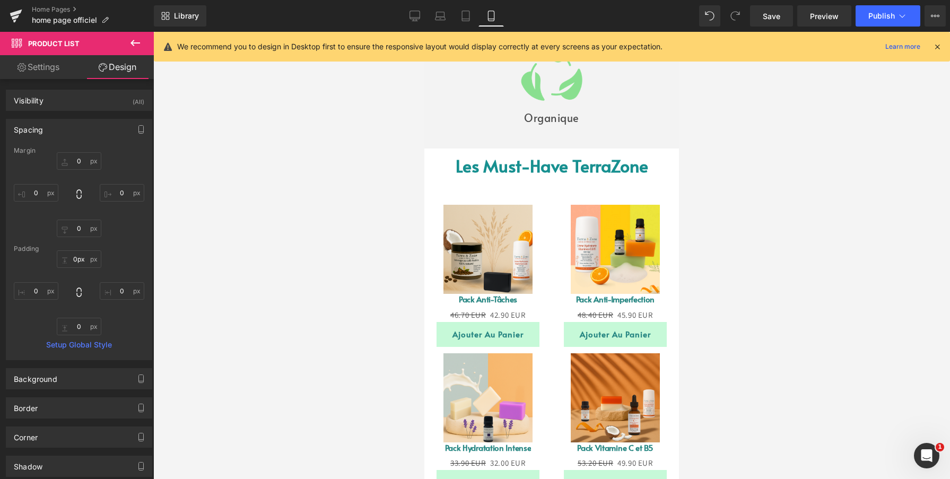
scroll to position [329, 0]
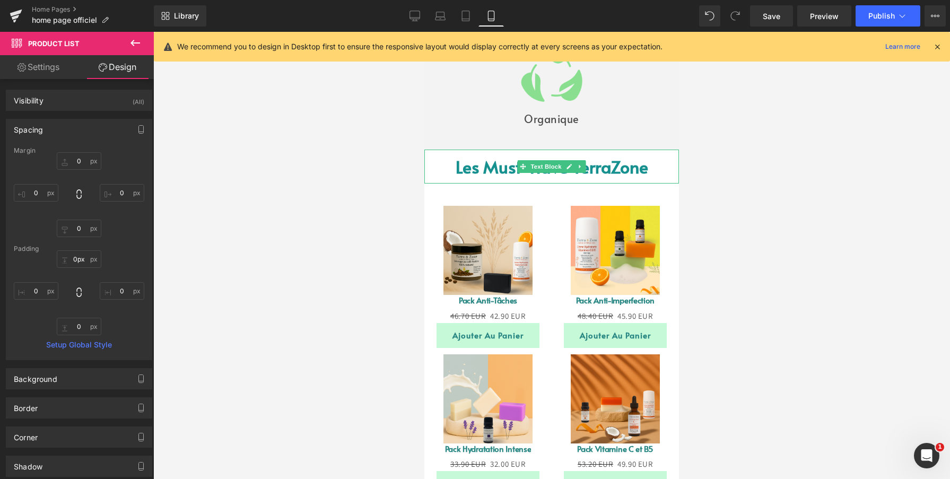
click at [442, 166] on p "Les Must-Have TerraZone" at bounding box center [551, 167] width 255 height 34
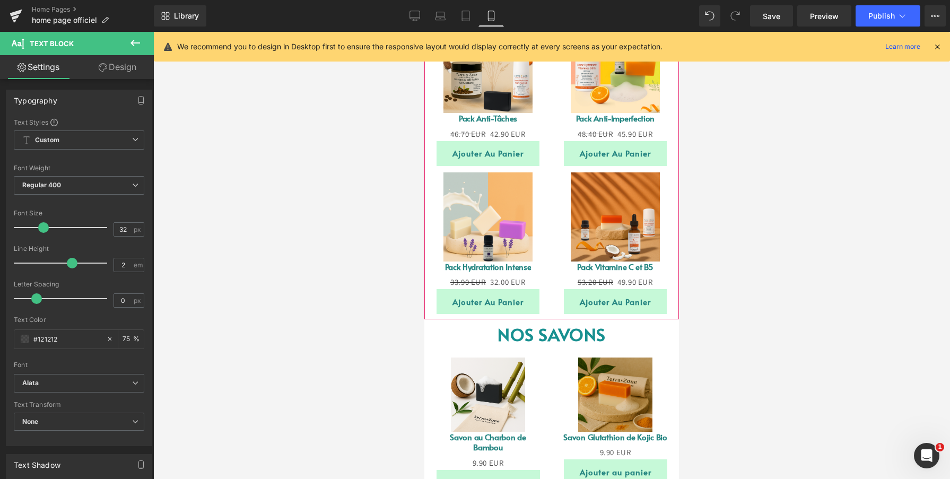
scroll to position [516, 0]
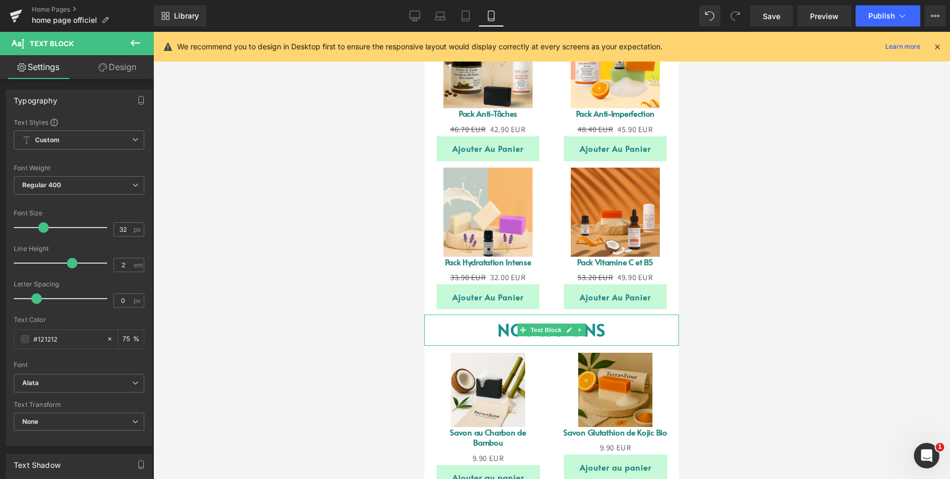
click at [454, 318] on p "NOS SAVONS" at bounding box center [551, 330] width 255 height 31
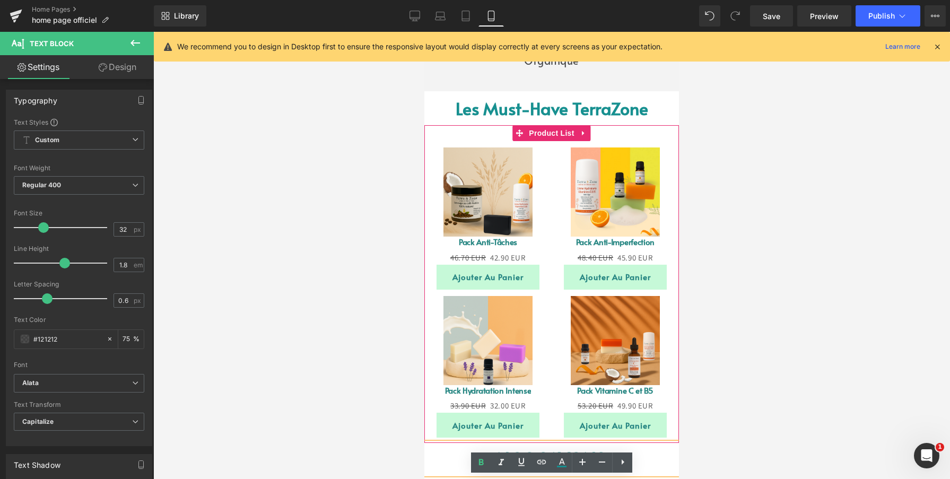
scroll to position [353, 0]
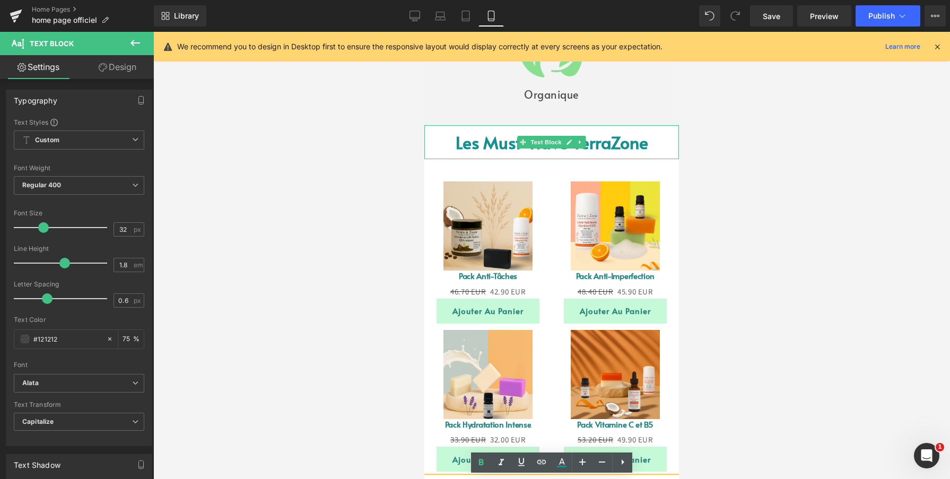
click at [439, 136] on p "Les Must-Have TerraZone" at bounding box center [551, 142] width 255 height 34
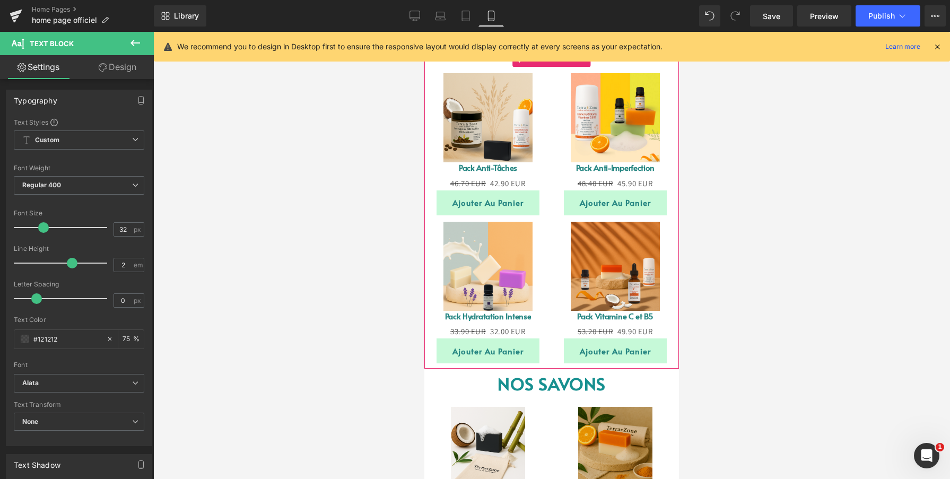
scroll to position [463, 0]
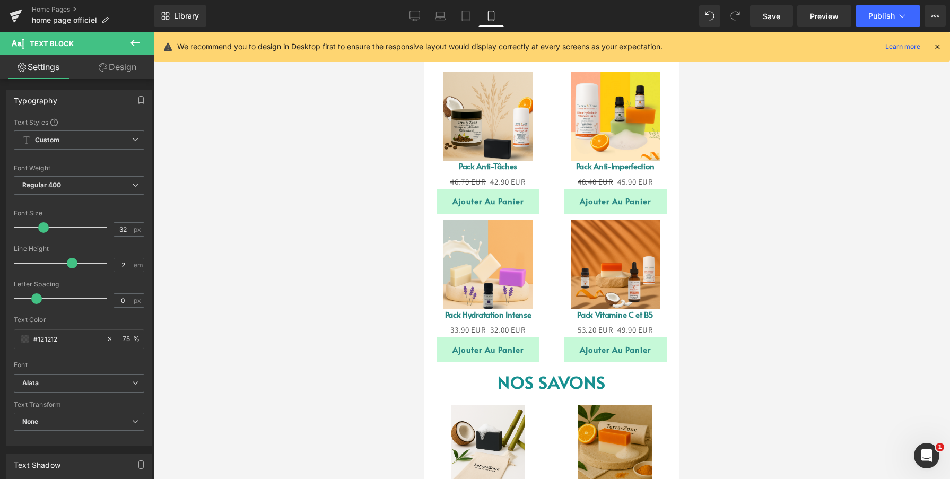
click at [463, 373] on p "NOS SAVONS" at bounding box center [551, 382] width 255 height 31
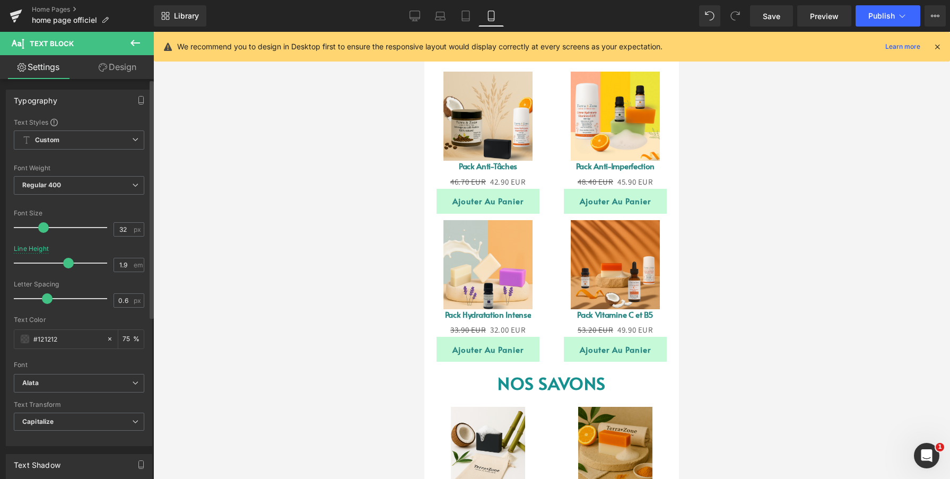
type input "2"
drag, startPoint x: 64, startPoint y: 263, endPoint x: 69, endPoint y: 262, distance: 5.5
click at [69, 262] on span at bounding box center [72, 263] width 11 height 11
click at [119, 298] on input "0.6" at bounding box center [123, 300] width 19 height 13
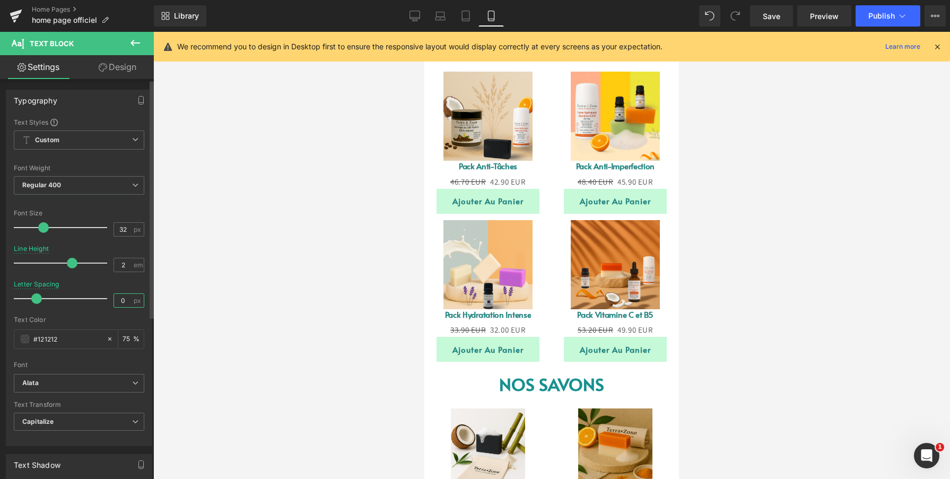
type input "0"
click at [134, 318] on div "Text Color" at bounding box center [79, 319] width 130 height 7
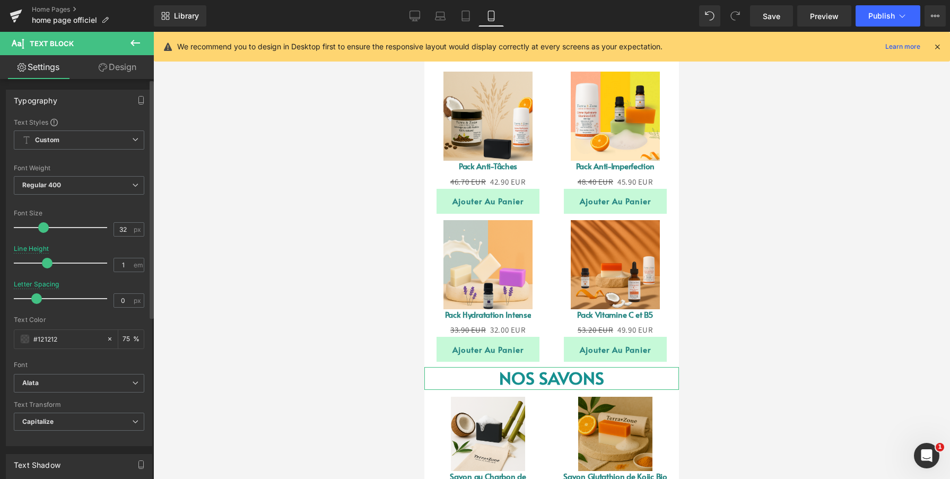
drag, startPoint x: 68, startPoint y: 263, endPoint x: 36, endPoint y: 263, distance: 32.9
click at [42, 263] on span at bounding box center [47, 263] width 11 height 11
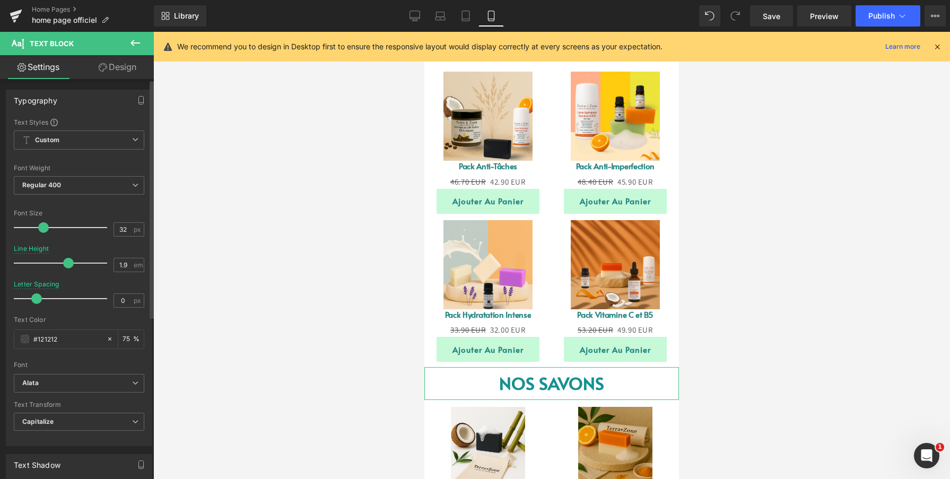
type input "2"
drag, startPoint x: 36, startPoint y: 263, endPoint x: 68, endPoint y: 260, distance: 33.0
click at [68, 260] on span at bounding box center [72, 263] width 11 height 11
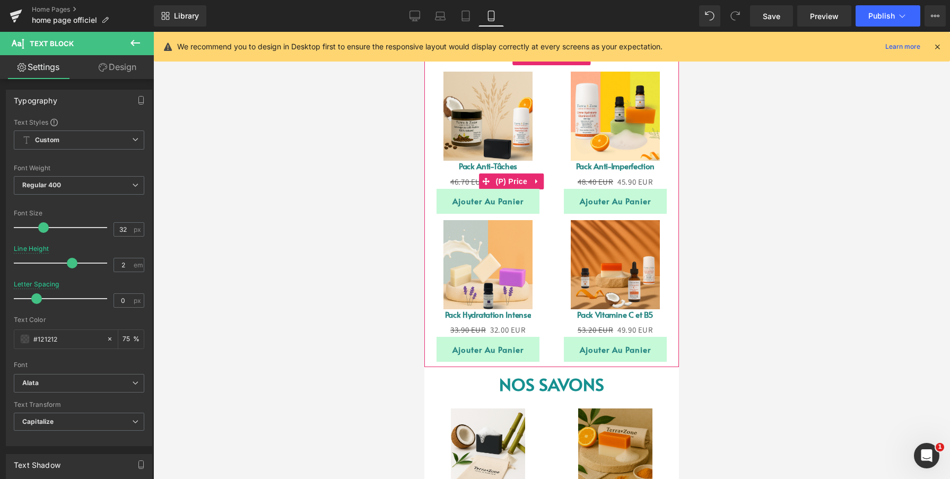
scroll to position [269, 0]
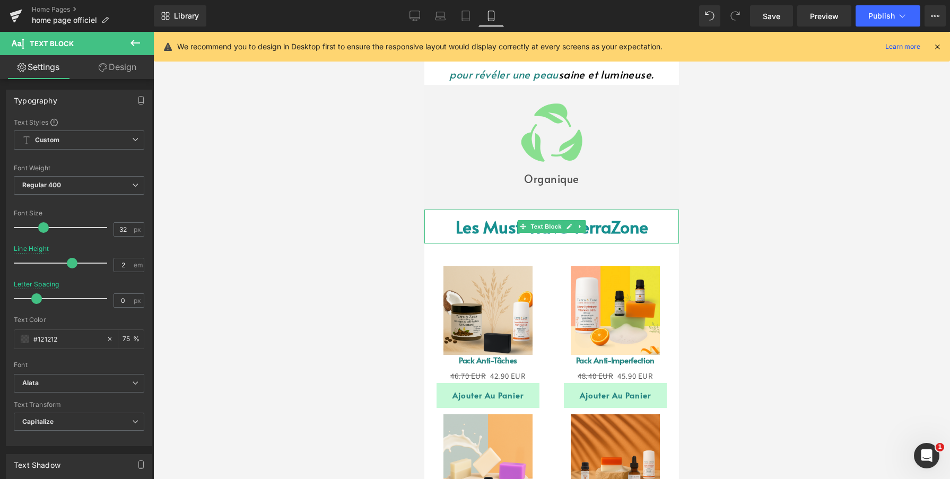
click at [439, 232] on p "Les Must-Have TerraZone" at bounding box center [551, 227] width 255 height 34
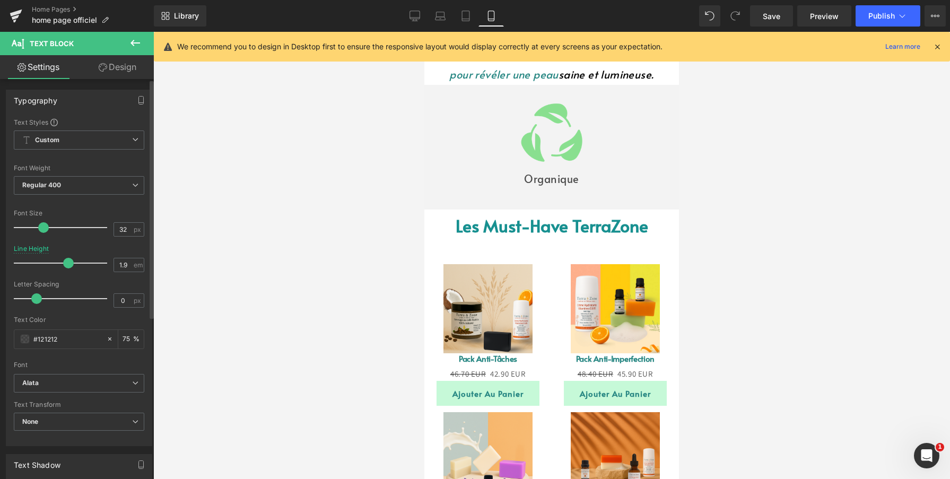
type input "2"
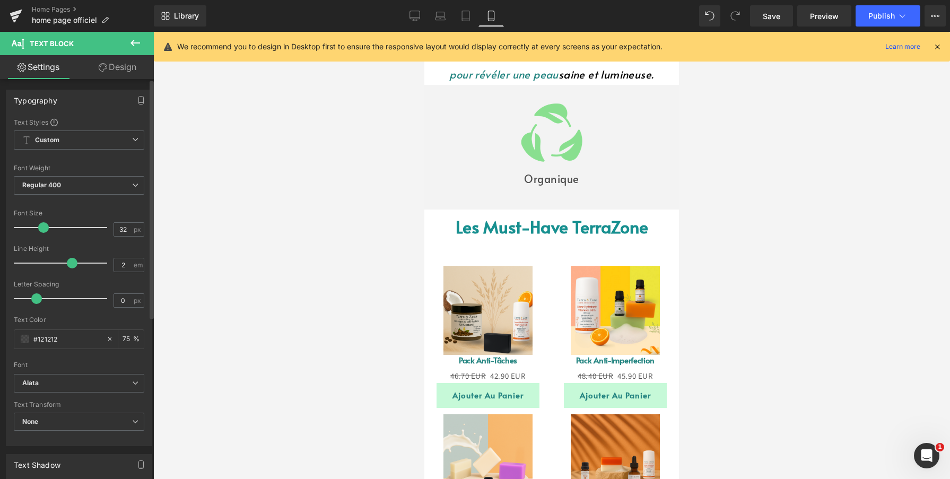
drag, startPoint x: 68, startPoint y: 264, endPoint x: 67, endPoint y: 257, distance: 6.9
click at [67, 257] on div at bounding box center [63, 262] width 88 height 21
type input "32"
click at [43, 227] on span at bounding box center [43, 227] width 11 height 11
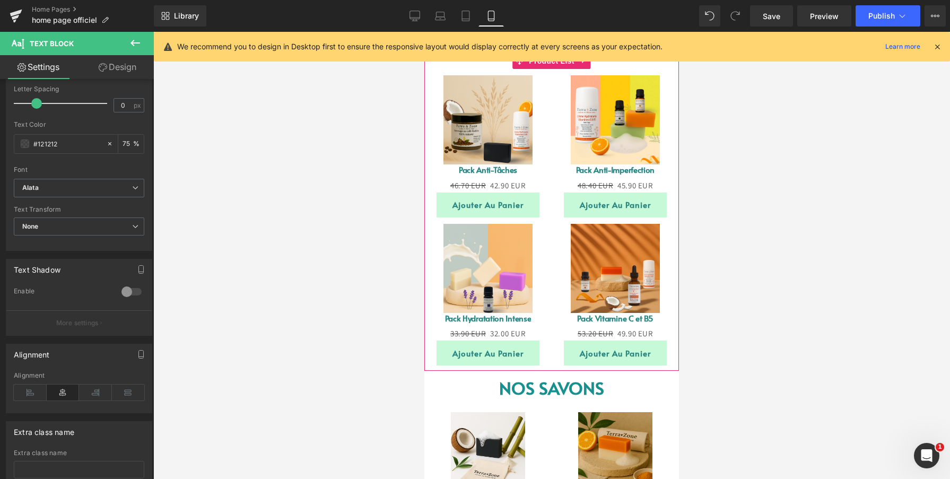
scroll to position [494, 0]
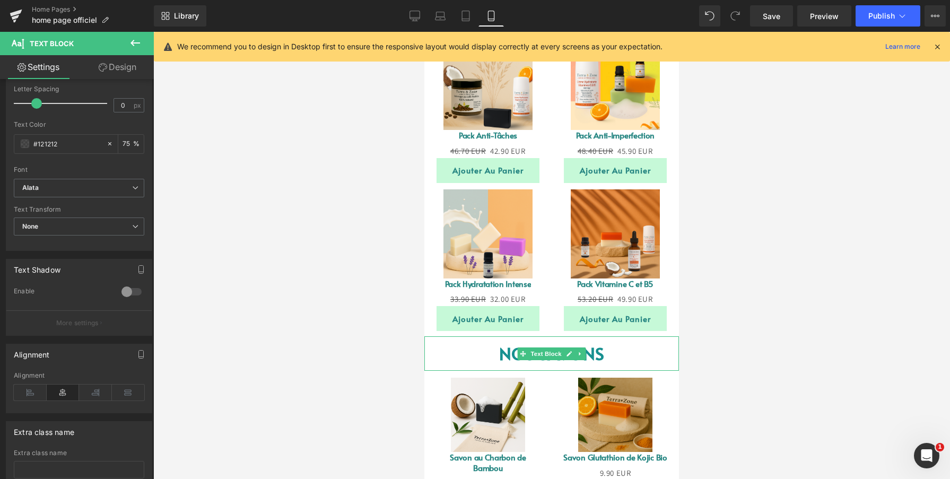
click at [445, 343] on p "NOS SAVONS" at bounding box center [551, 353] width 255 height 34
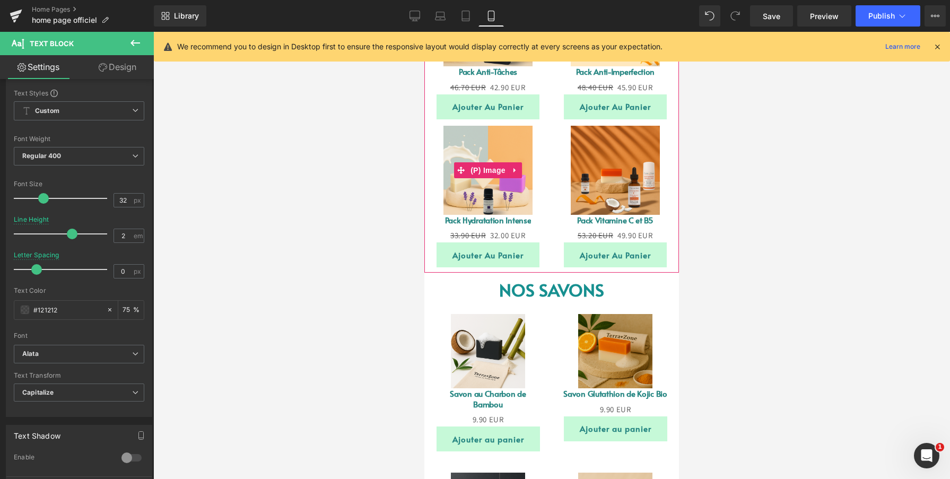
scroll to position [615, 0]
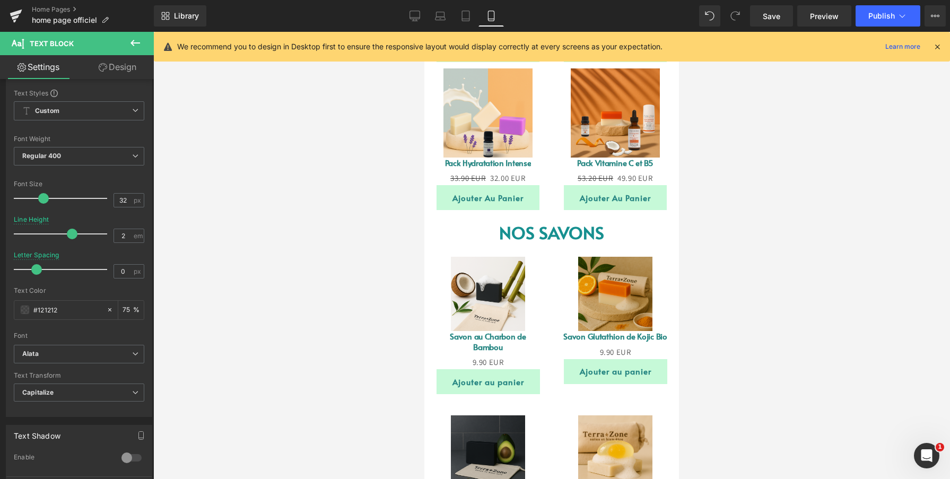
click at [350, 287] on div at bounding box center [551, 255] width 797 height 447
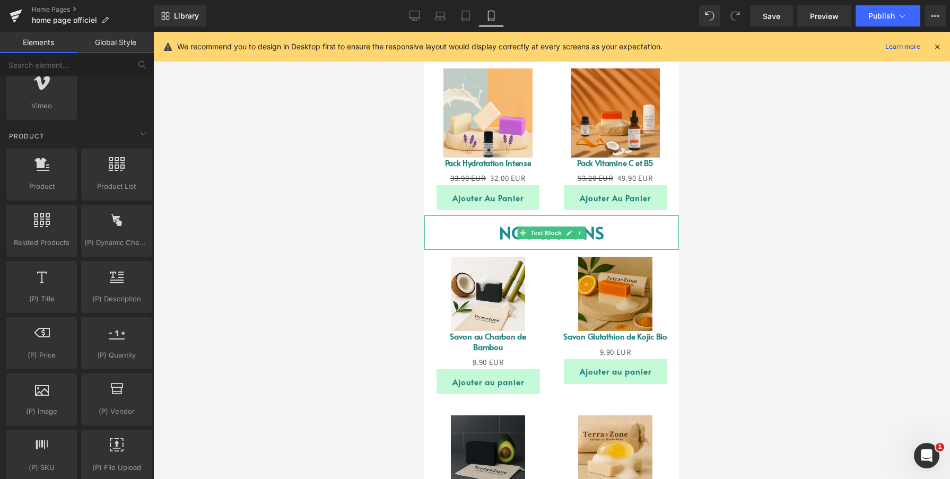
click at [451, 224] on p "NOS SAVONS" at bounding box center [551, 232] width 255 height 34
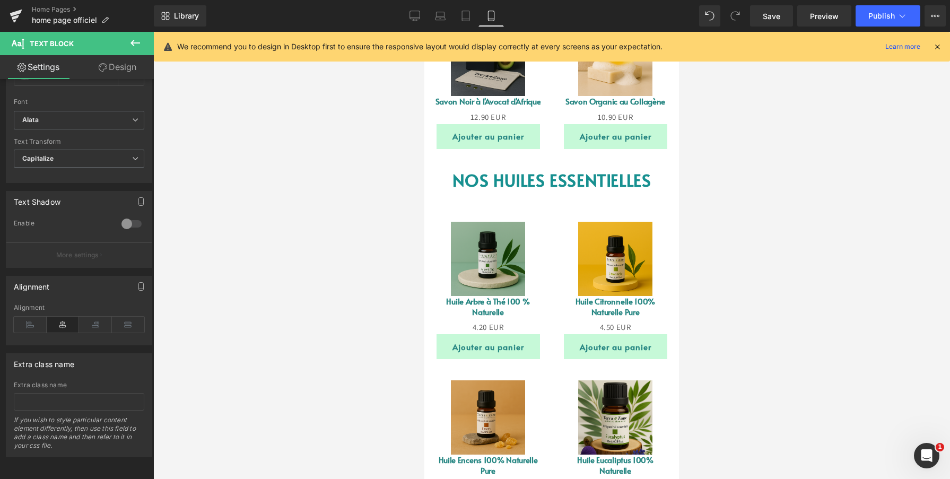
scroll to position [1003, 0]
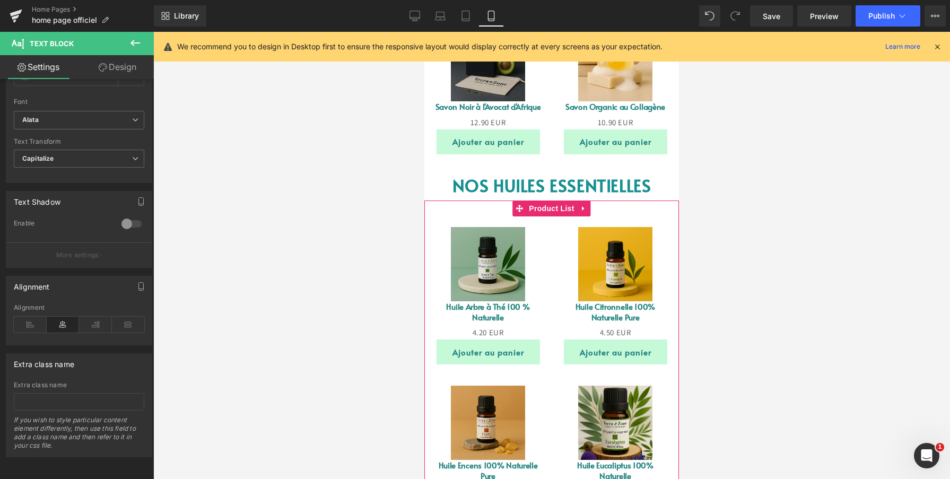
click at [549, 229] on div "Sale Off (P) Image Huile Arbre à Thé 100 % Naturelle (P) Title 0 EUR 4.20 EUR (…" at bounding box center [487, 295] width 127 height 159
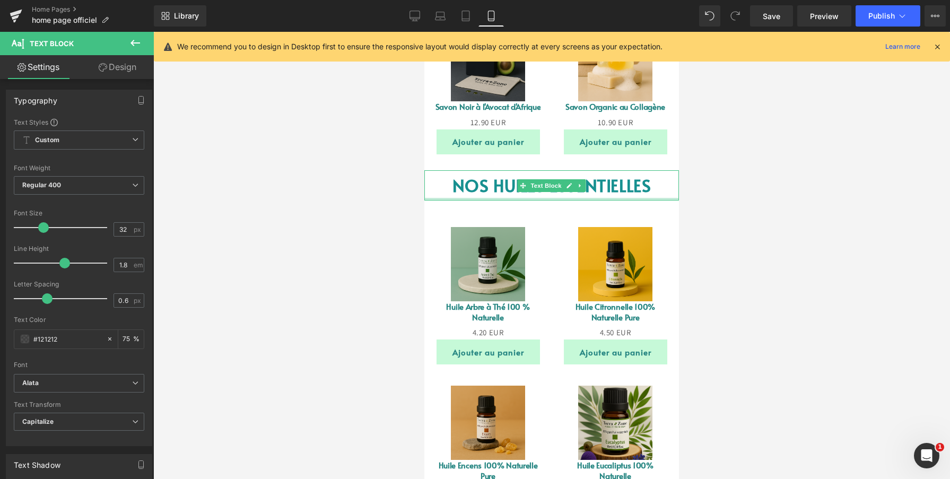
drag, startPoint x: 562, startPoint y: 202, endPoint x: 573, endPoint y: 165, distance: 38.3
click at [573, 170] on div "NOS HUILES ESSENTIELLES Text Block" at bounding box center [551, 185] width 255 height 31
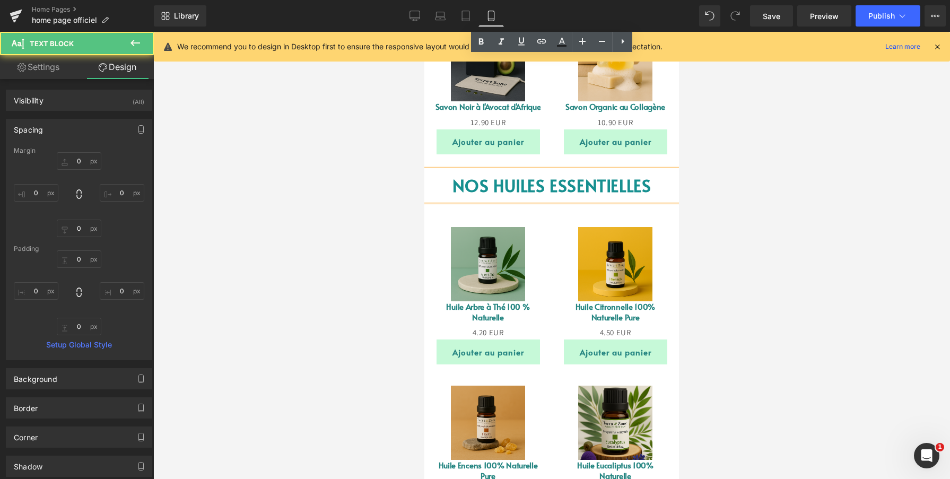
scroll to position [1213, 0]
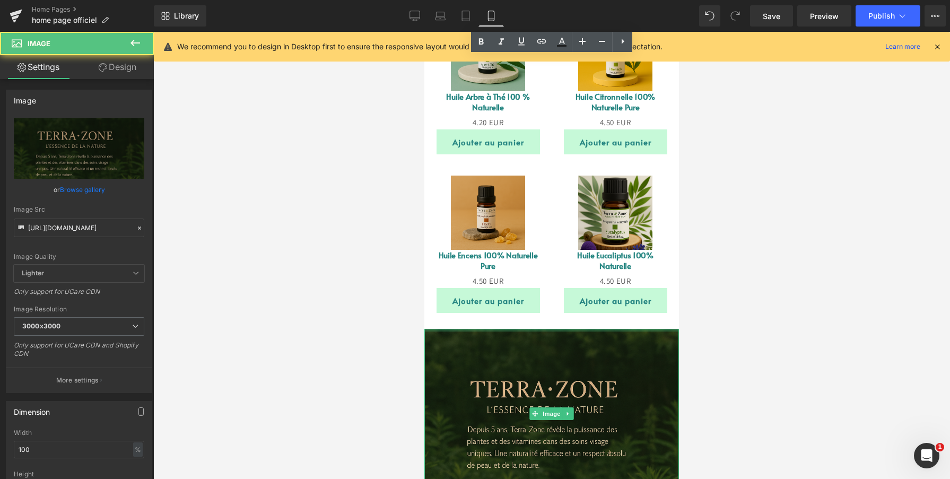
drag, startPoint x: 554, startPoint y: 318, endPoint x: 788, endPoint y: 351, distance: 236.2
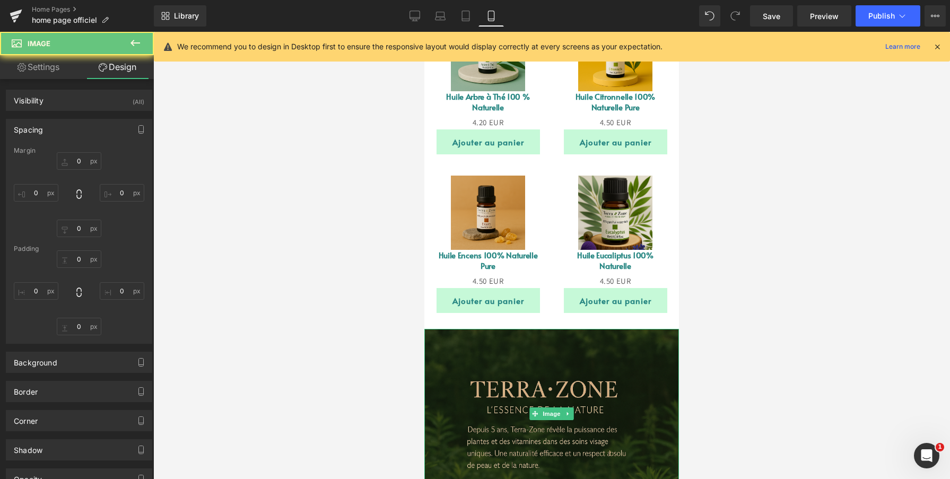
type input "0"
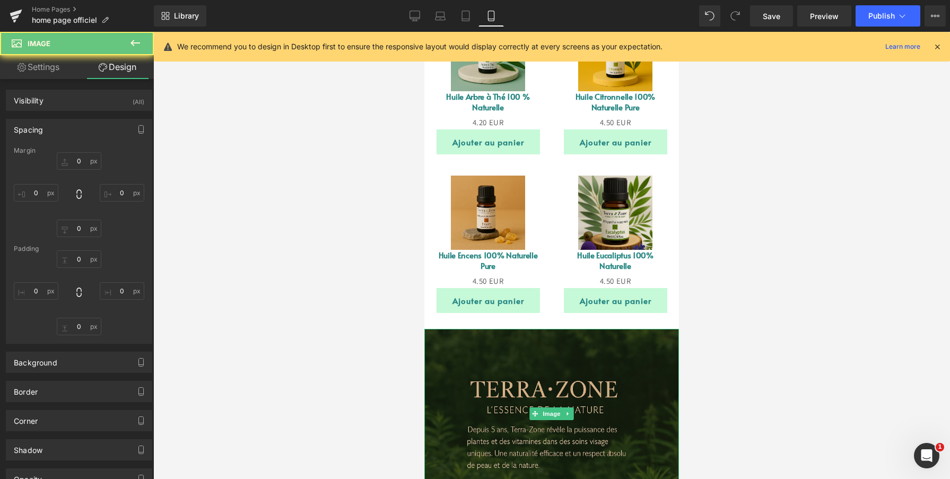
type input "0"
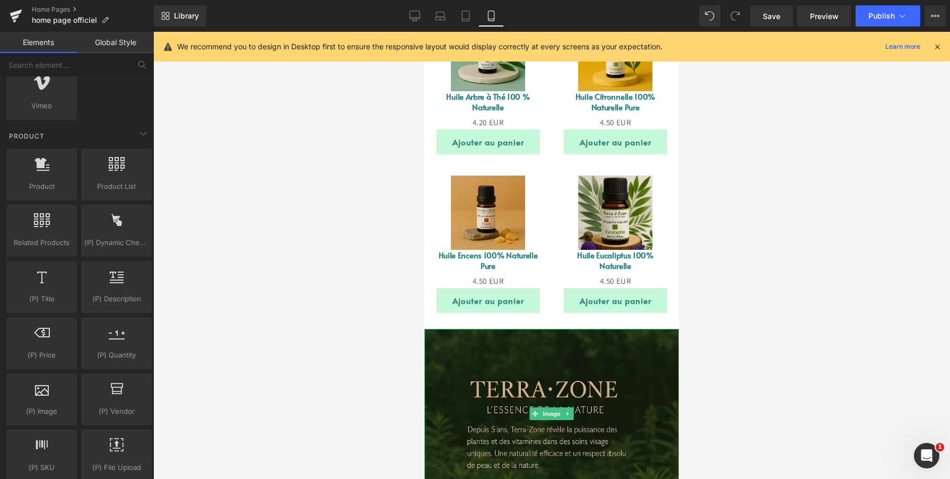
click at [381, 294] on div at bounding box center [551, 255] width 797 height 447
click at [547, 255] on div "Sale Off (P) Image Huile Encens 100% Naturelle Pure (P) Title 0 EUR 4.50 EUR (P…" at bounding box center [487, 244] width 127 height 159
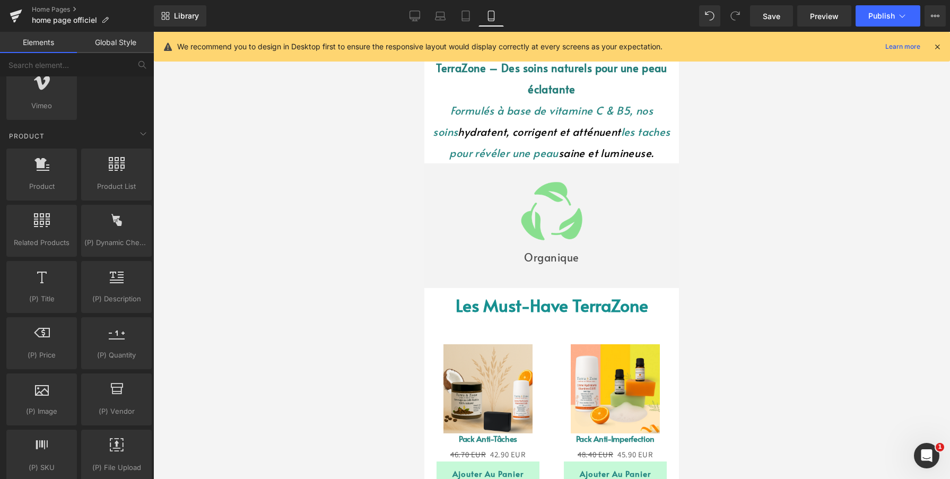
scroll to position [0, 0]
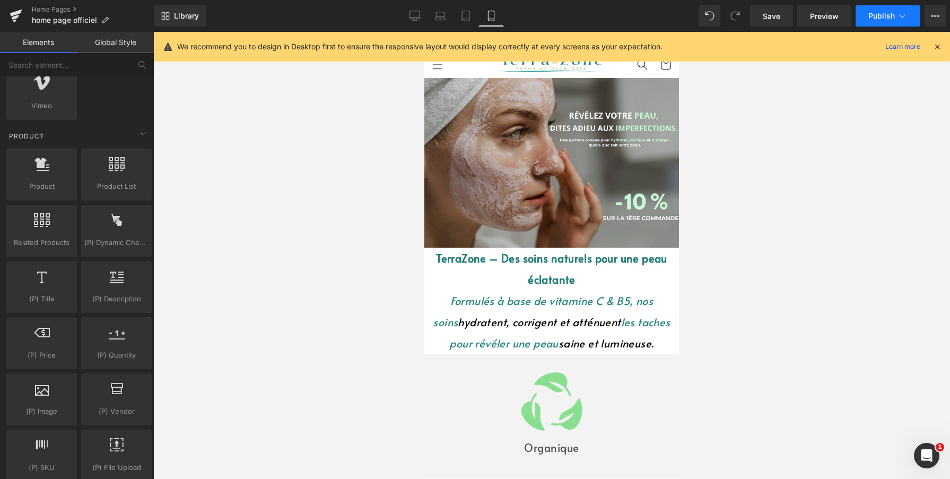
click at [872, 14] on span "Publish" at bounding box center [881, 16] width 27 height 8
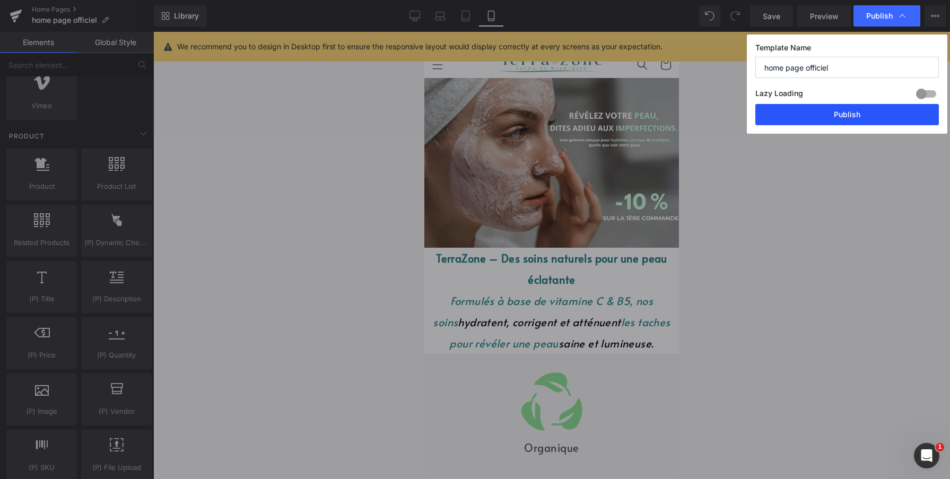
click at [832, 112] on button "Publish" at bounding box center [847, 114] width 184 height 21
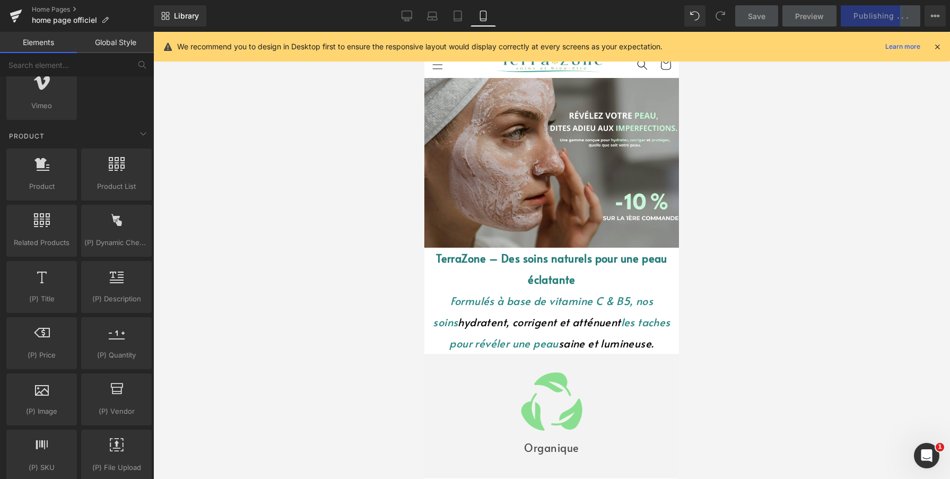
click at [936, 49] on icon at bounding box center [938, 47] width 10 height 10
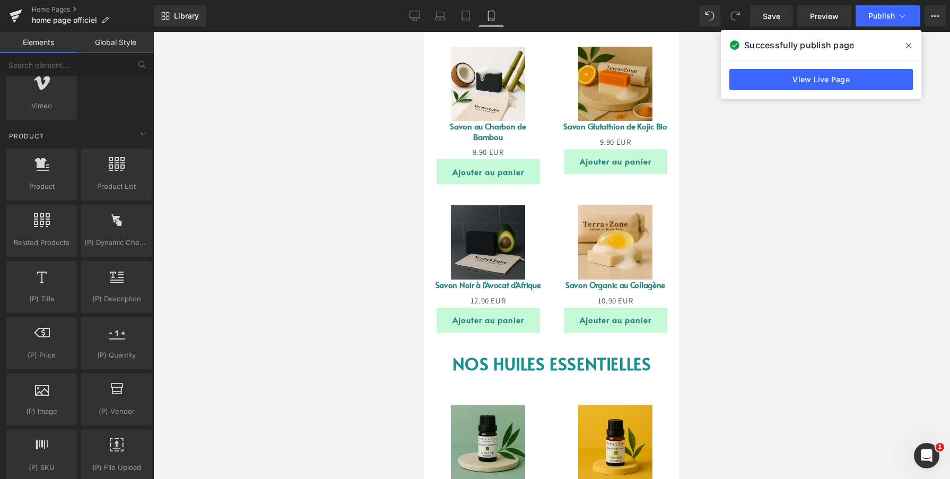
scroll to position [844, 0]
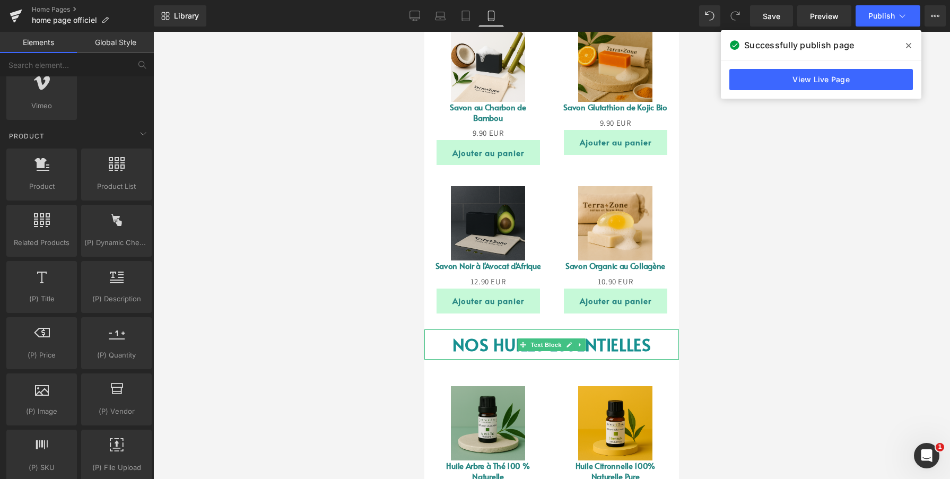
click at [475, 340] on strong "NOS HUILES ESSENTIELLES" at bounding box center [551, 344] width 199 height 23
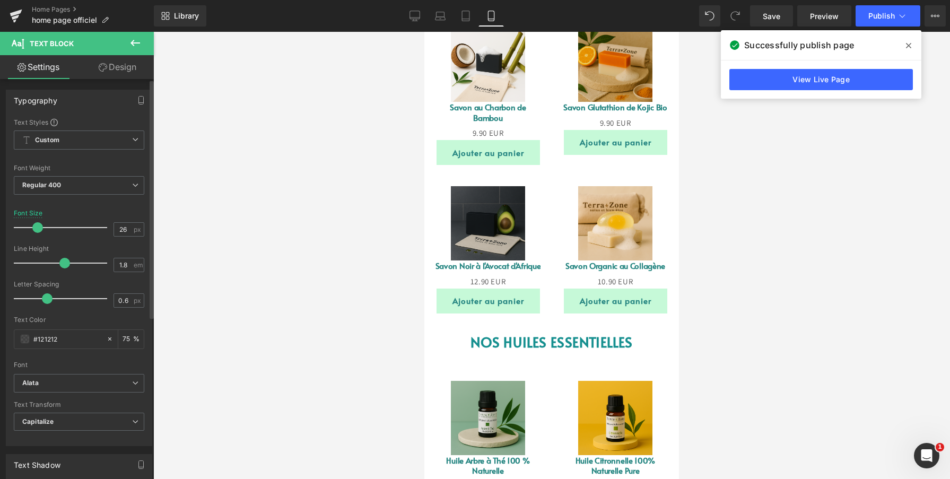
type input "25"
drag, startPoint x: 41, startPoint y: 228, endPoint x: 35, endPoint y: 228, distance: 5.8
click at [35, 228] on span at bounding box center [37, 227] width 11 height 11
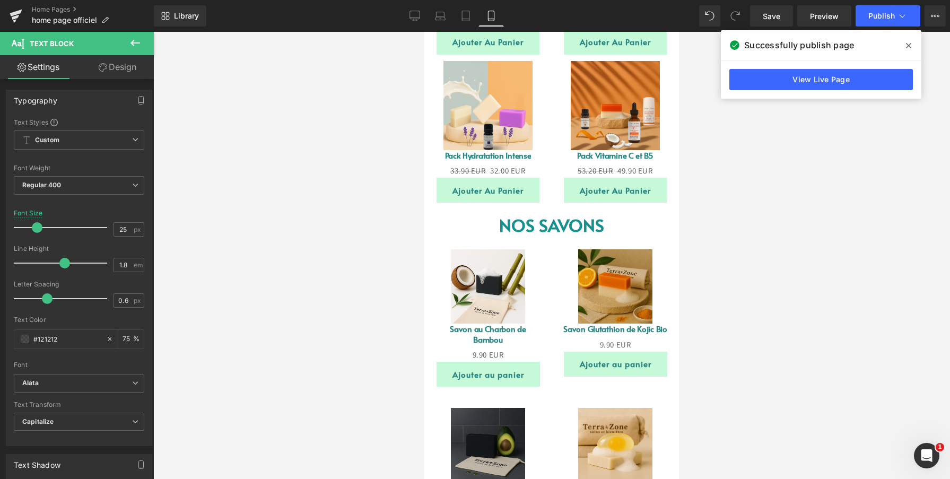
scroll to position [609, 0]
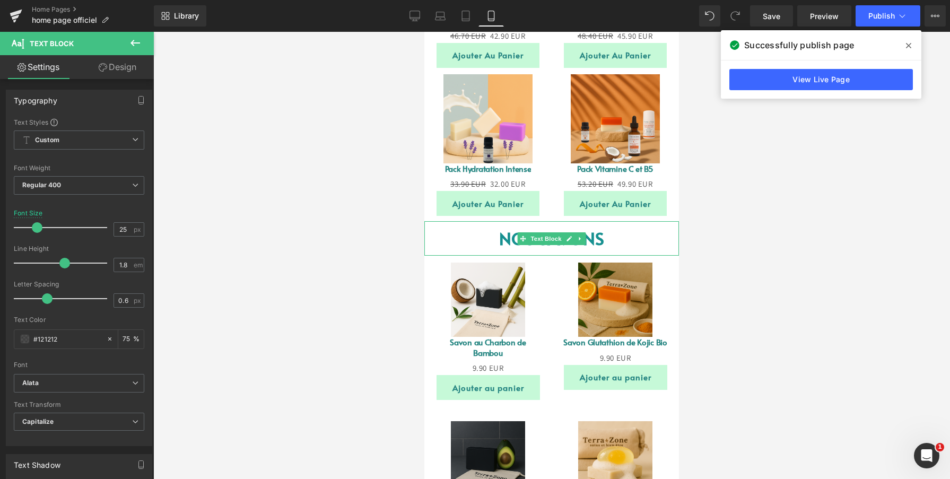
click at [474, 234] on p "NOS SAVONS" at bounding box center [551, 238] width 255 height 34
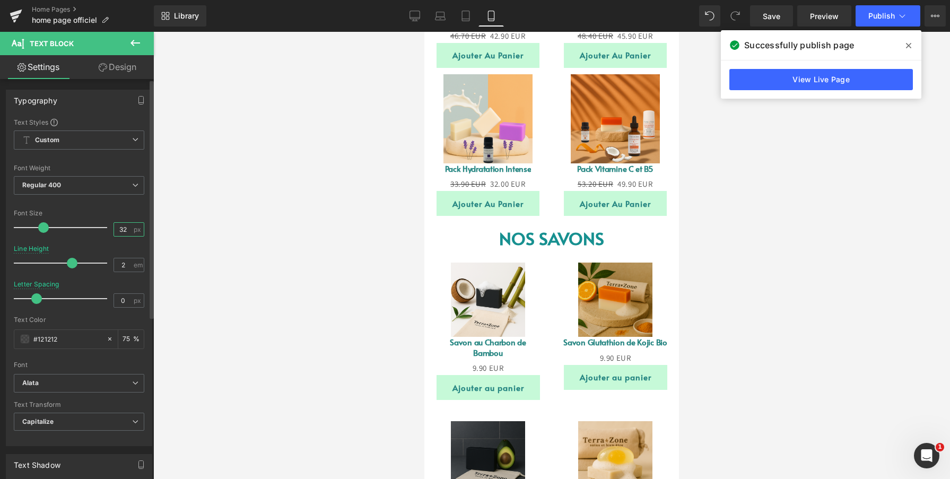
click at [117, 230] on input "32" at bounding box center [123, 229] width 19 height 13
type input "25"
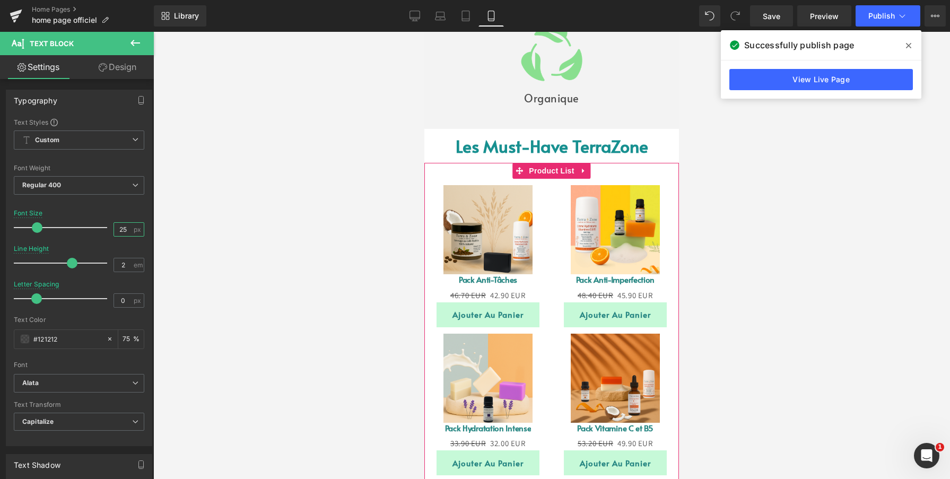
scroll to position [349, 0]
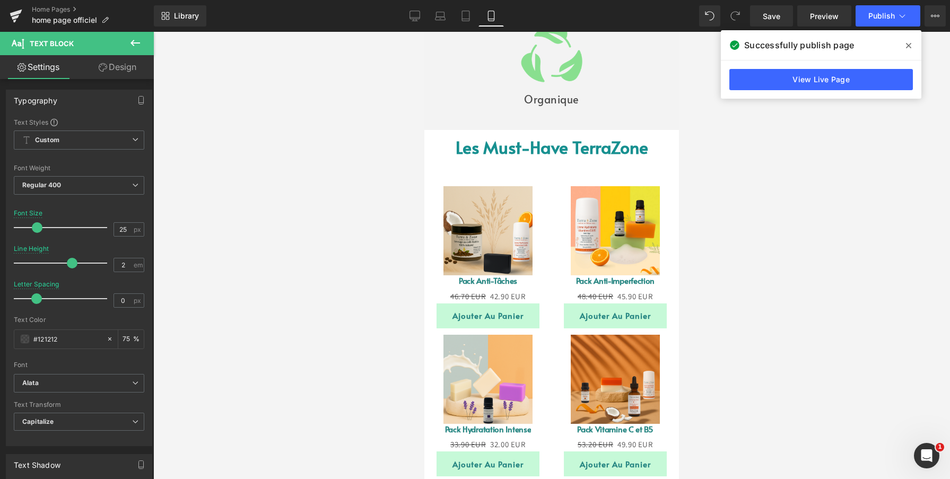
click at [446, 144] on p "Les Must-Have TerraZone" at bounding box center [551, 147] width 255 height 34
click at [124, 231] on input "32" at bounding box center [123, 229] width 19 height 13
click at [122, 231] on input "32" at bounding box center [123, 229] width 19 height 13
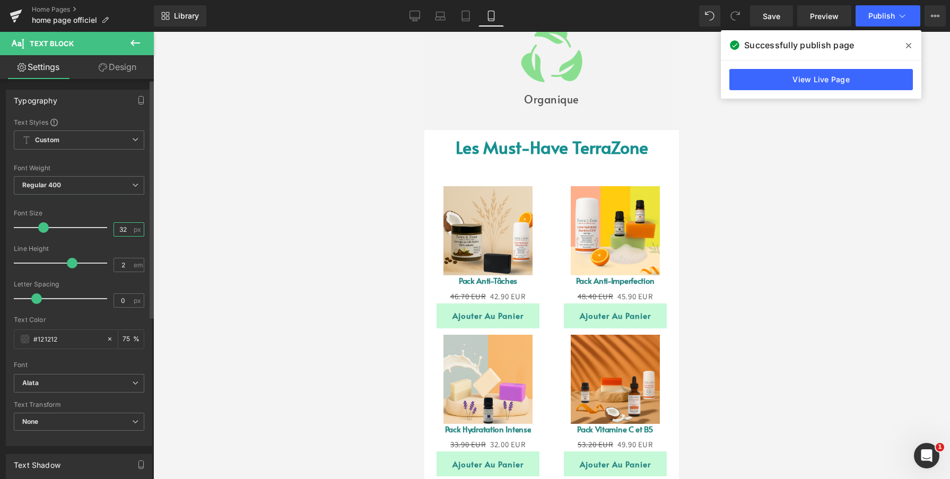
click at [120, 231] on input "32" at bounding box center [123, 229] width 19 height 13
type input "25"
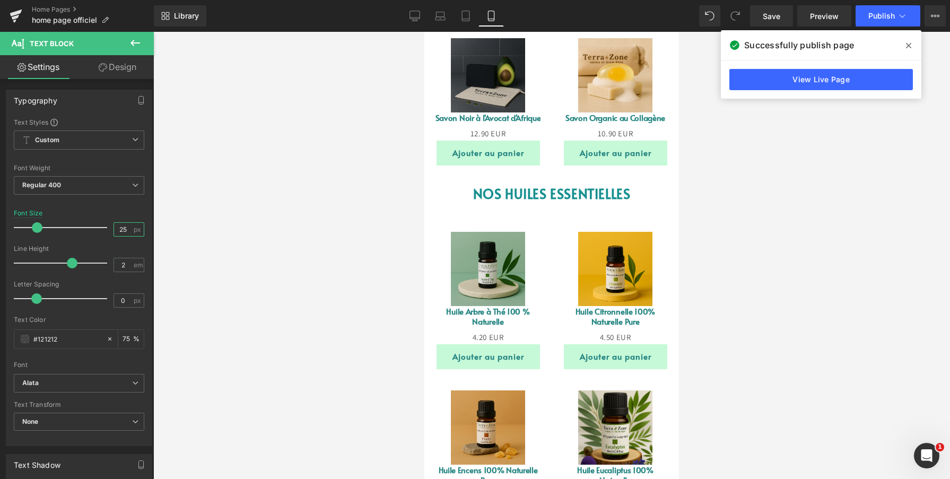
scroll to position [988, 0]
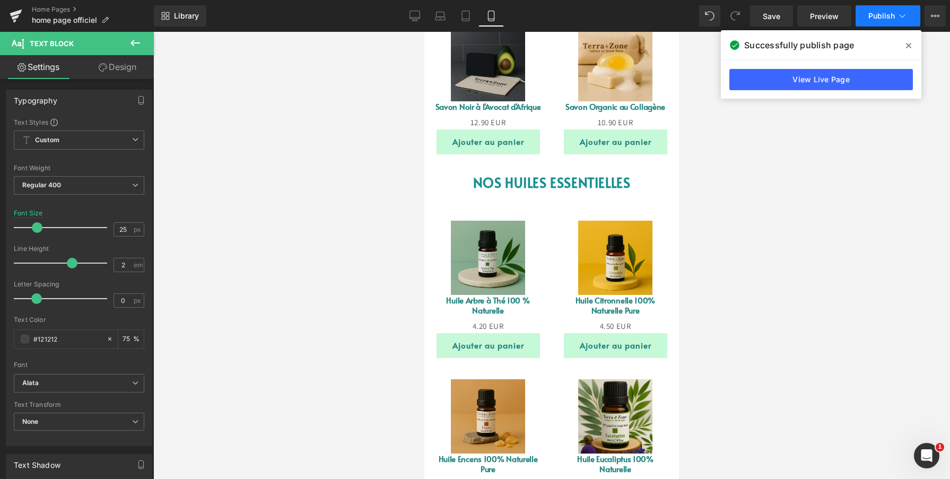
click at [869, 17] on span "Publish" at bounding box center [881, 16] width 27 height 8
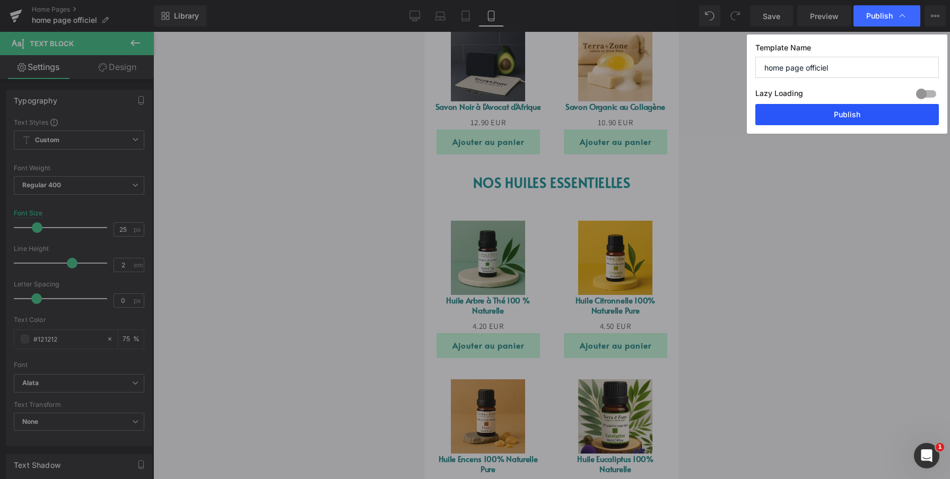
click at [831, 112] on button "Publish" at bounding box center [847, 114] width 184 height 21
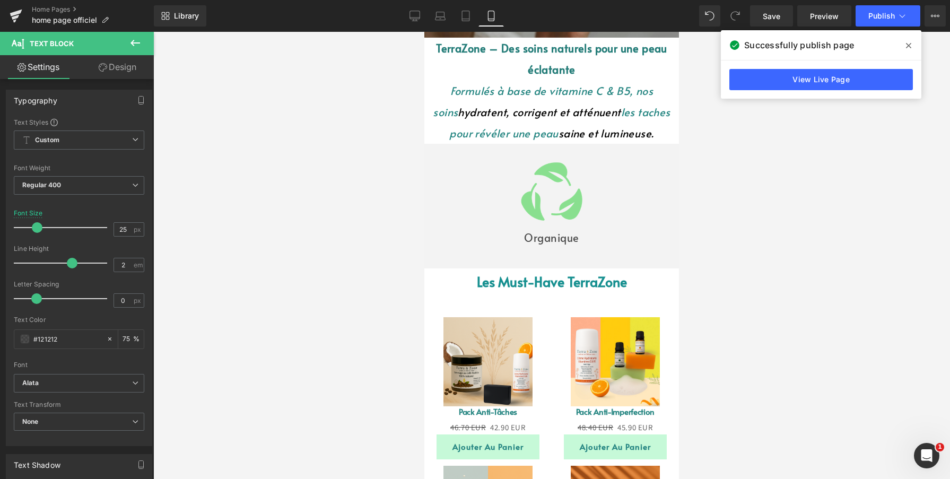
scroll to position [403, 0]
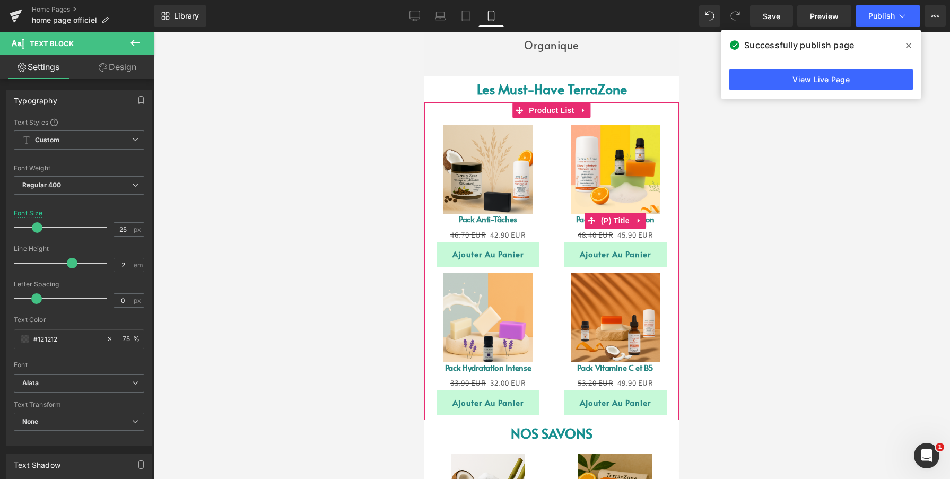
click at [553, 240] on div "48.40 EUR 45.90 EUR" at bounding box center [615, 235] width 127 height 14
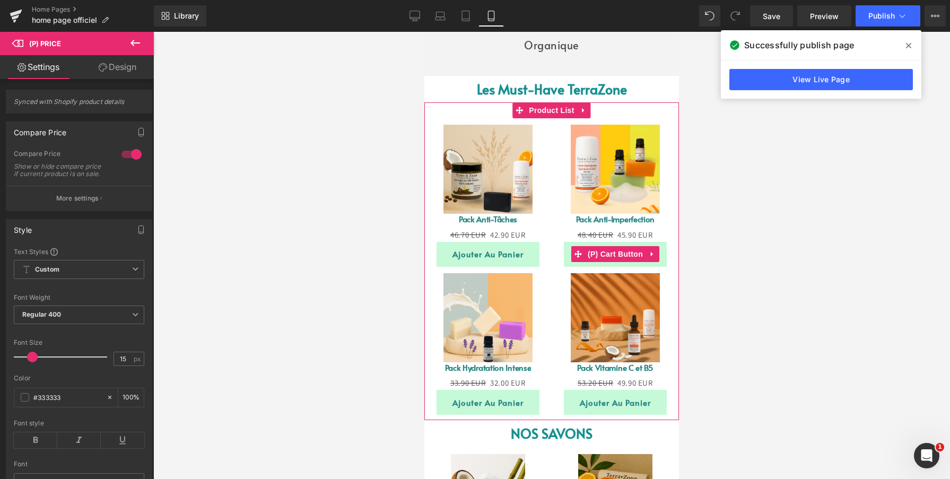
click at [567, 257] on button "Ajouter au panier" at bounding box center [615, 254] width 103 height 25
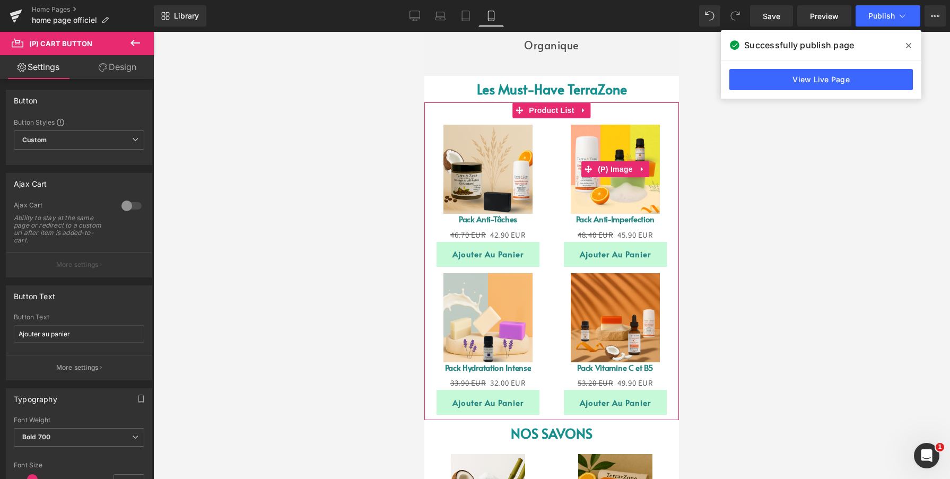
click at [592, 194] on img at bounding box center [615, 169] width 89 height 89
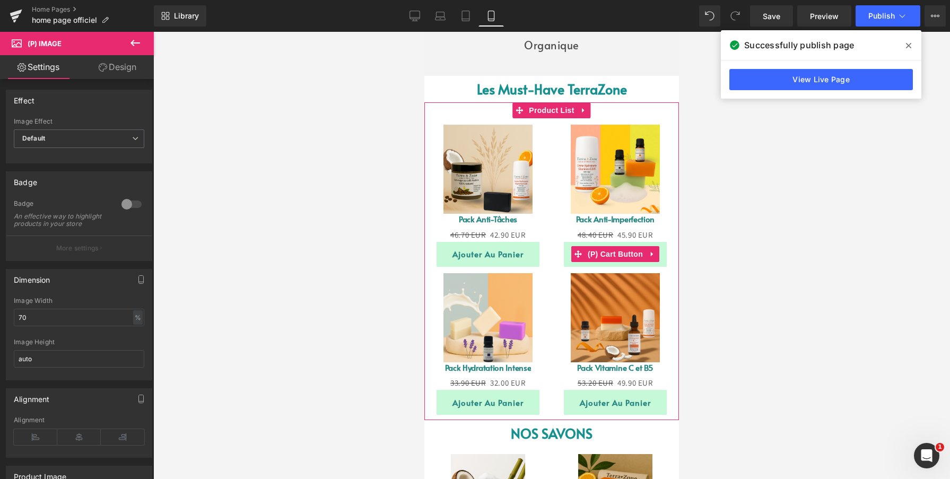
click at [569, 255] on button "Ajouter au panier" at bounding box center [615, 254] width 103 height 25
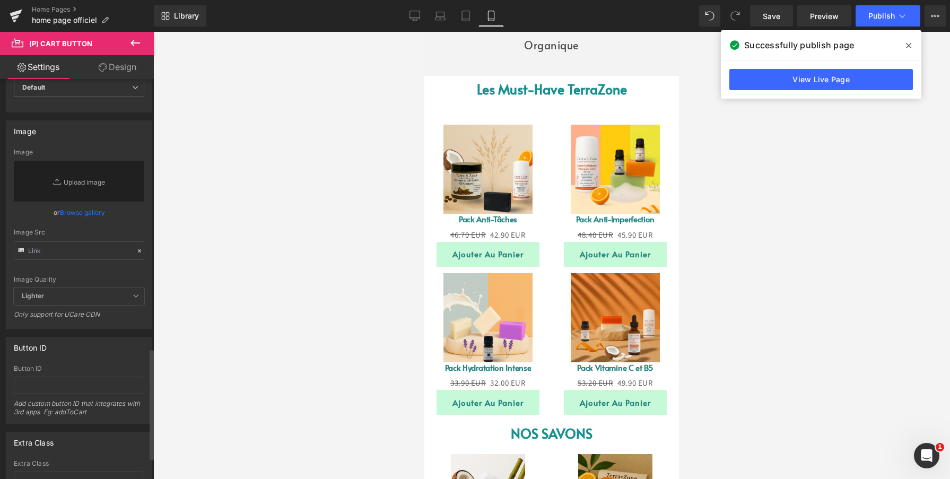
scroll to position [978, 0]
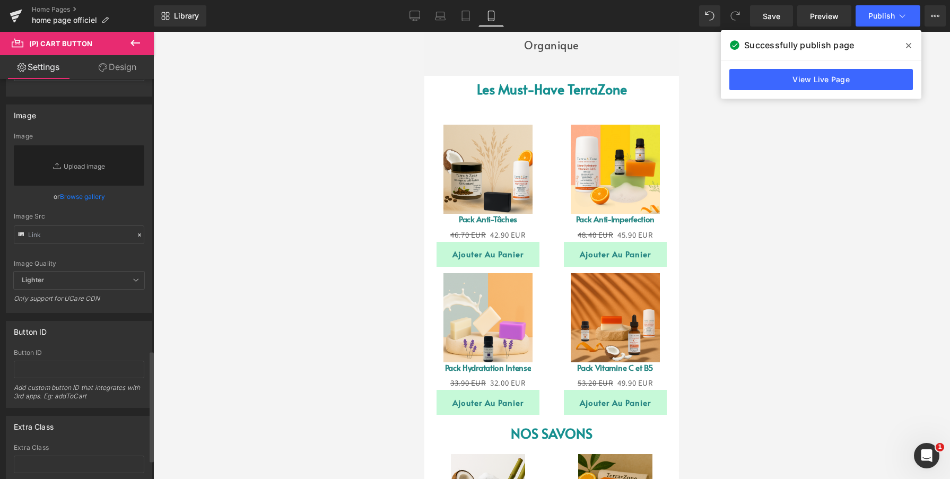
click at [80, 283] on span "Lighter" at bounding box center [79, 281] width 130 height 18
click at [133, 277] on icon at bounding box center [136, 280] width 6 height 6
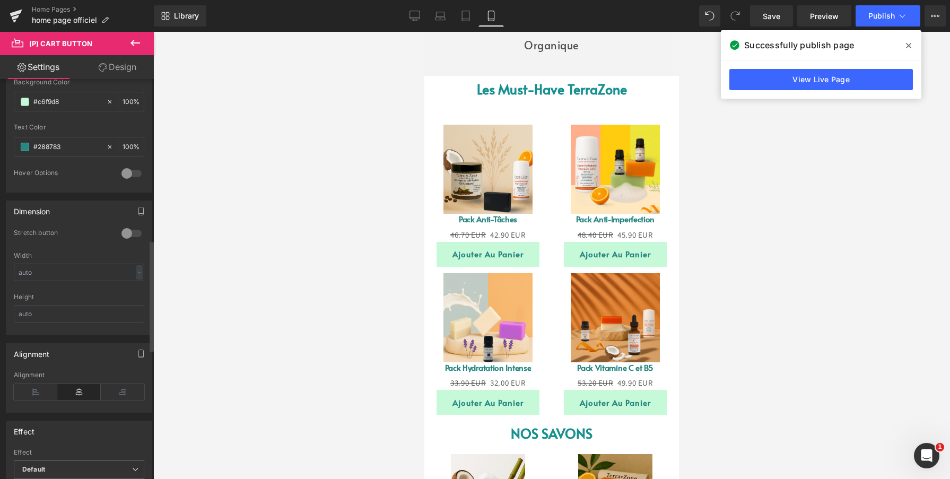
scroll to position [580, 0]
click at [126, 236] on div at bounding box center [131, 233] width 25 height 17
click at [127, 236] on div at bounding box center [131, 233] width 25 height 17
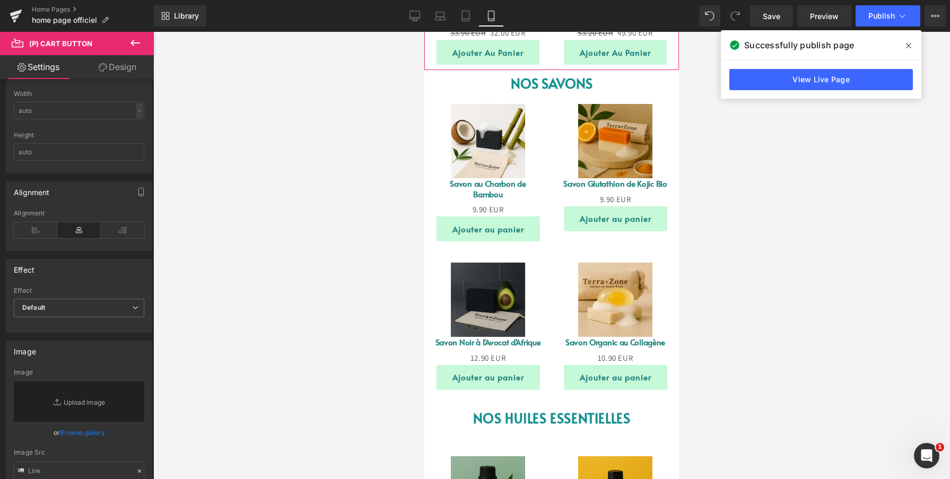
scroll to position [756, 0]
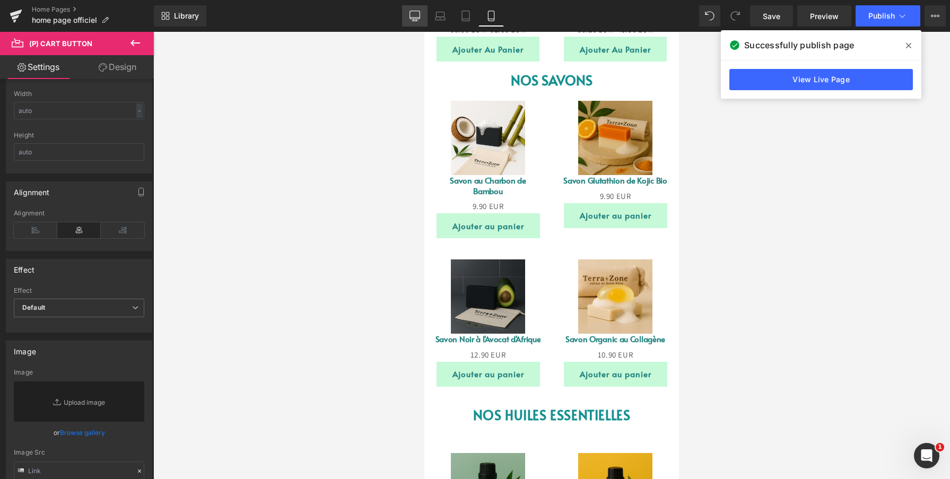
click at [418, 15] on icon at bounding box center [415, 16] width 11 height 11
type input "100"
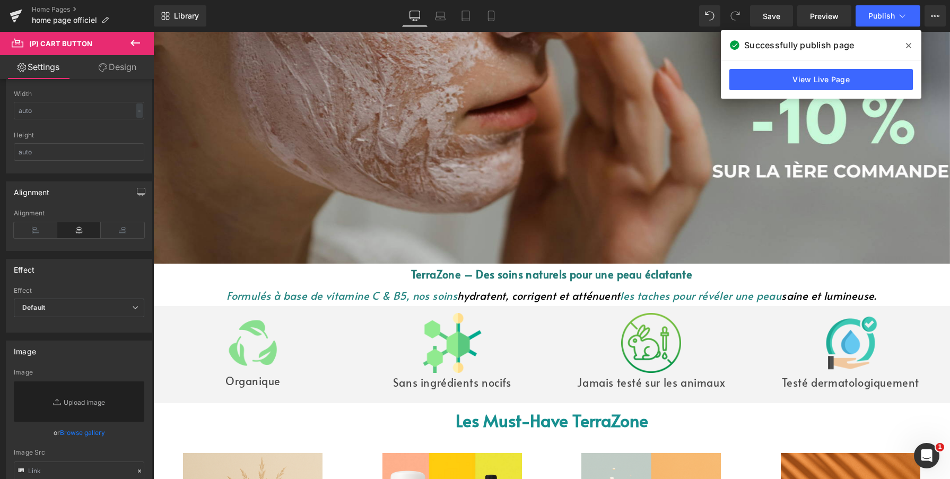
scroll to position [565, 0]
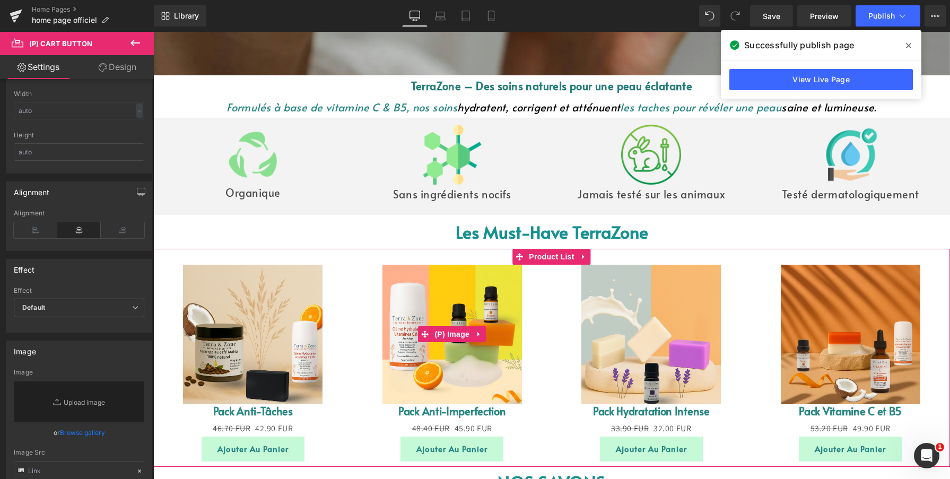
click at [355, 276] on link "Sale Off" at bounding box center [452, 335] width 199 height 140
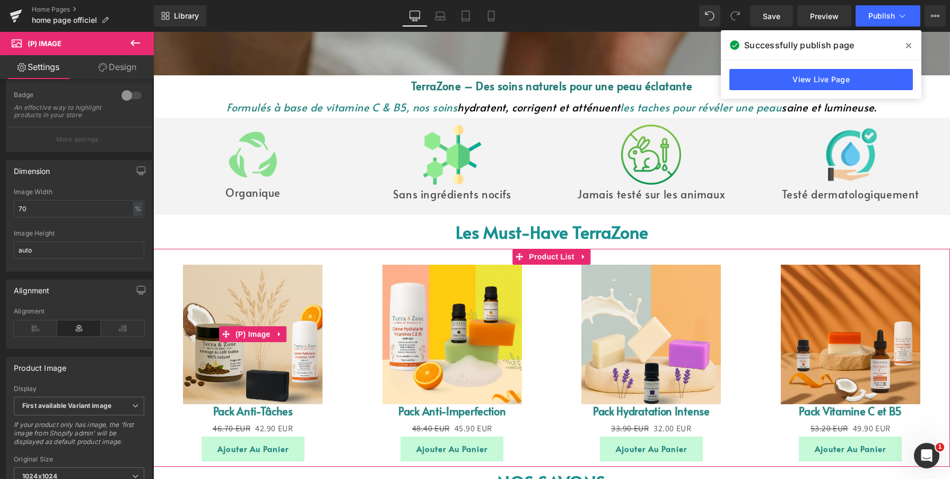
scroll to position [628, 0]
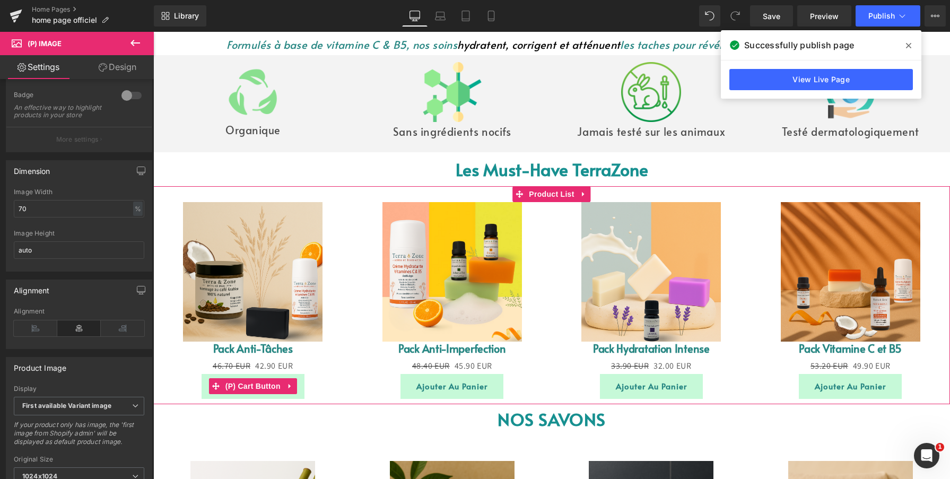
click at [297, 388] on button "Ajouter au panier" at bounding box center [253, 386] width 103 height 25
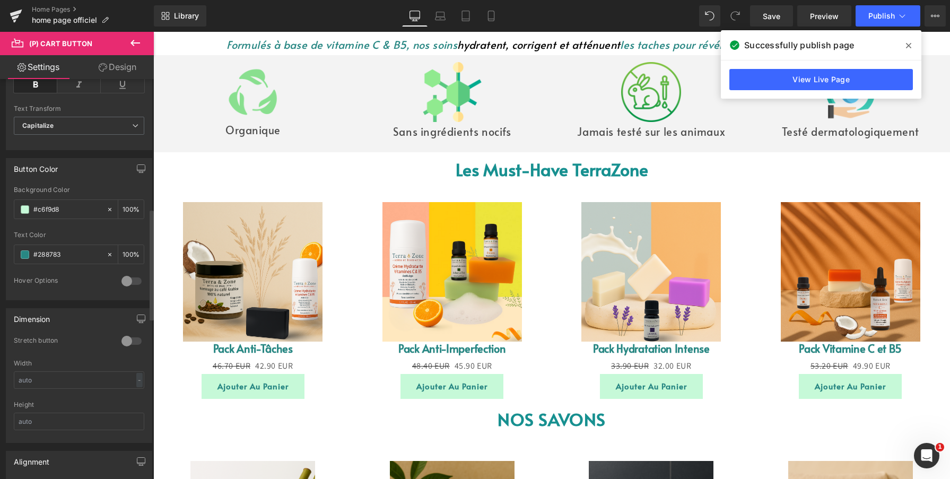
scroll to position [473, 0]
click at [130, 341] on div at bounding box center [131, 340] width 25 height 17
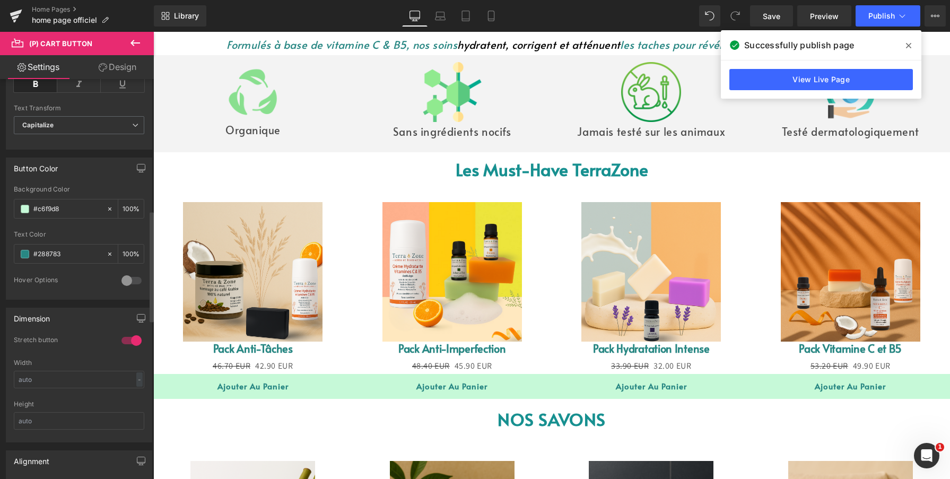
click at [130, 341] on div at bounding box center [131, 340] width 25 height 17
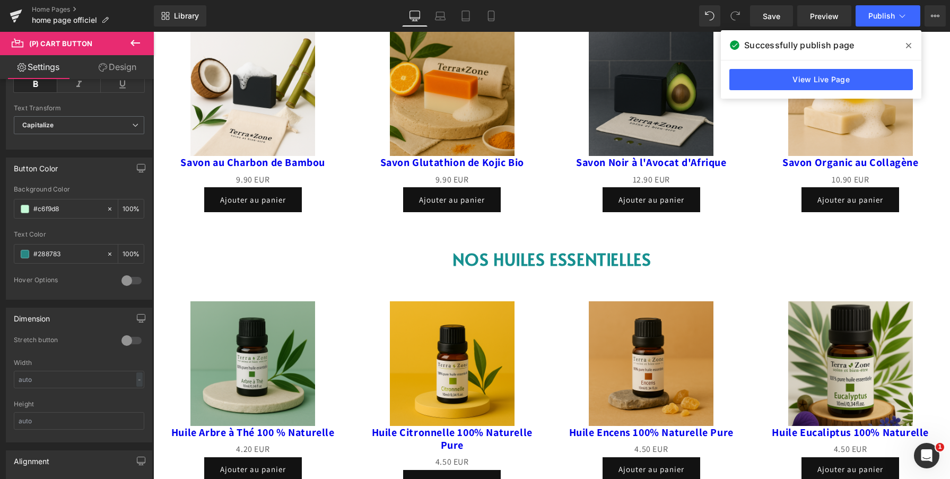
scroll to position [1044, 0]
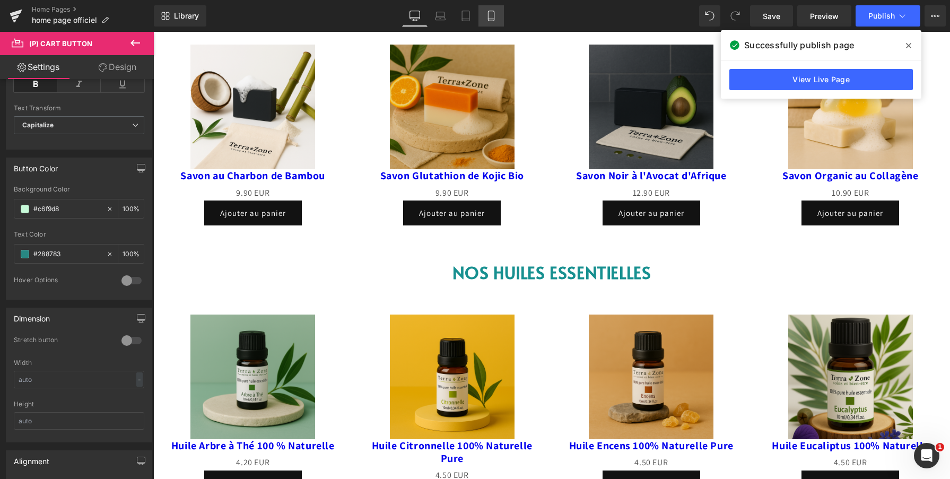
click at [488, 14] on icon at bounding box center [491, 16] width 6 height 10
type input "100"
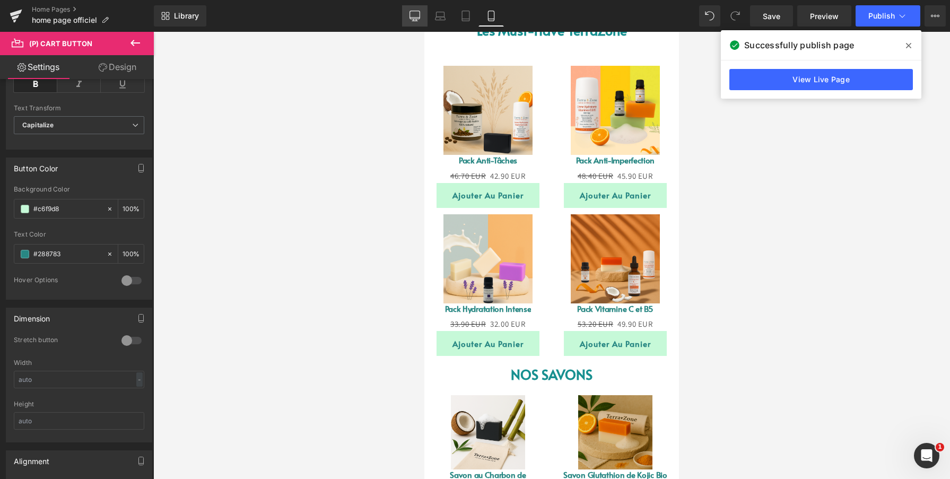
click at [417, 23] on link "Desktop" at bounding box center [414, 15] width 25 height 21
type input "100"
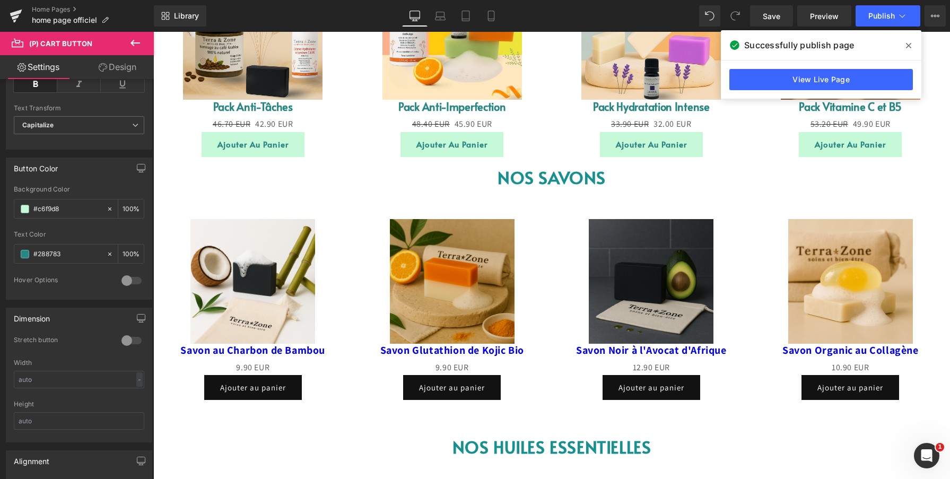
scroll to position [875, 0]
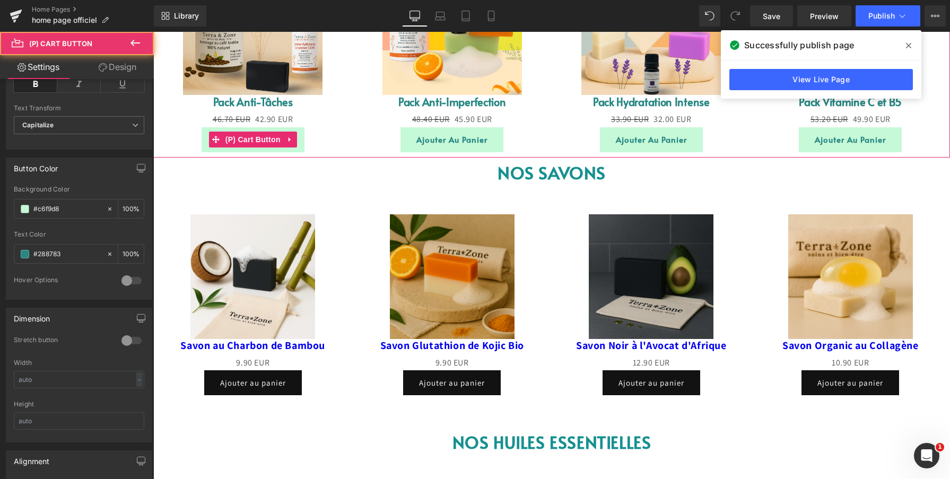
click at [346, 137] on div "Ajouter au panier" at bounding box center [252, 139] width 199 height 25
click at [301, 143] on button "Ajouter au panier" at bounding box center [253, 139] width 103 height 25
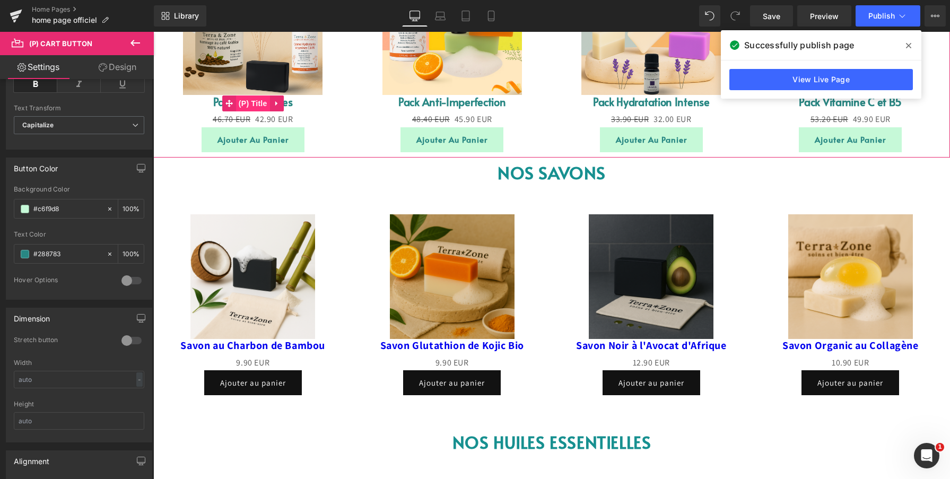
click at [250, 104] on span "(P) Title" at bounding box center [253, 103] width 34 height 16
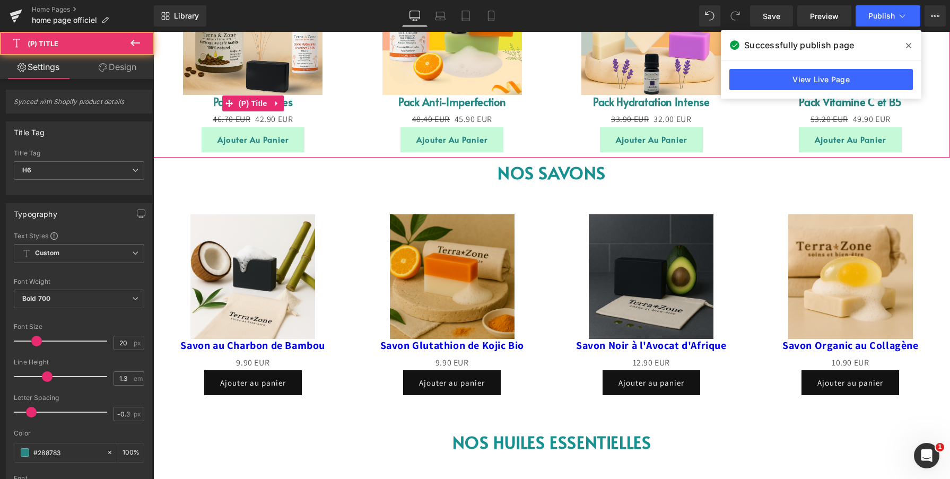
click at [289, 104] on link "Pack Anti-Tâches" at bounding box center [253, 102] width 80 height 14
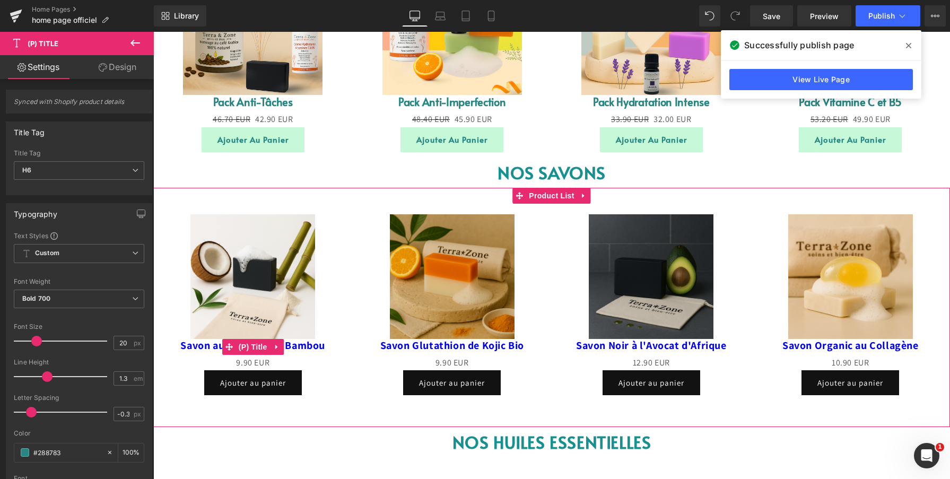
click at [185, 350] on link "Savon au Charbon de Bambou" at bounding box center [252, 345] width 145 height 13
click at [185, 349] on link "Savon au Charbon de Bambou" at bounding box center [252, 345] width 145 height 13
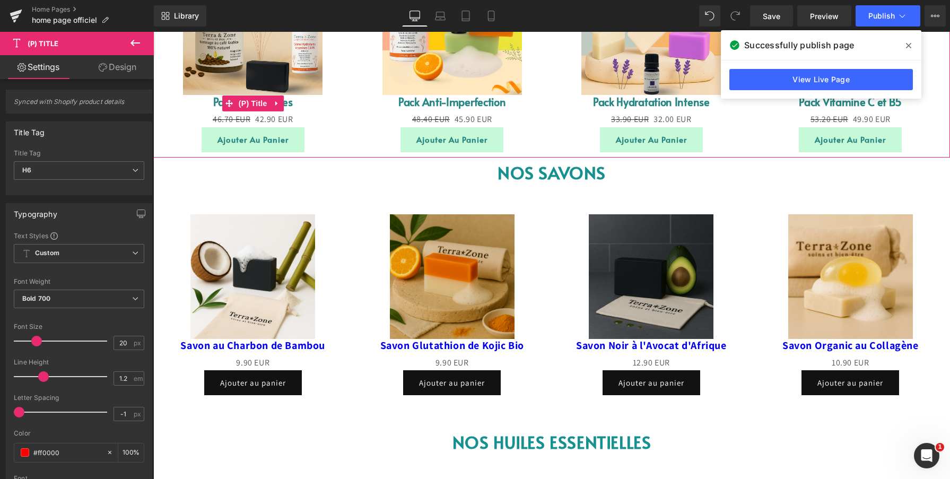
click at [216, 103] on link "Pack Anti-Tâches" at bounding box center [253, 102] width 80 height 14
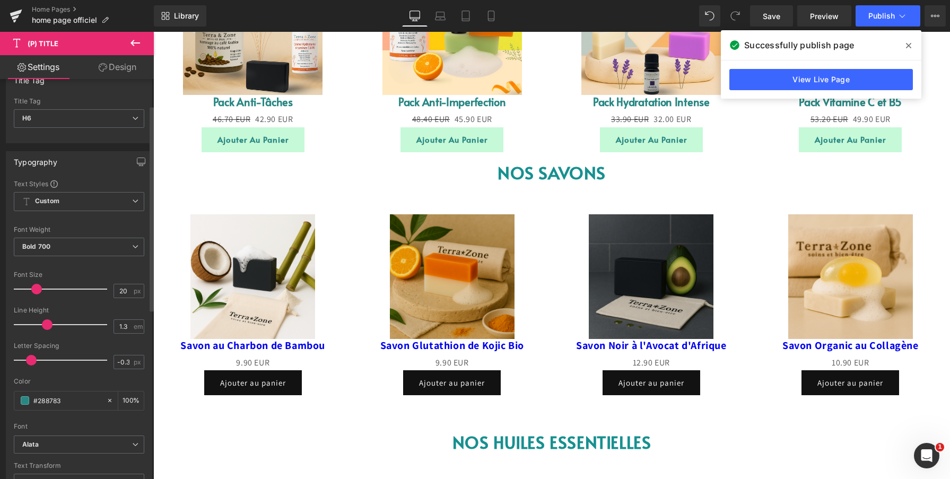
scroll to position [53, 0]
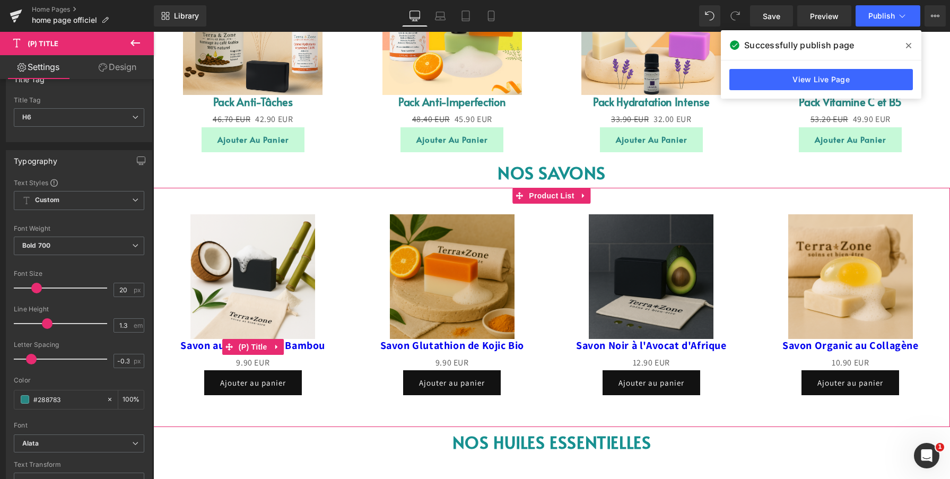
click at [186, 343] on link "Savon au Charbon de Bambou" at bounding box center [252, 345] width 145 height 13
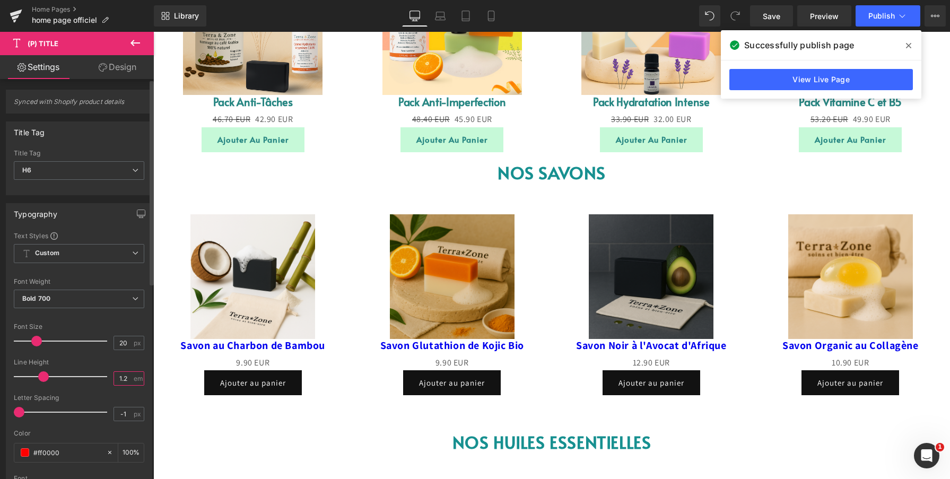
click at [125, 372] on input "1.2" at bounding box center [123, 378] width 19 height 13
click at [125, 380] on input "1.2" at bounding box center [123, 378] width 19 height 13
type input "1.3"
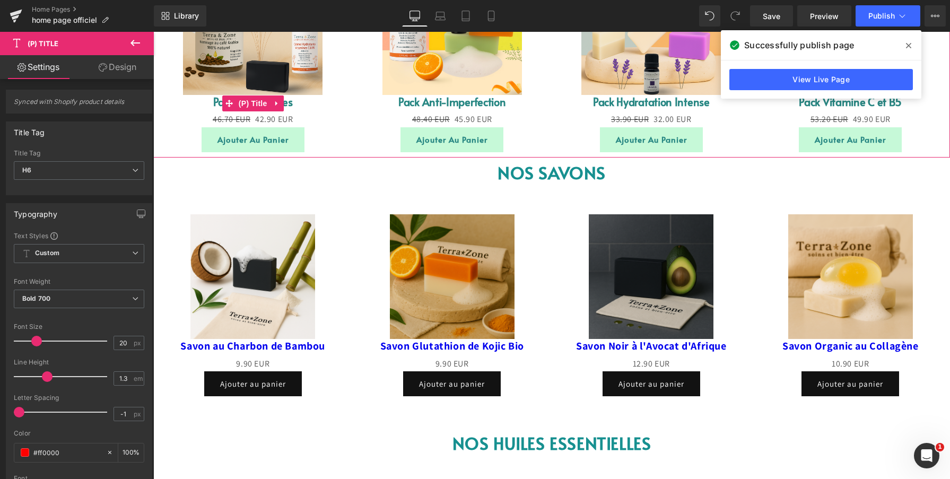
click at [218, 102] on link "Pack Anti-Tâches" at bounding box center [253, 102] width 80 height 14
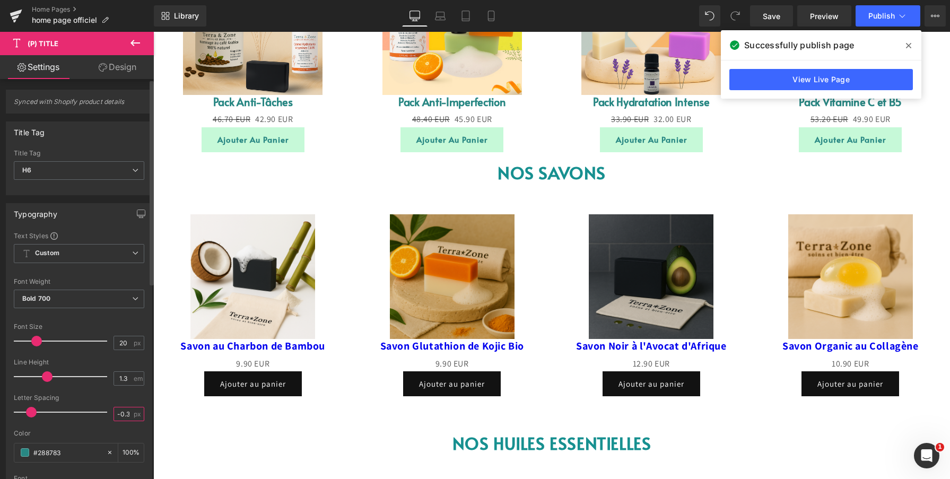
click at [120, 416] on input "-0.3" at bounding box center [123, 413] width 19 height 13
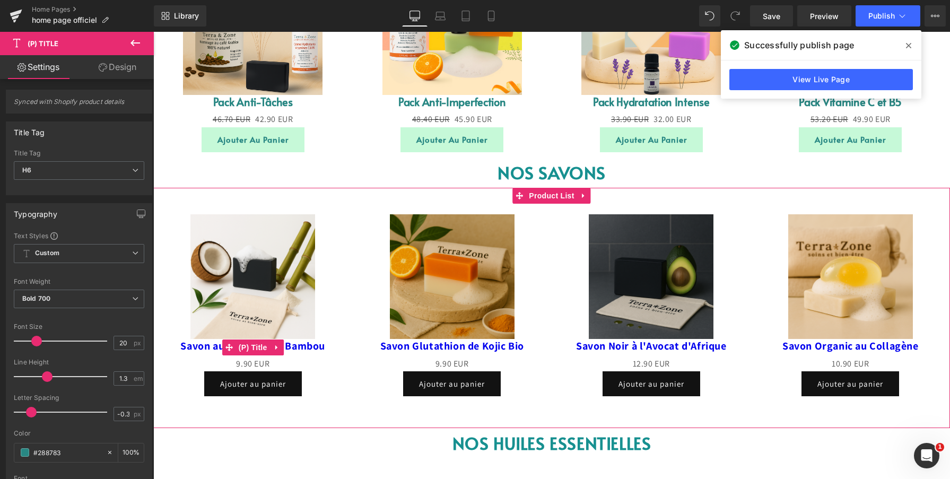
click at [180, 348] on link "Savon au Charbon de Bambou" at bounding box center [252, 346] width 145 height 14
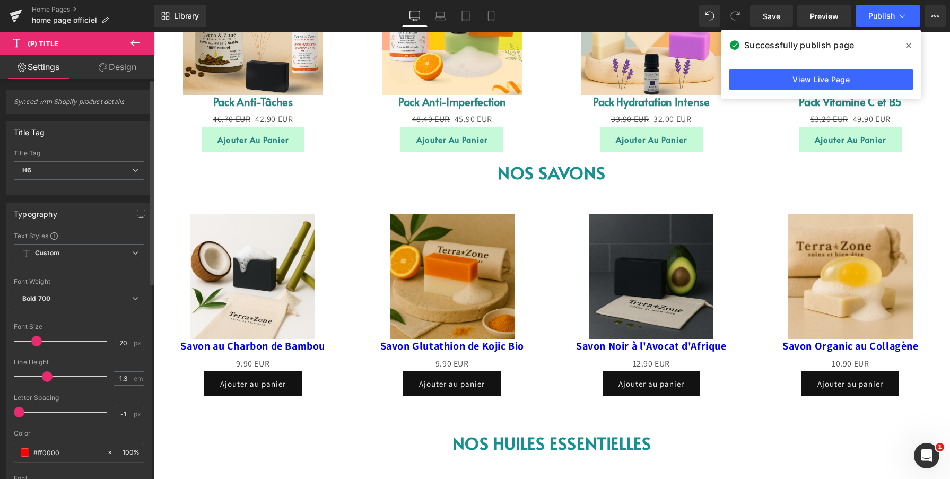
click at [119, 413] on input "-1" at bounding box center [123, 413] width 19 height 13
type input "-0.3"
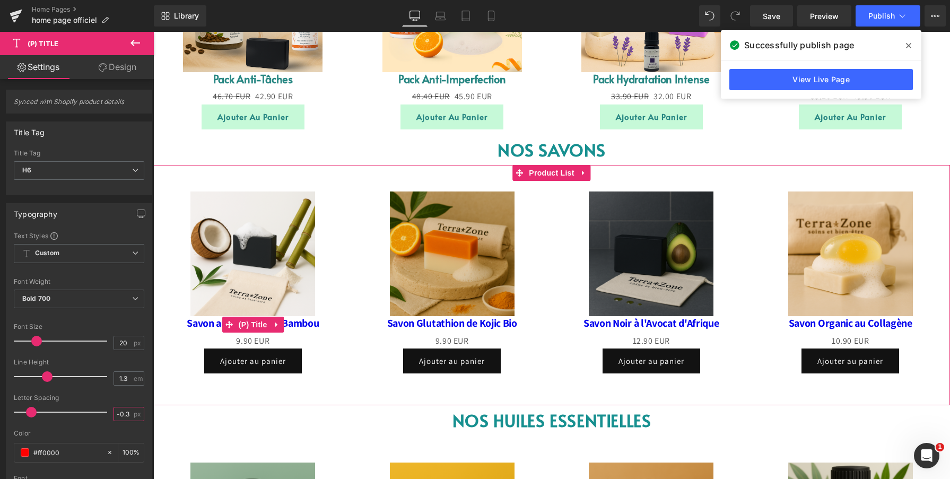
scroll to position [902, 0]
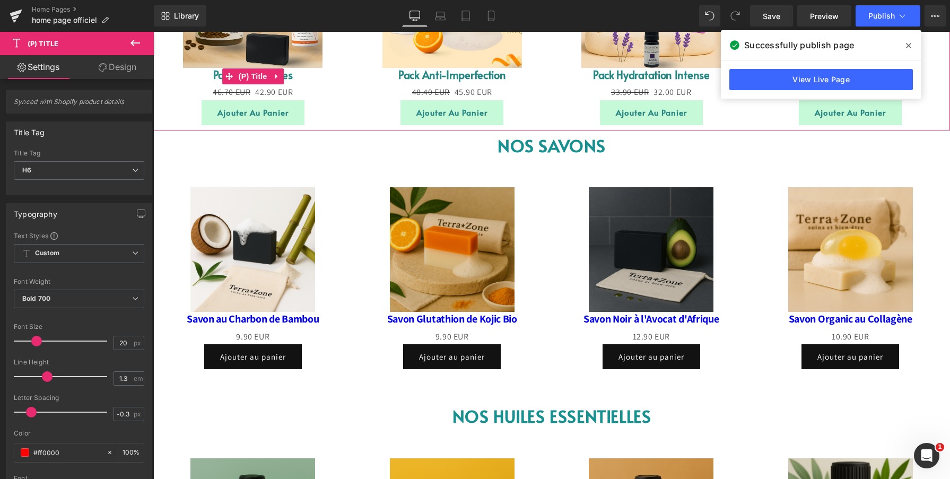
click at [220, 75] on link "Pack Anti-Tâches" at bounding box center [253, 75] width 80 height 14
click at [215, 75] on link "Pack Anti-Tâches" at bounding box center [253, 75] width 80 height 14
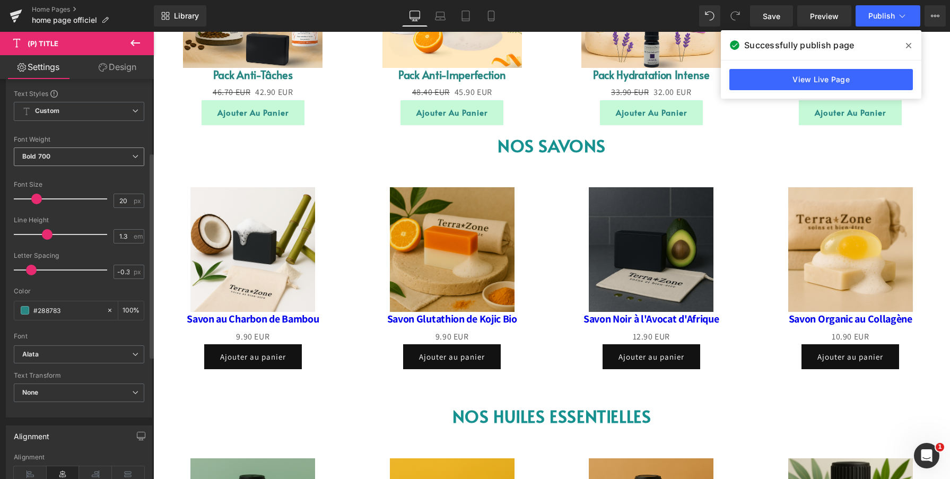
scroll to position [166, 0]
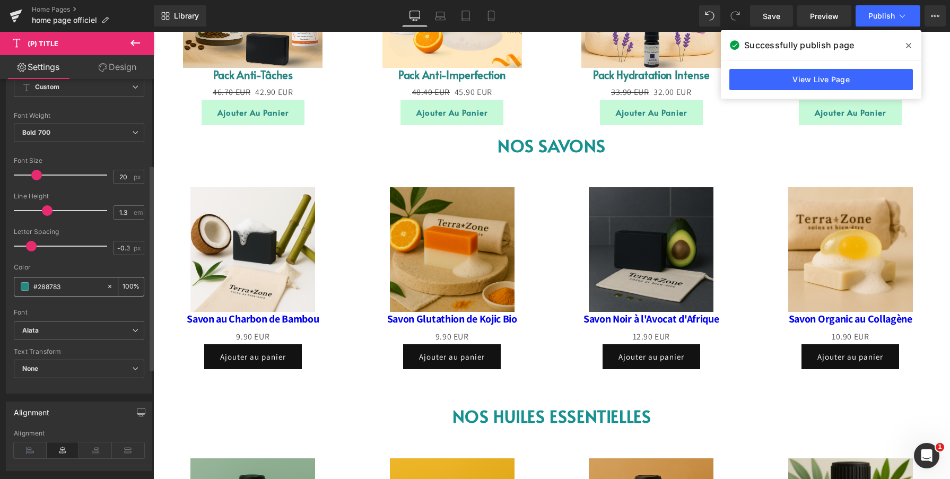
click at [56, 284] on input "#288783" at bounding box center [67, 287] width 68 height 12
click at [64, 285] on input "#288783" at bounding box center [67, 287] width 68 height 12
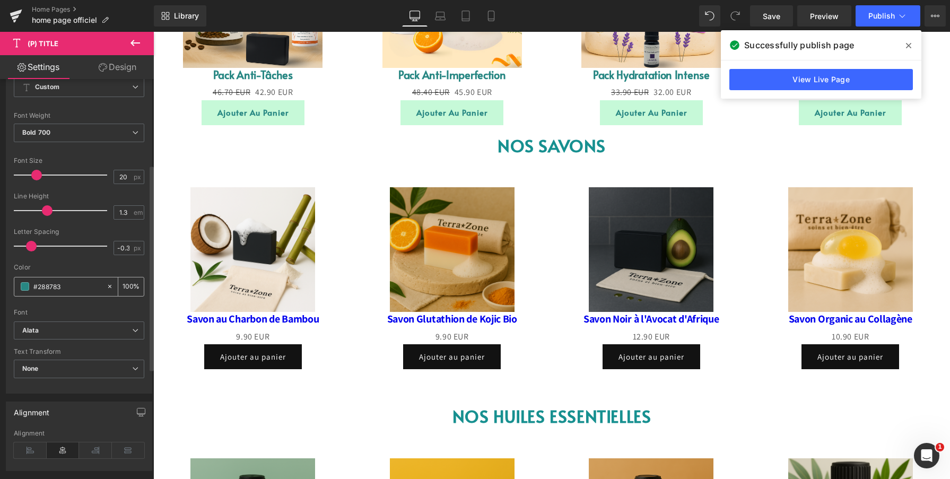
click at [64, 285] on input "#288783" at bounding box center [67, 287] width 68 height 12
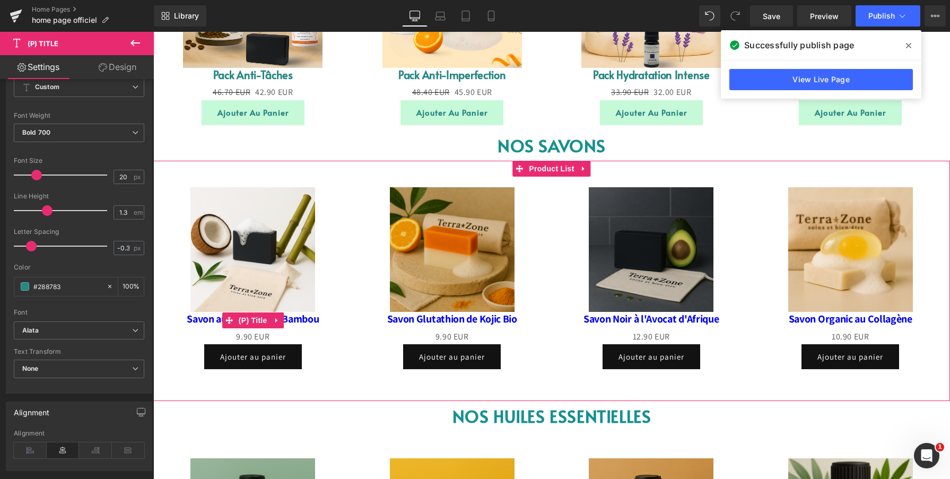
click at [187, 322] on link "Savon au Charbon de Bambou" at bounding box center [253, 319] width 132 height 14
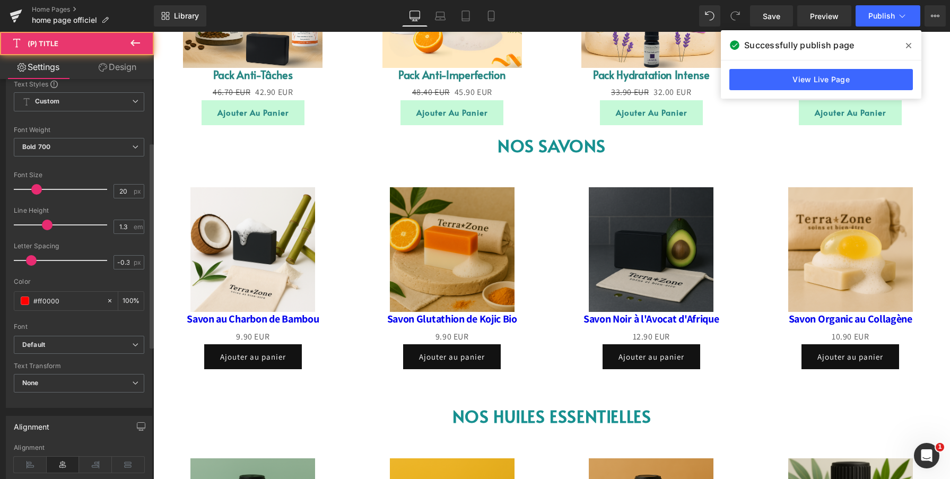
scroll to position [246, 0]
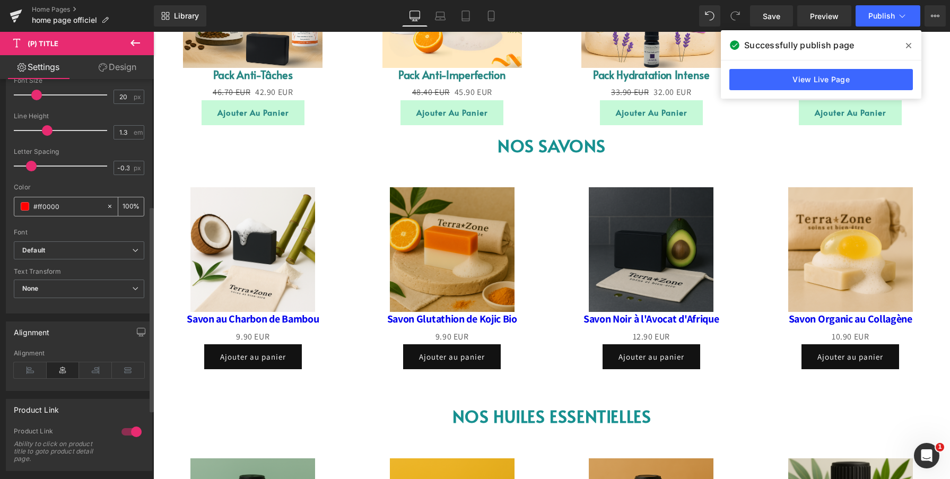
click at [79, 205] on input "#ff0000" at bounding box center [67, 207] width 68 height 12
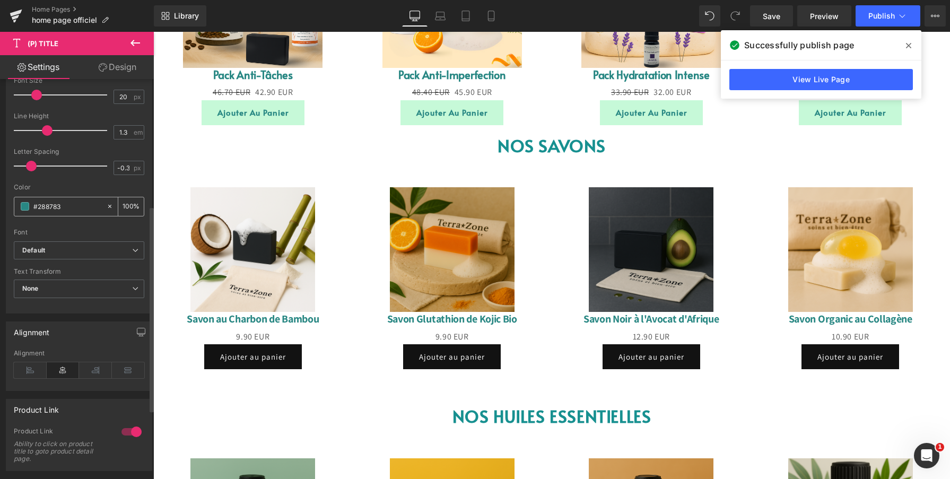
type input "#288783"
click at [217, 75] on link "Pack Anti-Tâches" at bounding box center [253, 75] width 80 height 14
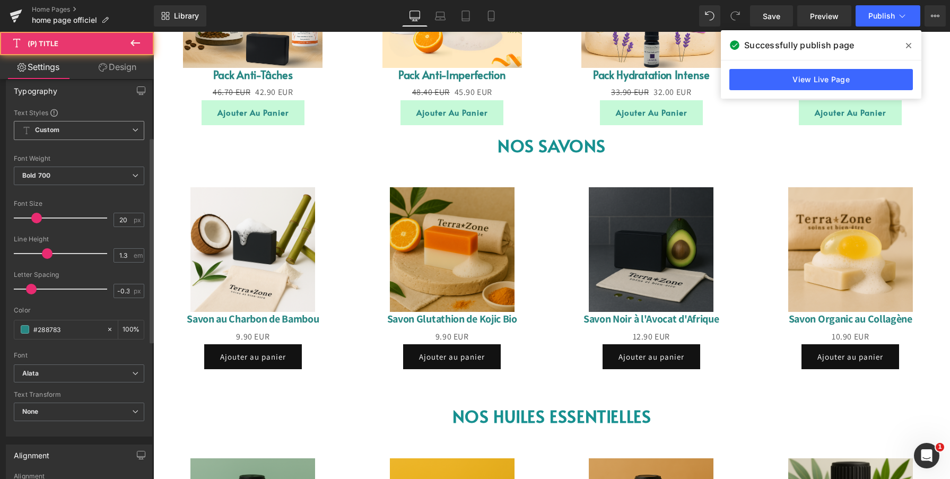
scroll to position [242, 0]
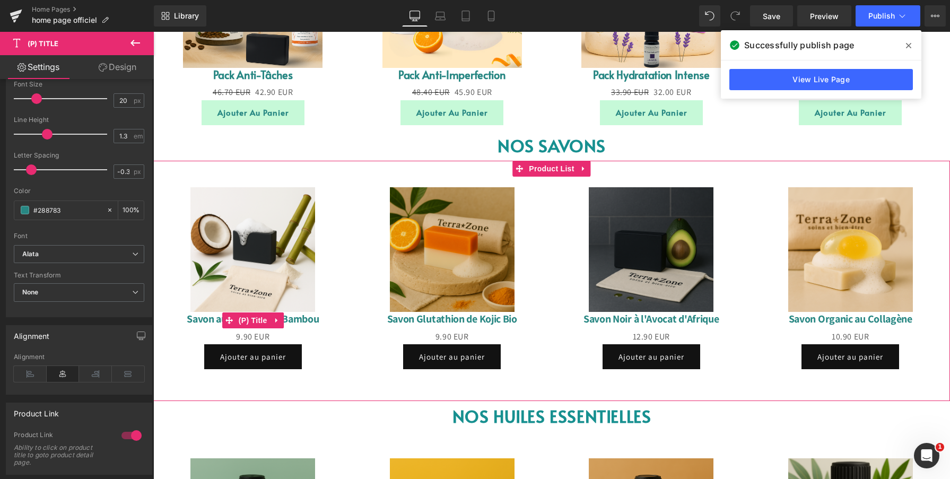
click at [187, 316] on link "Savon au Charbon de Bambou" at bounding box center [253, 319] width 132 height 14
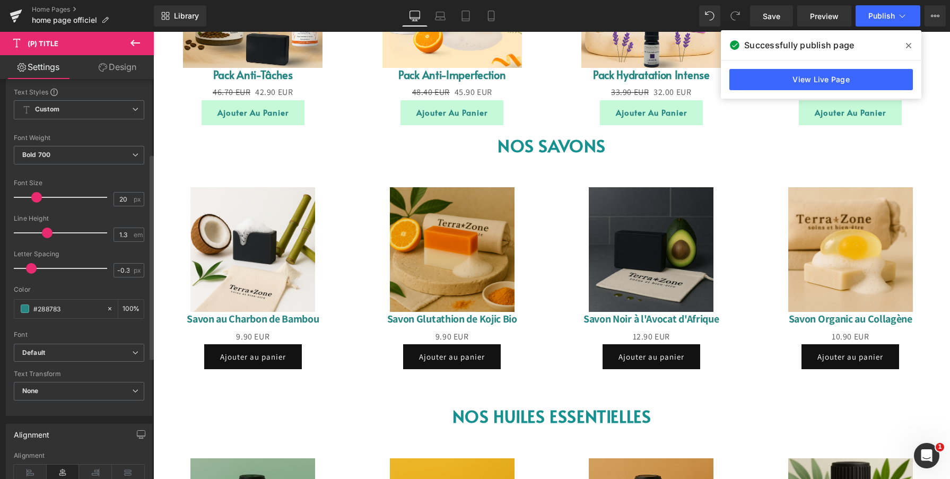
scroll to position [145, 0]
click at [76, 350] on b "Default" at bounding box center [77, 351] width 110 height 9
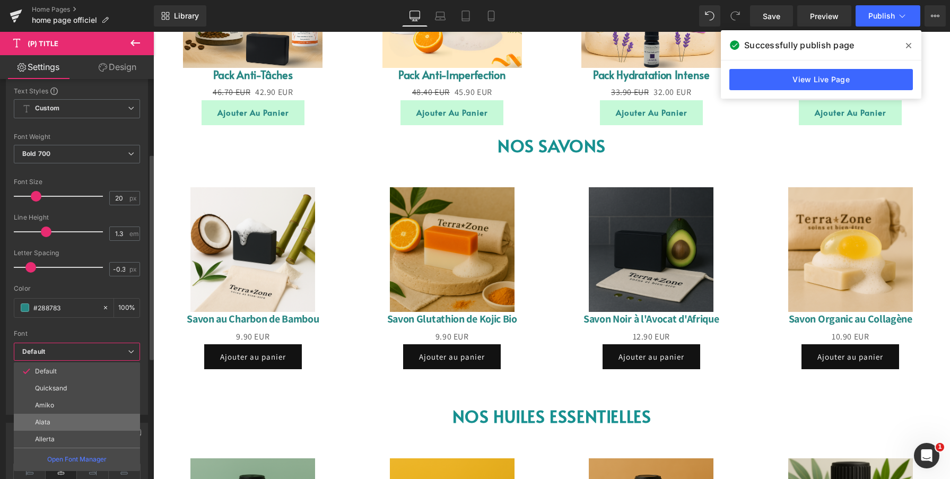
click at [72, 419] on li "Alata" at bounding box center [77, 422] width 126 height 17
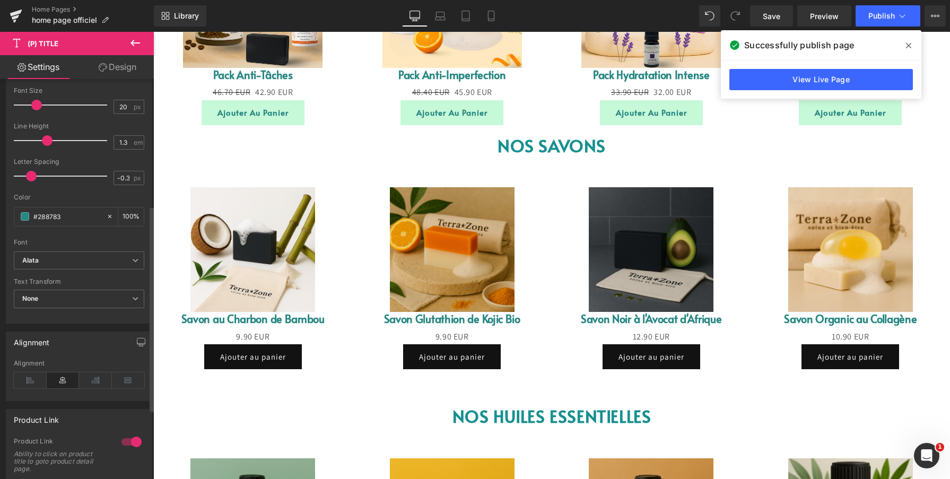
scroll to position [246, 0]
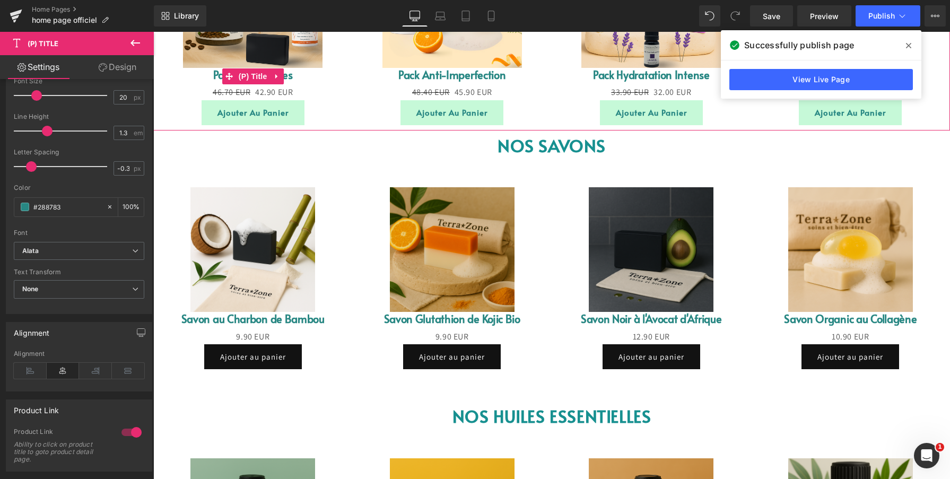
click at [216, 73] on link "Pack Anti-Tâches" at bounding box center [253, 75] width 80 height 14
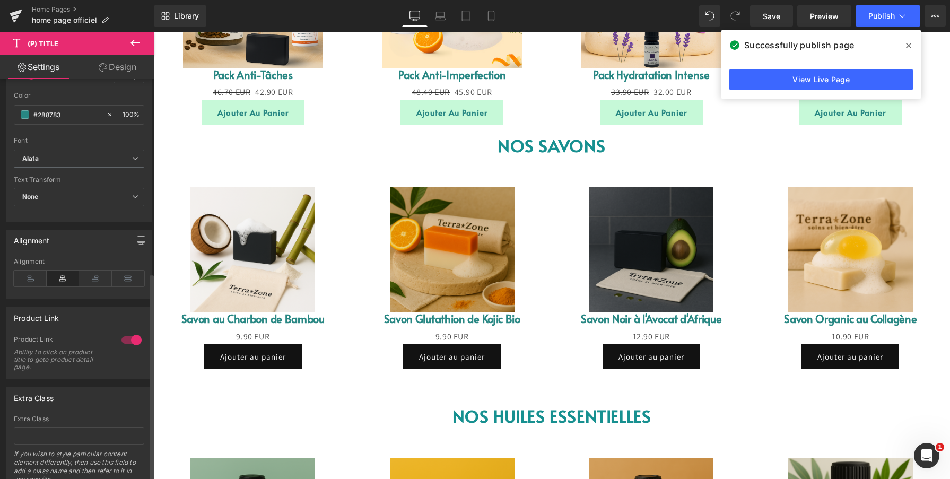
scroll to position [380, 0]
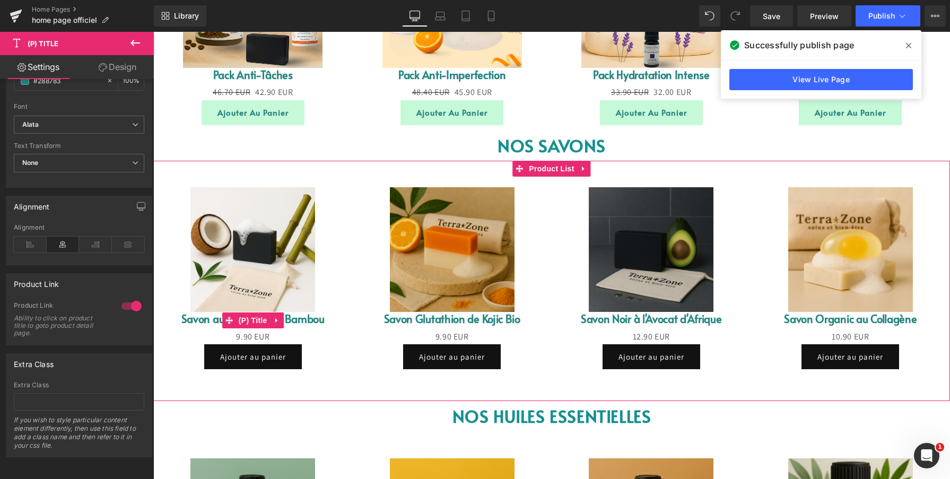
click at [186, 319] on link "Savon au Charbon de Bambou" at bounding box center [252, 319] width 143 height 14
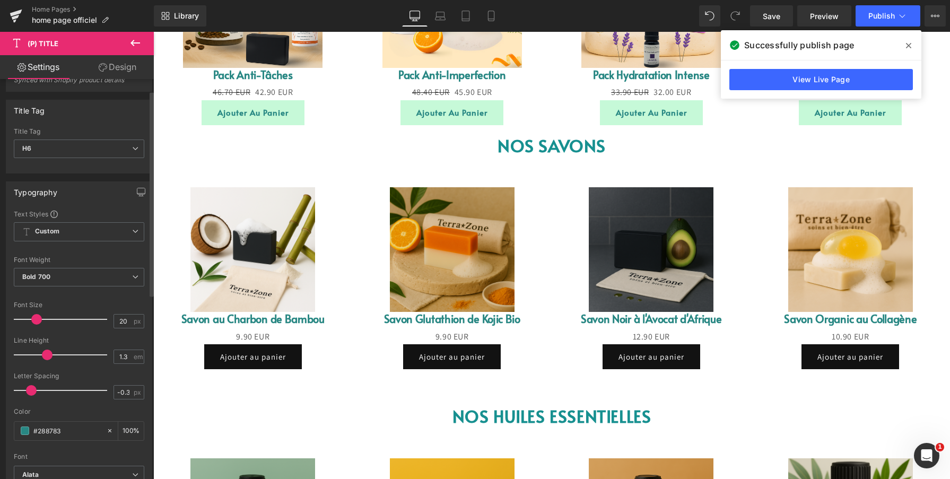
scroll to position [0, 0]
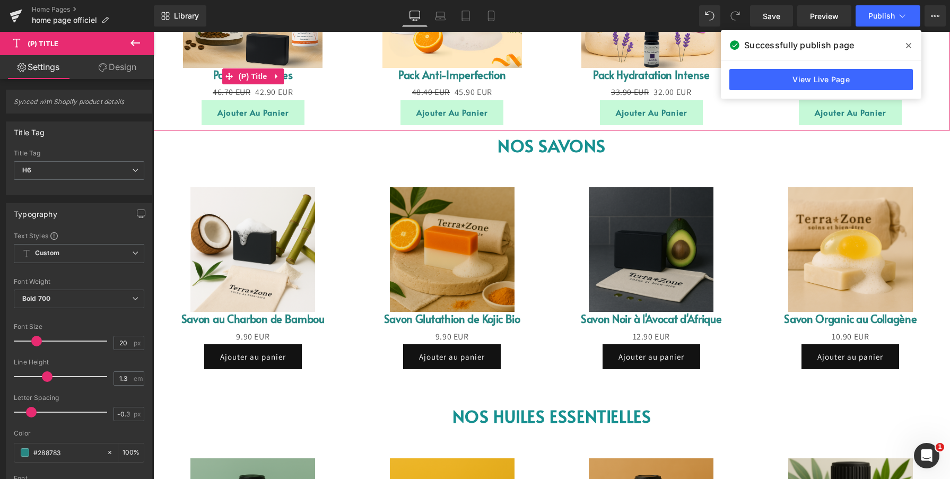
click at [217, 72] on link "Pack Anti-Tâches" at bounding box center [253, 75] width 80 height 14
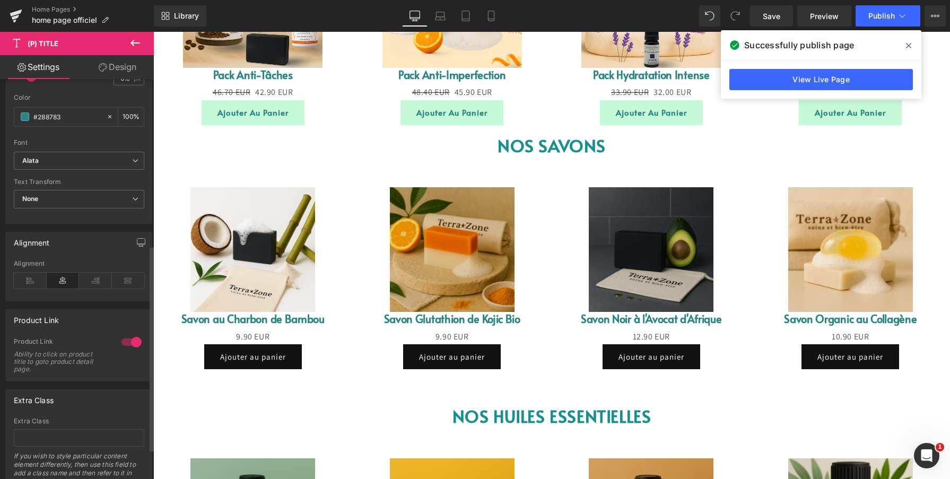
scroll to position [380, 0]
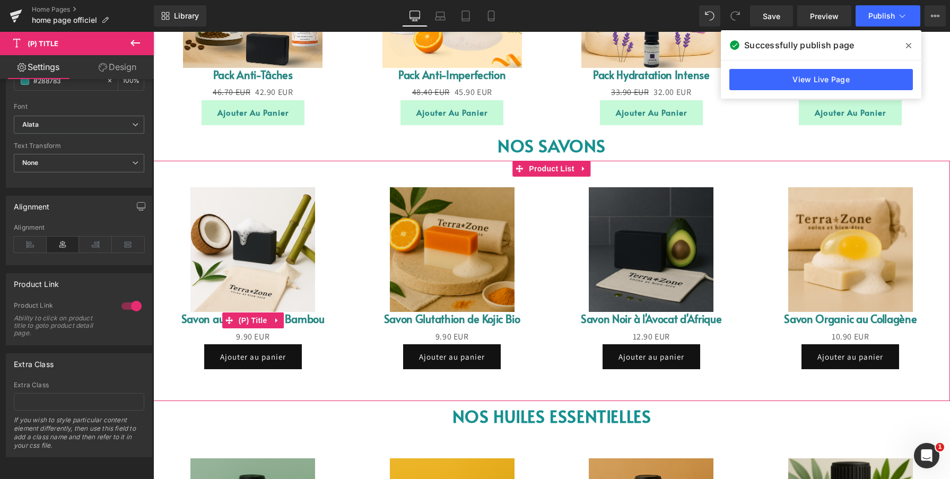
click at [194, 323] on link "Savon au Charbon de Bambou" at bounding box center [252, 319] width 143 height 14
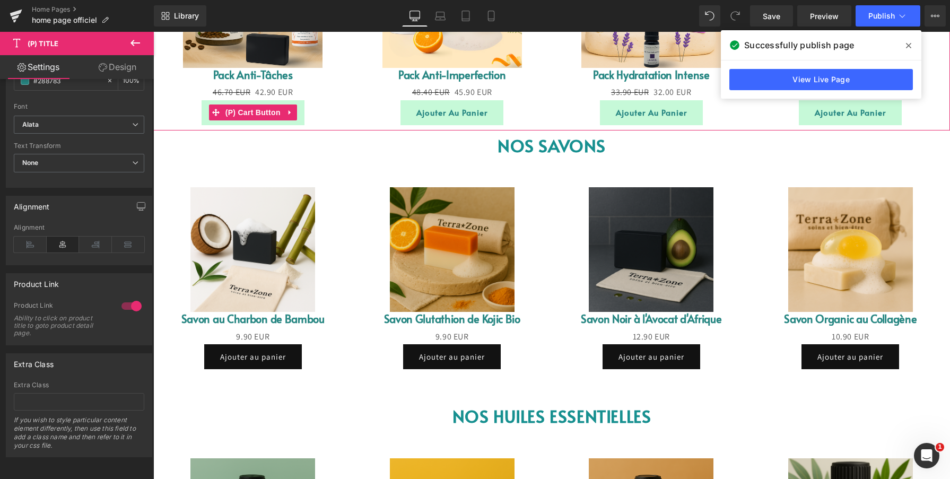
click at [208, 121] on button "Ajouter au panier" at bounding box center [253, 112] width 103 height 25
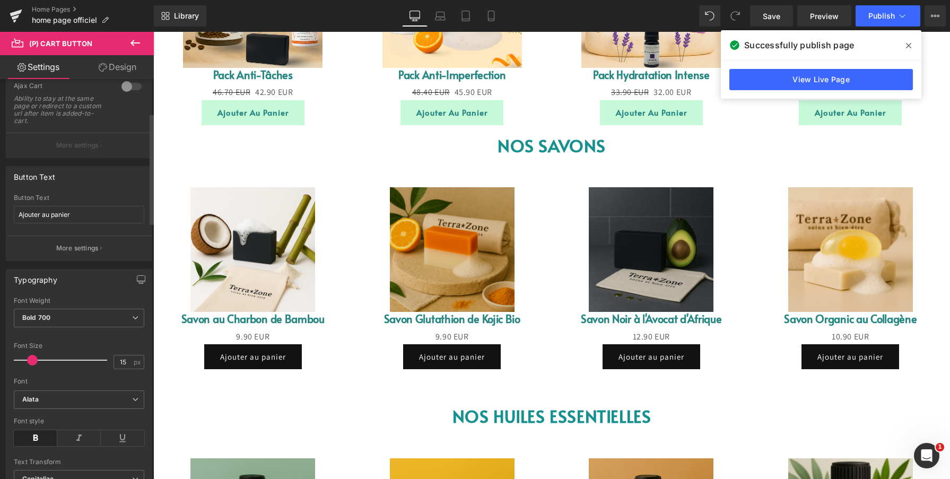
scroll to position [123, 0]
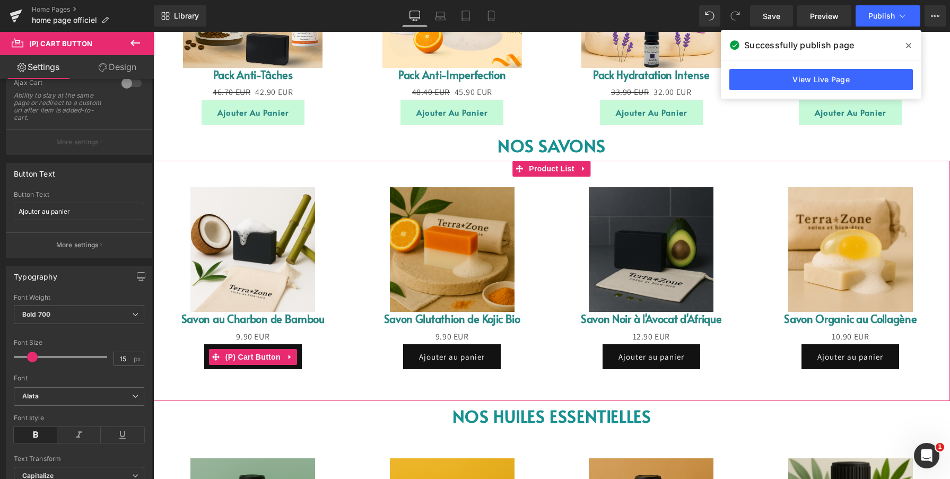
click at [204, 364] on button "Ajouter au panier" at bounding box center [253, 356] width 98 height 25
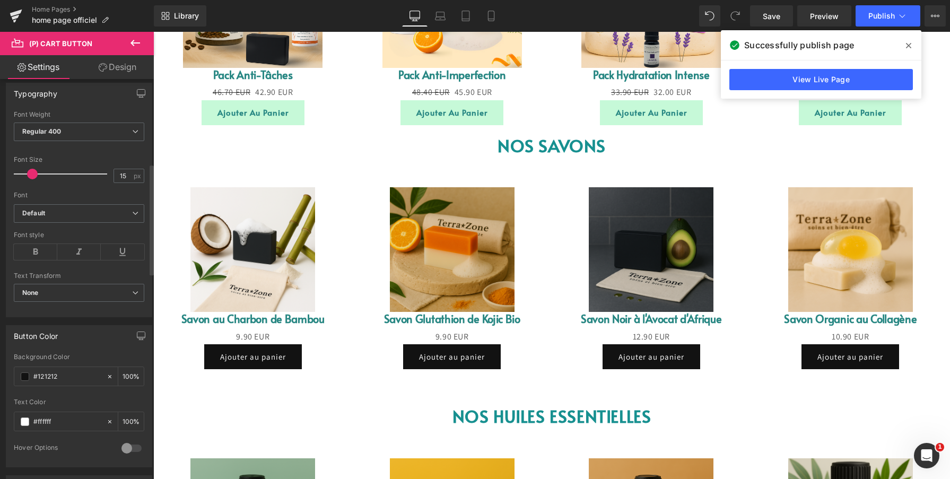
scroll to position [309, 0]
click at [204, 109] on button "Ajouter au panier" at bounding box center [253, 112] width 103 height 25
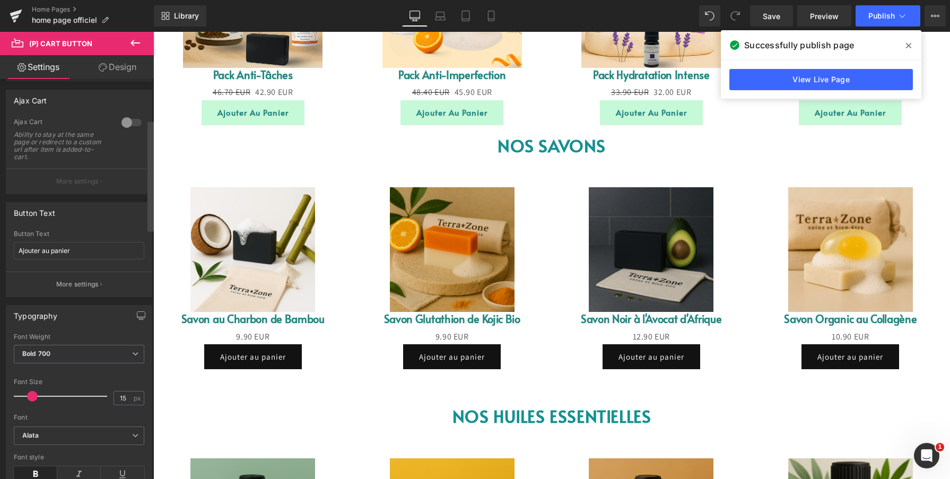
scroll to position [168, 0]
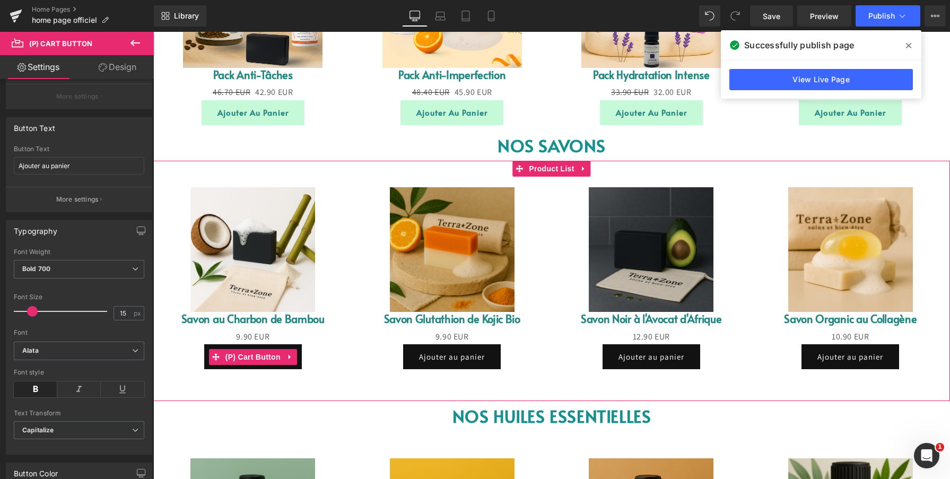
click at [205, 363] on button "Ajouter au panier" at bounding box center [253, 356] width 98 height 25
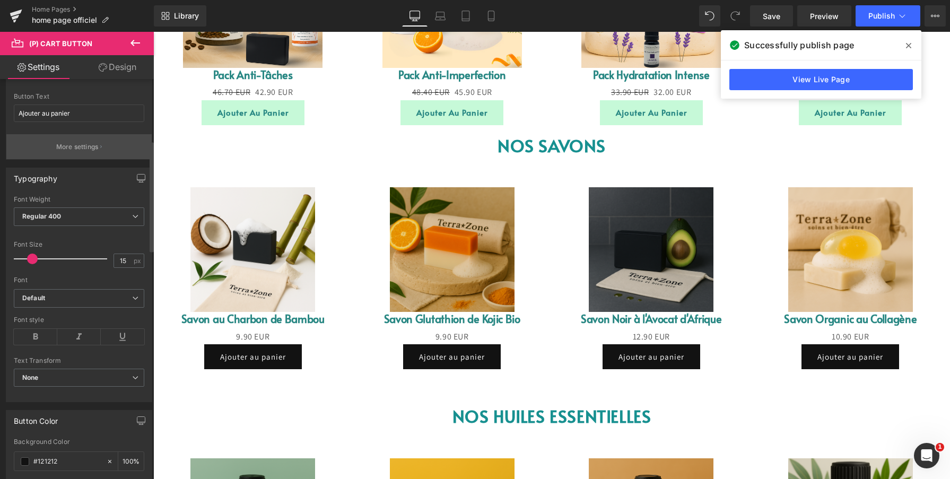
scroll to position [232, 0]
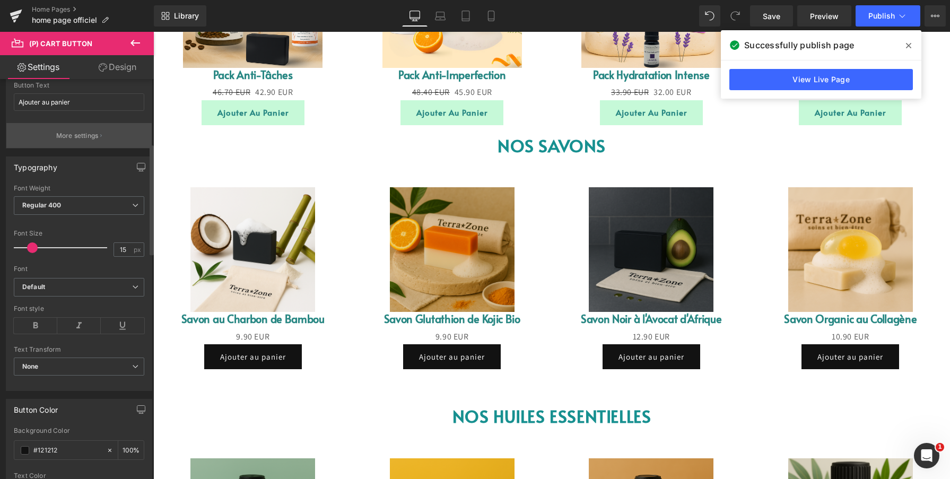
click at [82, 367] on span "None" at bounding box center [79, 367] width 130 height 19
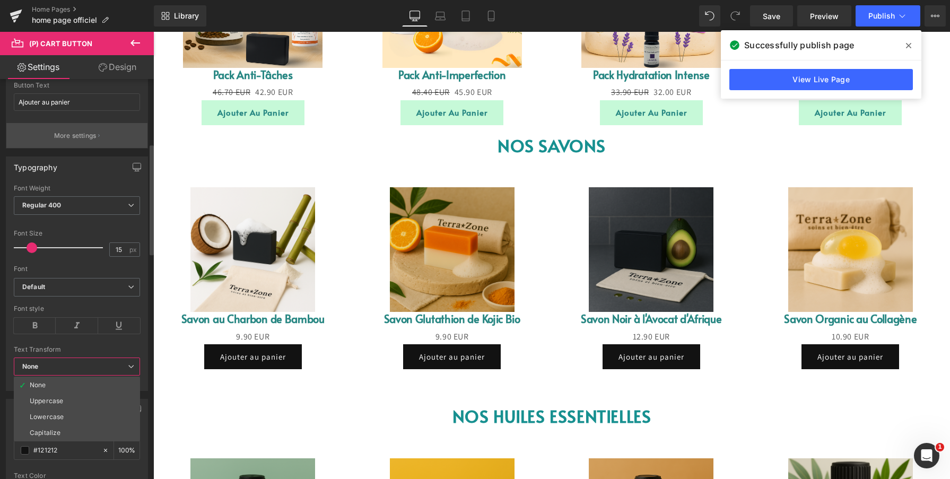
click at [82, 367] on span "None" at bounding box center [77, 367] width 126 height 19
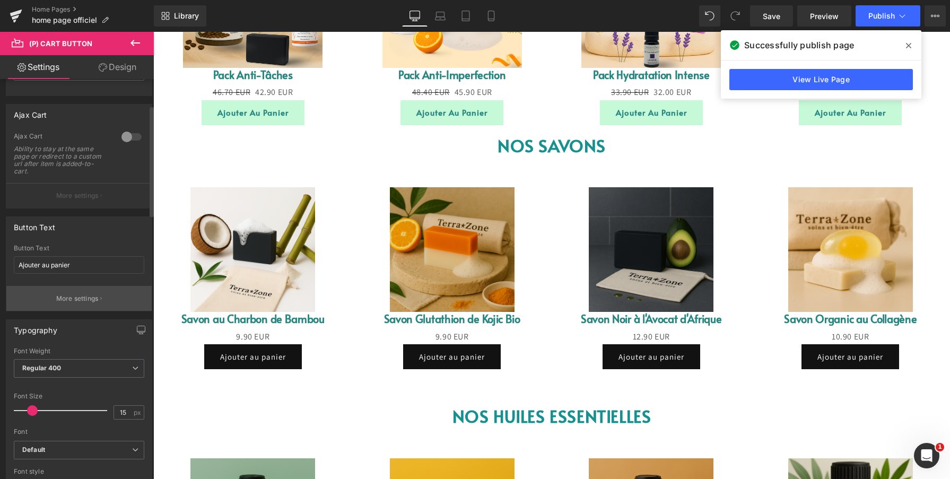
scroll to position [51, 0]
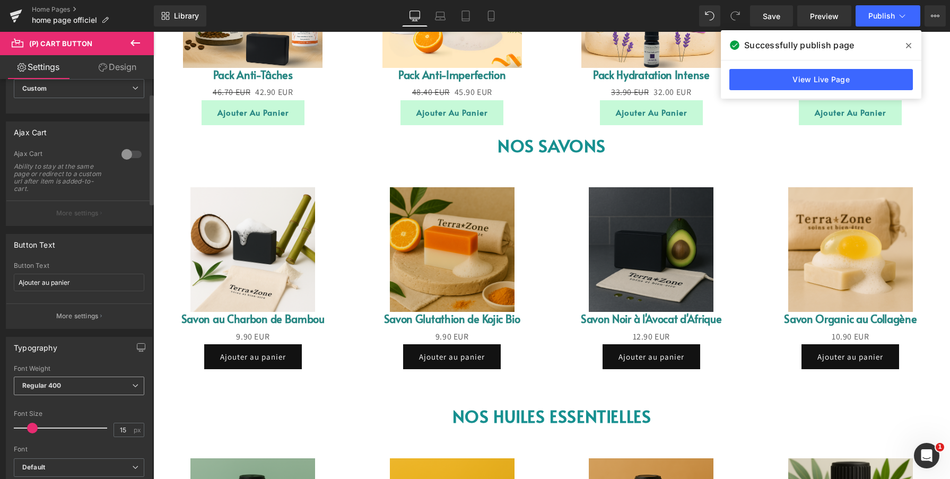
click at [72, 388] on span "Regular 400" at bounding box center [79, 386] width 130 height 19
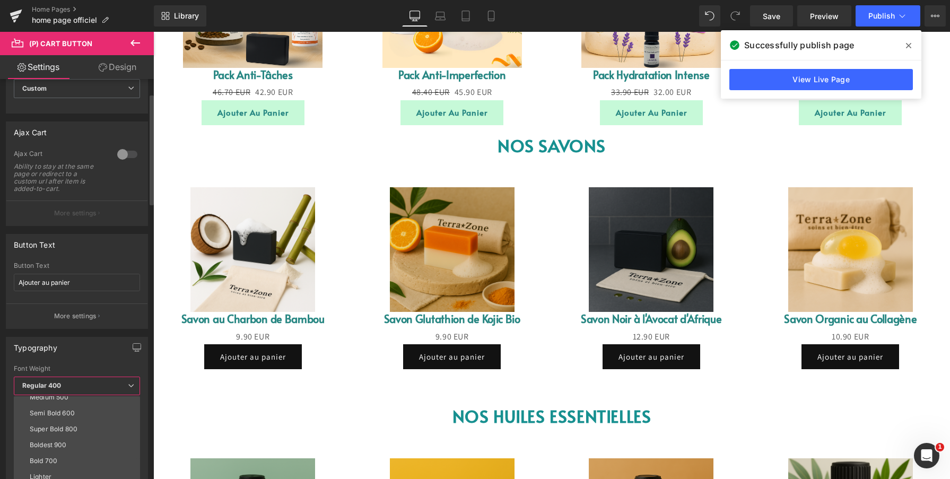
scroll to position [72, 0]
click at [50, 463] on div "Bold 700" at bounding box center [44, 459] width 28 height 7
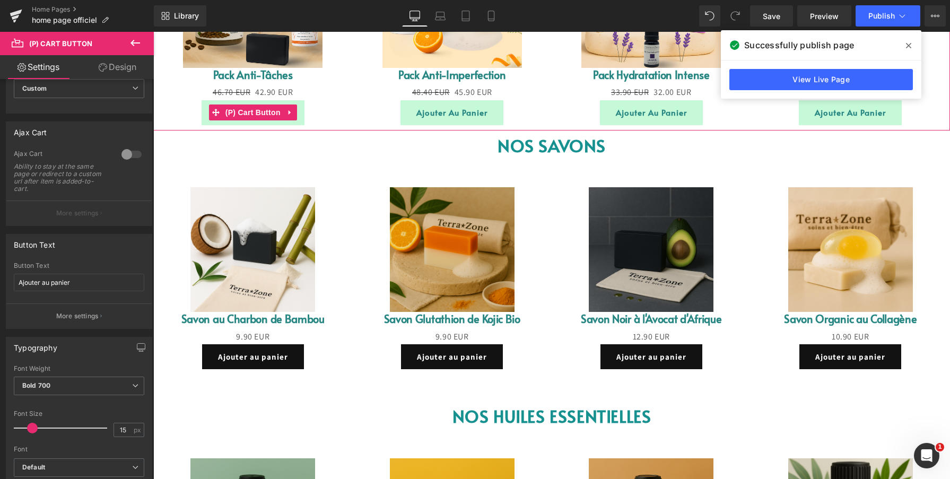
click at [204, 122] on button "Ajouter au panier" at bounding box center [253, 112] width 103 height 25
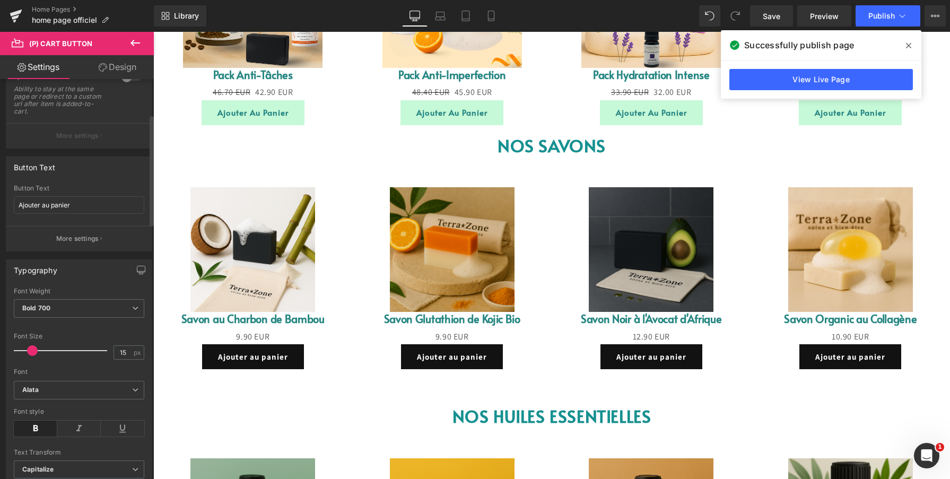
scroll to position [138, 0]
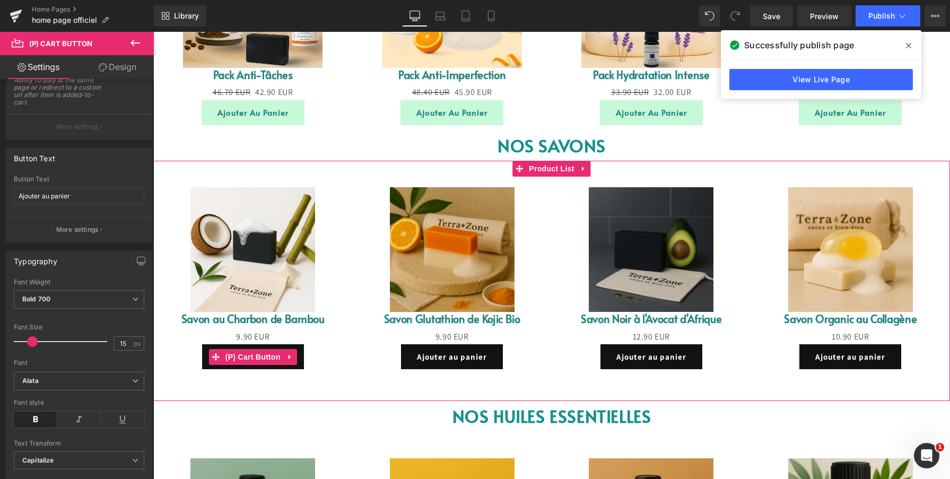
click at [202, 364] on button "Ajouter au panier" at bounding box center [253, 356] width 102 height 25
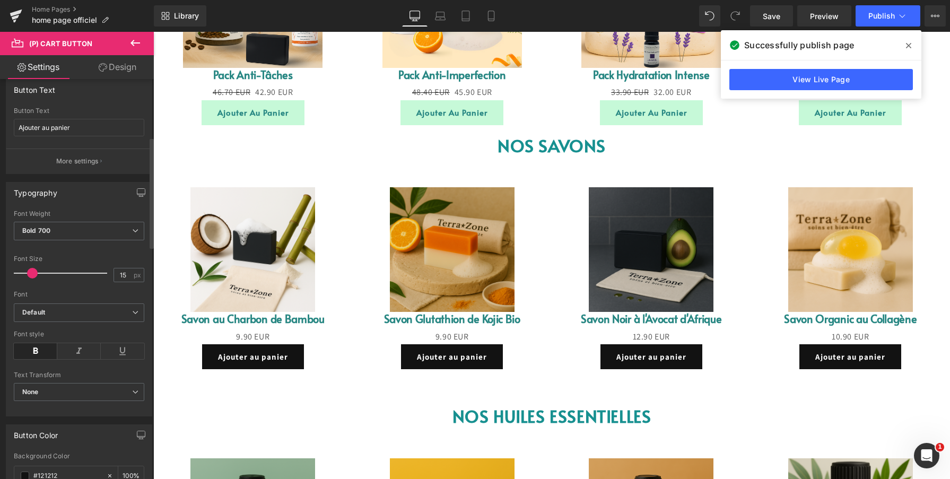
scroll to position [208, 0]
click at [204, 118] on button "Ajouter au panier" at bounding box center [253, 112] width 103 height 25
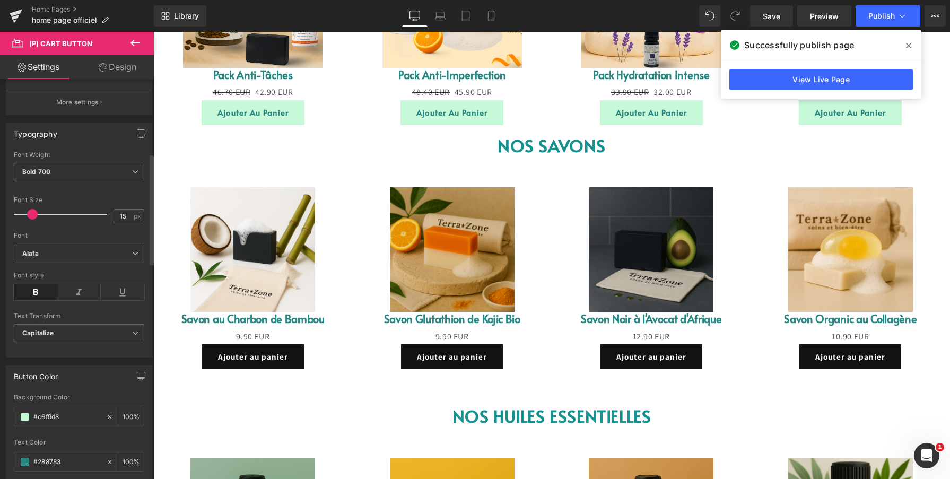
scroll to position [269, 0]
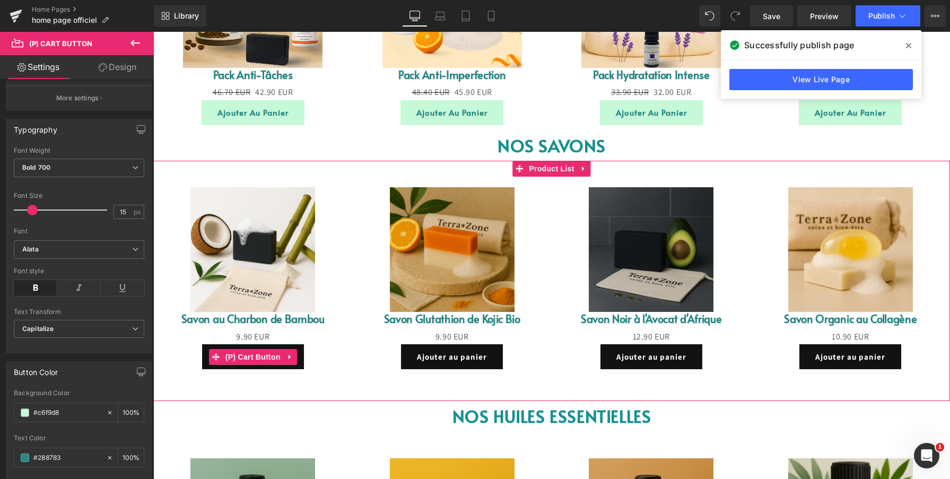
click at [203, 366] on button "Ajouter au panier" at bounding box center [253, 356] width 102 height 25
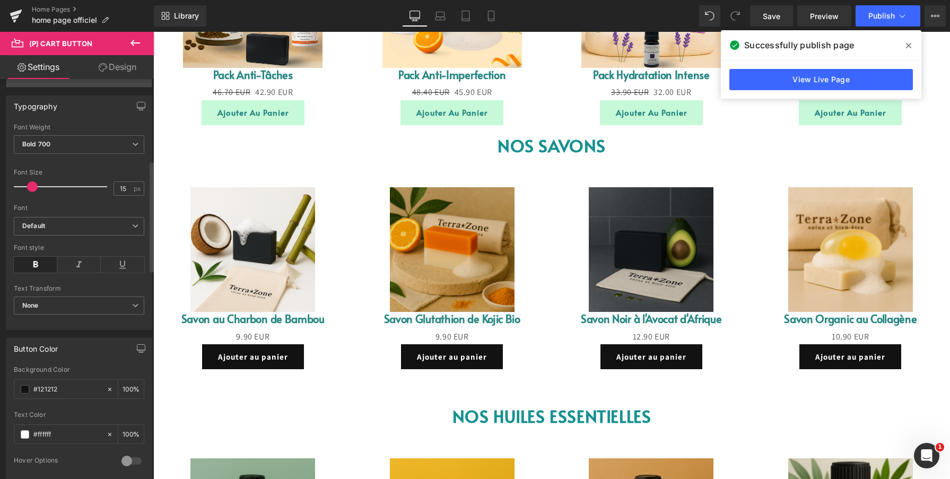
scroll to position [293, 0]
click at [84, 308] on span "None" at bounding box center [79, 305] width 130 height 19
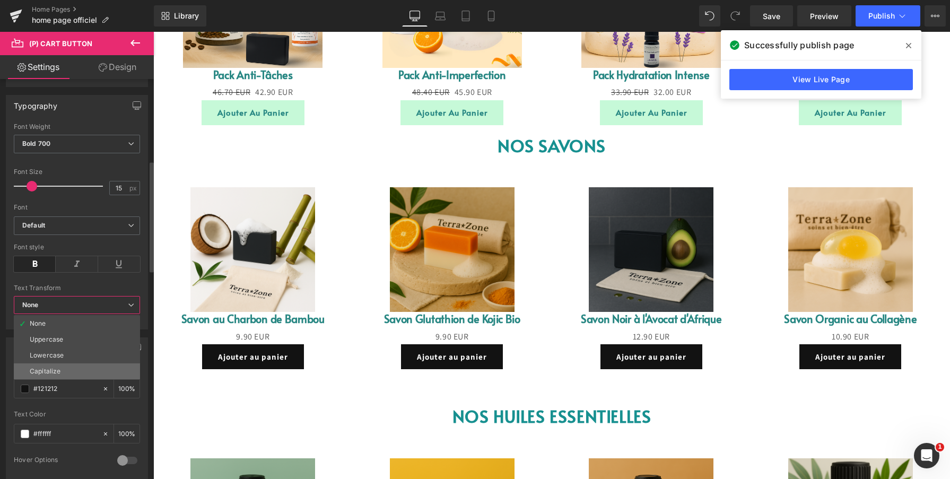
click at [65, 367] on li "Capitalize" at bounding box center [77, 371] width 126 height 16
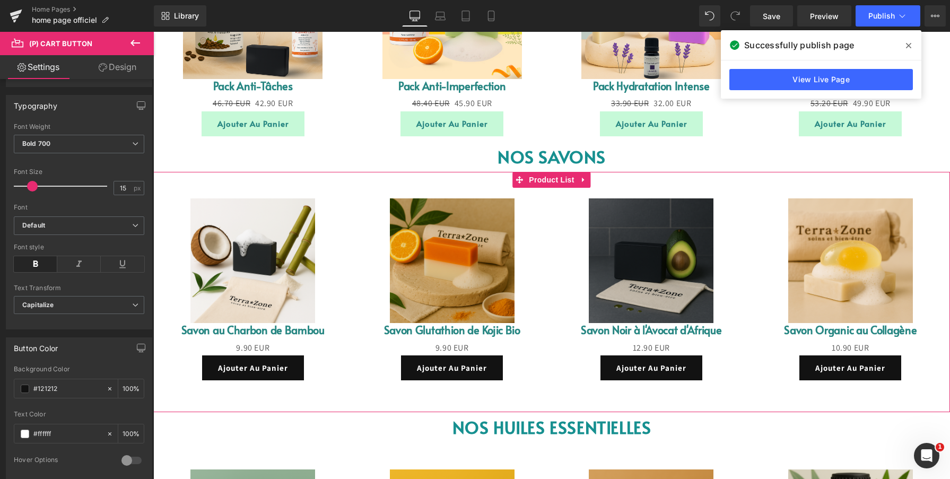
scroll to position [877, 0]
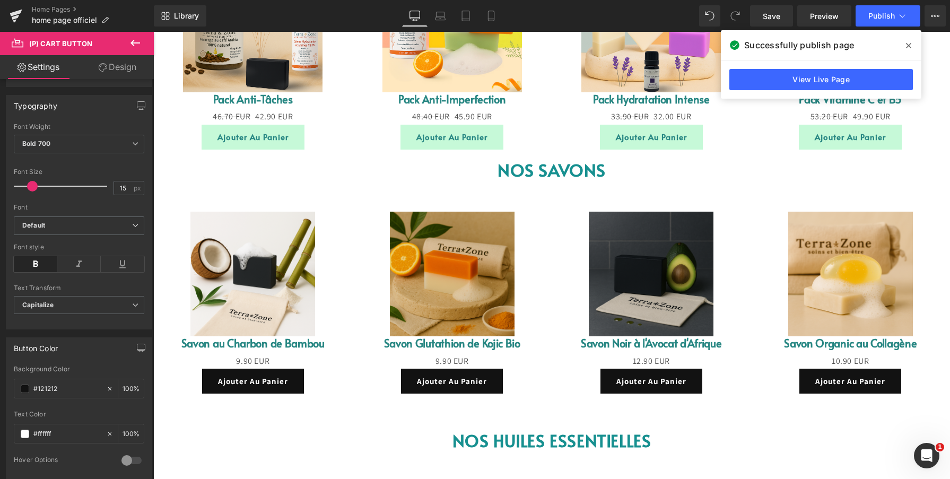
click at [207, 140] on button "Ajouter au panier" at bounding box center [253, 137] width 103 height 25
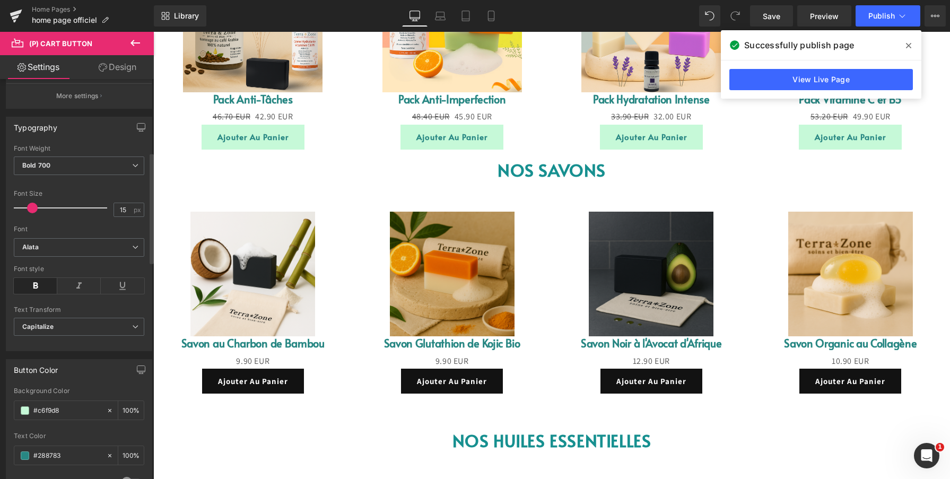
scroll to position [326, 0]
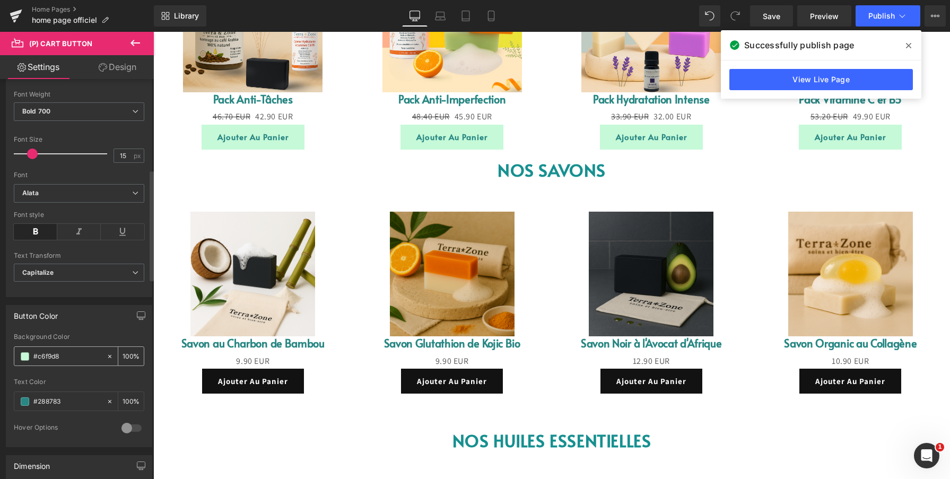
click at [79, 362] on div "#c6f9d8" at bounding box center [60, 356] width 92 height 19
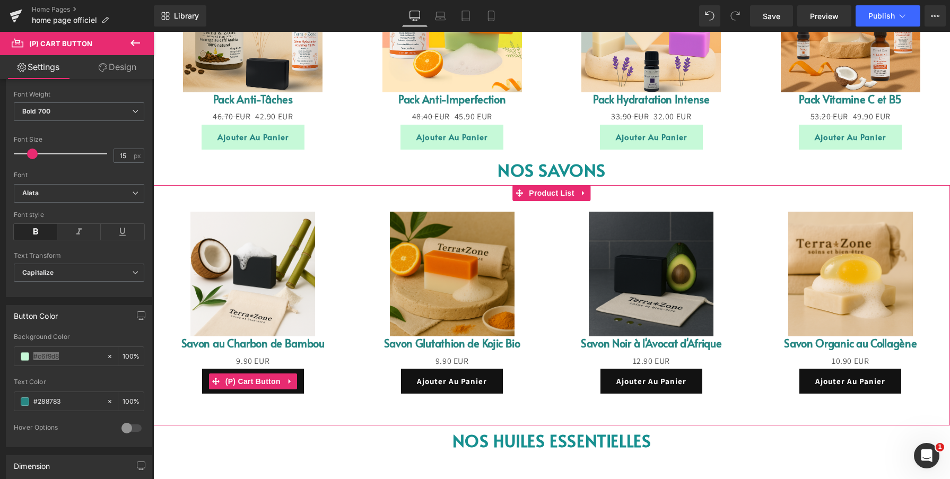
click at [202, 382] on button "Ajouter au panier" at bounding box center [253, 381] width 102 height 25
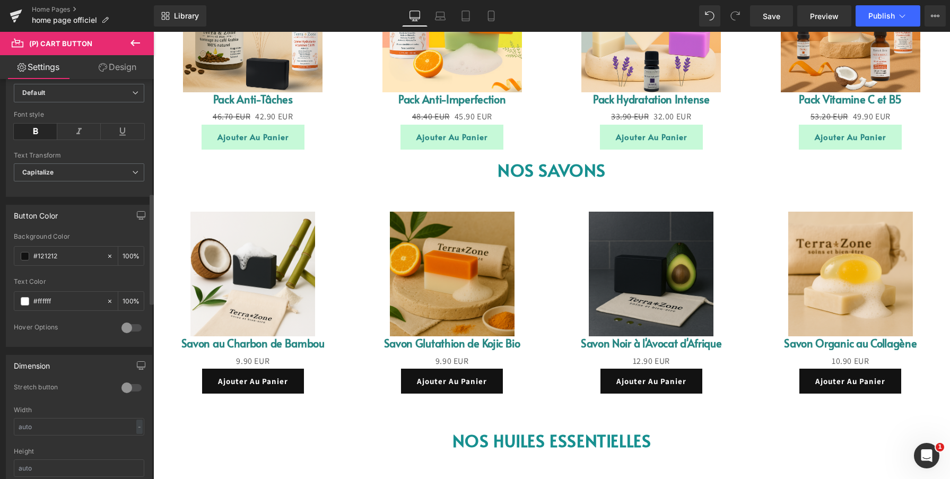
scroll to position [432, 0]
click at [74, 242] on div "#121212" at bounding box center [60, 250] width 92 height 19
click at [75, 257] on div "#121212" at bounding box center [60, 250] width 92 height 19
click at [78, 250] on input "#121212" at bounding box center [67, 251] width 68 height 12
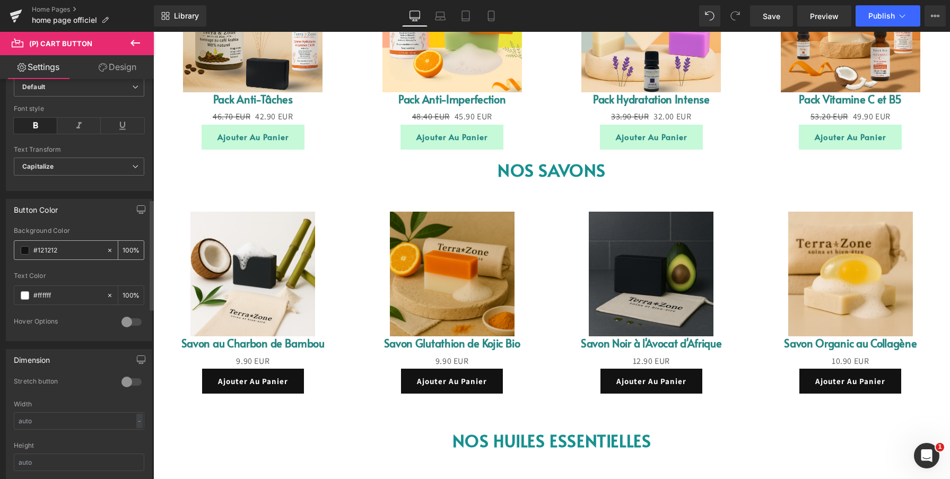
click at [78, 250] on input "#121212" at bounding box center [67, 251] width 68 height 12
paste input "#c6f9d8"
type input "#c6f9d8"
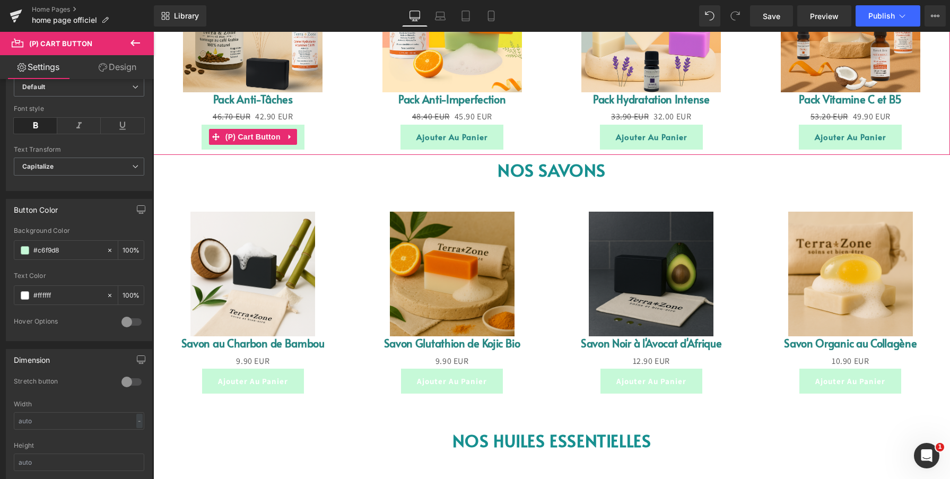
click at [206, 132] on button "Ajouter au panier" at bounding box center [253, 137] width 103 height 25
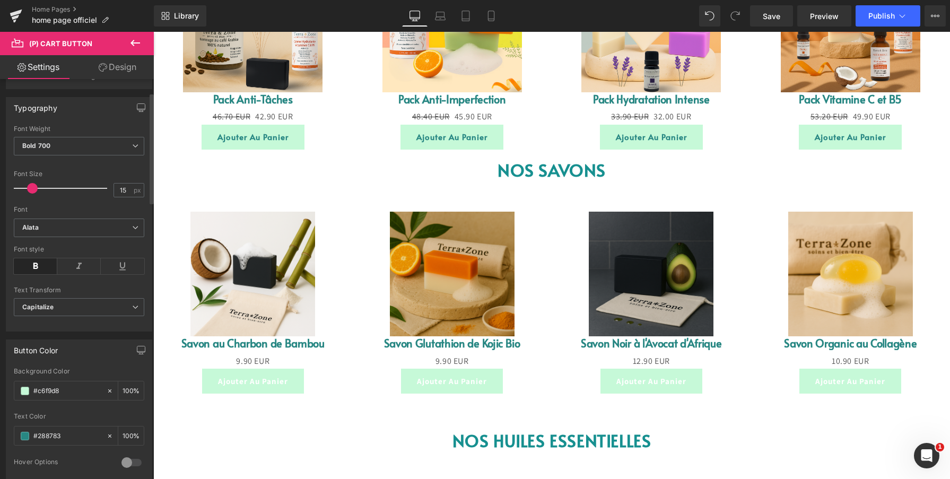
scroll to position [397, 0]
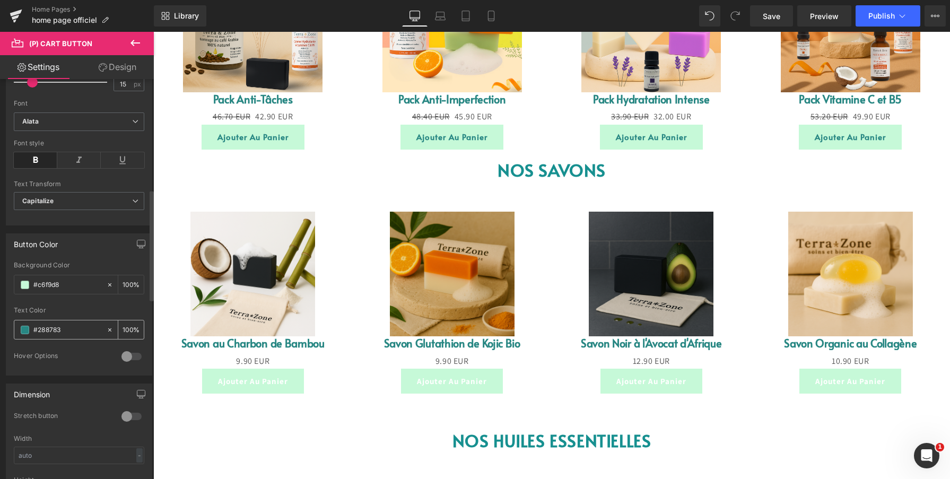
click at [67, 321] on div "#288783" at bounding box center [60, 329] width 92 height 19
click at [67, 327] on input "#288783" at bounding box center [67, 330] width 68 height 12
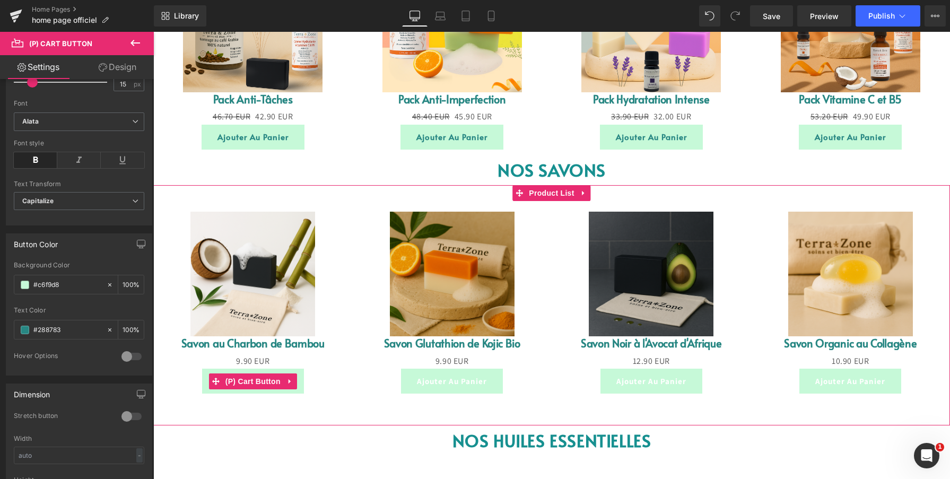
click at [204, 387] on button "Ajouter au panier" at bounding box center [253, 381] width 102 height 25
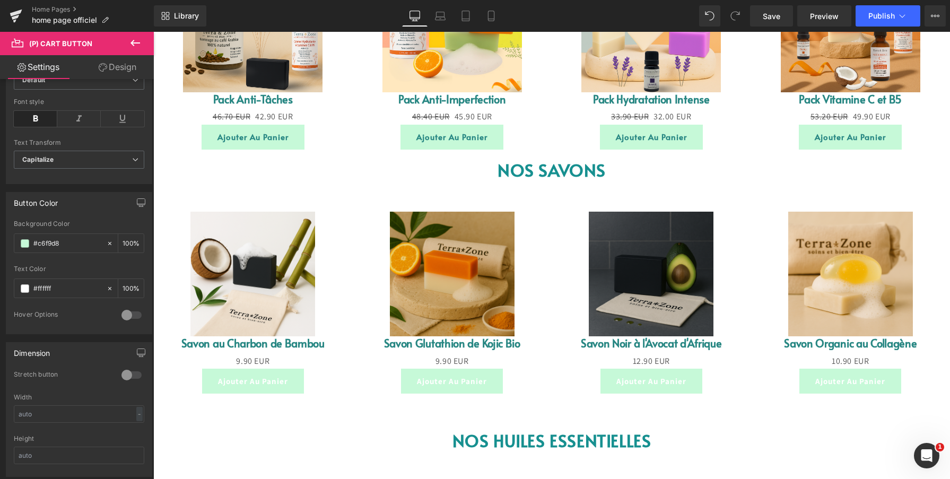
scroll to position [465, 0]
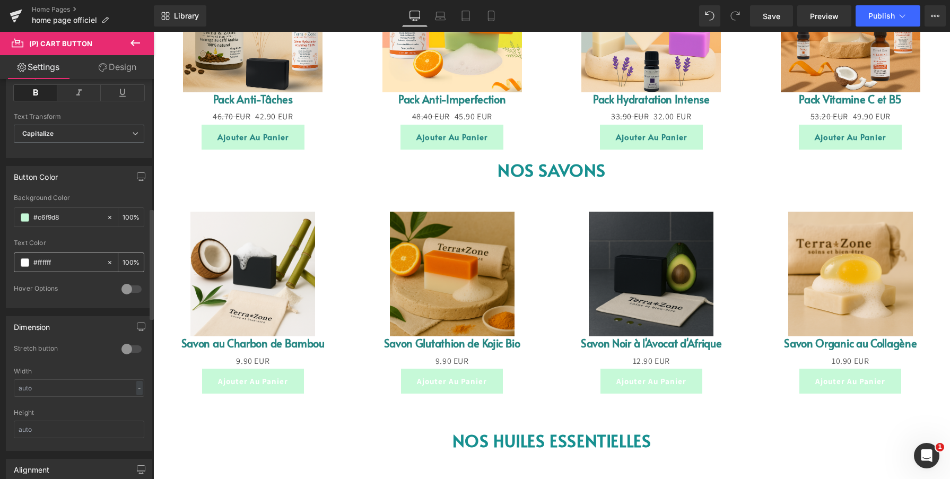
click at [64, 263] on input "#ffffff" at bounding box center [67, 263] width 68 height 12
type input "#288783"
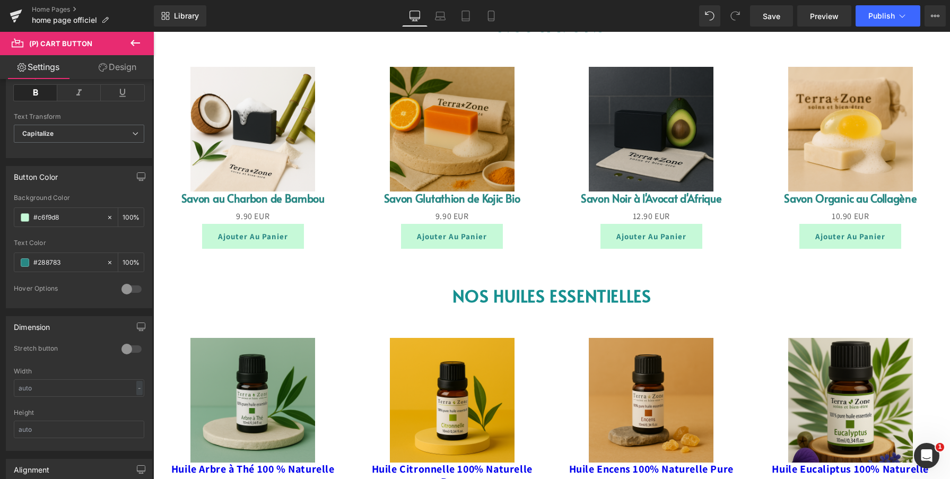
scroll to position [1033, 0]
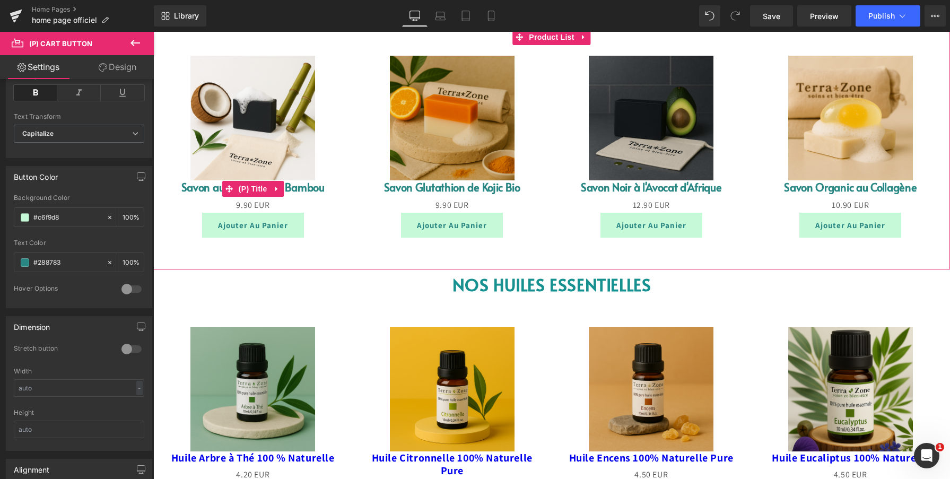
click at [196, 189] on link "Savon au Charbon de Bambou" at bounding box center [252, 187] width 143 height 14
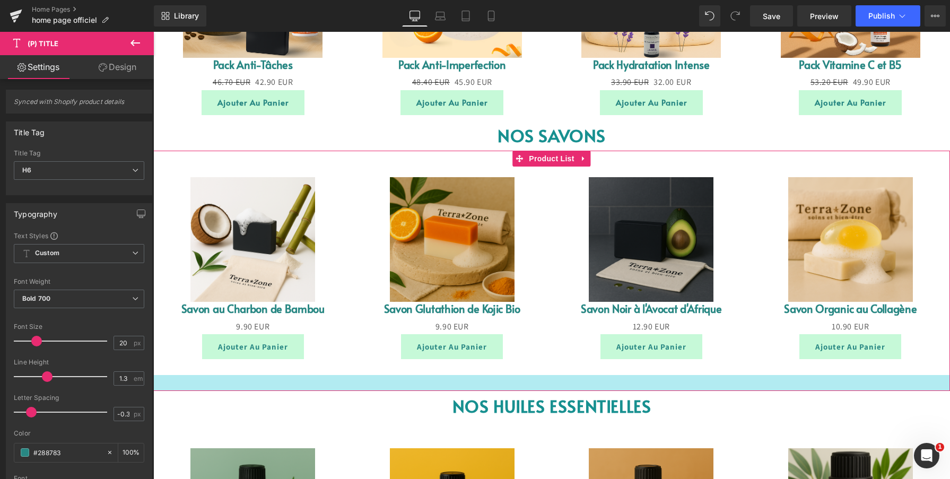
scroll to position [883, 0]
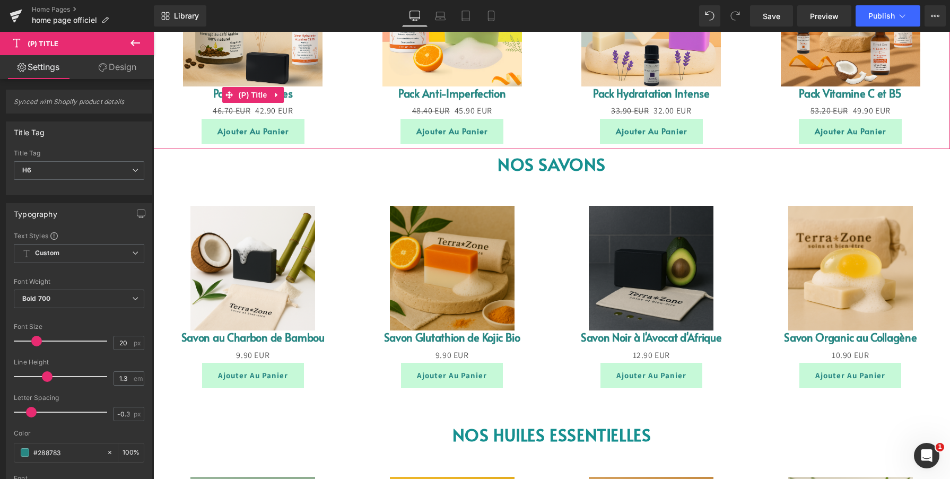
click at [216, 96] on link "Pack Anti-Tâches" at bounding box center [253, 93] width 80 height 14
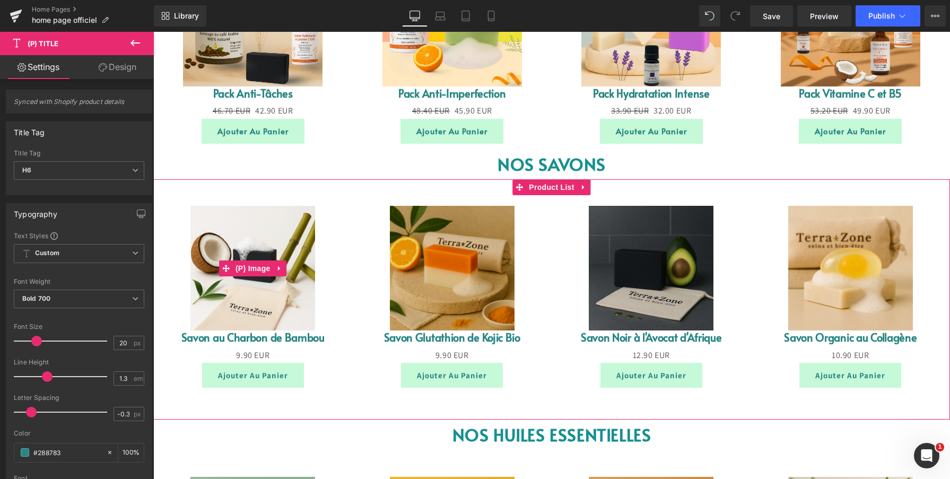
click at [212, 292] on img at bounding box center [252, 268] width 125 height 125
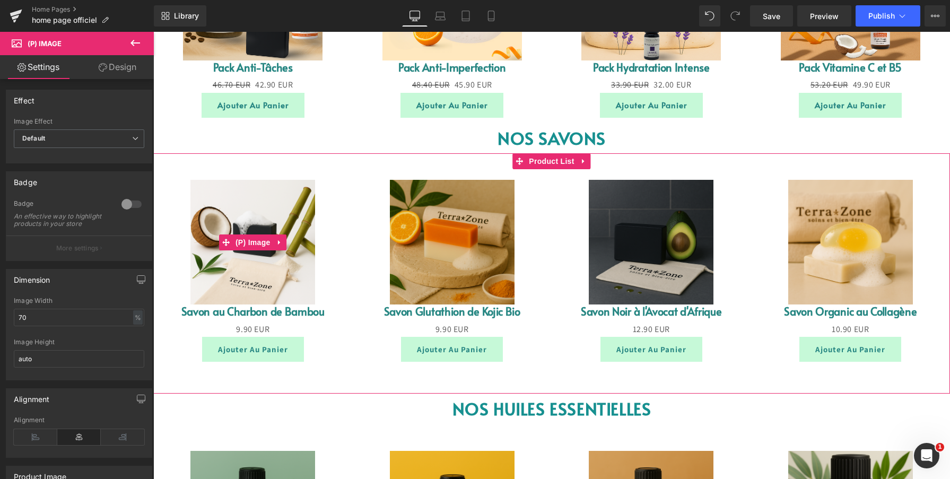
scroll to position [913, 0]
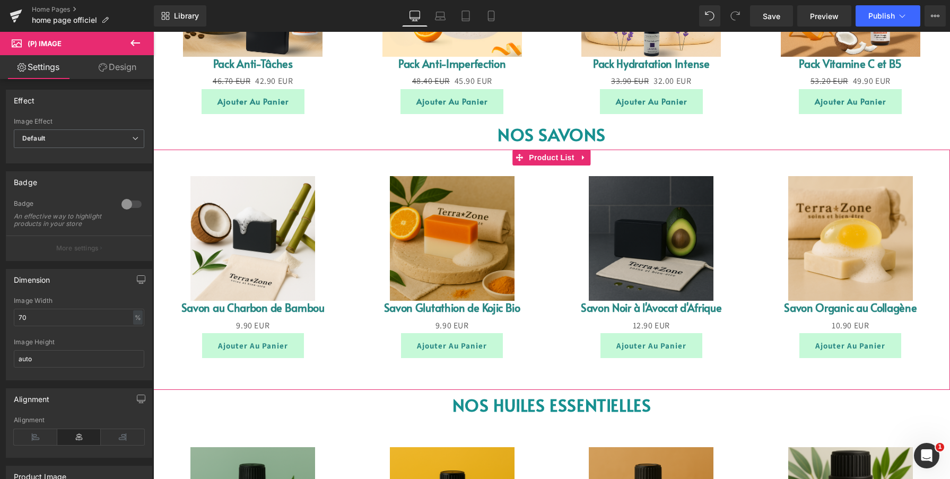
click at [194, 314] on link "Savon au Charbon de Bambou" at bounding box center [252, 308] width 143 height 14
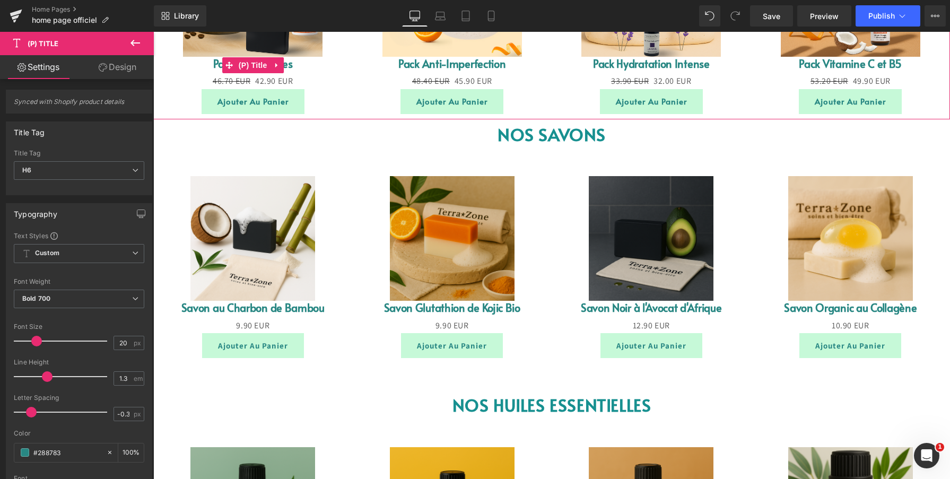
click at [218, 66] on link "Pack Anti-Tâches" at bounding box center [253, 64] width 80 height 14
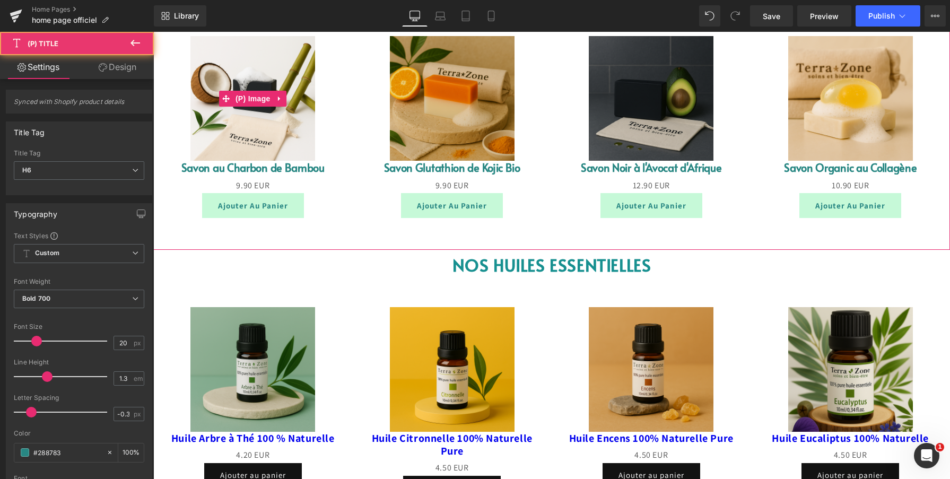
scroll to position [1095, 0]
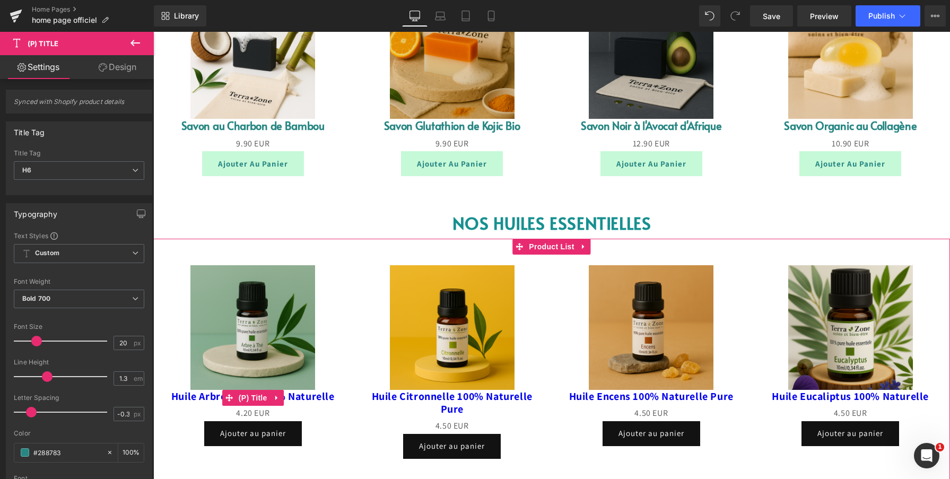
click at [197, 396] on link "Huile Arbre à Thé 100 % Naturelle" at bounding box center [252, 396] width 163 height 13
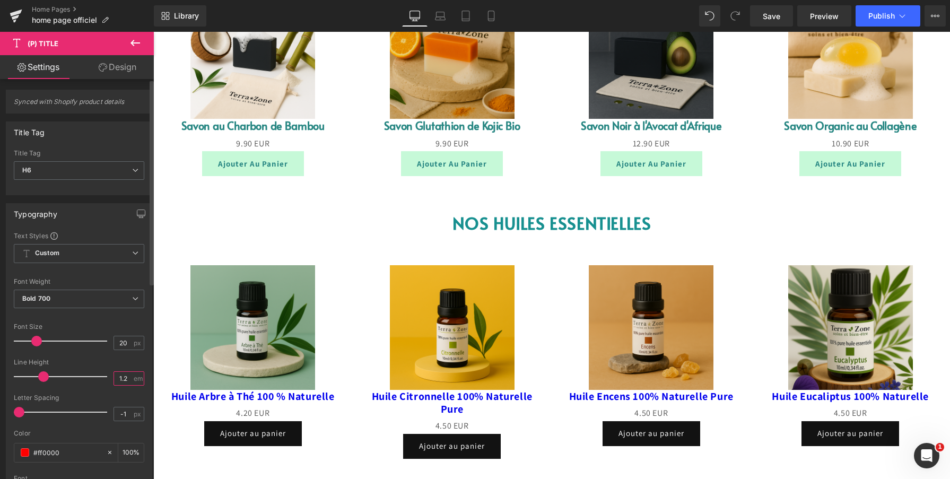
click at [126, 378] on input "1.2" at bounding box center [123, 378] width 19 height 13
type input "1.3"
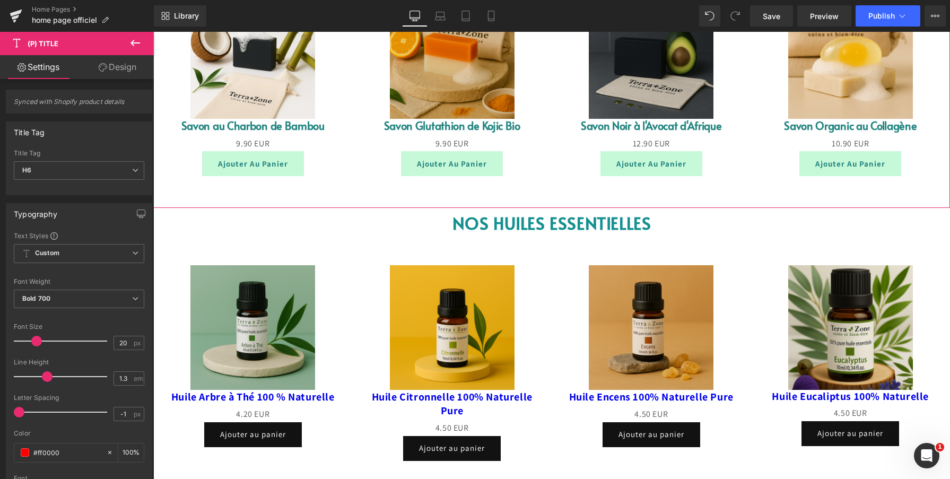
drag, startPoint x: 198, startPoint y: 128, endPoint x: 185, endPoint y: 151, distance: 26.8
click at [198, 128] on link "Savon au Charbon de Bambou" at bounding box center [252, 126] width 143 height 14
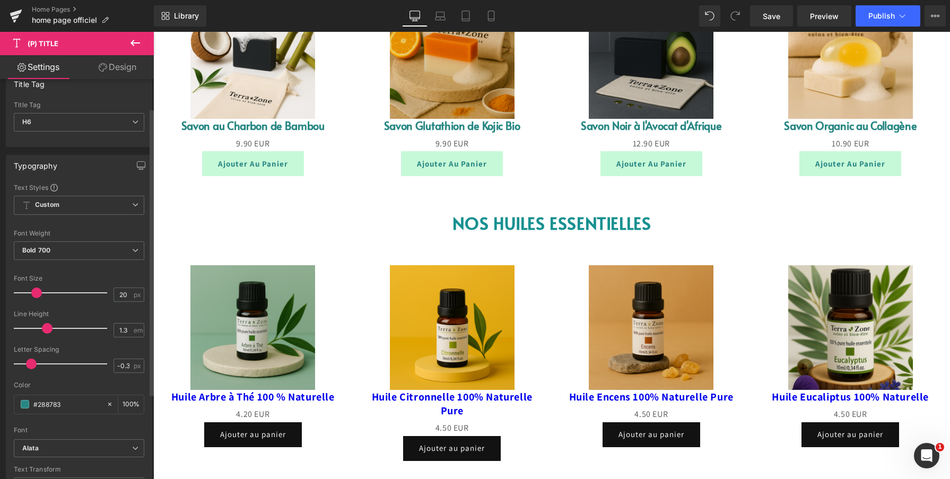
scroll to position [51, 0]
click at [119, 362] on input "-0.3" at bounding box center [123, 362] width 19 height 13
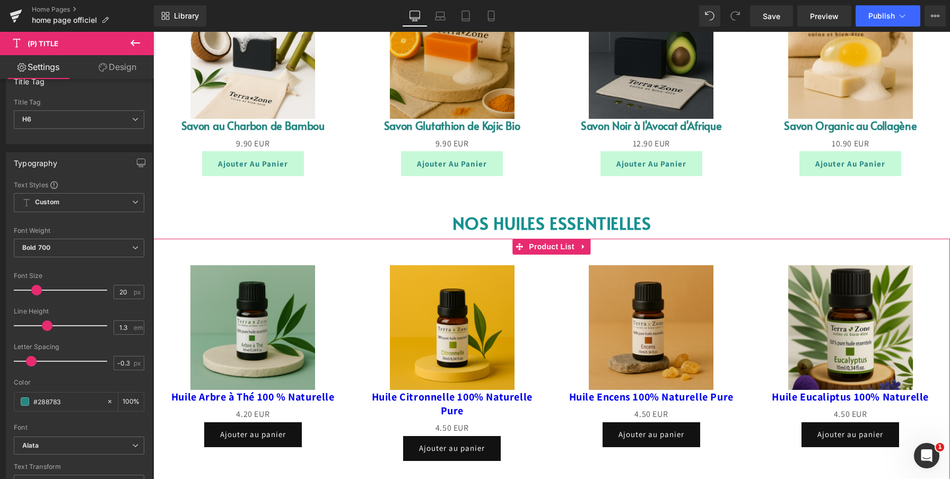
click at [195, 396] on link "Huile Arbre à Thé 100 % Naturelle" at bounding box center [252, 397] width 163 height 14
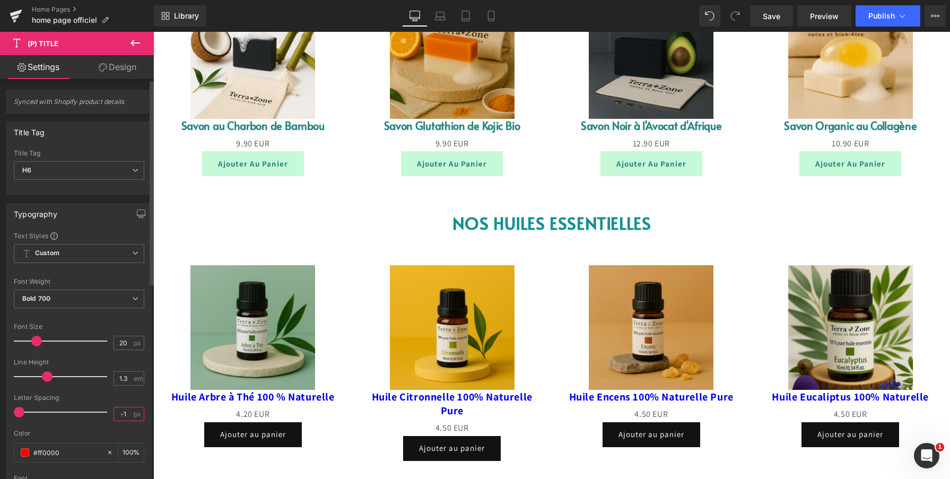
click at [120, 415] on input "-1" at bounding box center [123, 413] width 19 height 13
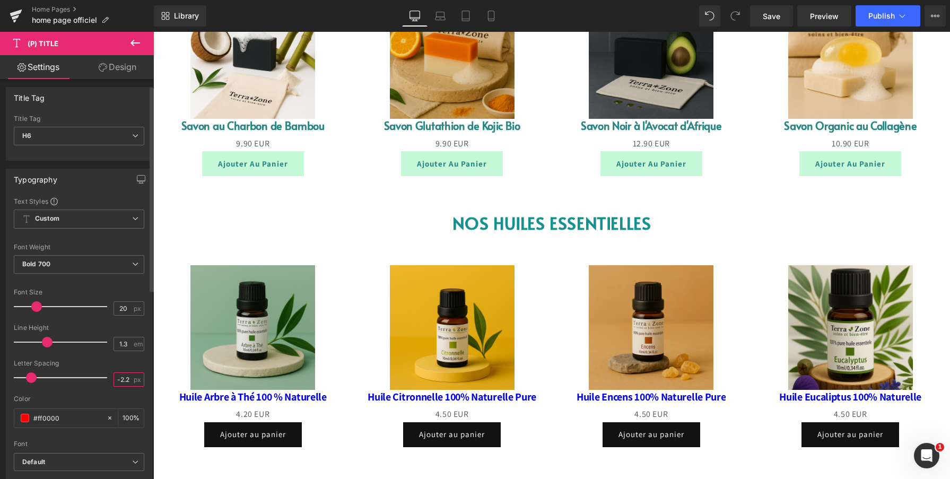
scroll to position [36, 0]
click at [120, 379] on input "-2.2" at bounding box center [123, 377] width 19 height 13
type input "-1"
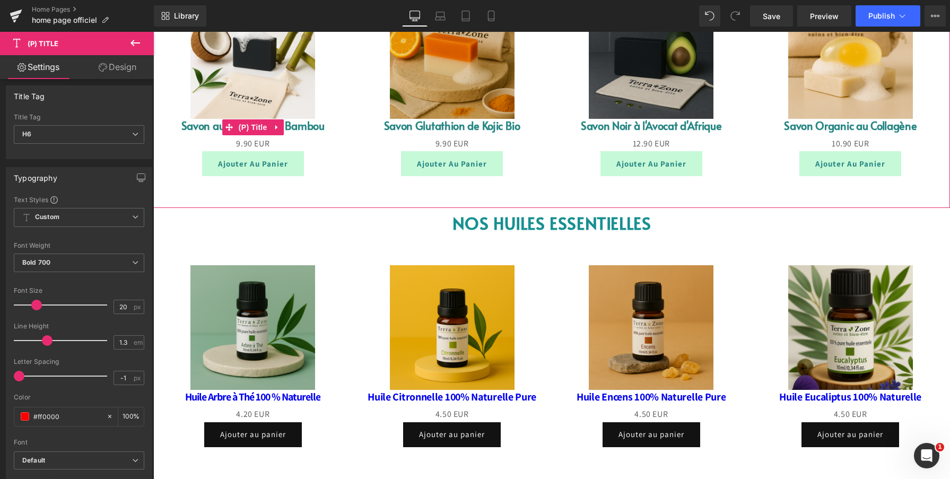
click at [198, 130] on link "Savon au Charbon de Bambou" at bounding box center [252, 126] width 143 height 14
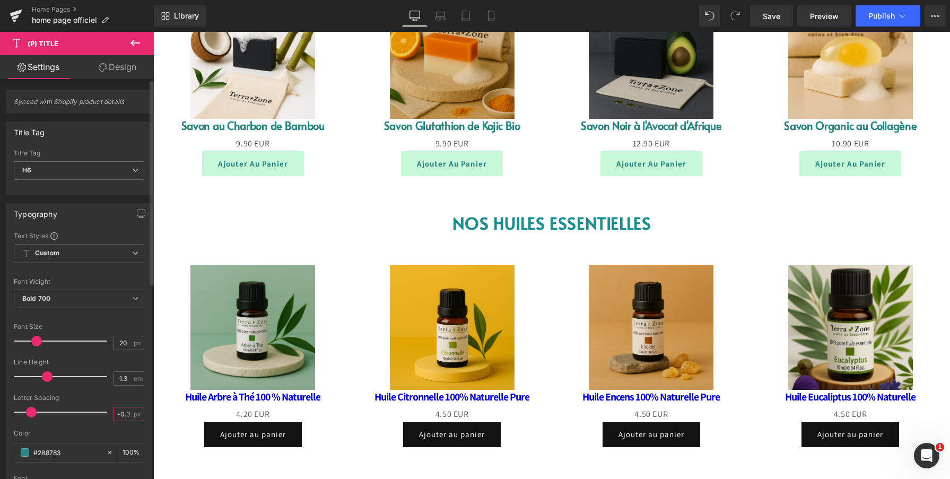
click at [119, 411] on input "-0.3" at bounding box center [123, 413] width 19 height 13
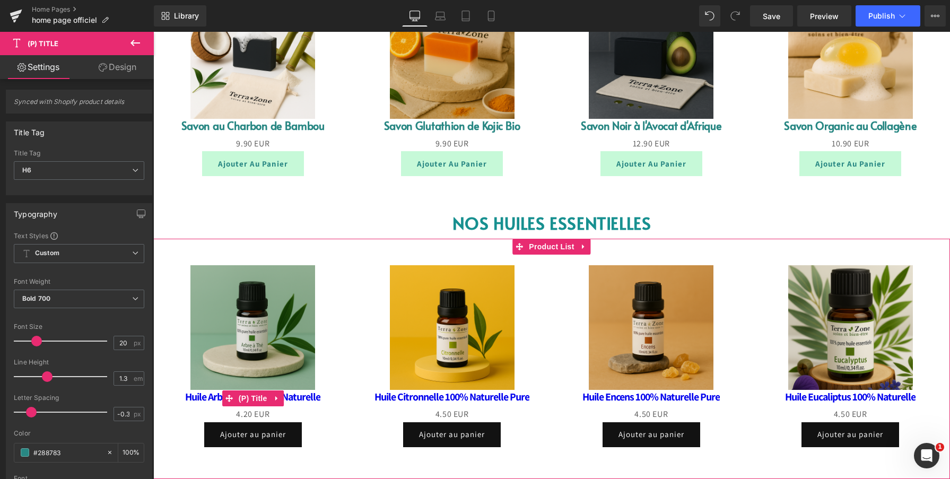
click at [194, 396] on link "Huile Arbre à Thé 100 % Naturelle" at bounding box center [252, 397] width 135 height 14
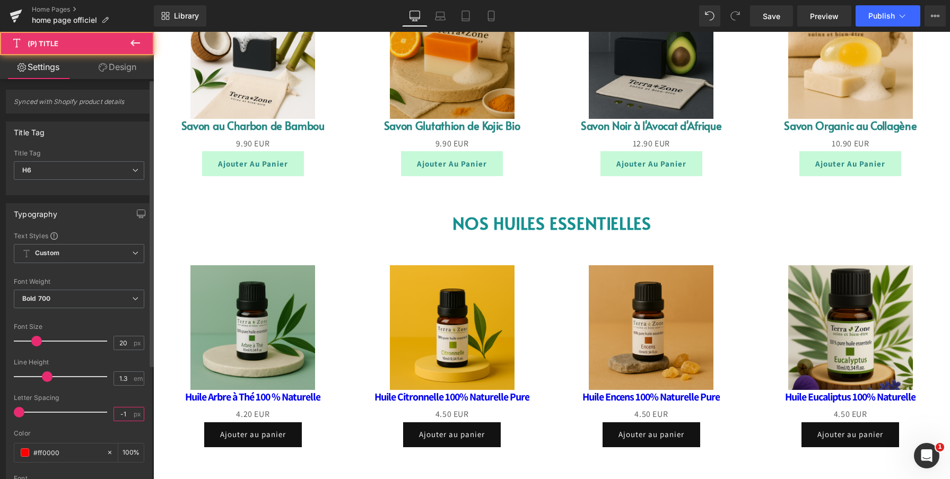
click at [120, 415] on input "-1" at bounding box center [123, 413] width 19 height 13
type input "-0.3"
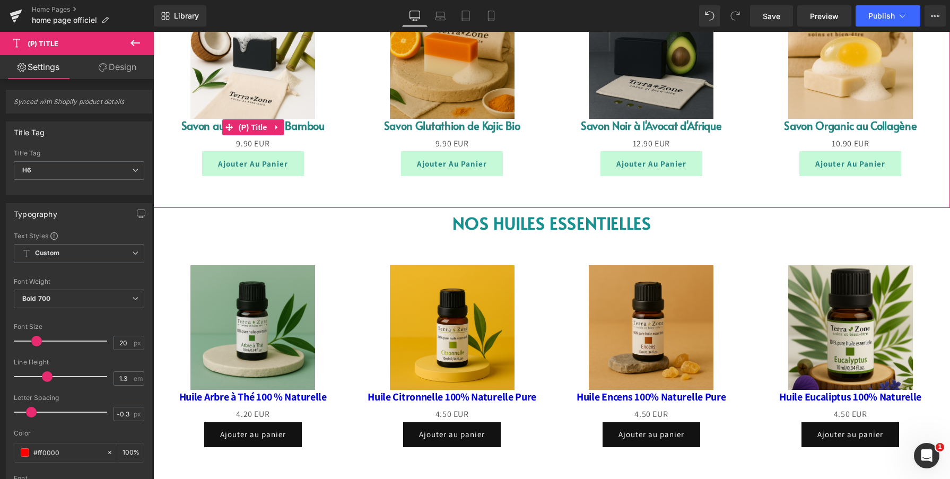
click at [197, 126] on link "Savon au Charbon de Bambou" at bounding box center [252, 126] width 143 height 14
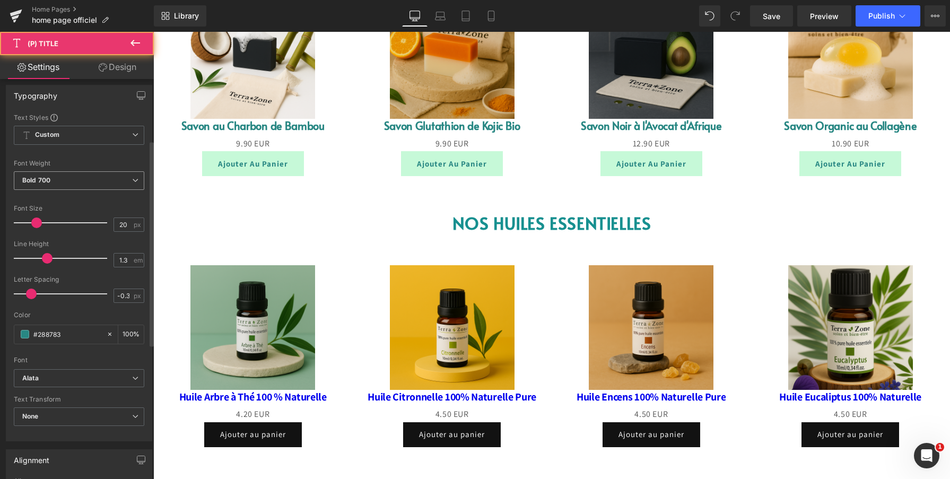
scroll to position [119, 0]
click at [81, 330] on input "#288783" at bounding box center [67, 333] width 68 height 12
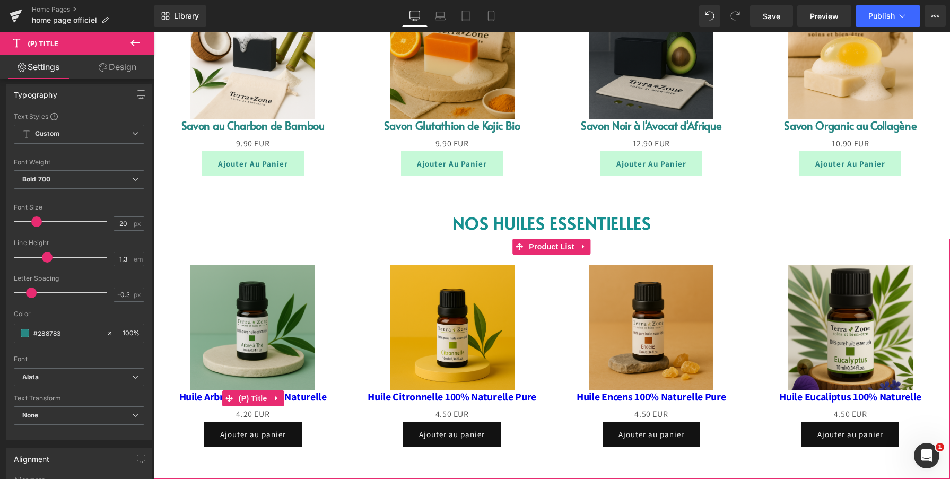
click at [179, 397] on link "Huile Arbre à Thé 100 % Naturelle" at bounding box center [252, 397] width 147 height 14
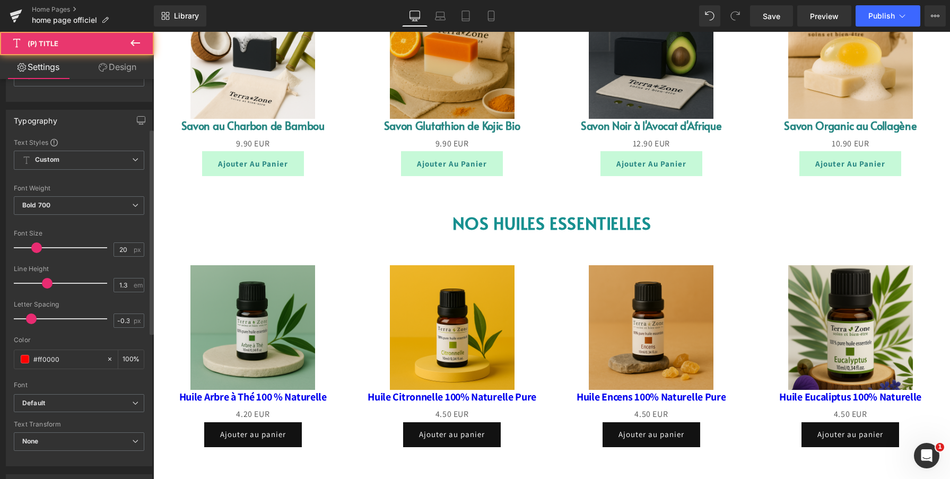
scroll to position [97, 0]
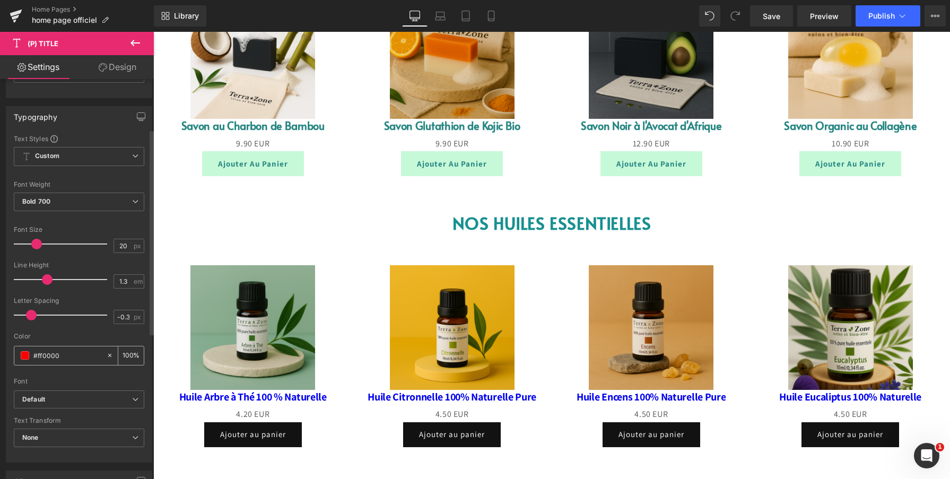
click at [91, 357] on input "#ff0000" at bounding box center [67, 356] width 68 height 12
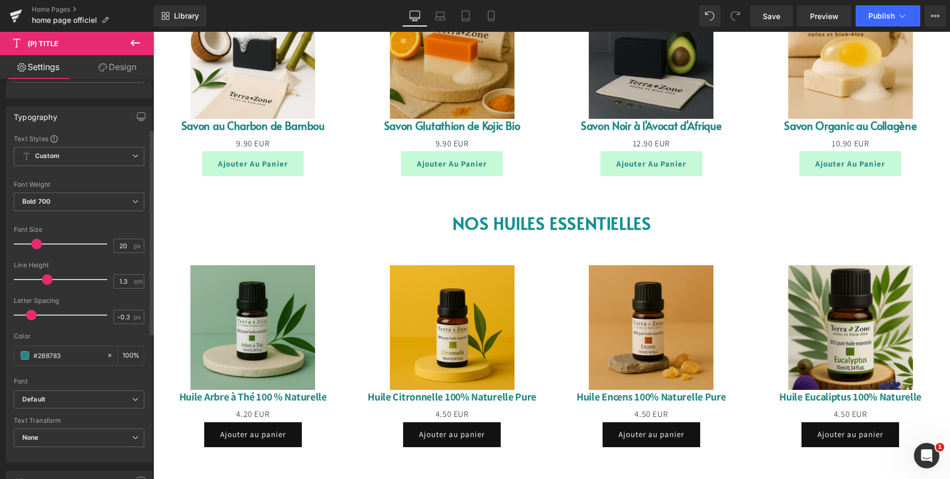
type input "#288783"
click at [95, 343] on div "Color #288783 100 %" at bounding box center [79, 355] width 130 height 45
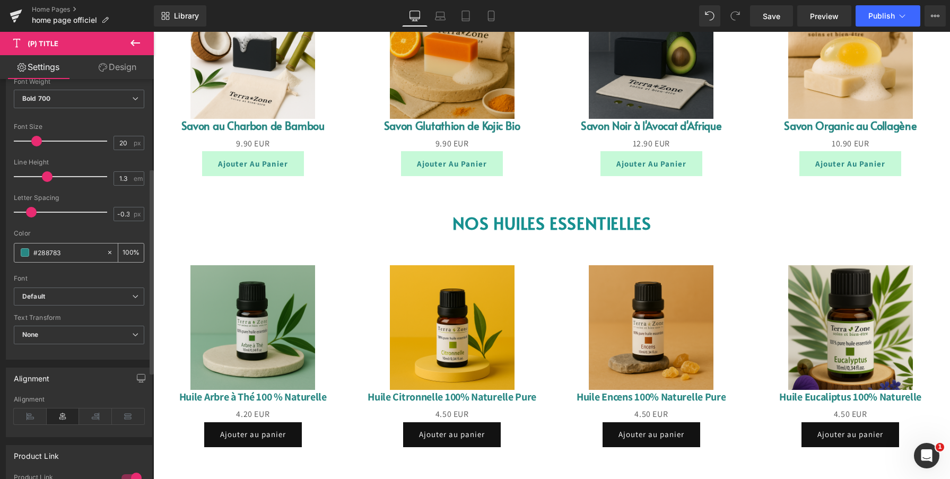
scroll to position [202, 0]
click at [76, 299] on b "Default" at bounding box center [77, 295] width 110 height 9
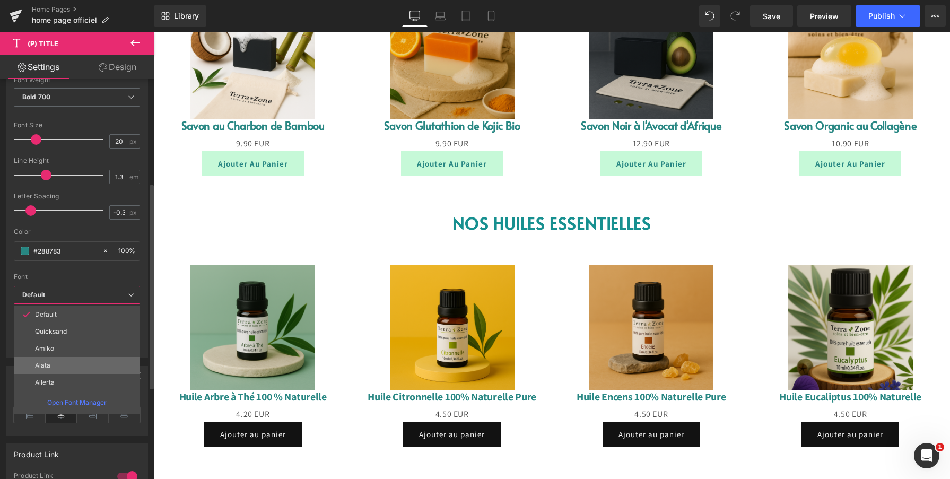
click at [73, 363] on li "Alata" at bounding box center [77, 365] width 126 height 17
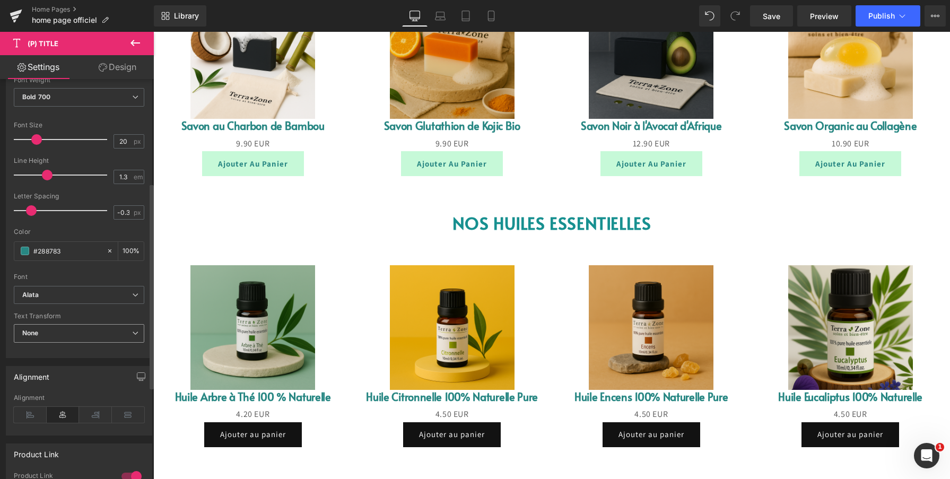
click at [64, 332] on span "None" at bounding box center [79, 333] width 130 height 19
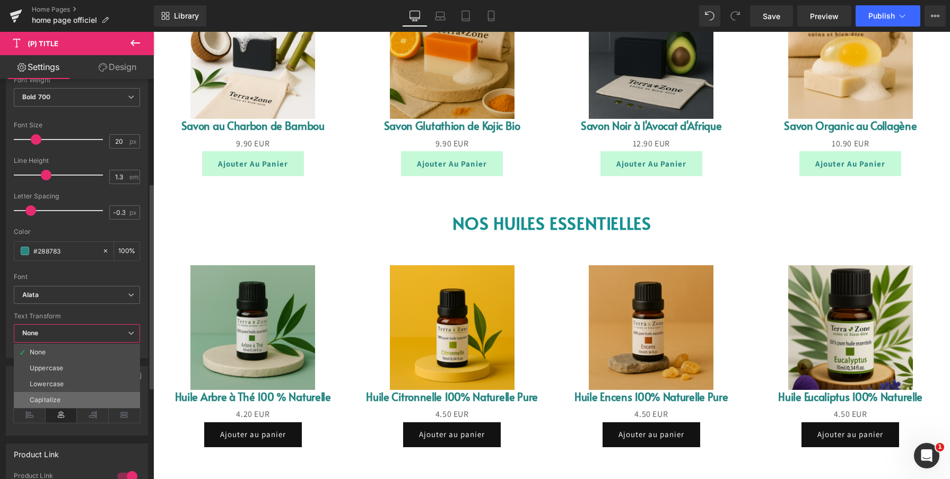
click at [57, 397] on div "Capitalize" at bounding box center [45, 399] width 31 height 7
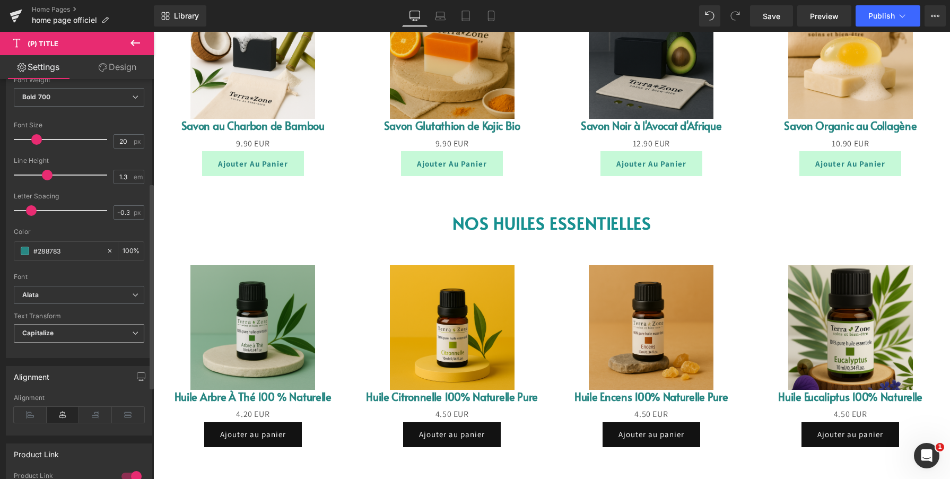
click at [68, 338] on span "Capitalize" at bounding box center [79, 333] width 130 height 19
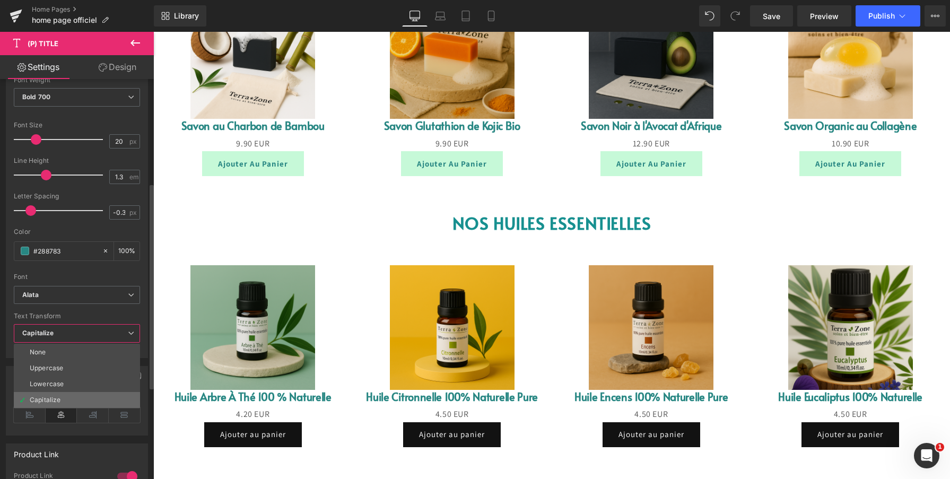
click at [64, 395] on li "Capitalize" at bounding box center [77, 400] width 126 height 16
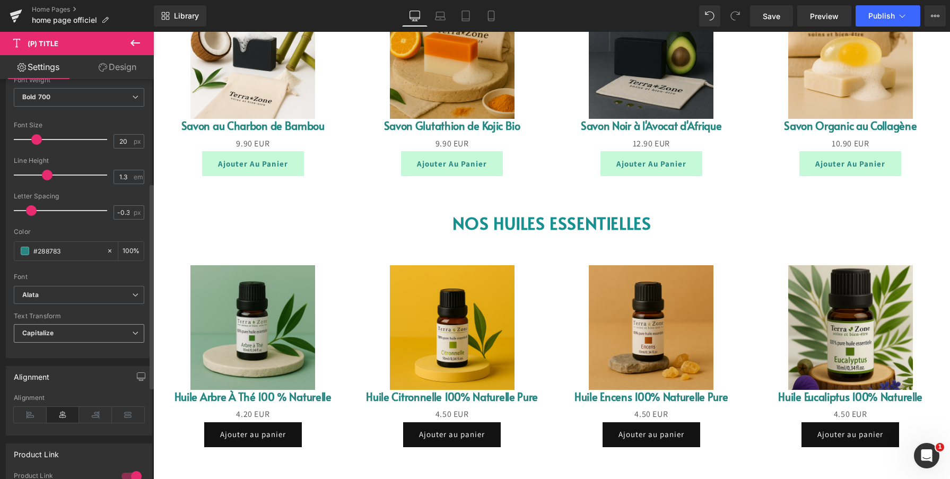
click at [113, 328] on span "Capitalize" at bounding box center [79, 333] width 130 height 19
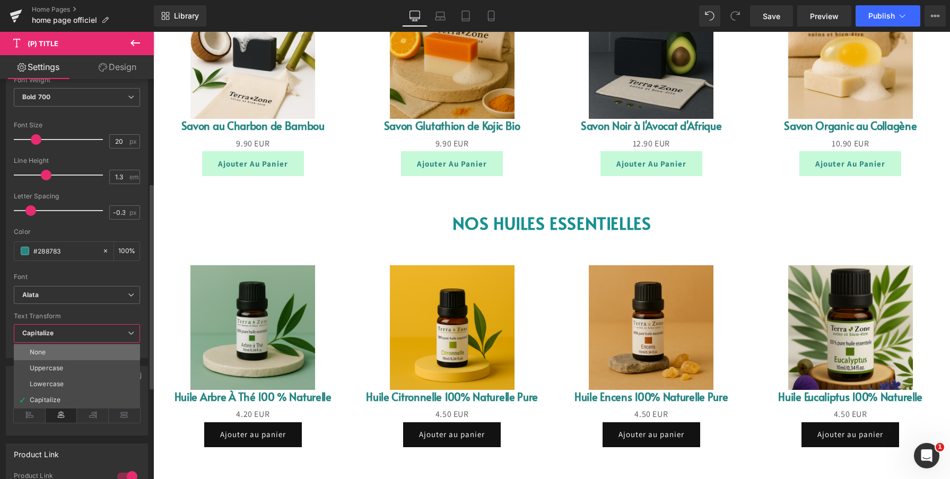
click at [94, 351] on li "None" at bounding box center [77, 352] width 126 height 16
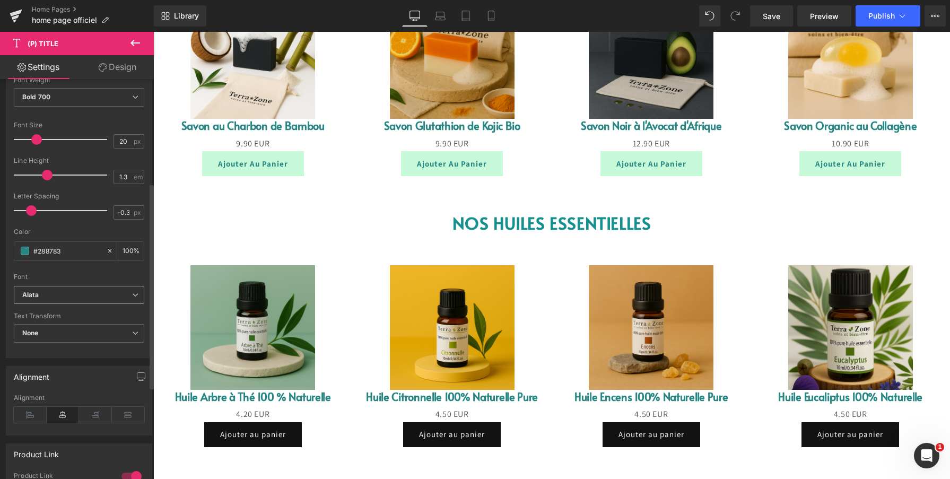
click at [119, 302] on span "Alata" at bounding box center [79, 295] width 130 height 19
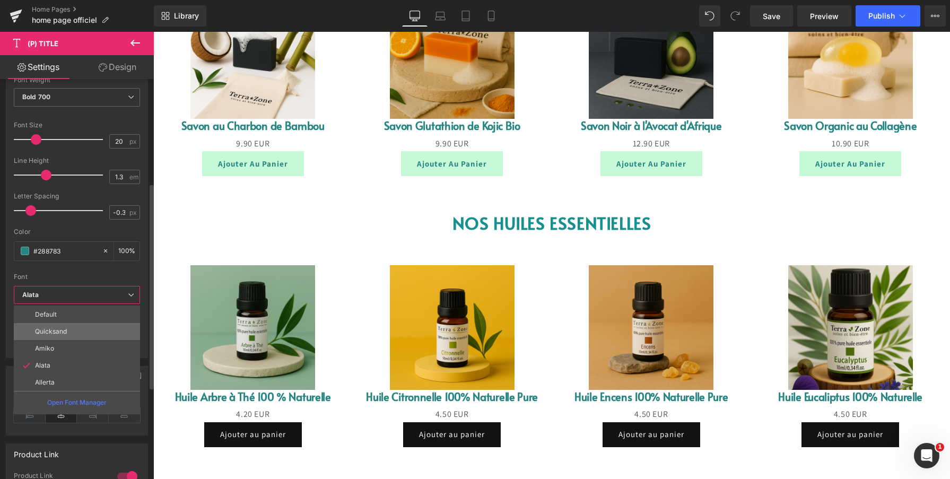
click at [97, 324] on li "Quicksand" at bounding box center [77, 331] width 126 height 17
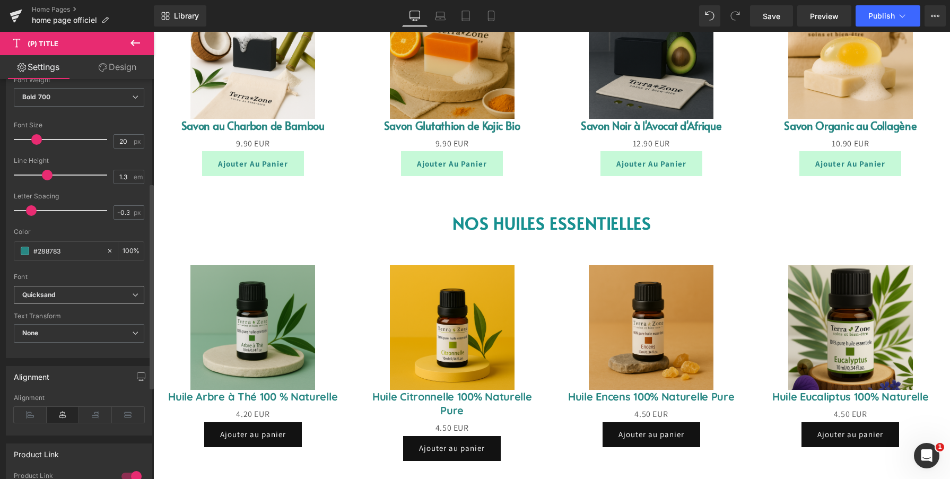
click at [102, 301] on span "Quicksand" at bounding box center [79, 295] width 130 height 19
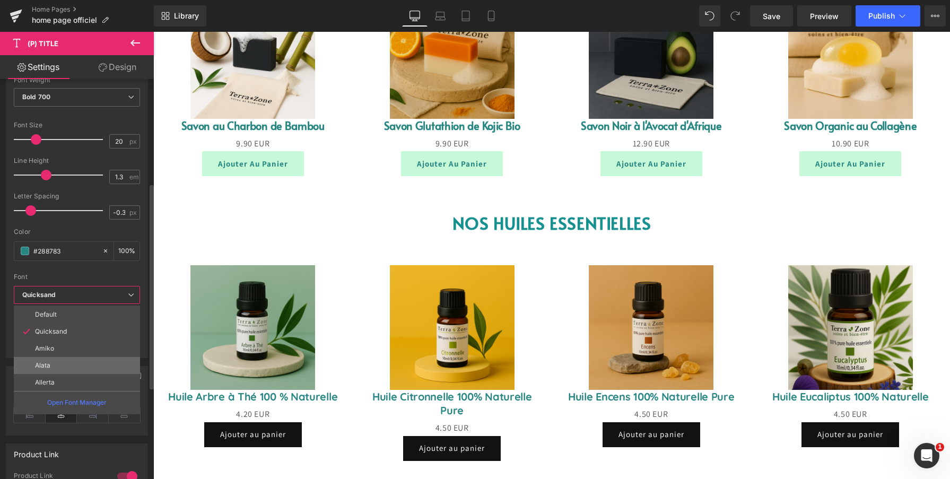
click at [73, 360] on li "Alata" at bounding box center [77, 365] width 126 height 17
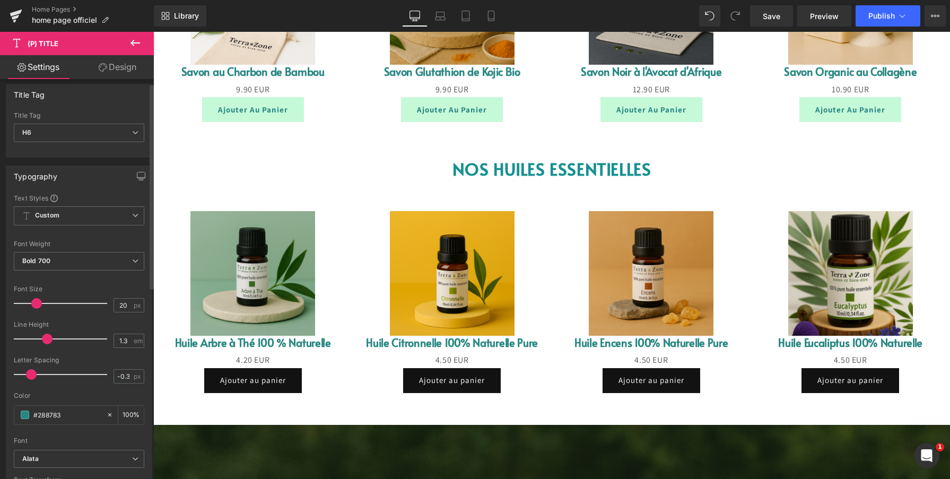
scroll to position [0, 0]
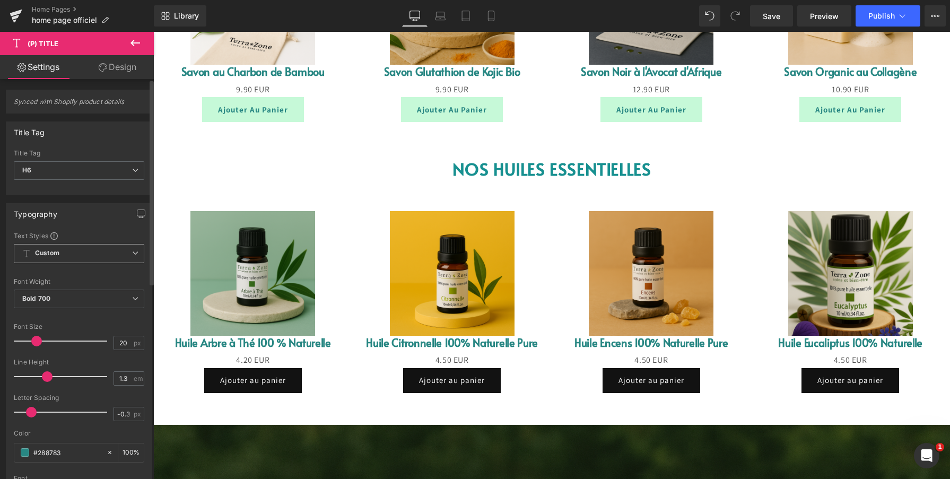
click at [110, 258] on span "Custom Setup Global Style" at bounding box center [79, 253] width 130 height 19
click at [110, 258] on span "Custom Setup Global Style" at bounding box center [77, 253] width 126 height 19
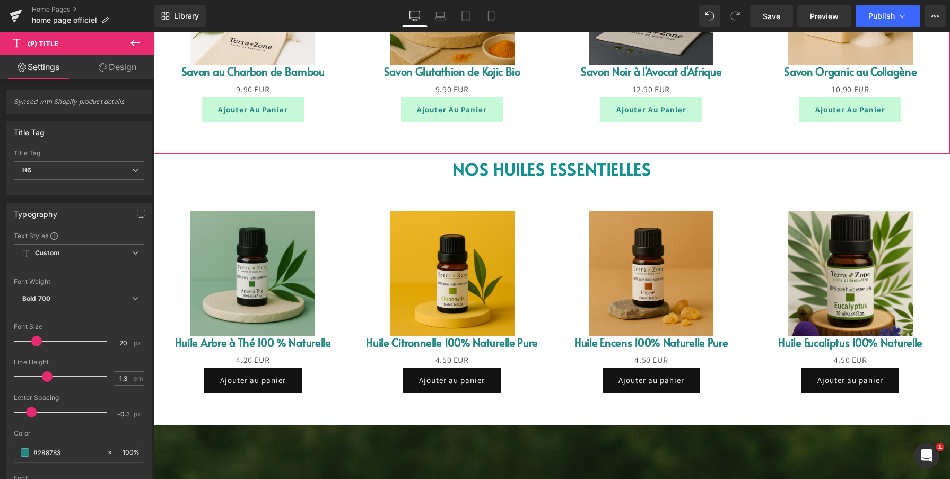
click at [208, 117] on button "Ajouter au panier" at bounding box center [253, 109] width 102 height 25
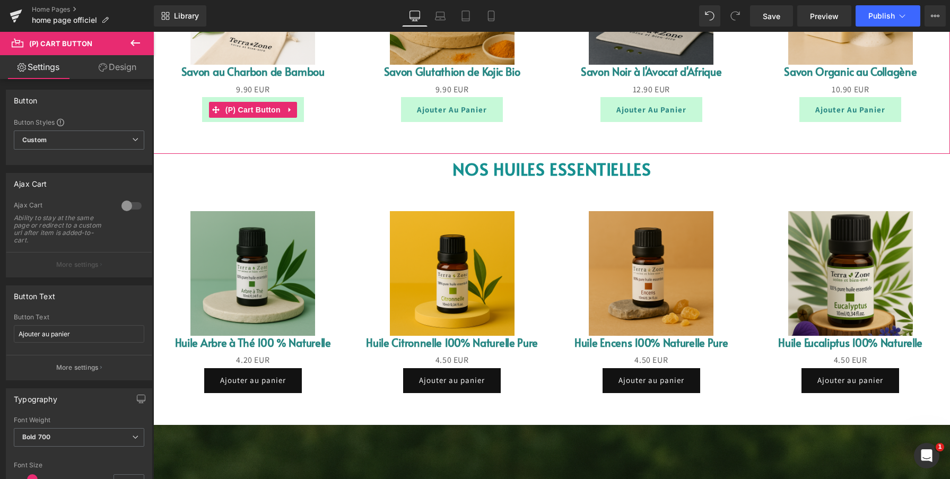
click at [203, 116] on button "Ajouter au panier" at bounding box center [253, 109] width 102 height 25
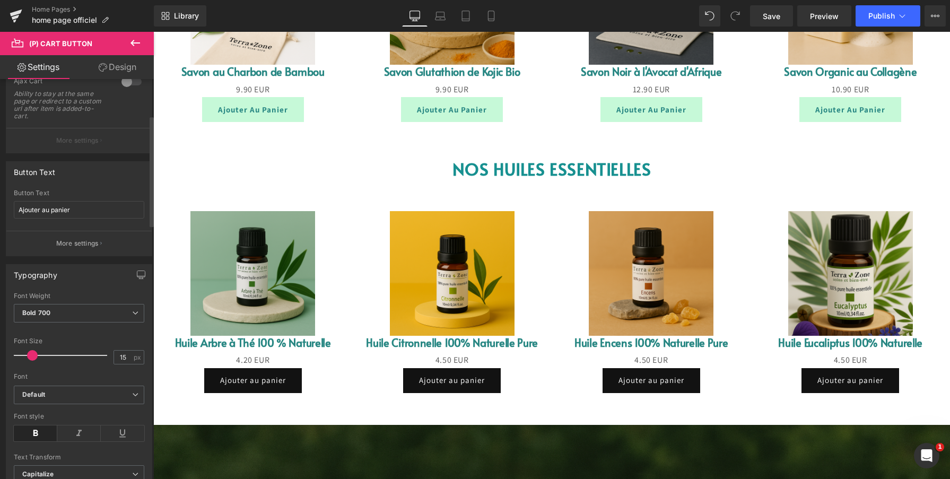
scroll to position [130, 0]
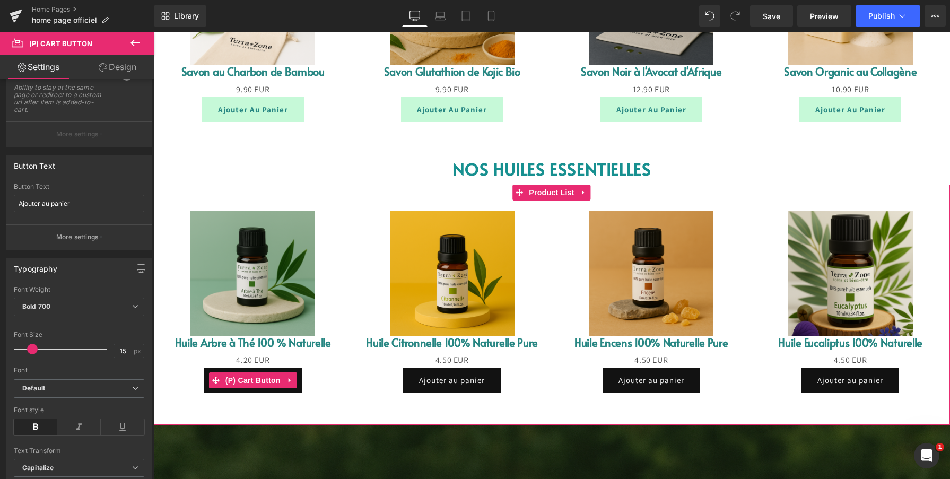
click at [205, 389] on button "Ajouter au panier" at bounding box center [253, 380] width 98 height 25
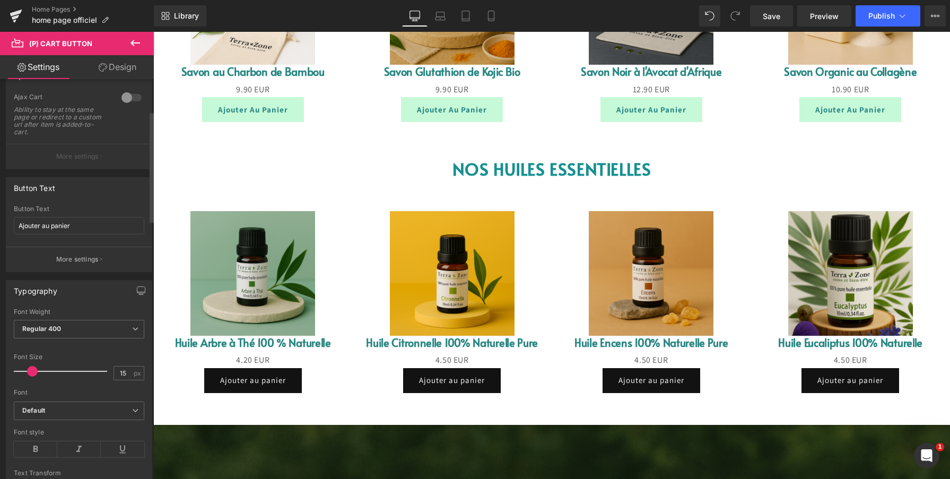
scroll to position [116, 0]
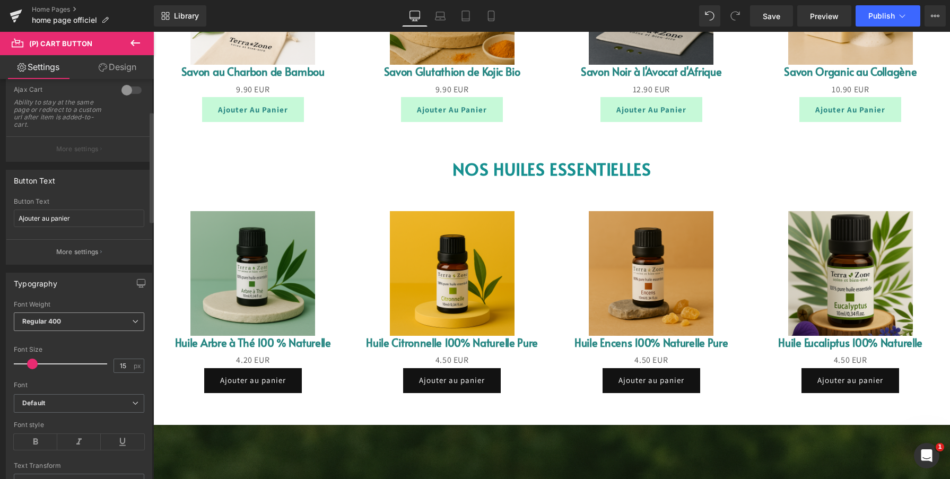
click at [89, 330] on div "Regular 400 Thin 100 Semi Thin 200 Light 300 Regular 400 Medium 500 Semi Bold 6…" at bounding box center [79, 324] width 130 height 24
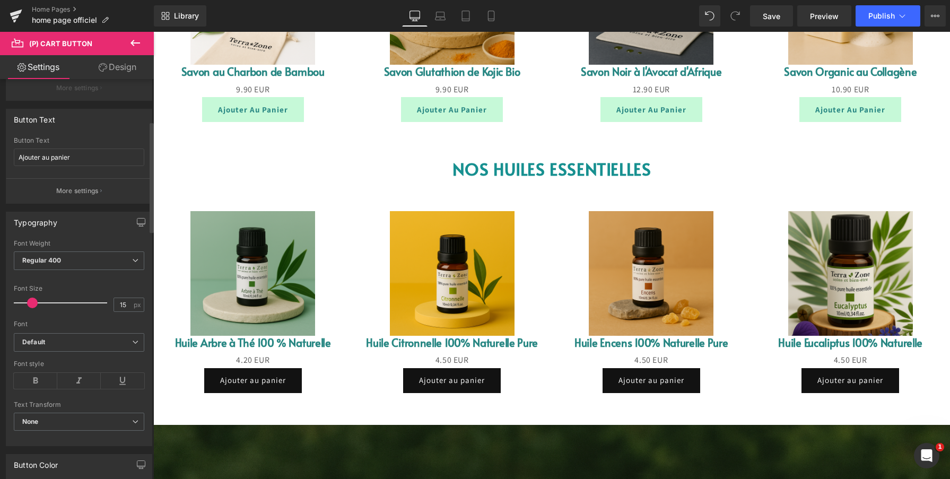
scroll to position [189, 0]
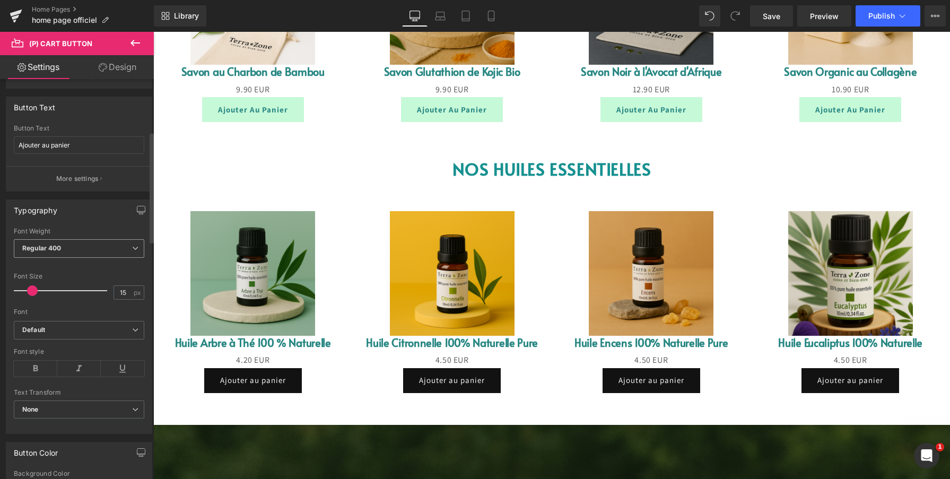
click at [90, 247] on span "Regular 400" at bounding box center [79, 248] width 130 height 19
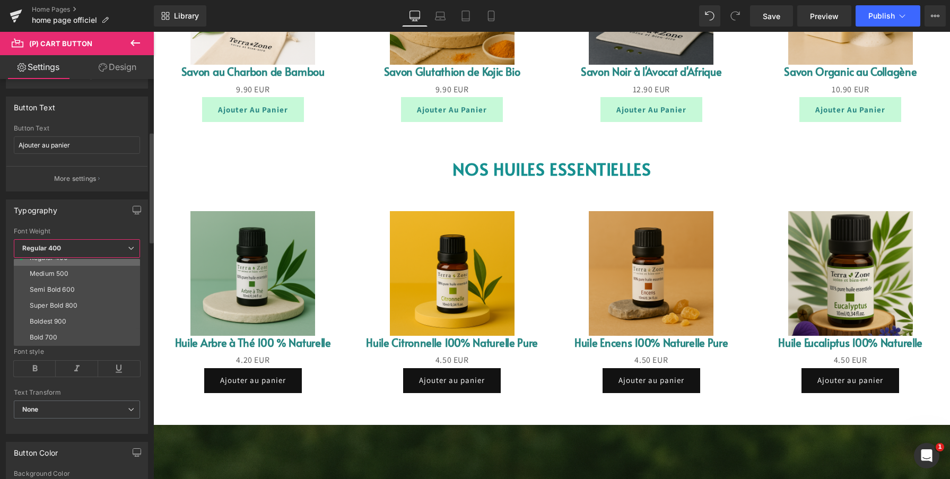
scroll to position [66, 0]
click at [69, 327] on li "Bold 700" at bounding box center [79, 328] width 131 height 16
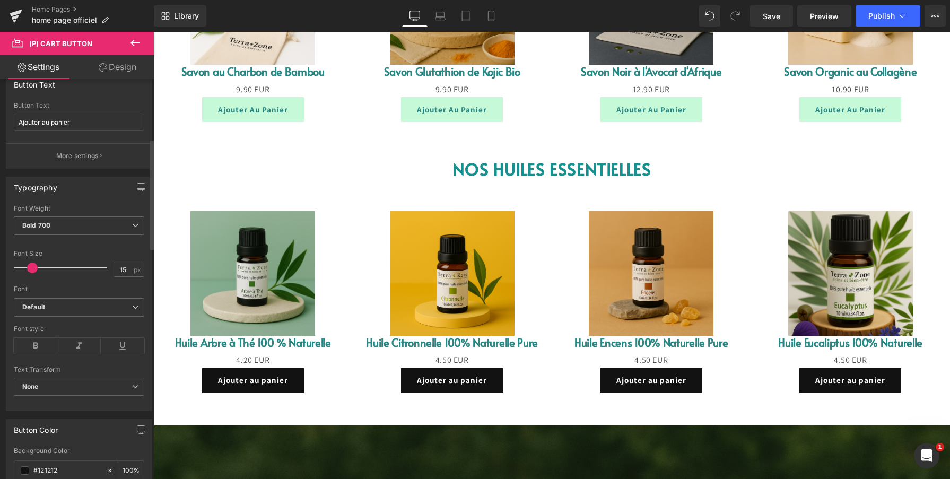
scroll to position [217, 0]
click at [47, 339] on icon at bounding box center [35, 341] width 43 height 16
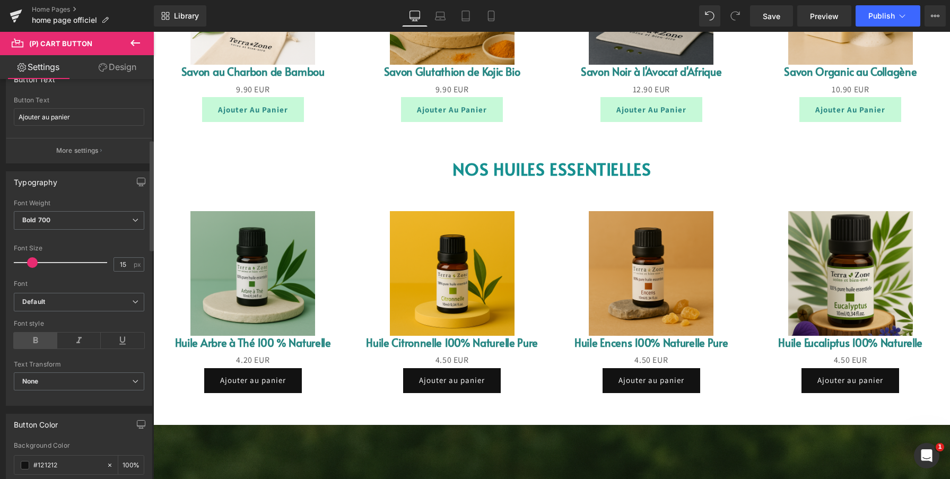
click at [44, 347] on icon at bounding box center [35, 341] width 43 height 16
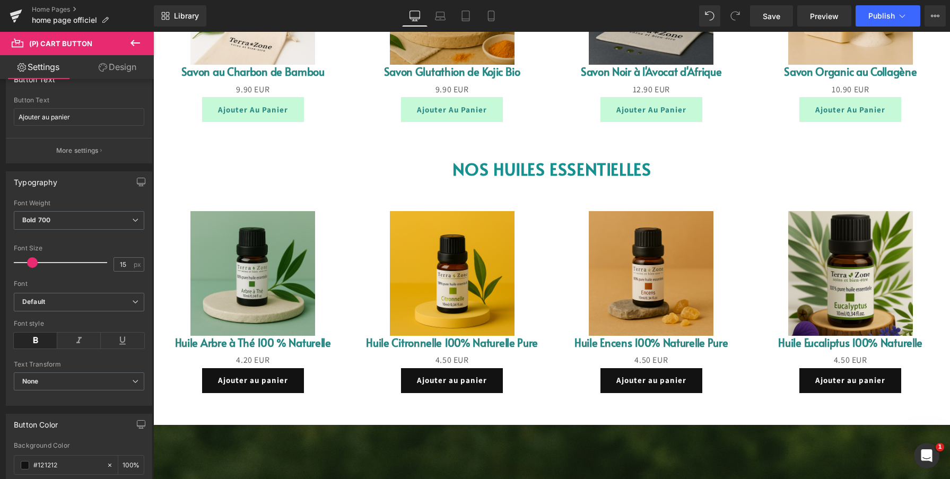
click at [203, 111] on button "Ajouter au panier" at bounding box center [253, 109] width 102 height 25
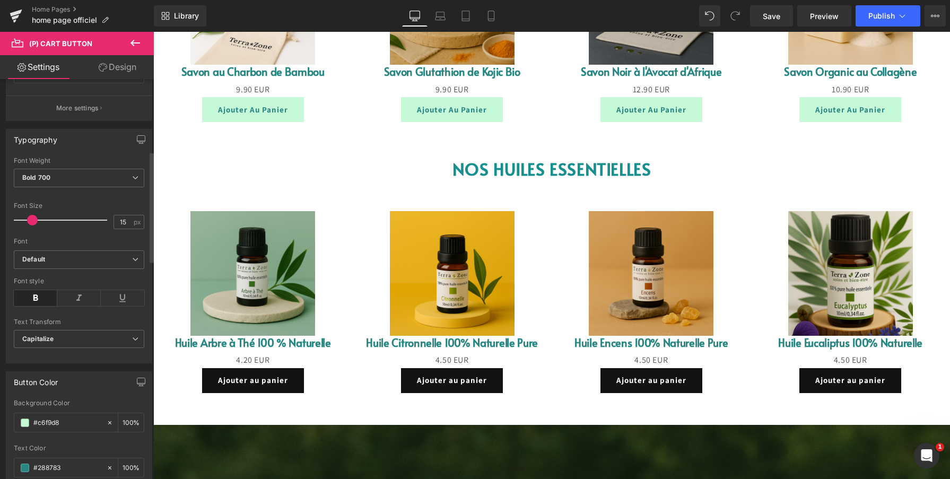
scroll to position [284, 0]
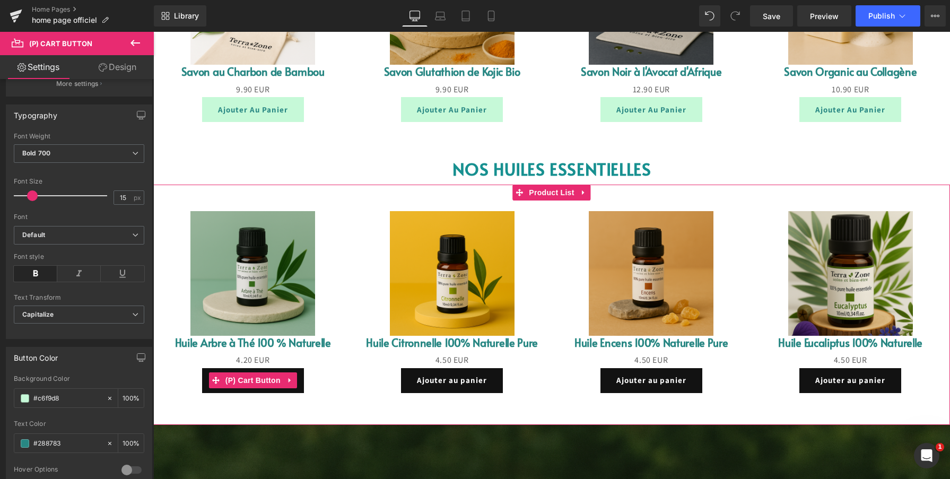
click at [203, 387] on button "Ajouter au panier" at bounding box center [253, 380] width 102 height 25
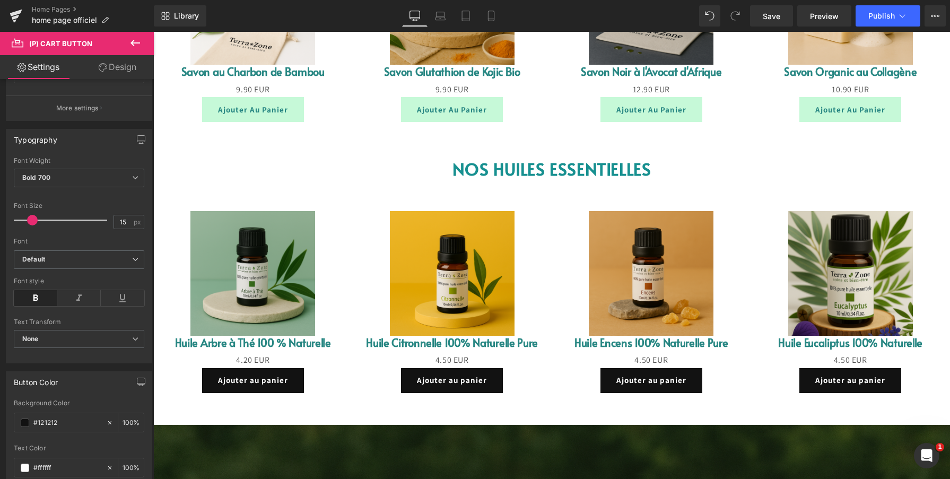
scroll to position [267, 0]
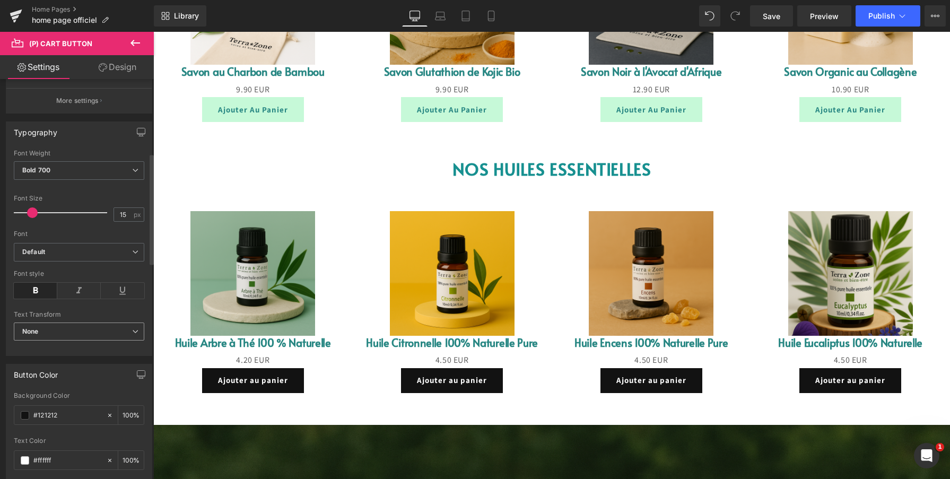
click at [78, 335] on span "None" at bounding box center [79, 332] width 130 height 19
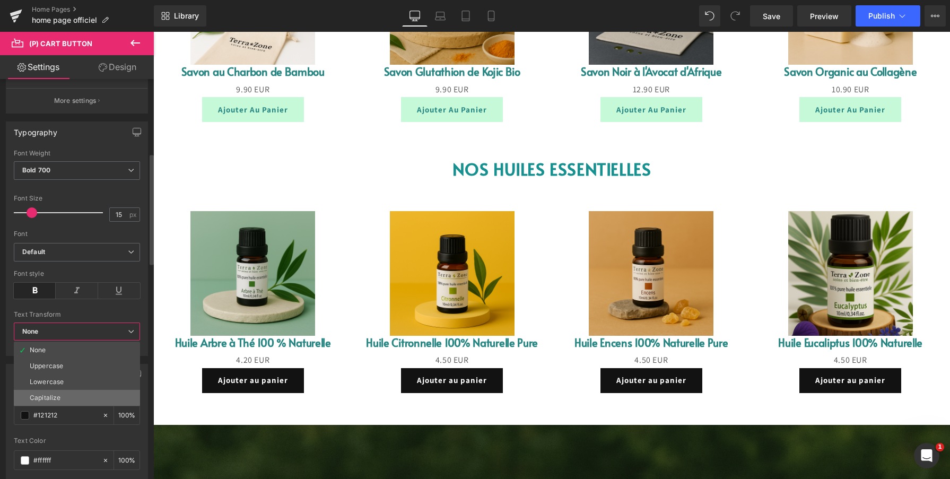
click at [70, 395] on li "Capitalize" at bounding box center [77, 398] width 126 height 16
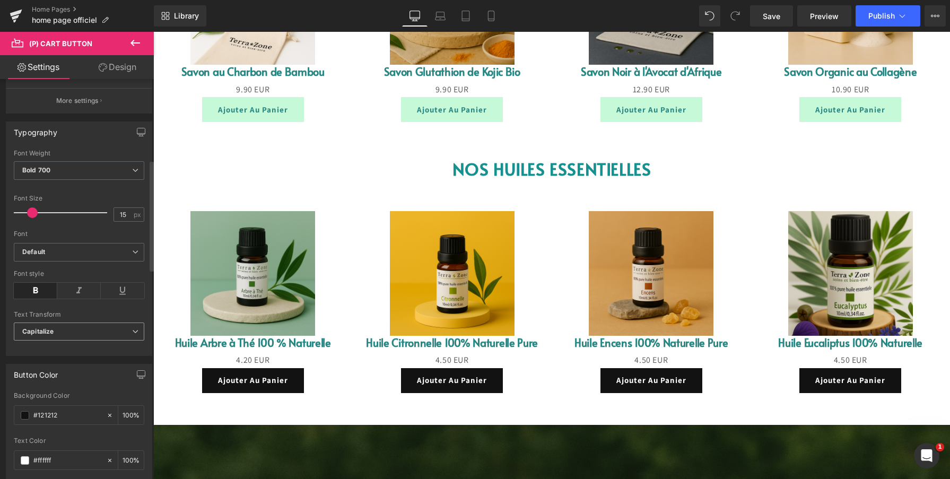
scroll to position [332, 0]
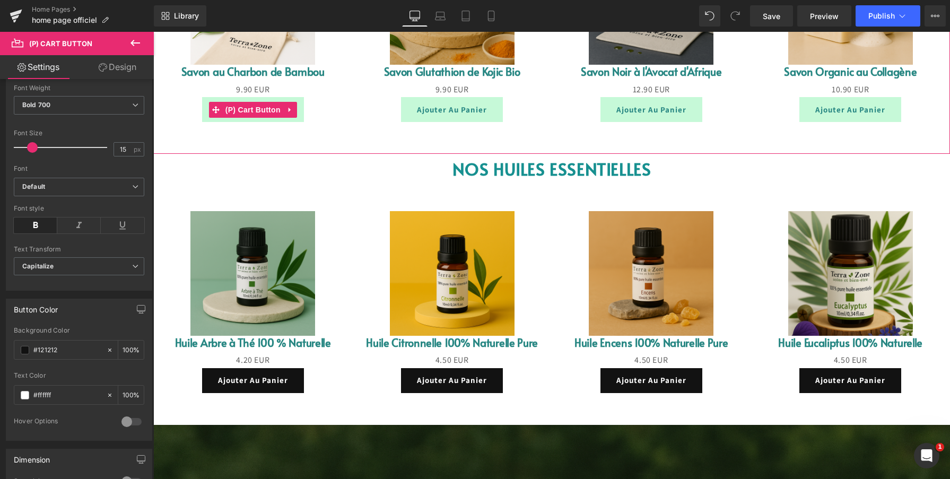
click at [204, 115] on button "Ajouter au panier" at bounding box center [253, 109] width 102 height 25
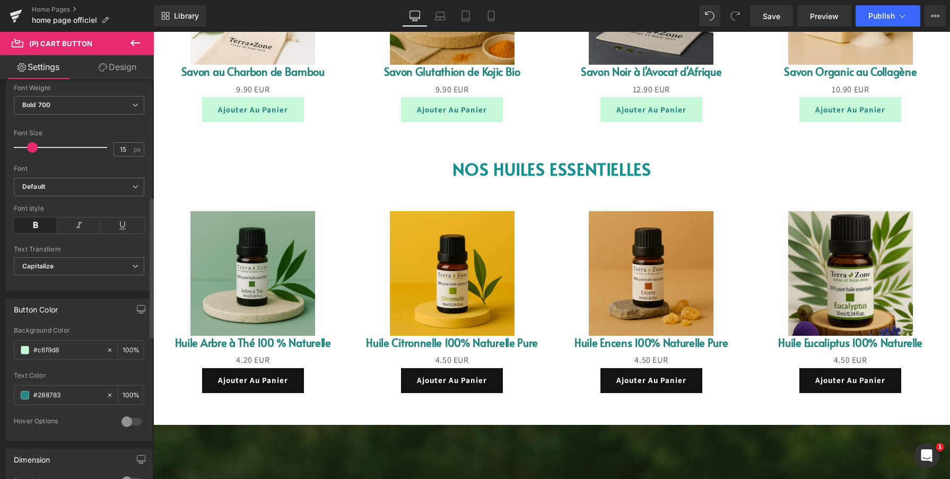
scroll to position [336, 0]
click at [76, 345] on input "#c6f9d8" at bounding box center [67, 347] width 68 height 12
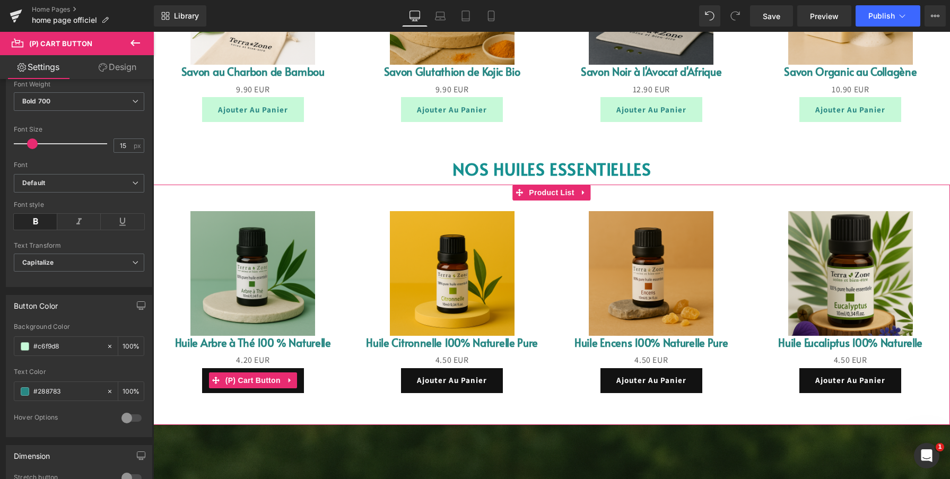
click at [204, 387] on button "Ajouter au panier" at bounding box center [253, 380] width 102 height 25
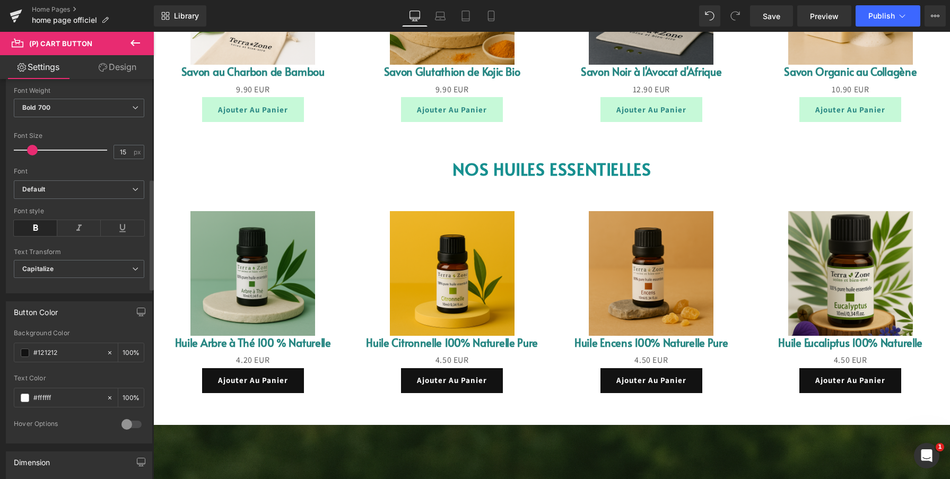
scroll to position [363, 0]
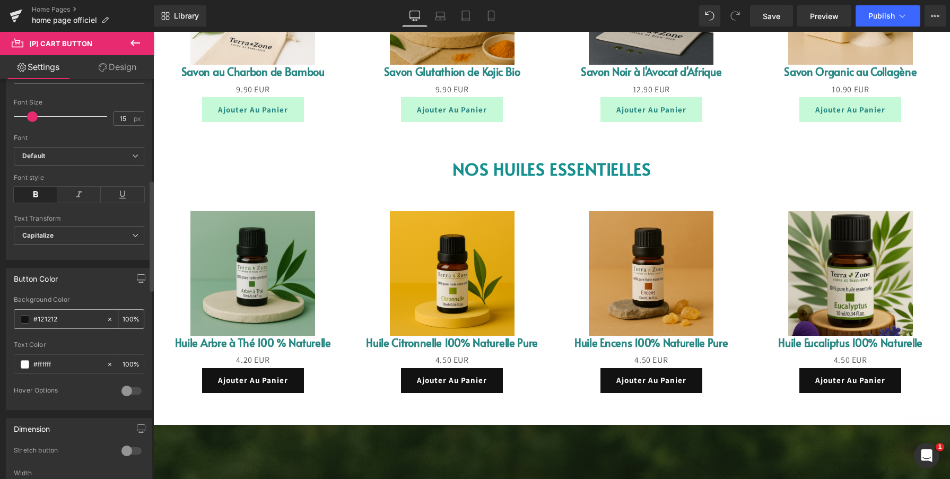
click at [78, 321] on input "#121212" at bounding box center [67, 320] width 68 height 12
type input "#c6f9d8"
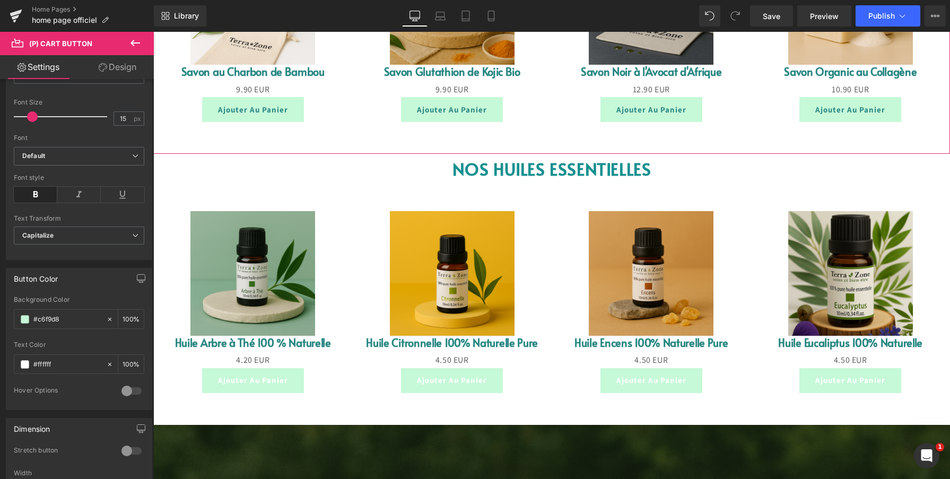
click at [204, 114] on button "Ajouter au panier" at bounding box center [253, 109] width 102 height 25
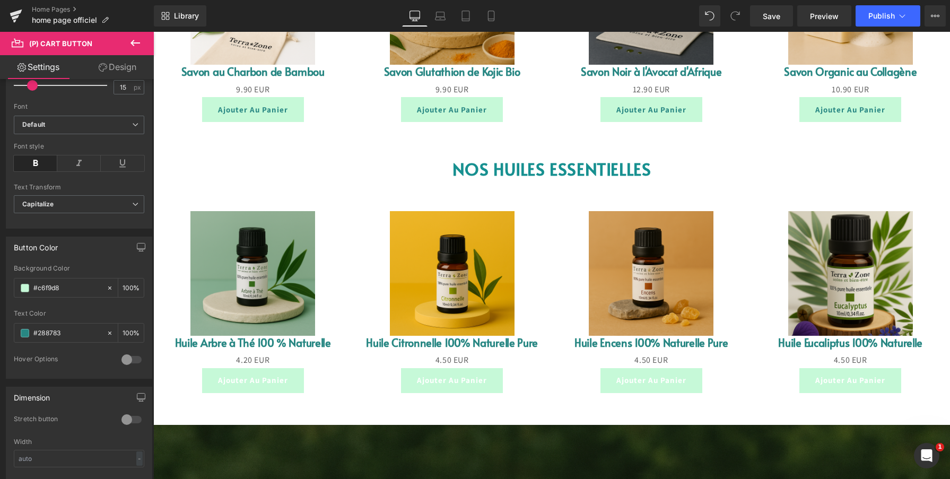
scroll to position [399, 0]
click at [69, 328] on input "#288783" at bounding box center [67, 329] width 68 height 12
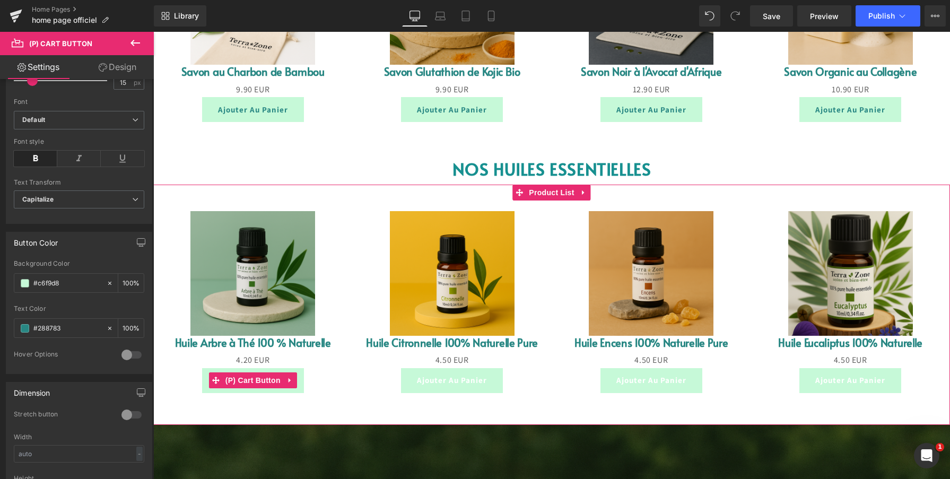
click at [205, 382] on button "Ajouter au panier" at bounding box center [253, 380] width 102 height 25
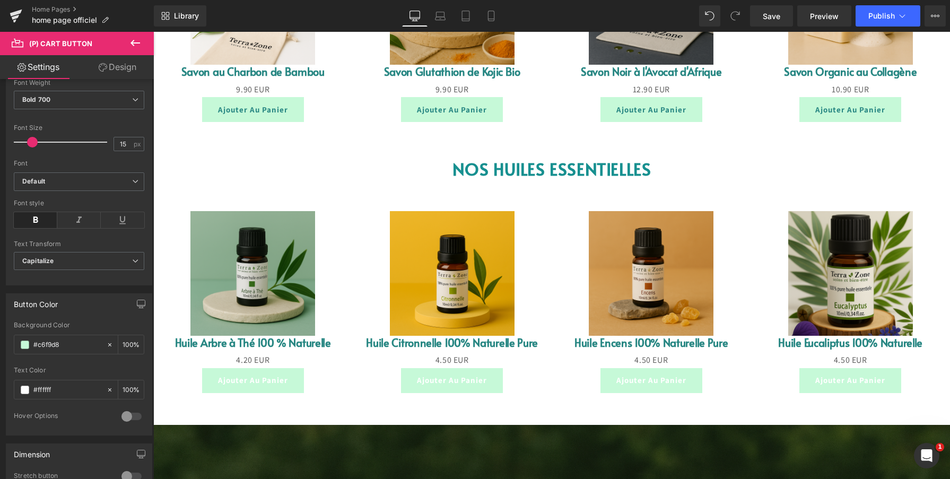
scroll to position [401, 0]
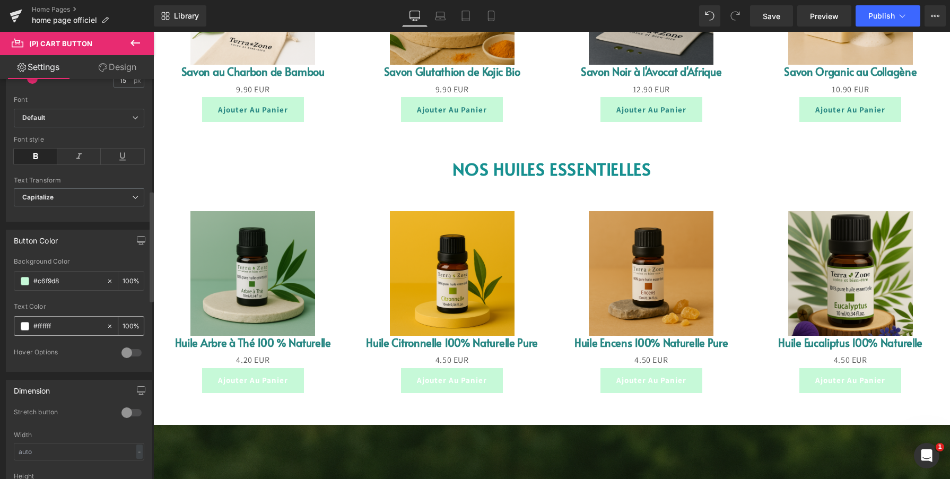
click at [59, 325] on input "#ffffff" at bounding box center [67, 326] width 68 height 12
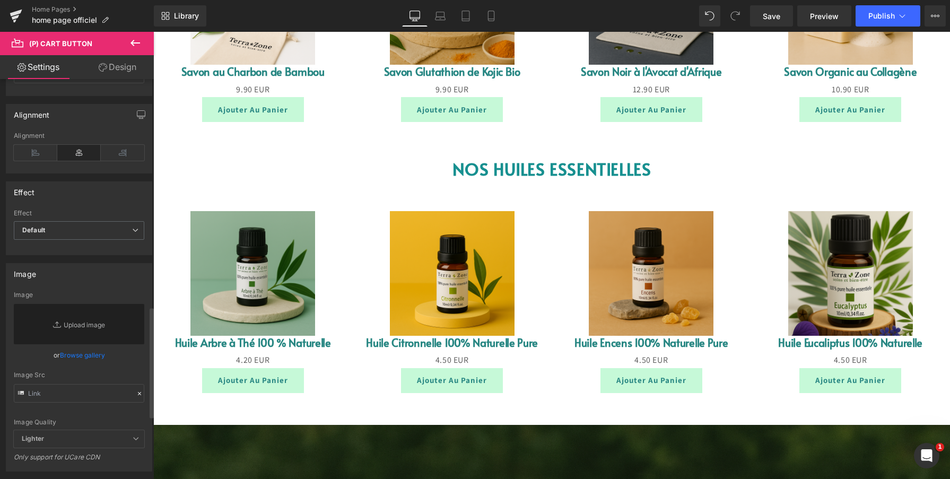
scroll to position [831, 0]
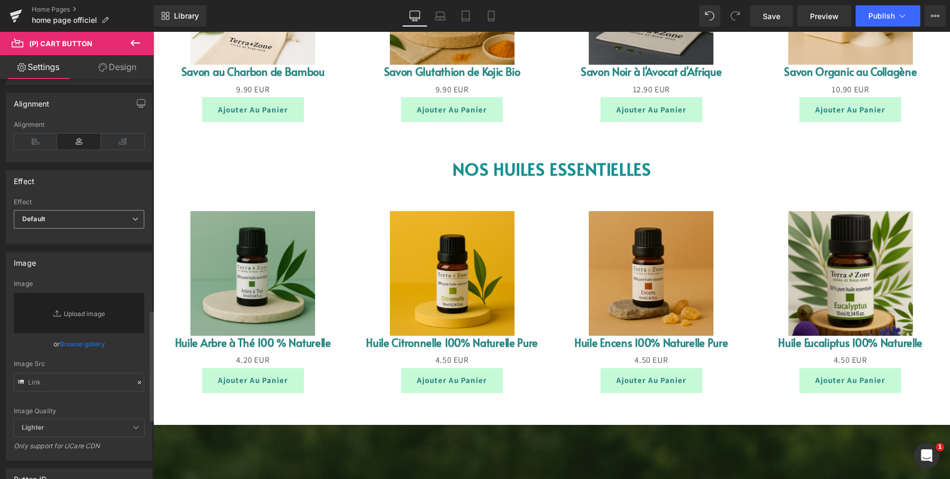
type input "#288783"
click at [76, 225] on span "Default" at bounding box center [79, 219] width 130 height 19
click at [76, 225] on span "Default" at bounding box center [77, 219] width 126 height 19
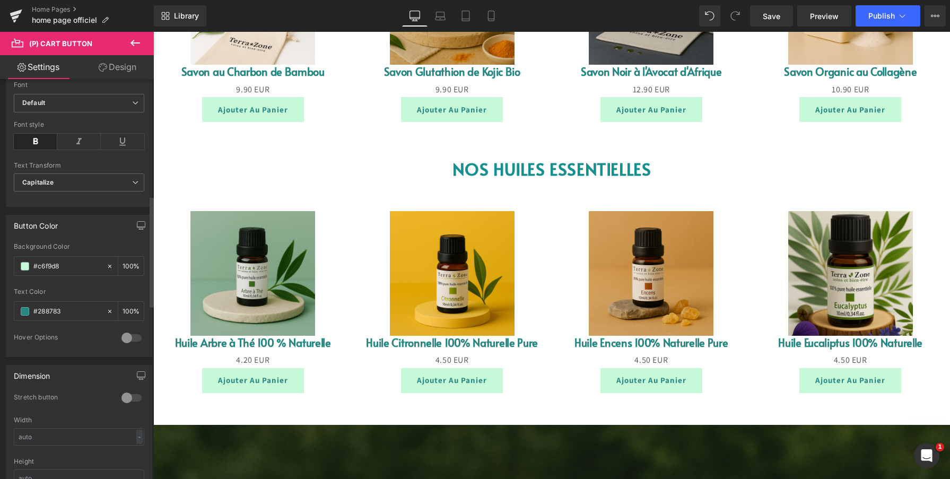
scroll to position [415, 0]
click at [124, 334] on div at bounding box center [131, 338] width 25 height 17
click at [125, 339] on div at bounding box center [131, 338] width 25 height 17
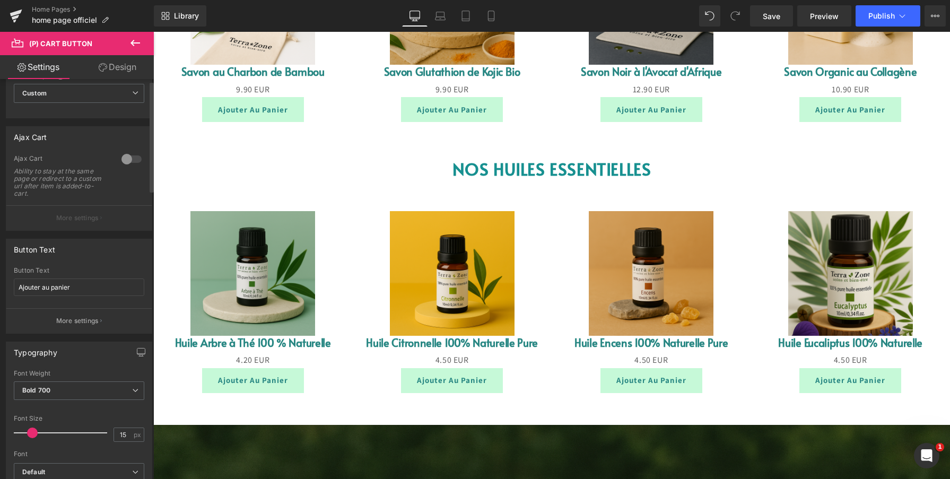
scroll to position [0, 0]
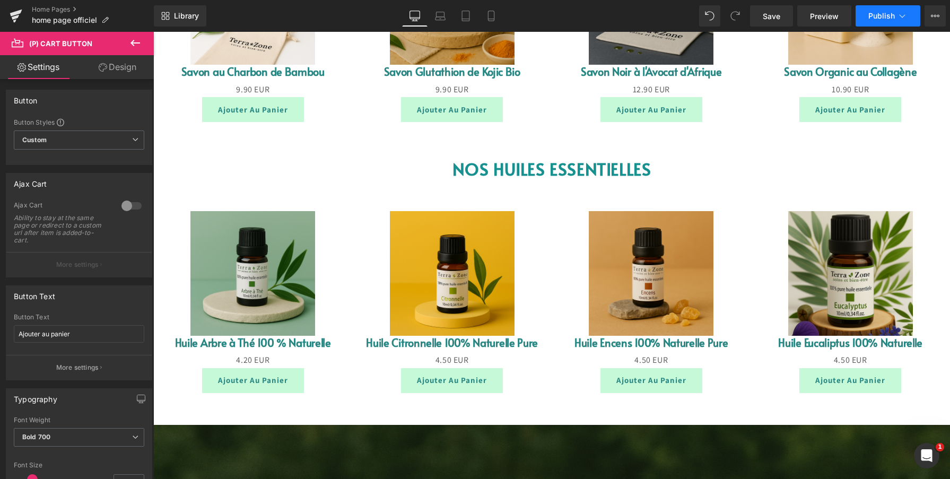
click at [869, 15] on span "Publish" at bounding box center [881, 16] width 27 height 8
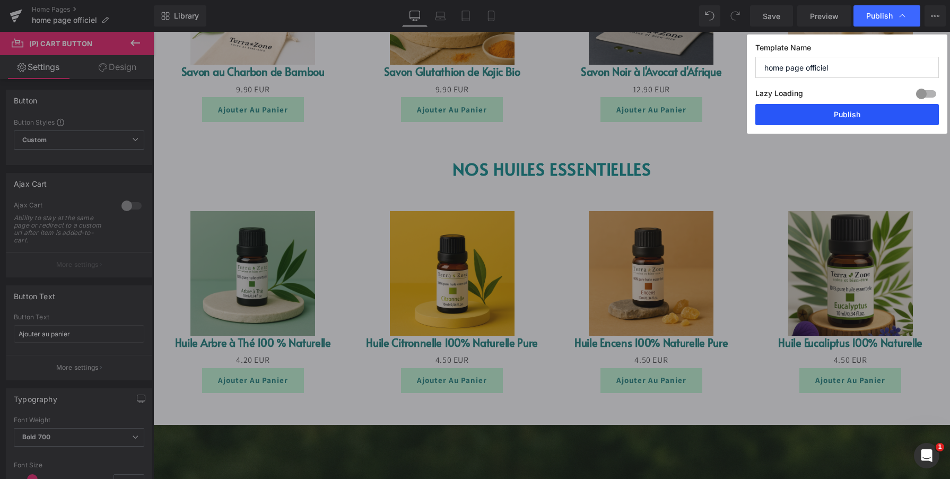
click at [796, 115] on button "Publish" at bounding box center [847, 114] width 184 height 21
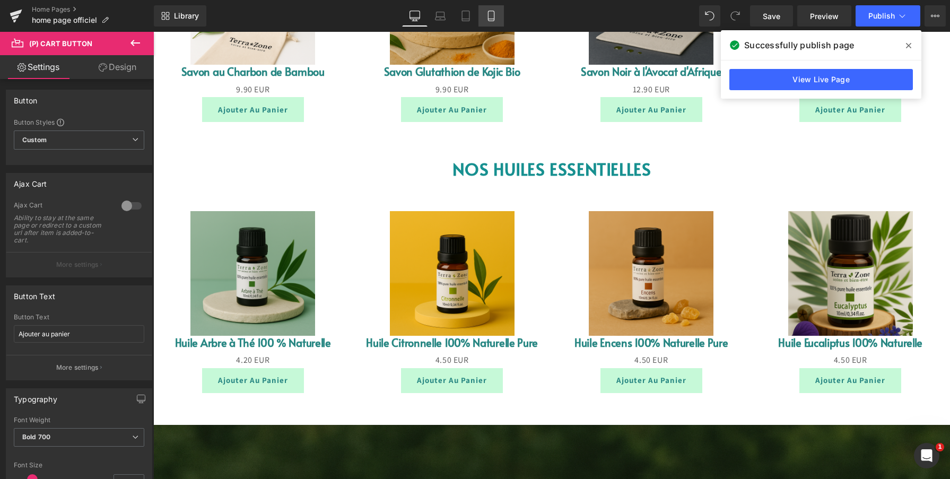
click at [489, 24] on link "Mobile" at bounding box center [490, 15] width 25 height 21
type input "100"
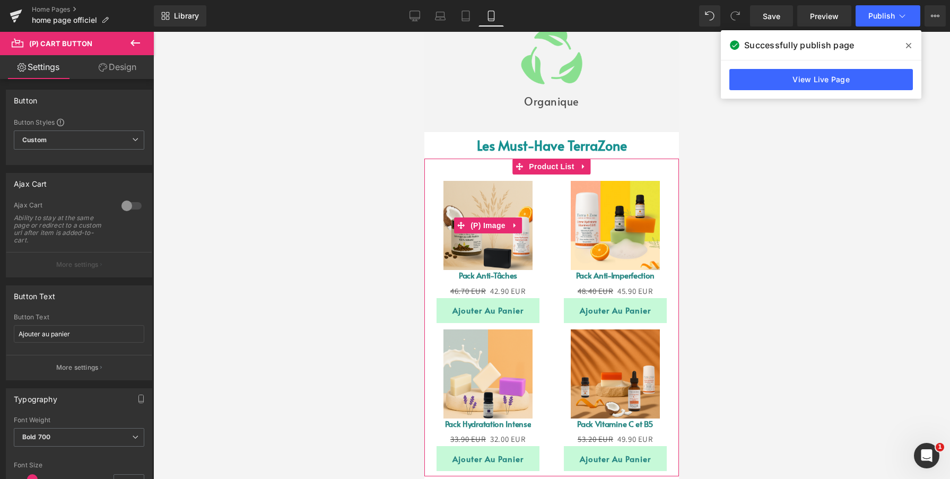
scroll to position [351, 0]
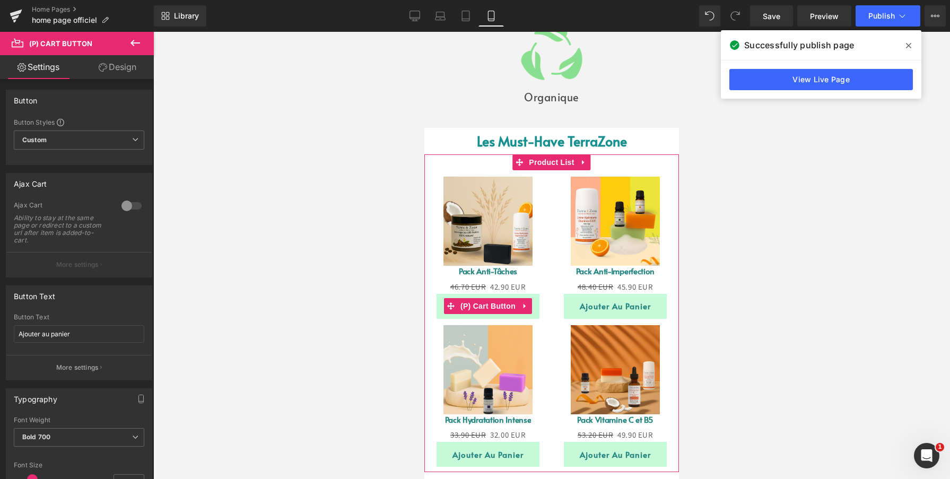
click at [548, 306] on div "Ajouter au panier" at bounding box center [487, 306] width 127 height 25
click at [524, 307] on icon at bounding box center [525, 306] width 2 height 5
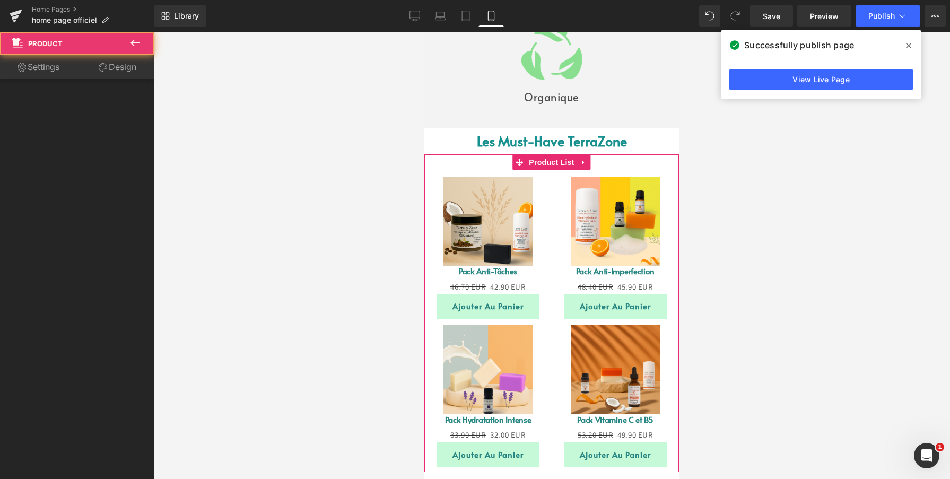
click at [547, 324] on div "Sale Off (P) Image Pack Hydratation Intense (P) Title 33.90 EUR 32.00 EUR (P) P…" at bounding box center [487, 393] width 127 height 149
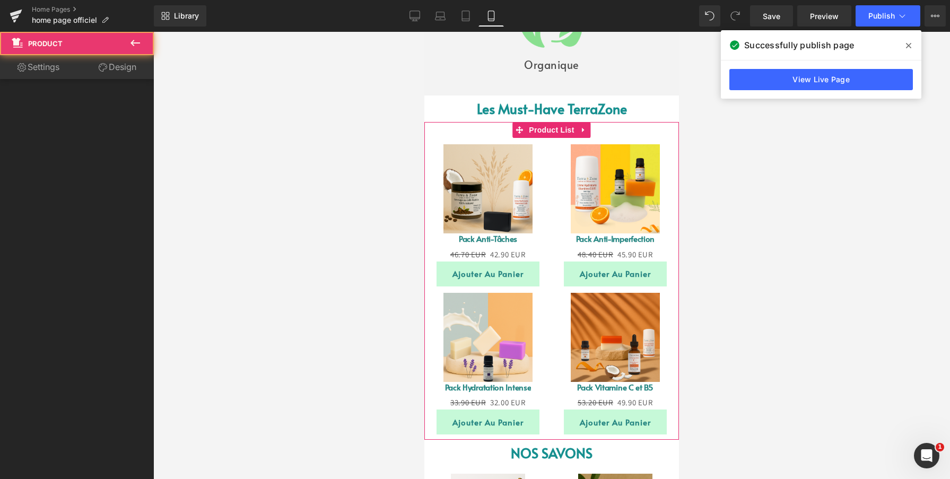
scroll to position [386, 0]
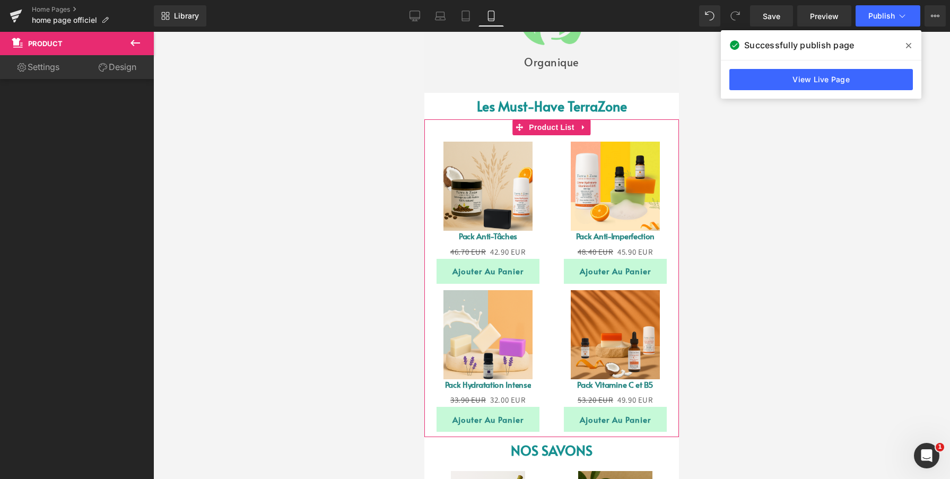
click at [455, 128] on div "Sale Off (P) Image Pack Anti-Tâches (P) Title 46.70 EUR 42.90 EUR (P) Price Ajo…" at bounding box center [551, 278] width 255 height 318
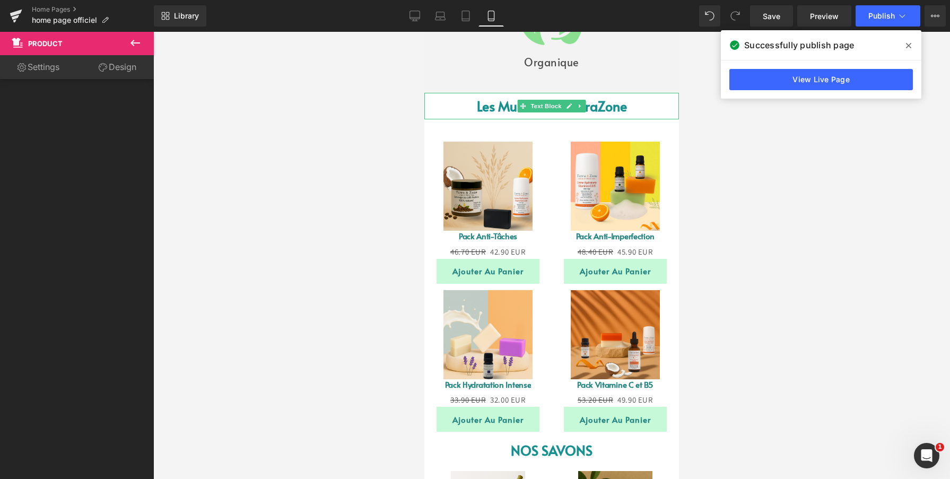
click at [452, 107] on p "Les Must-Have TerraZone" at bounding box center [551, 106] width 255 height 27
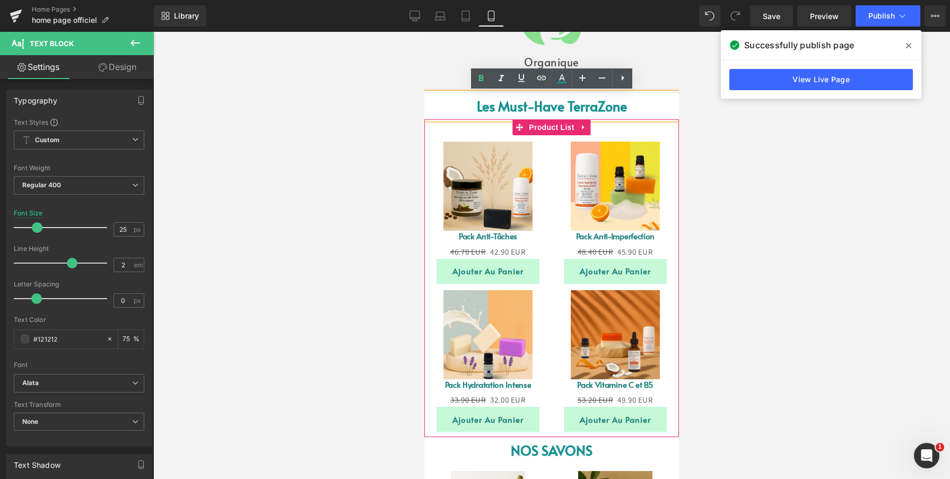
click at [465, 138] on div "Sale Off (P) Image Pack Anti-Tâches (P) Title 46.70 EUR 42.90 EUR (P) Price Ajo…" at bounding box center [487, 209] width 127 height 149
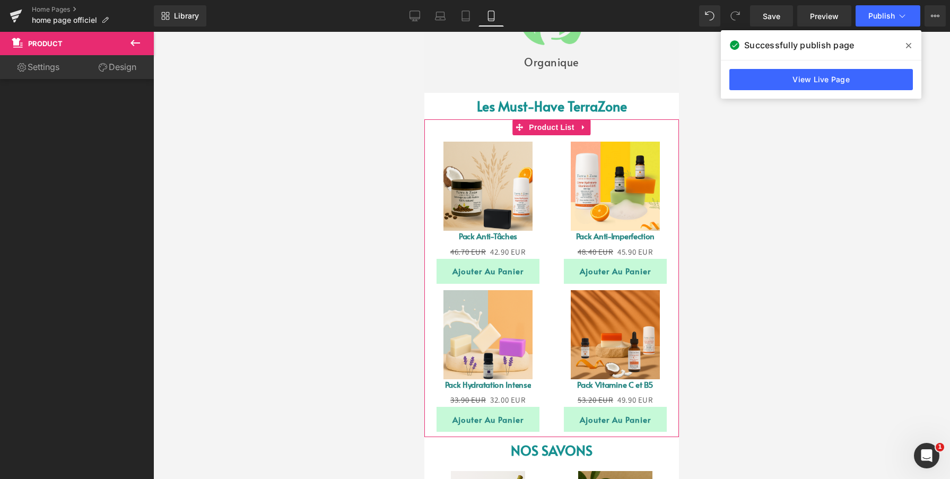
click at [538, 222] on link "Sale Off" at bounding box center [487, 186] width 127 height 89
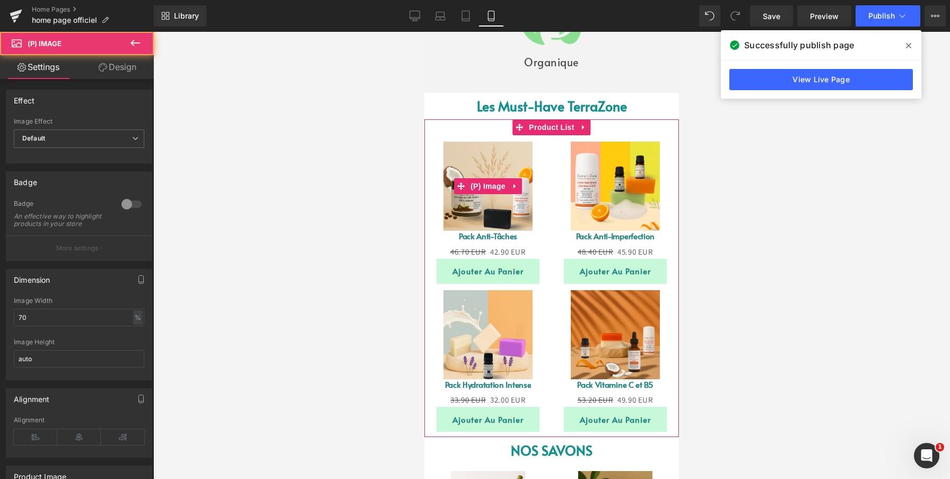
click at [514, 221] on img at bounding box center [487, 186] width 89 height 89
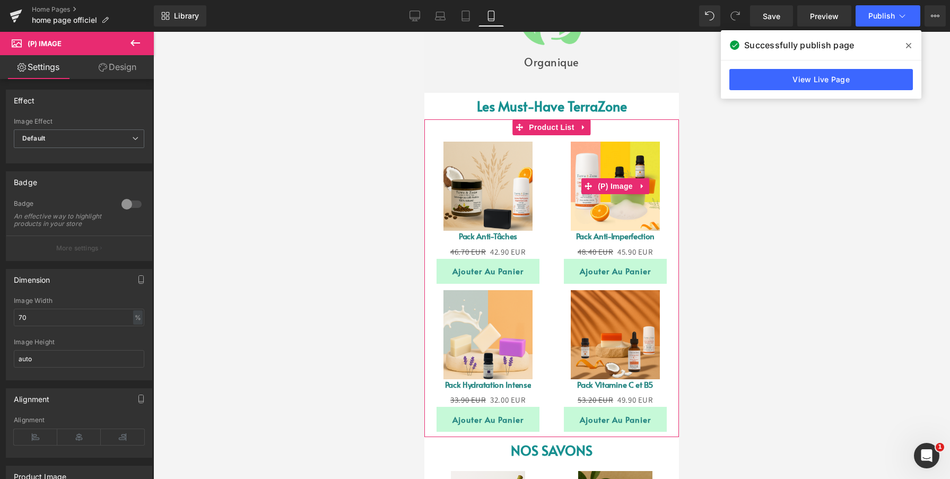
click at [553, 223] on link "Sale Off" at bounding box center [615, 186] width 127 height 89
click at [542, 240] on h6 "Pack Anti-Tâches" at bounding box center [487, 238] width 127 height 14
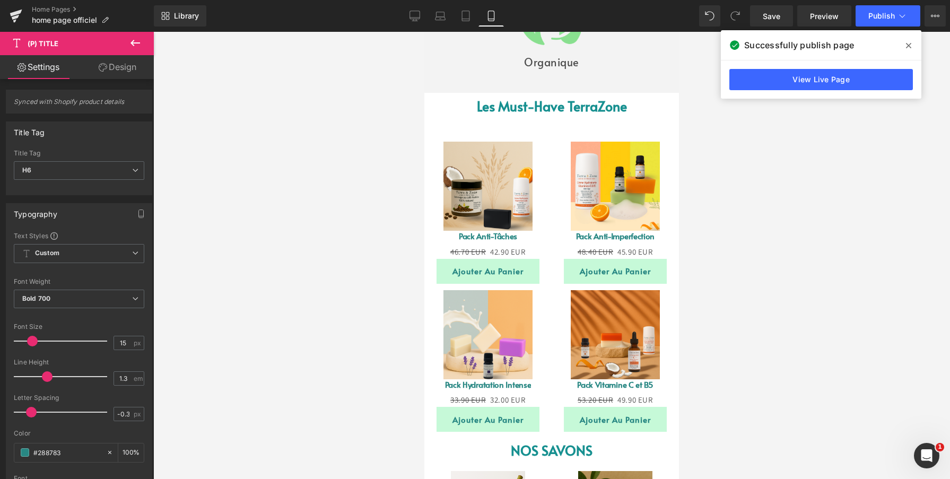
click at [136, 75] on link "Design" at bounding box center [117, 67] width 77 height 24
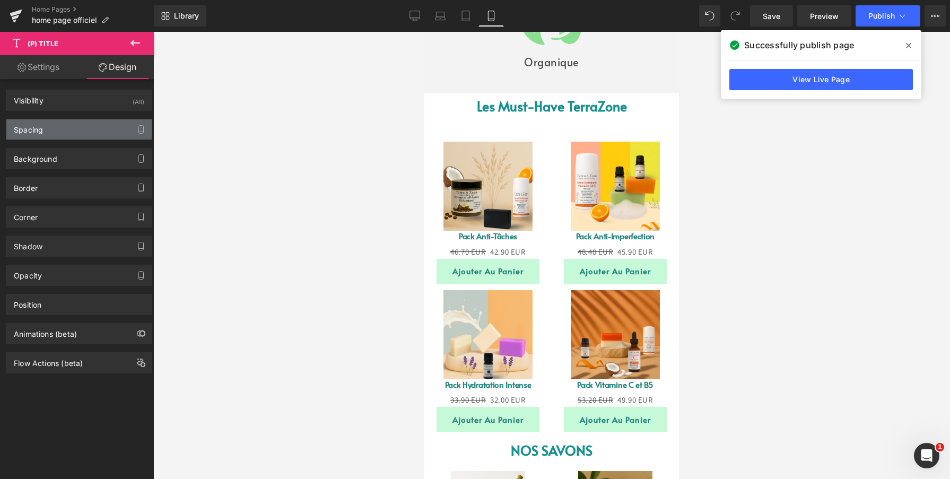
click at [61, 136] on div "Spacing" at bounding box center [78, 129] width 145 height 20
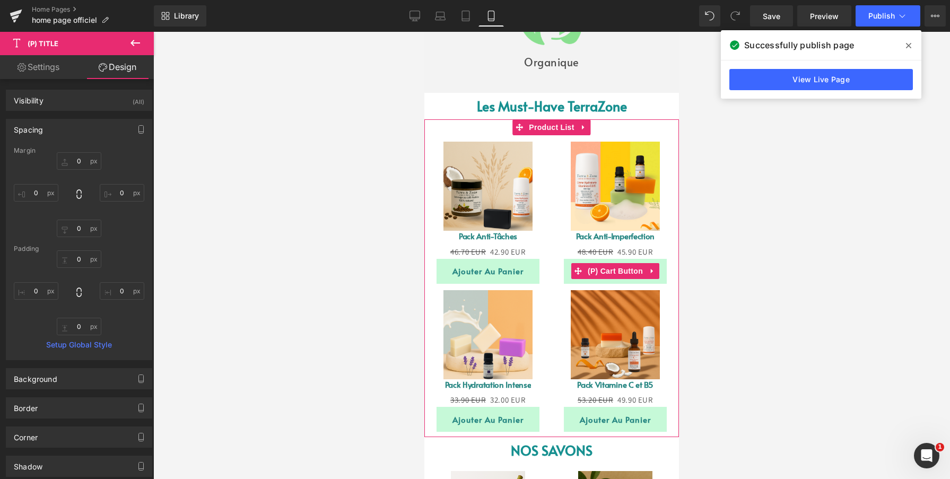
click at [567, 278] on button "Ajouter au panier" at bounding box center [615, 271] width 103 height 25
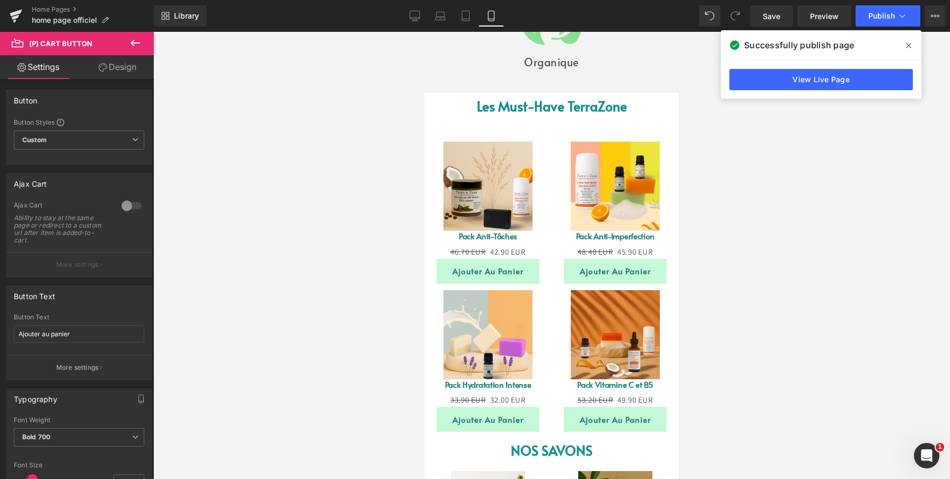
click at [118, 72] on link "Design" at bounding box center [117, 67] width 77 height 24
click at [0, 0] on div "Spacing" at bounding box center [0, 0] width 0 height 0
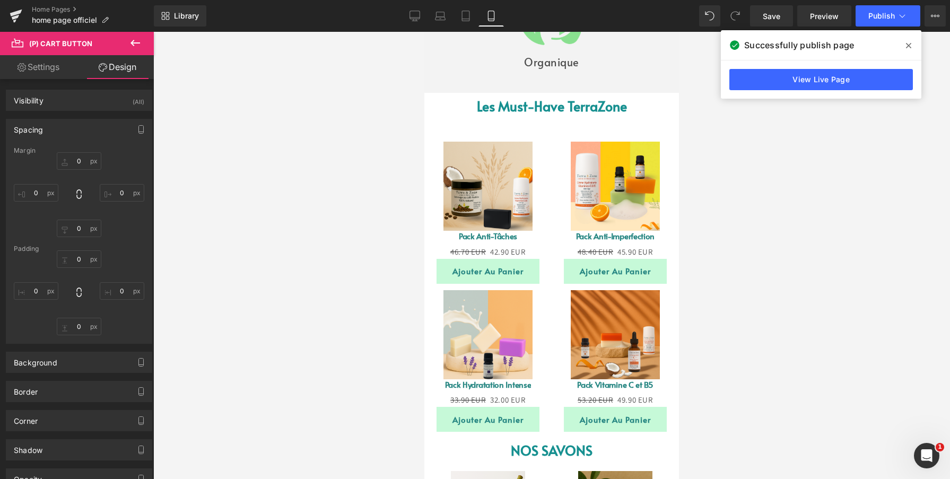
type input "0"
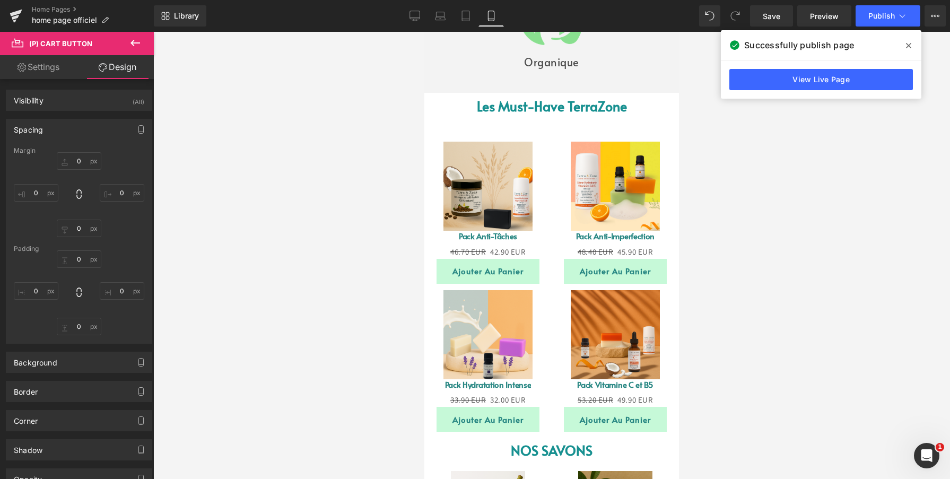
type input "30"
type input "0"
type input "30"
click at [77, 162] on input "0" at bounding box center [79, 161] width 45 height 18
click at [77, 161] on input "0" at bounding box center [79, 161] width 45 height 18
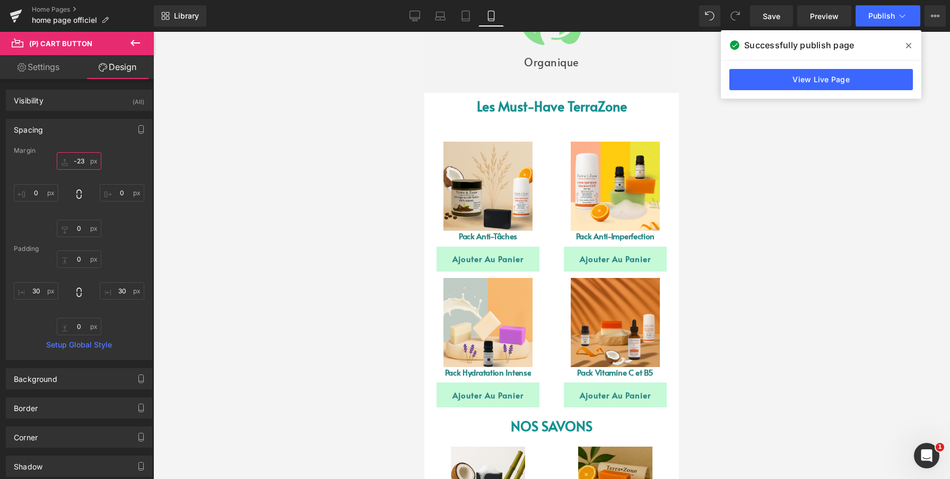
drag, startPoint x: 80, startPoint y: 161, endPoint x: 80, endPoint y: 173, distance: 12.2
click at [80, 173] on div "-23px -23 0px 0 0px 0 0px 0" at bounding box center [79, 194] width 130 height 85
click at [79, 159] on input "-23" at bounding box center [79, 161] width 45 height 18
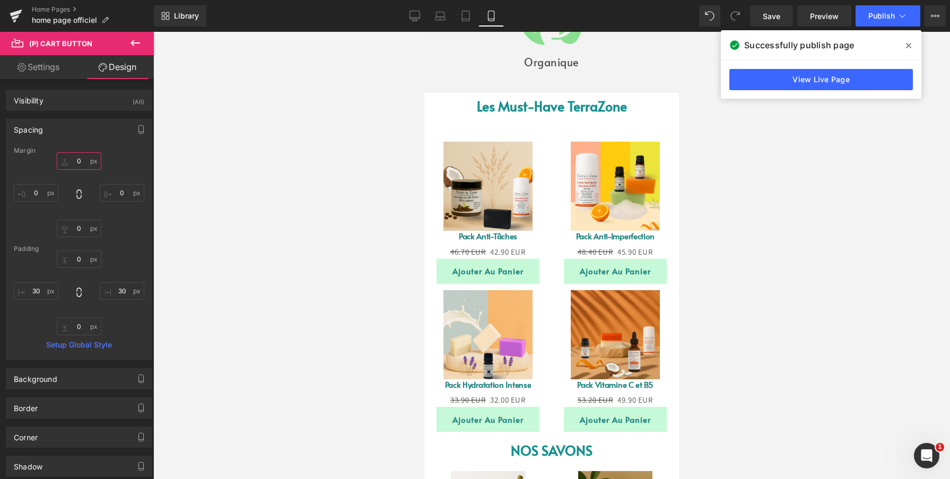
type input "0"
click at [111, 165] on div "0 0 0px 0 0px 0 0px 0" at bounding box center [79, 194] width 130 height 85
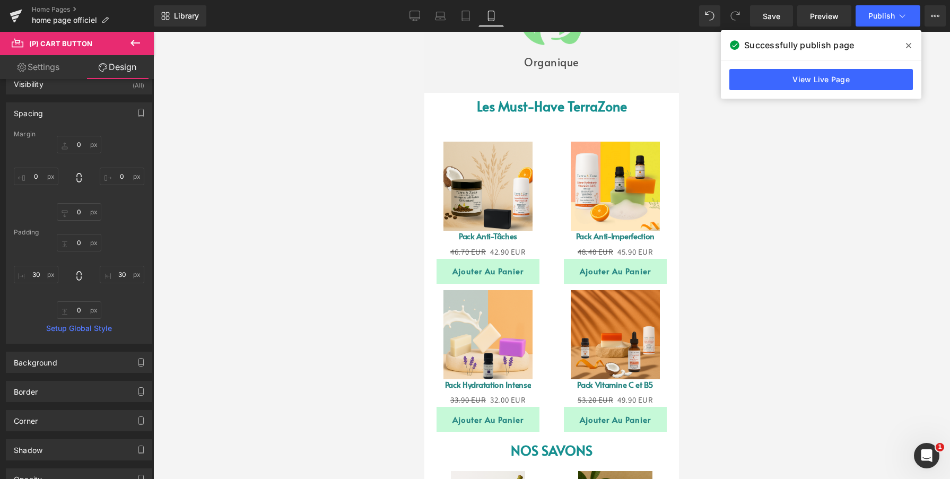
scroll to position [19, 0]
click at [78, 242] on input "0" at bounding box center [79, 240] width 45 height 18
click at [78, 239] on input "0" at bounding box center [79, 240] width 45 height 18
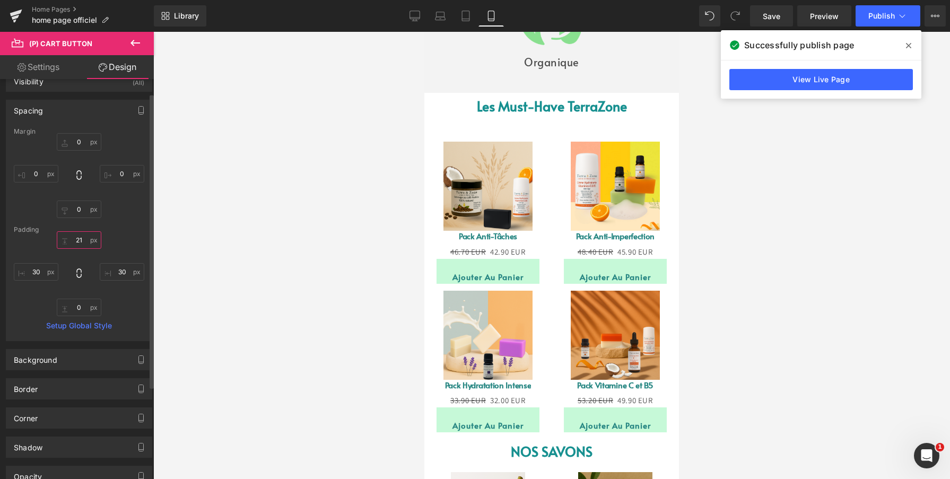
drag, startPoint x: 77, startPoint y: 240, endPoint x: 74, endPoint y: 234, distance: 6.6
click at [74, 234] on input "21" at bounding box center [79, 240] width 45 height 18
click at [72, 243] on input "21" at bounding box center [79, 240] width 45 height 18
click at [77, 240] on input "21" at bounding box center [79, 240] width 45 height 18
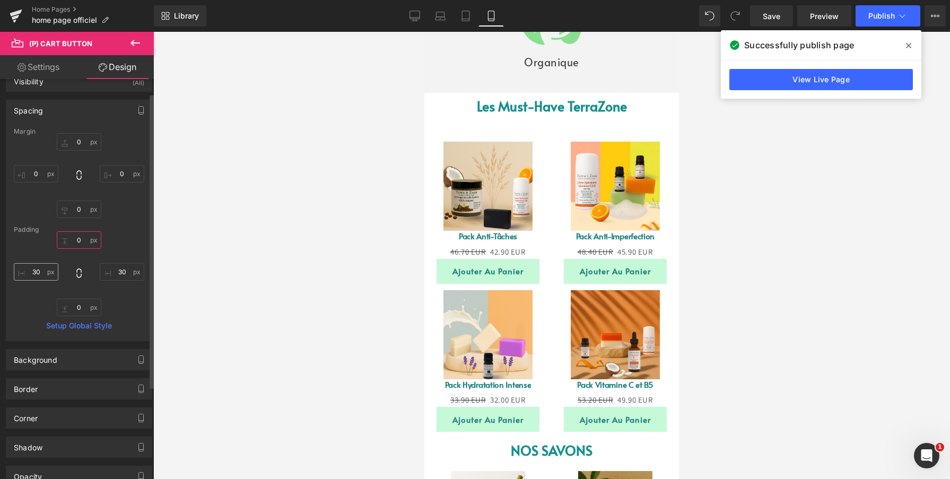
type input "0"
click at [36, 273] on input "30" at bounding box center [36, 272] width 45 height 18
type input "0"
click at [119, 269] on input "30" at bounding box center [122, 272] width 45 height 18
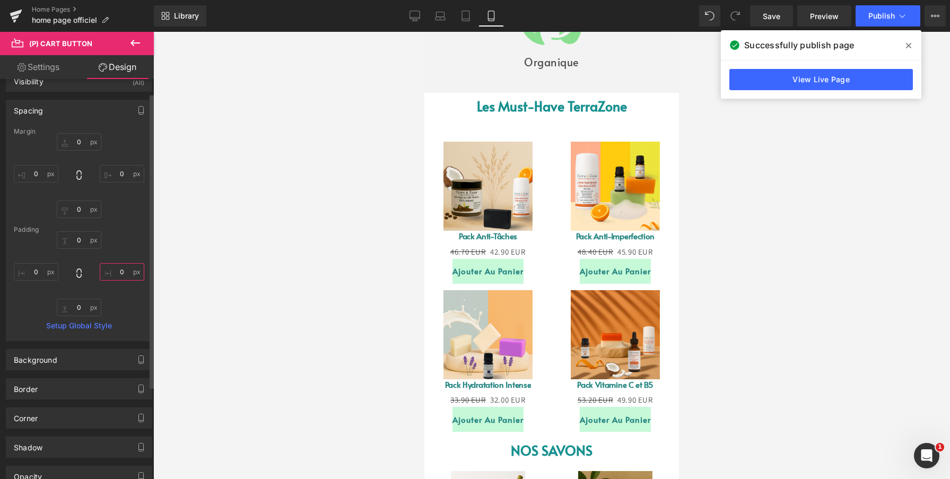
type input "30"
click at [126, 245] on div "0 0 0 30 0px 0 30 30" at bounding box center [79, 273] width 130 height 85
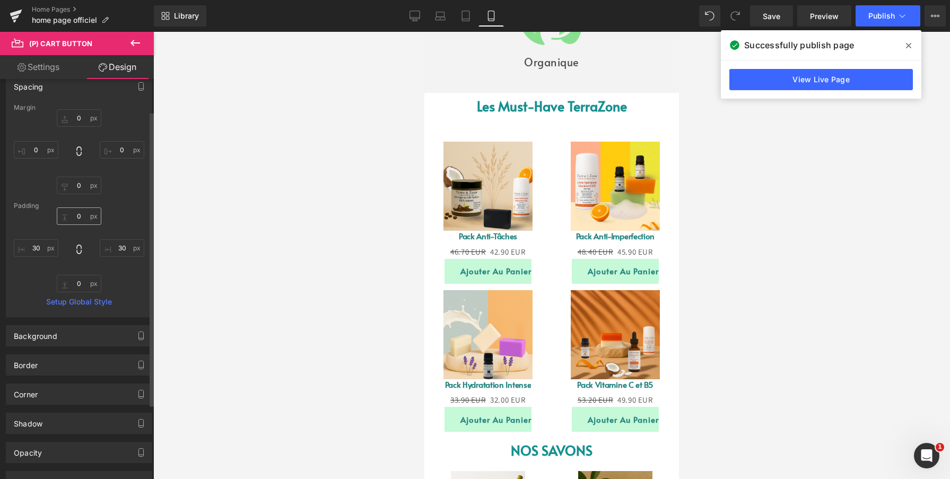
scroll to position [43, 0]
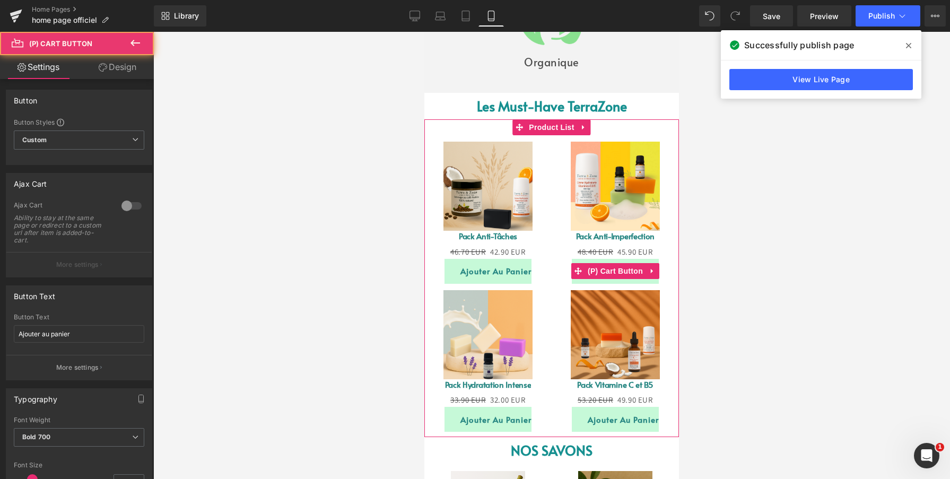
click at [577, 282] on button "Ajouter au panier" at bounding box center [615, 271] width 87 height 25
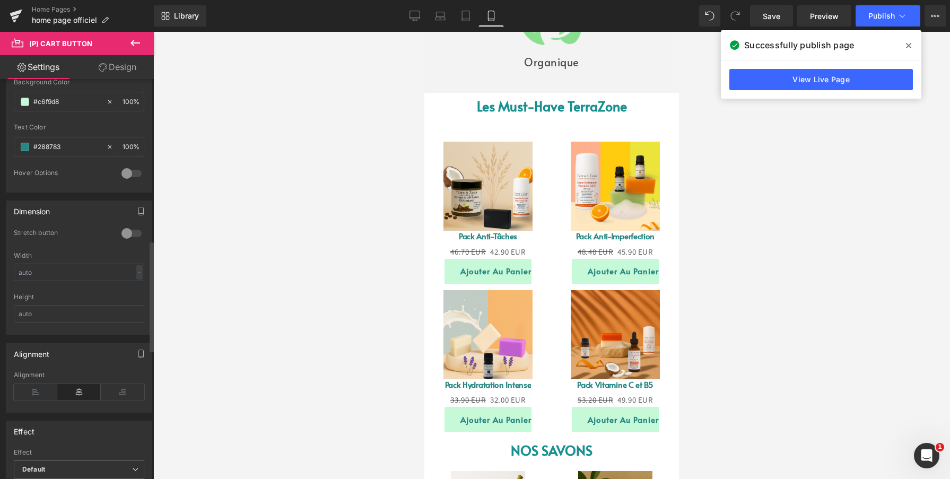
scroll to position [581, 0]
click at [38, 388] on icon at bounding box center [35, 391] width 43 height 16
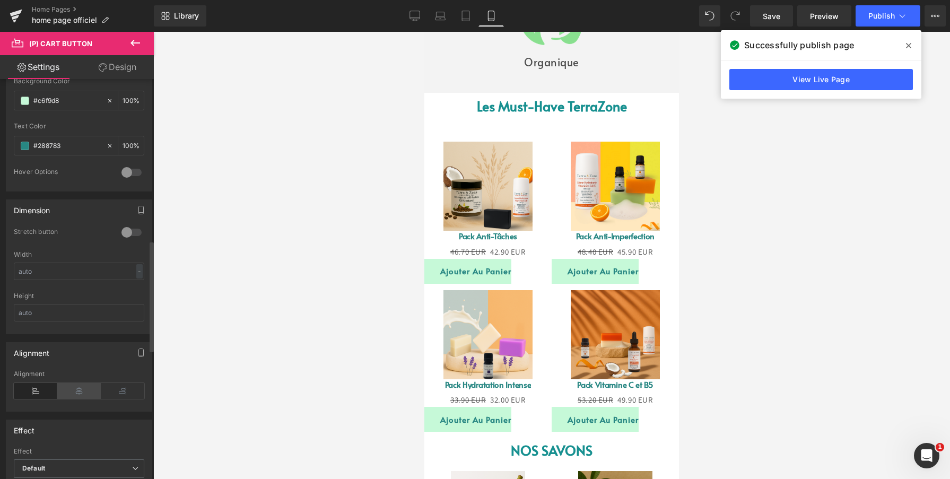
click at [75, 385] on icon at bounding box center [78, 391] width 43 height 16
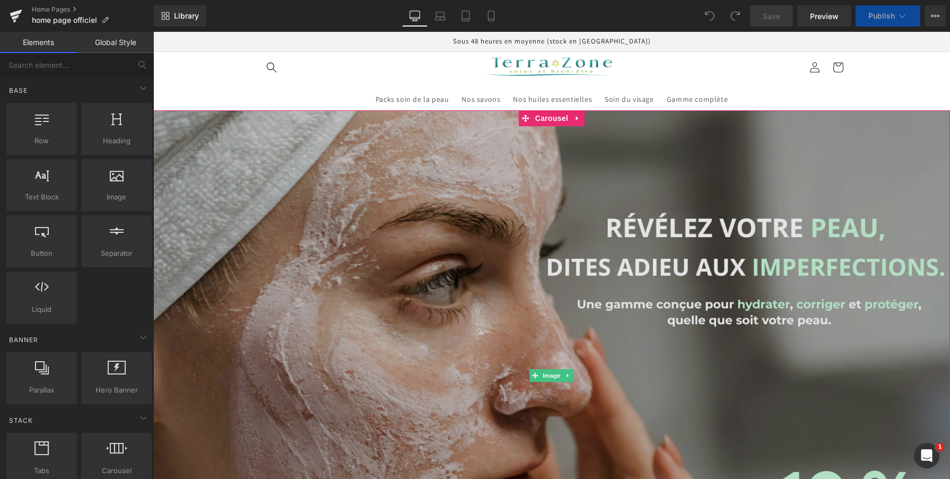
scroll to position [2, 0]
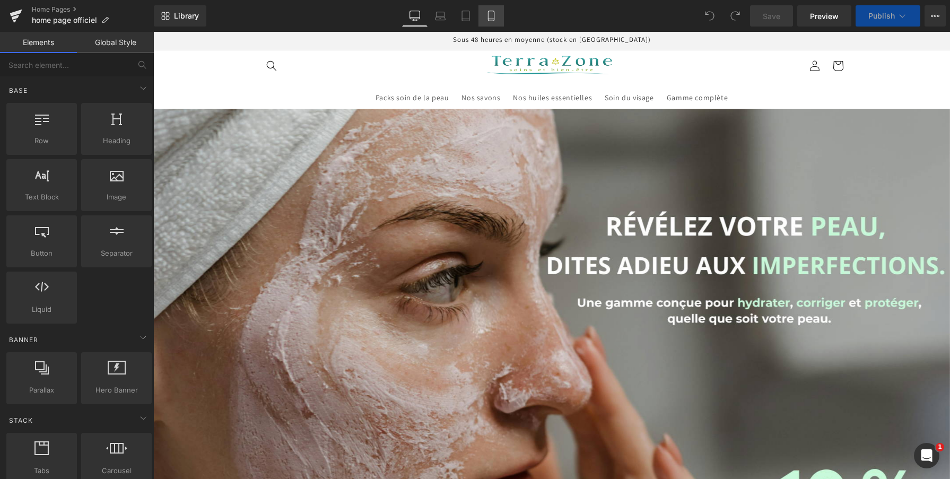
click at [495, 18] on icon at bounding box center [491, 16] width 11 height 11
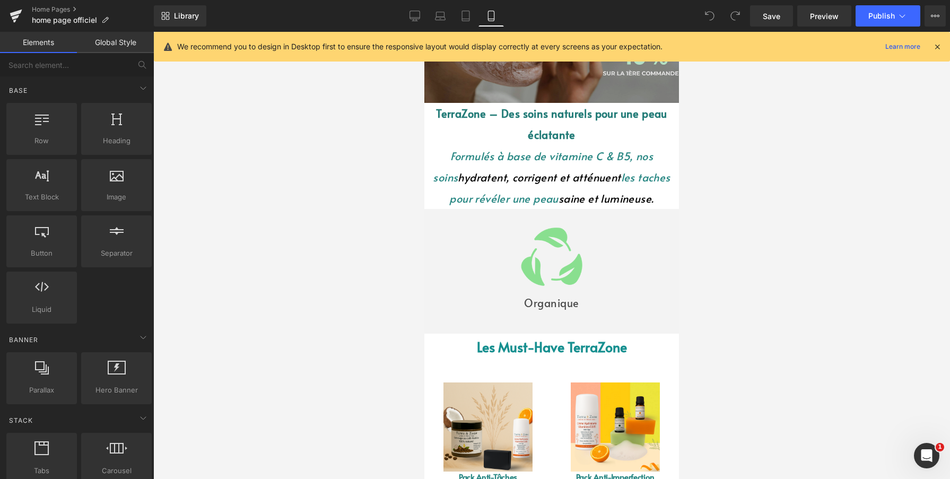
scroll to position [158, 0]
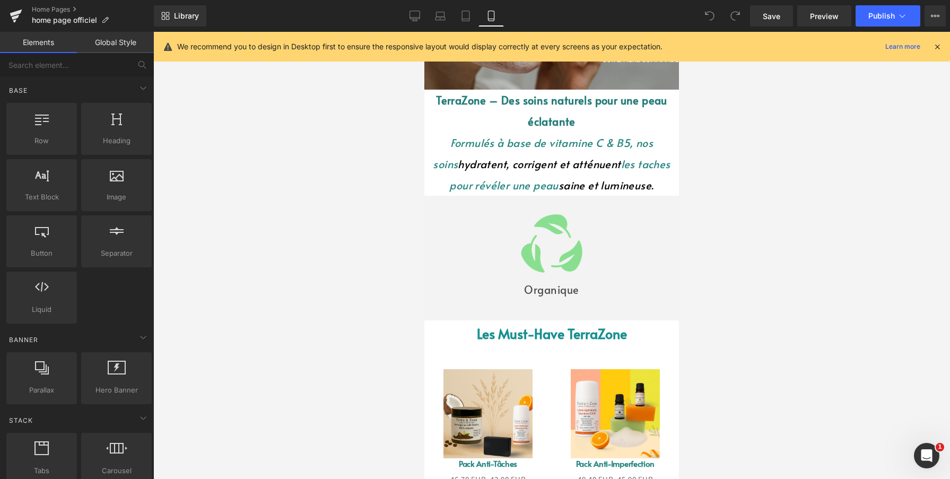
click at [448, 259] on div at bounding box center [551, 243] width 255 height 76
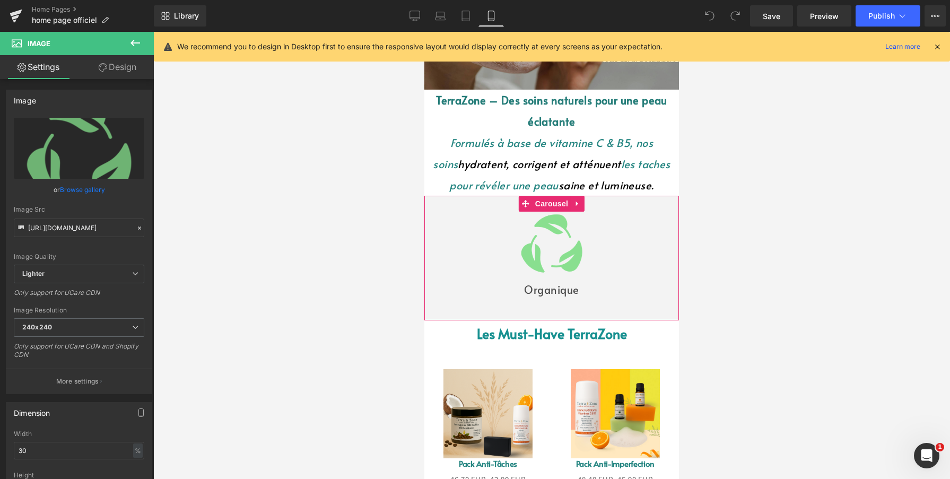
click at [452, 301] on div "Image Organique Text Block Image Sans ingrédients nocifs Text Block Image Text …" at bounding box center [551, 258] width 255 height 125
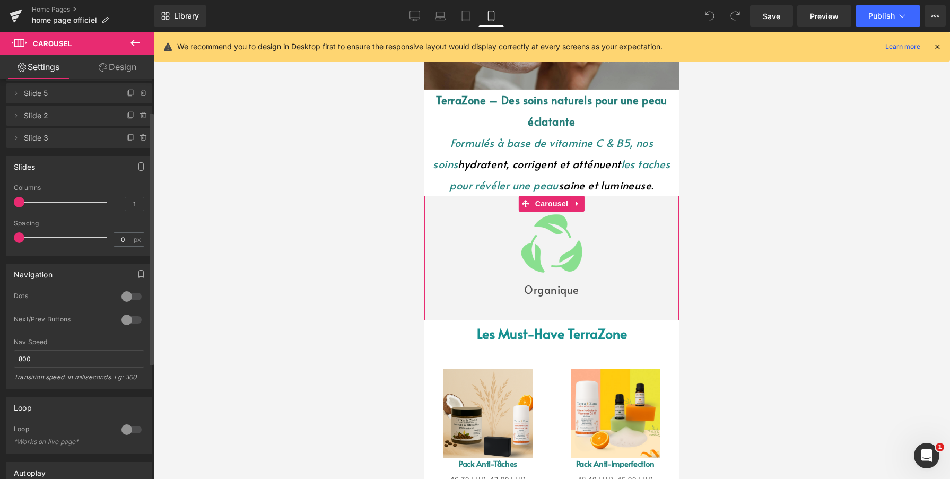
scroll to position [51, 0]
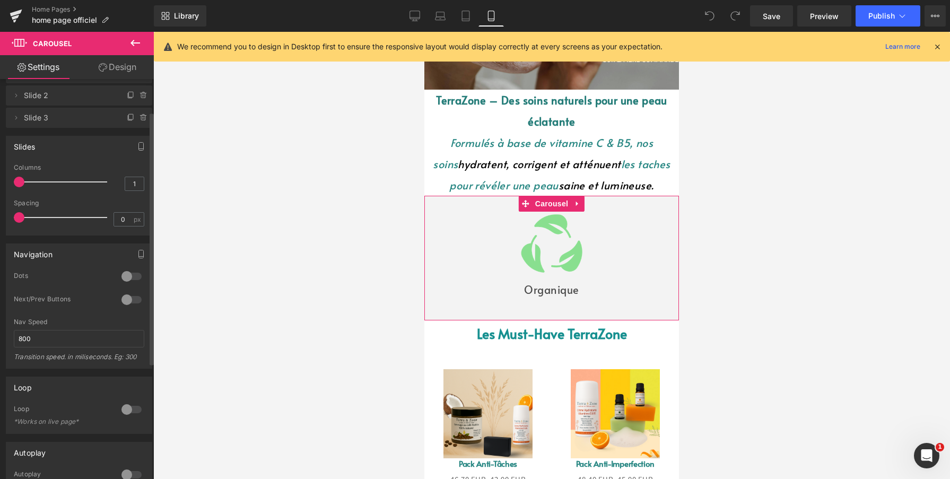
click at [122, 301] on div at bounding box center [131, 299] width 25 height 17
click at [127, 300] on div at bounding box center [131, 299] width 25 height 17
click at [129, 302] on div at bounding box center [131, 299] width 25 height 17
click at [124, 274] on div at bounding box center [131, 276] width 25 height 17
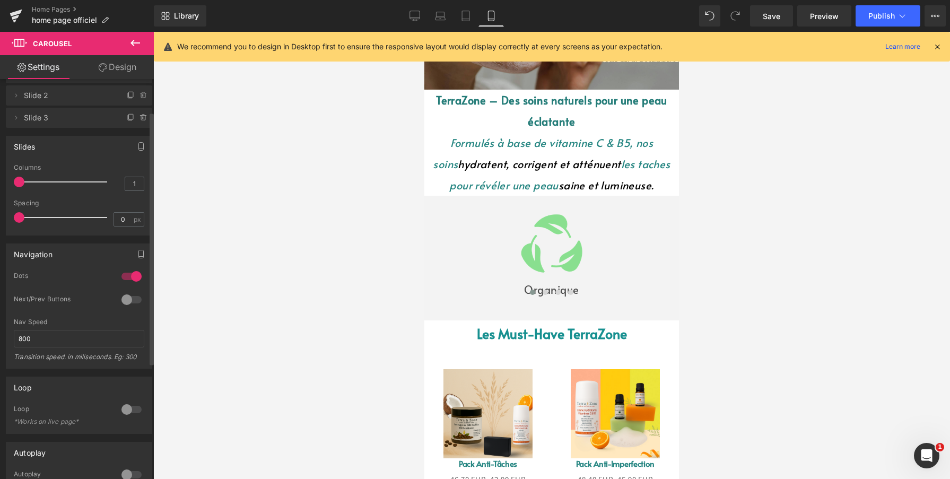
click at [127, 298] on div at bounding box center [131, 299] width 25 height 17
click at [130, 276] on div at bounding box center [131, 276] width 25 height 17
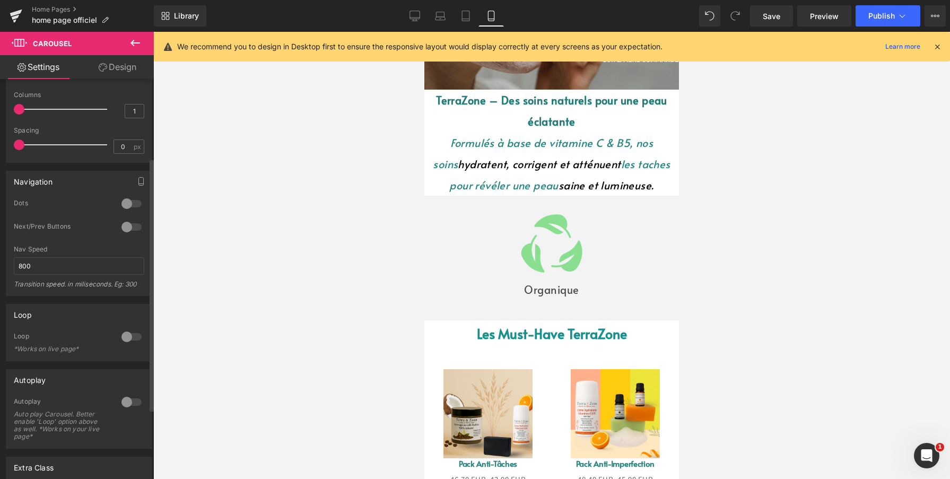
scroll to position [125, 0]
click at [121, 335] on div at bounding box center [131, 336] width 25 height 17
click at [133, 333] on div at bounding box center [131, 336] width 25 height 17
click at [124, 400] on div at bounding box center [131, 401] width 25 height 17
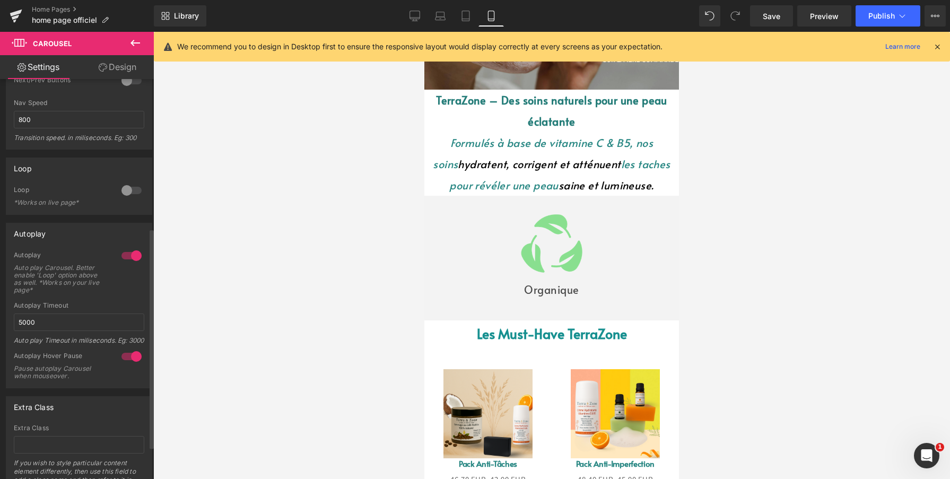
scroll to position [274, 0]
click at [45, 321] on input "5000" at bounding box center [79, 319] width 130 height 18
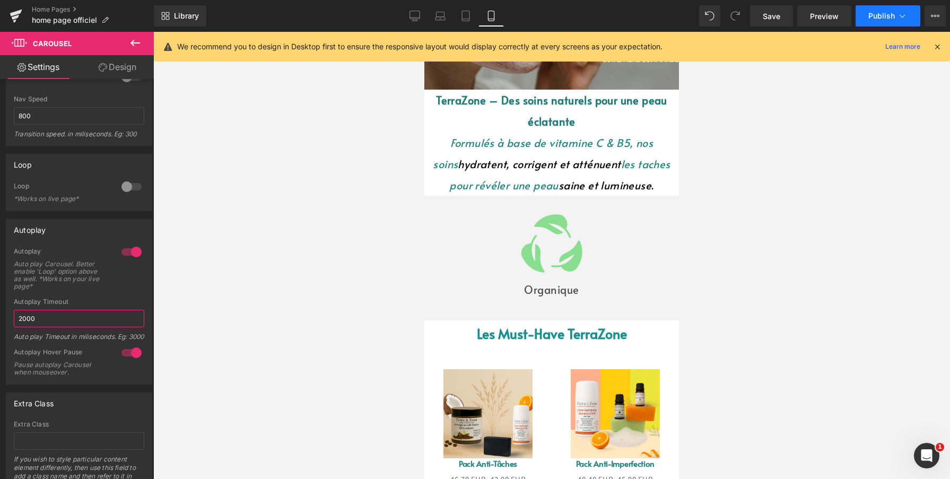
type input "2000"
click at [881, 22] on button "Publish" at bounding box center [888, 15] width 65 height 21
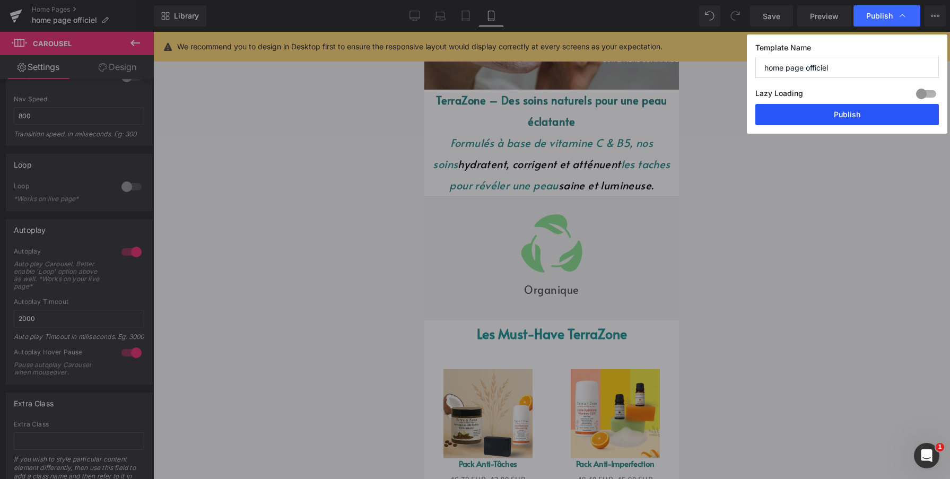
click at [838, 108] on button "Publish" at bounding box center [847, 114] width 184 height 21
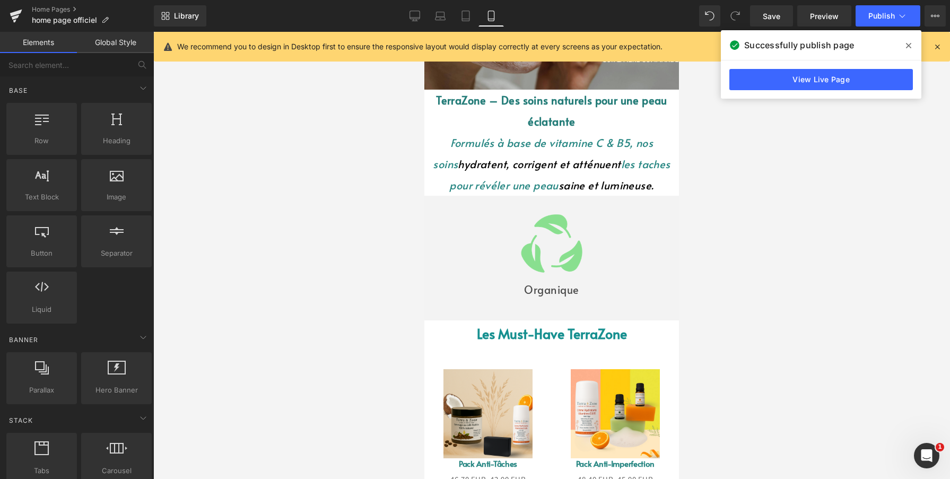
click at [816, 126] on div at bounding box center [551, 255] width 797 height 447
click at [904, 46] on span at bounding box center [908, 45] width 17 height 17
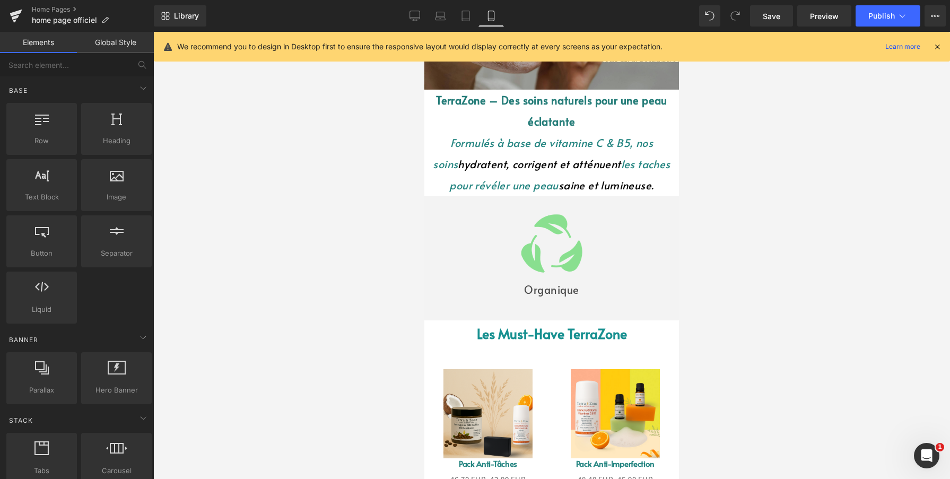
click at [459, 278] on div "Image" at bounding box center [551, 243] width 255 height 76
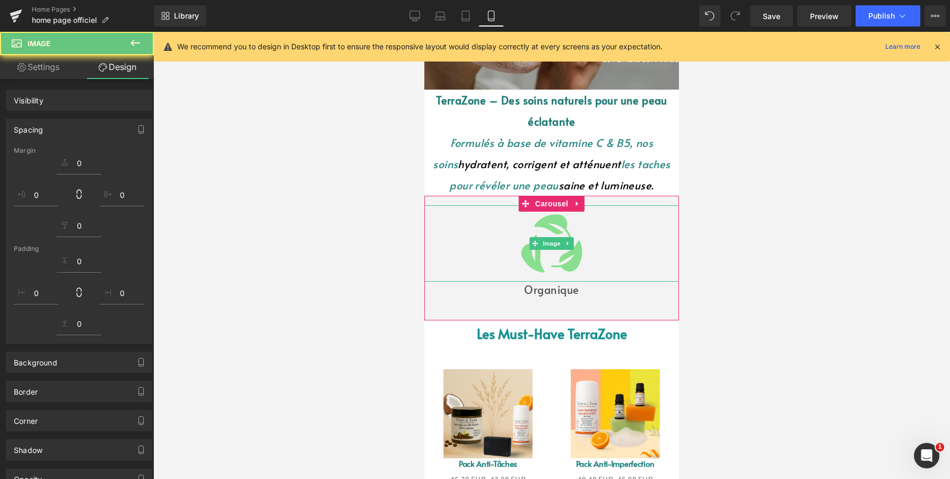
click at [450, 293] on p "Organique" at bounding box center [551, 290] width 255 height 16
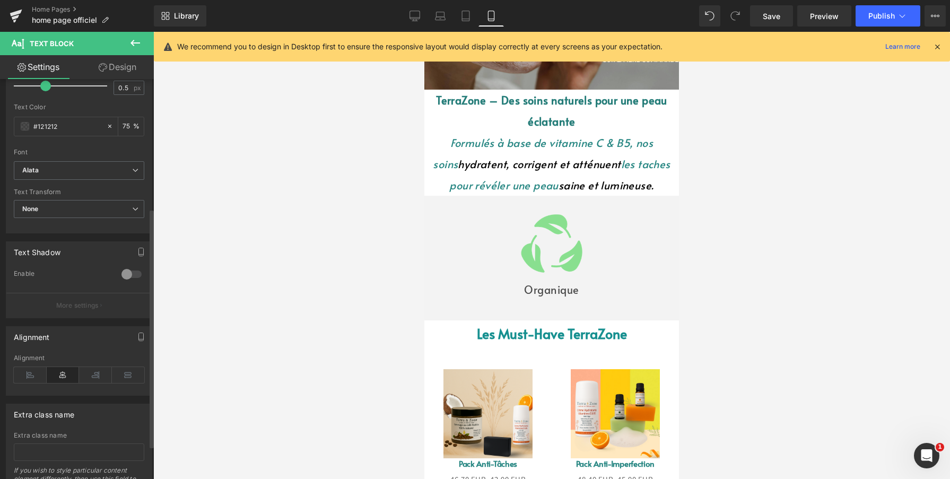
scroll to position [212, 0]
click at [127, 274] on div at bounding box center [131, 274] width 25 height 17
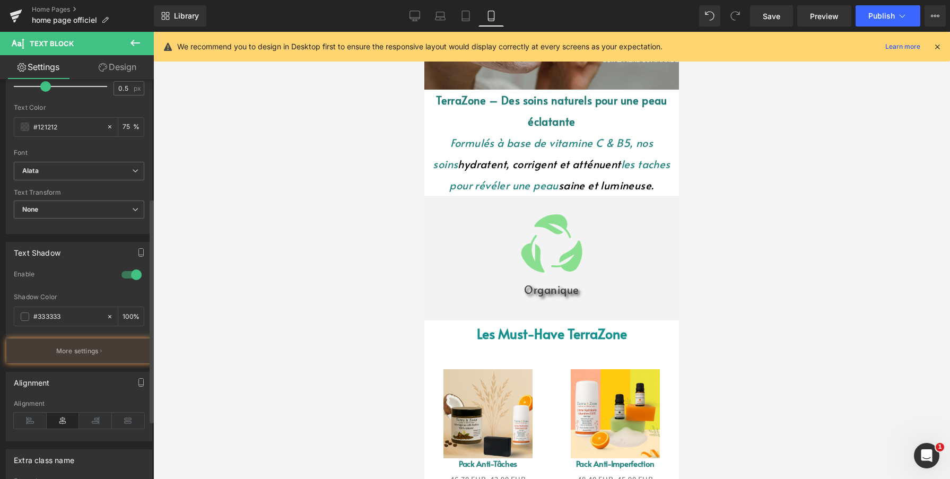
click at [127, 274] on div at bounding box center [131, 274] width 25 height 17
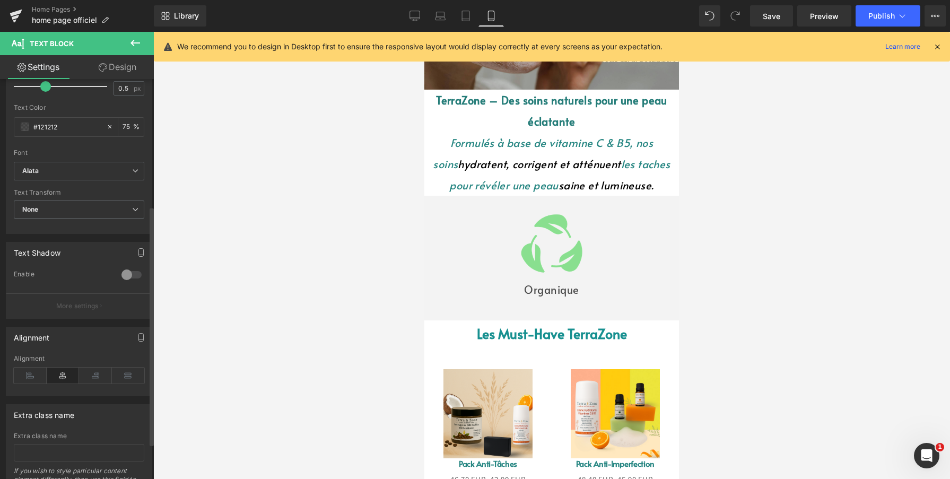
click at [127, 274] on div at bounding box center [131, 274] width 25 height 17
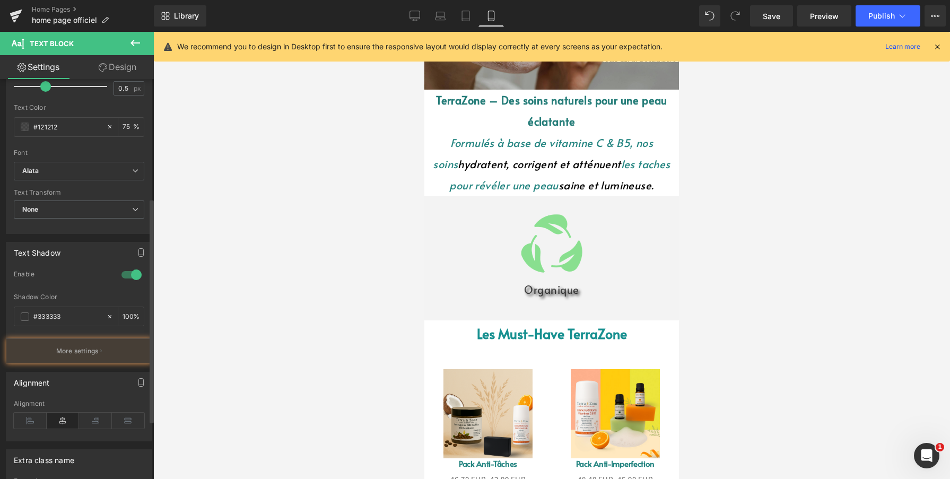
click at [127, 274] on div at bounding box center [131, 274] width 25 height 17
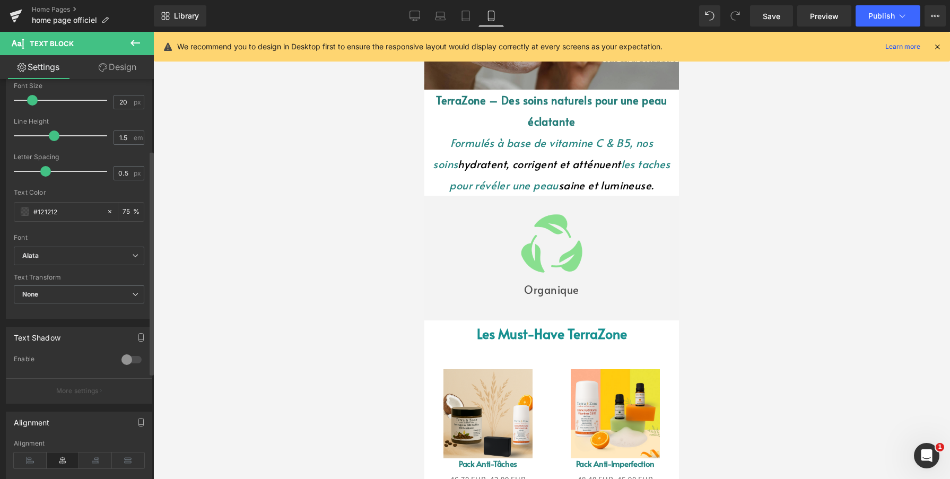
scroll to position [119, 0]
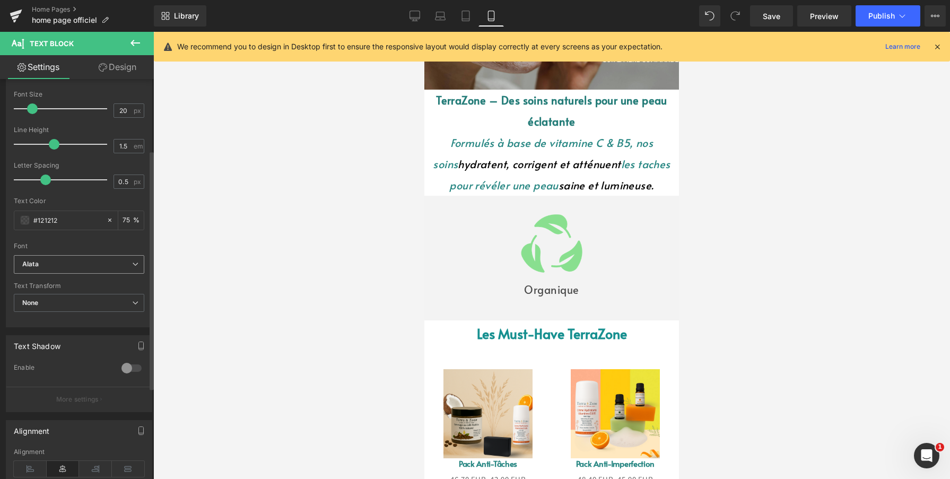
click at [109, 266] on b "Alata" at bounding box center [77, 264] width 110 height 9
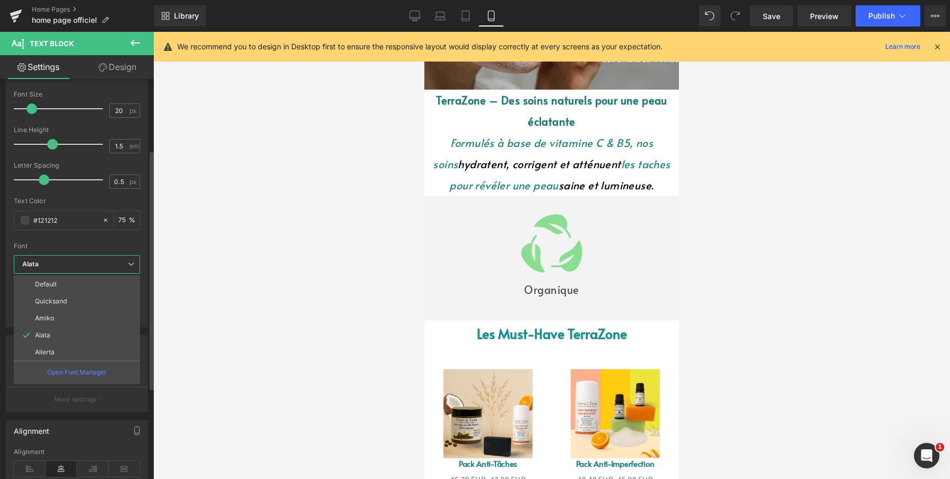
click at [109, 266] on b "Alata" at bounding box center [75, 264] width 106 height 9
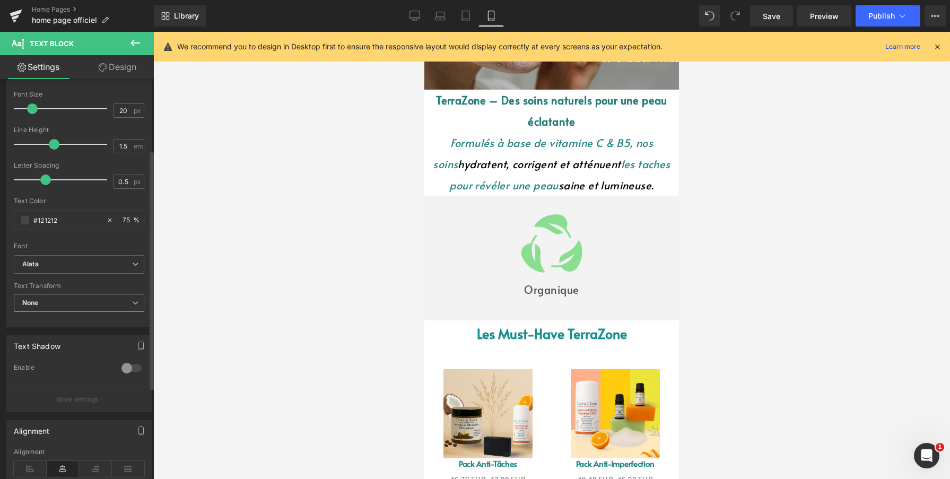
click at [89, 299] on span "None" at bounding box center [79, 303] width 130 height 19
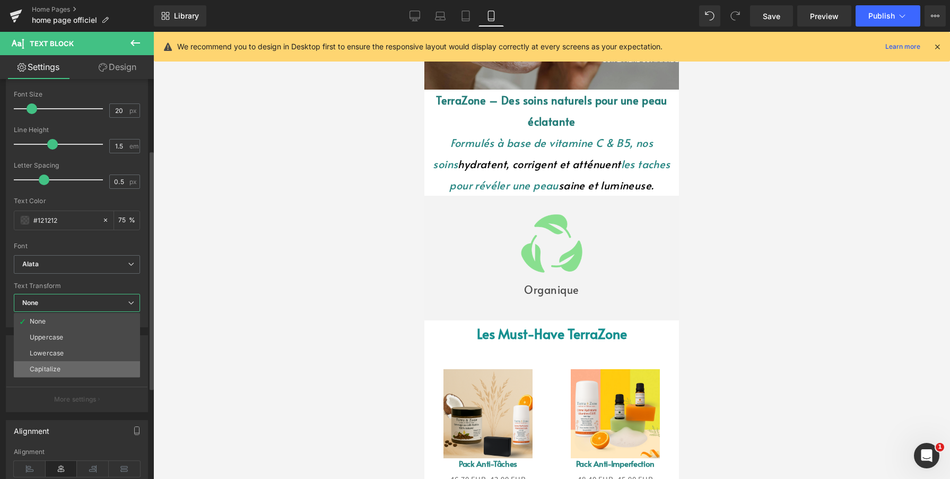
click at [62, 364] on li "Capitalize" at bounding box center [77, 369] width 126 height 16
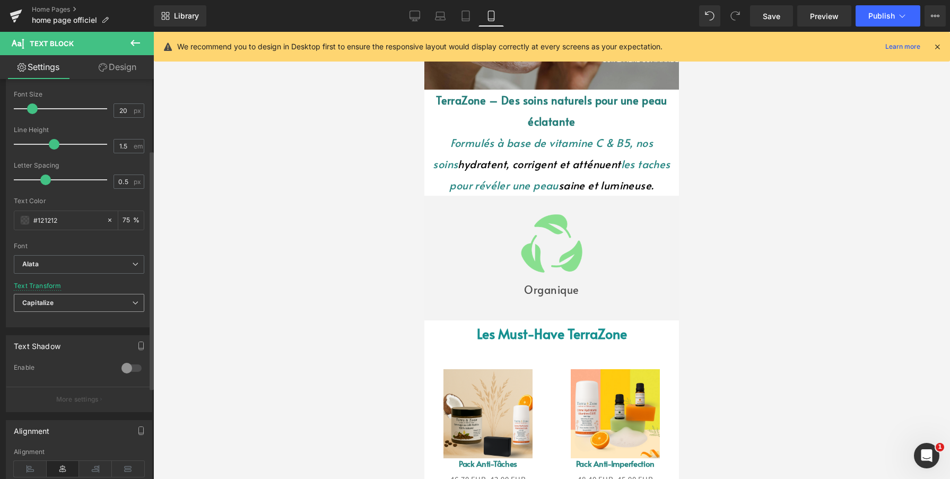
click at [80, 303] on span "Capitalize" at bounding box center [79, 303] width 130 height 19
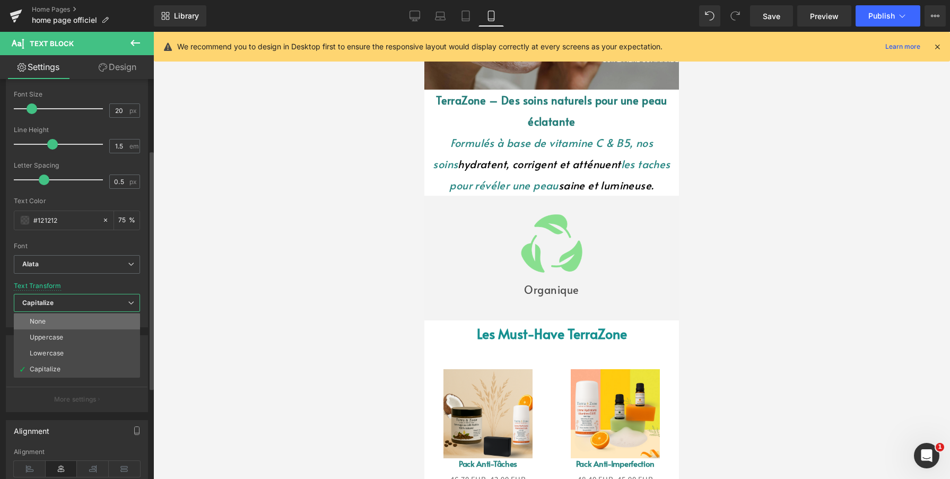
click at [71, 316] on li "None" at bounding box center [77, 322] width 126 height 16
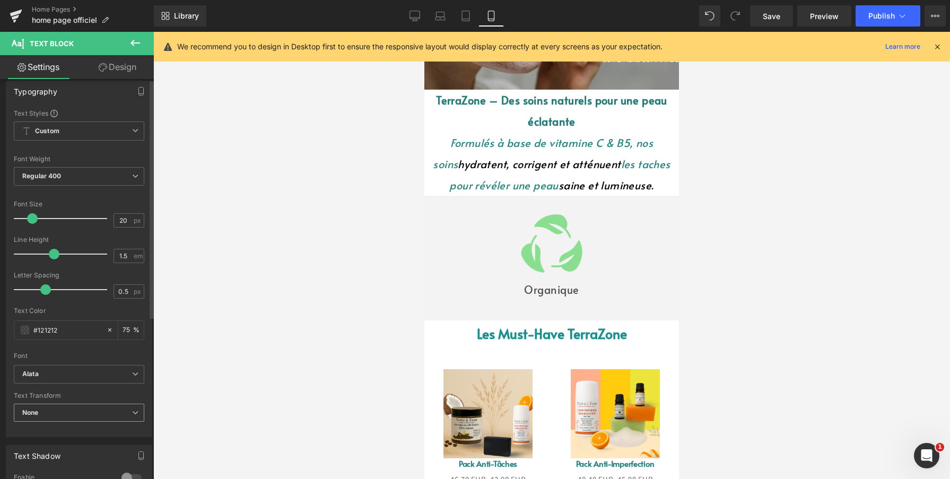
scroll to position [0, 0]
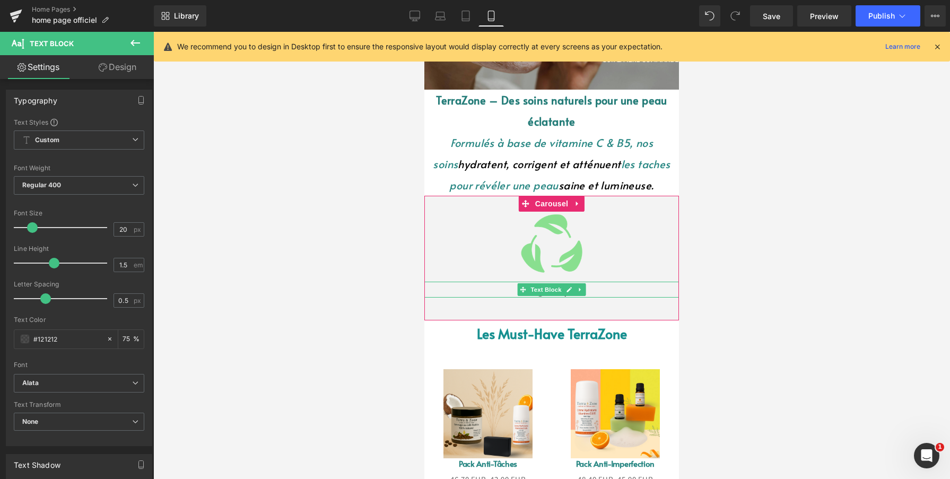
click at [502, 293] on p "Organique" at bounding box center [551, 290] width 255 height 16
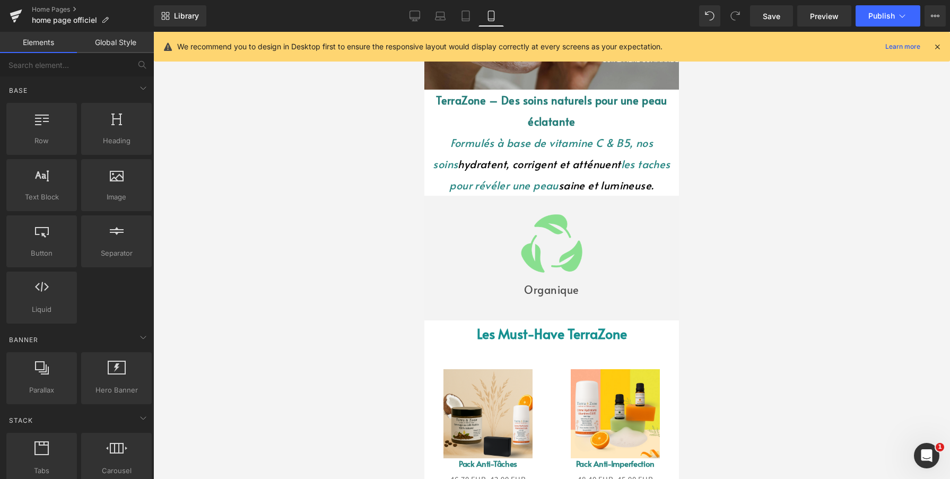
click at [333, 321] on div at bounding box center [551, 255] width 797 height 447
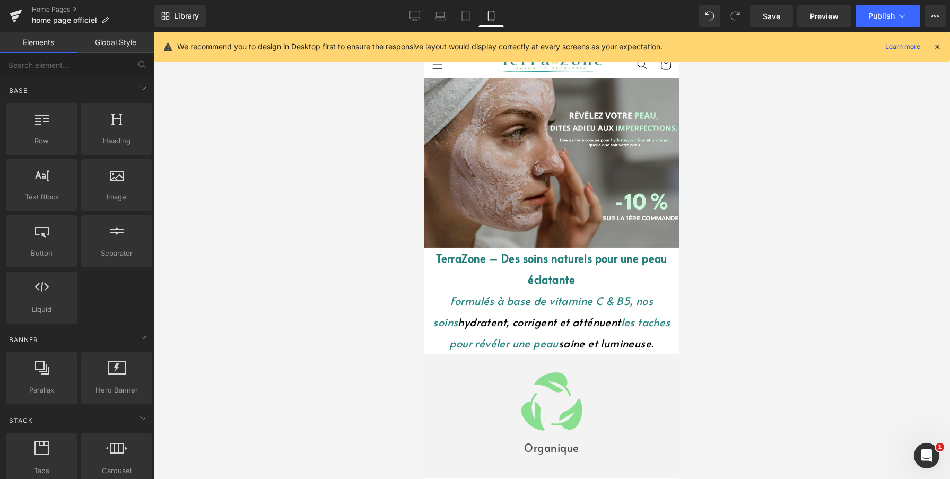
click at [937, 46] on icon at bounding box center [938, 47] width 10 height 10
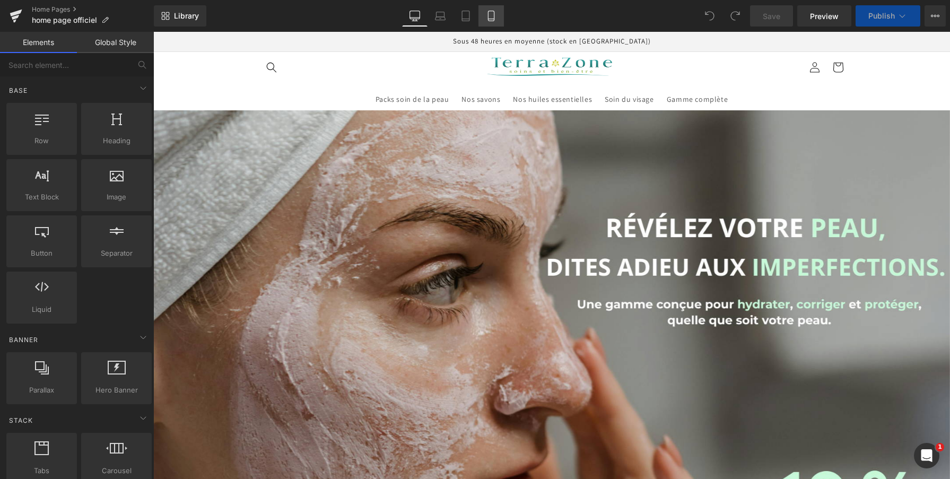
click at [493, 21] on icon at bounding box center [491, 16] width 6 height 10
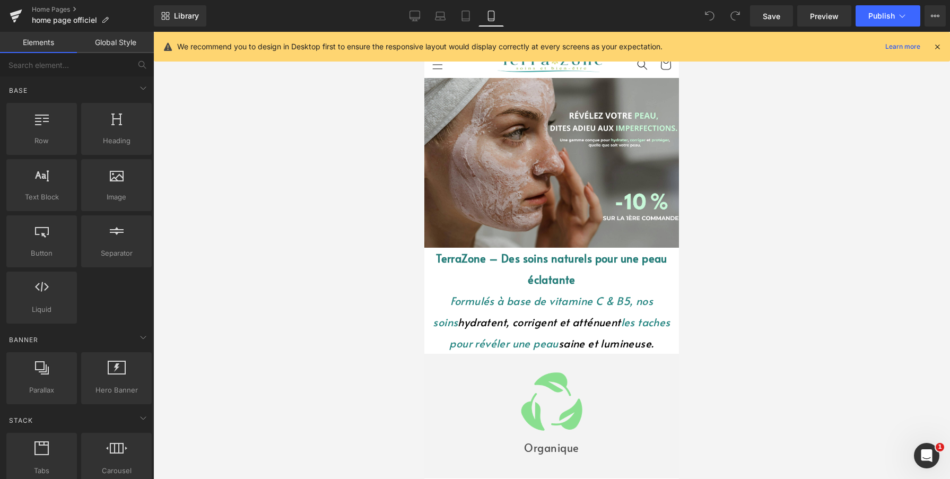
click at [937, 47] on icon at bounding box center [938, 47] width 10 height 10
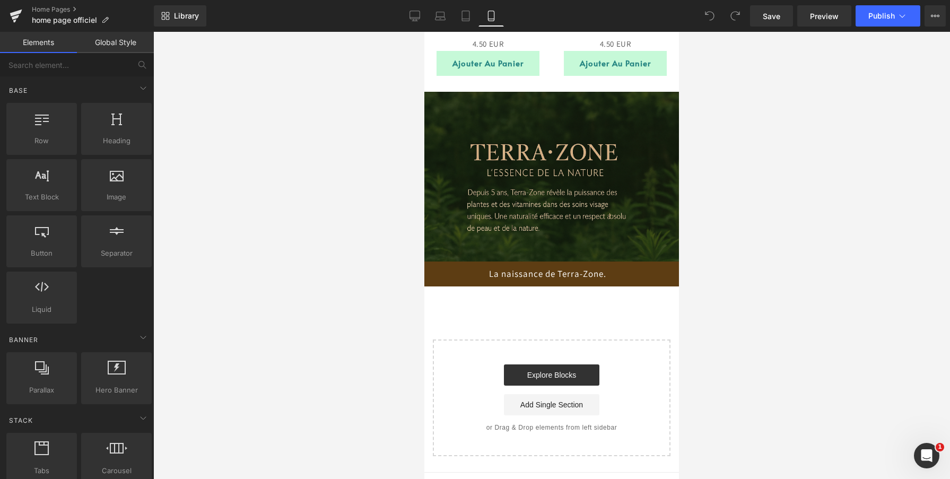
scroll to position [1418, 0]
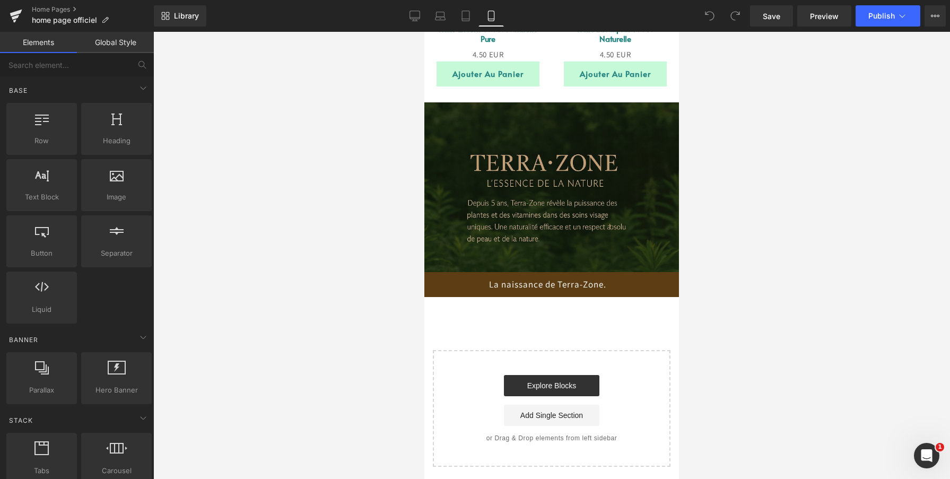
click at [649, 166] on img at bounding box center [551, 187] width 255 height 170
